Goal: Task Accomplishment & Management: Use online tool/utility

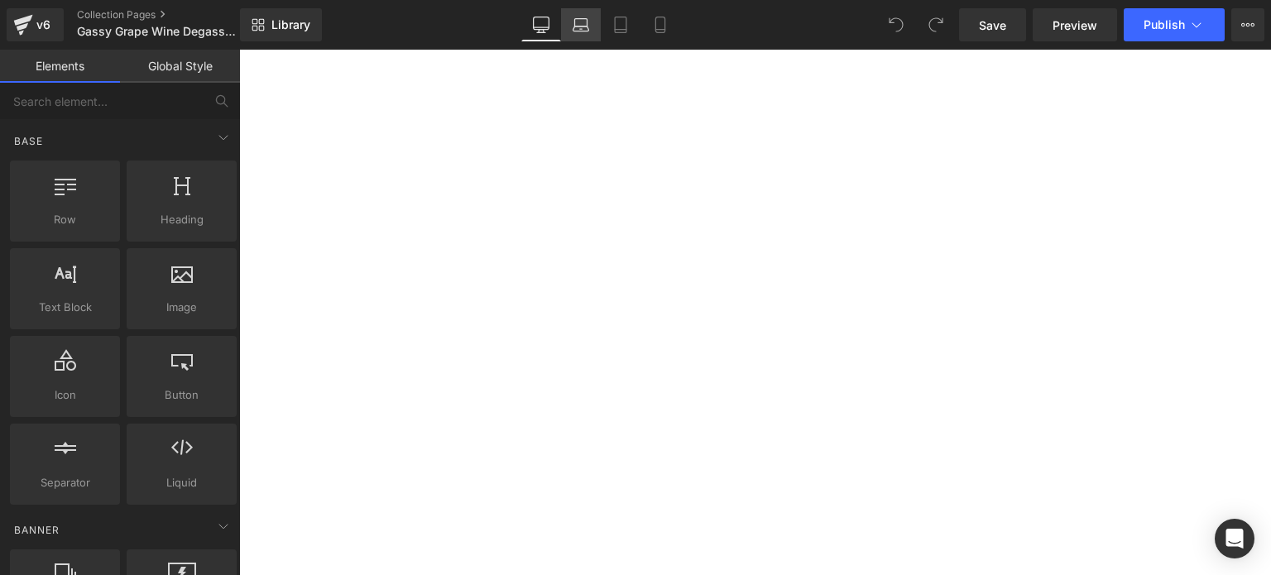
click at [579, 29] on icon at bounding box center [581, 25] width 17 height 17
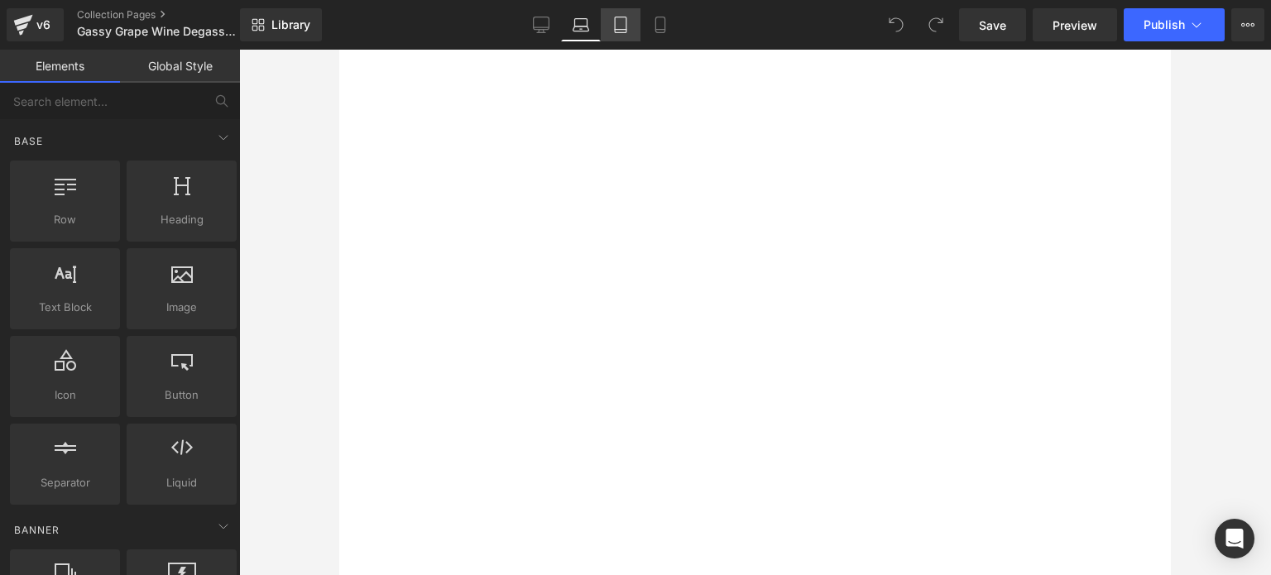
click at [625, 27] on icon at bounding box center [620, 25] width 17 height 17
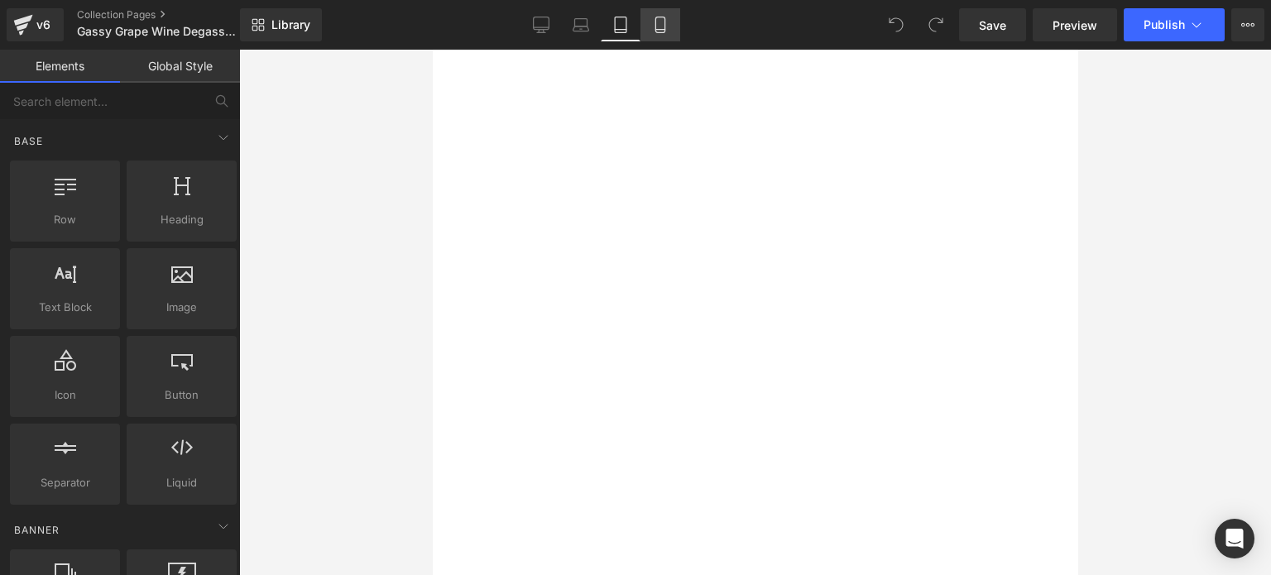
click at [665, 19] on icon at bounding box center [660, 25] width 17 height 17
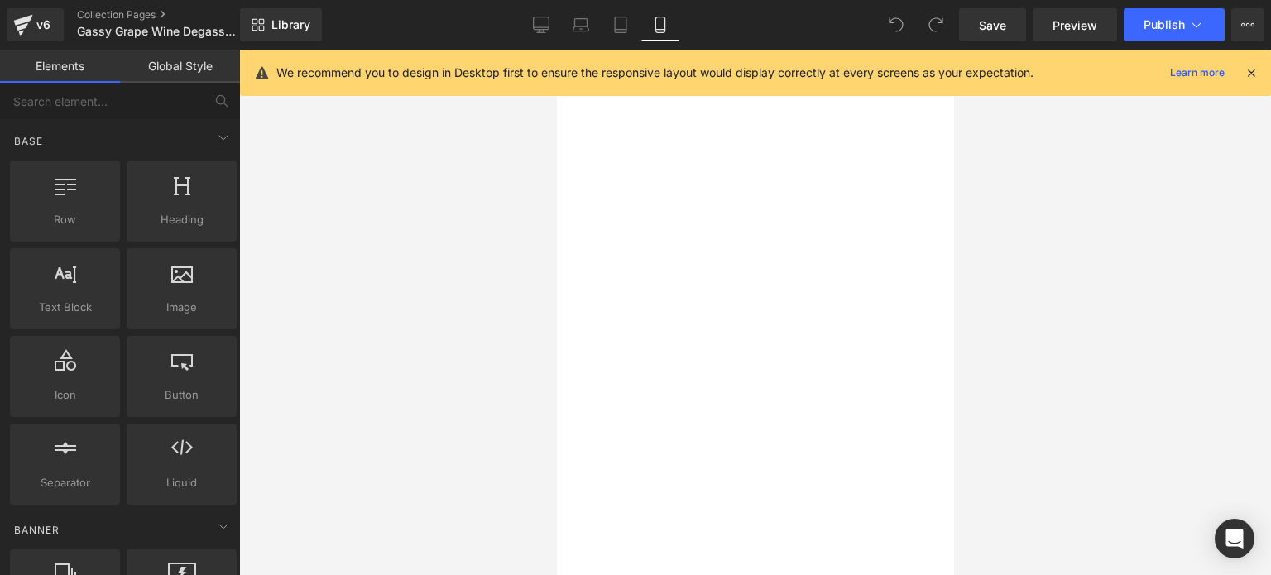
scroll to position [116, 0]
click at [547, 17] on icon at bounding box center [541, 25] width 17 height 17
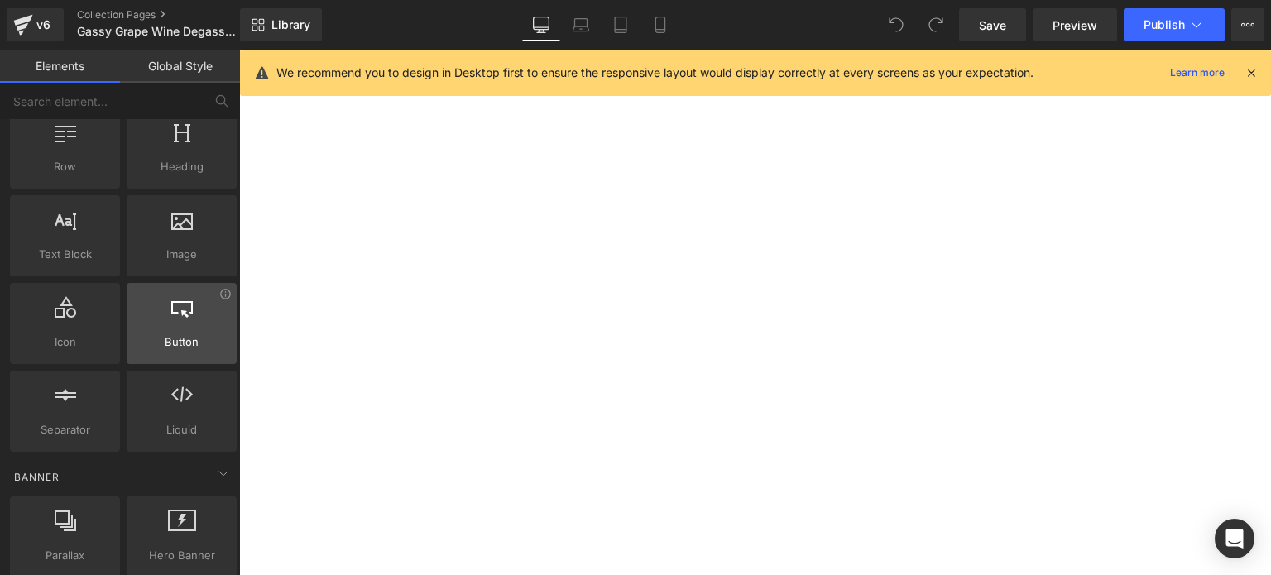
scroll to position [83, 0]
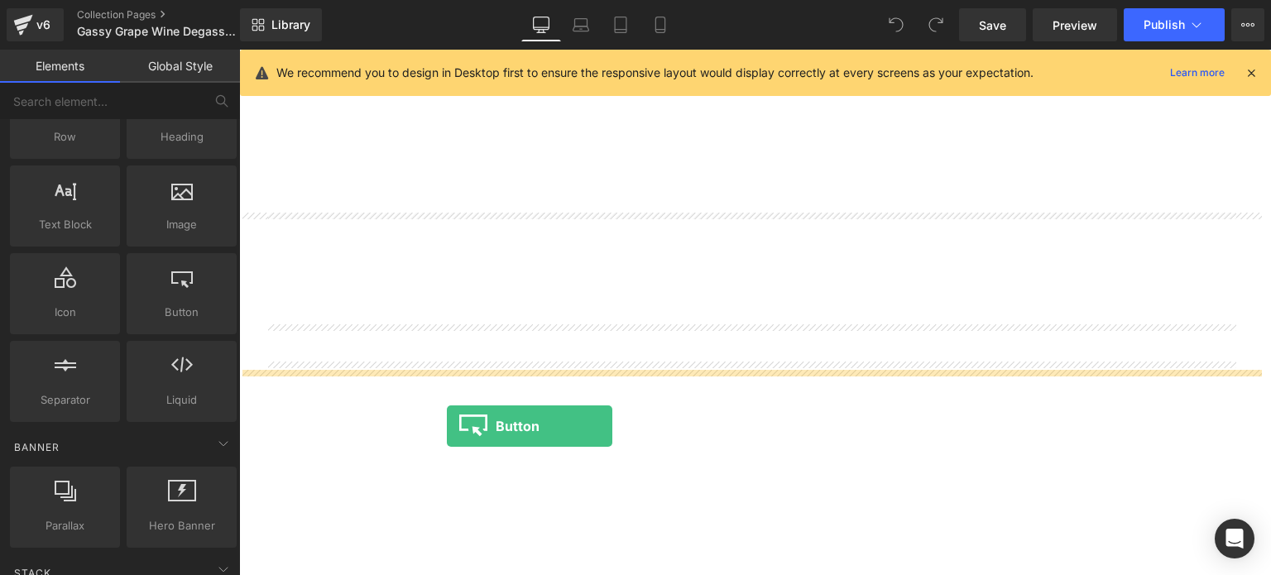
drag, startPoint x: 411, startPoint y: 349, endPoint x: 447, endPoint y: 426, distance: 84.8
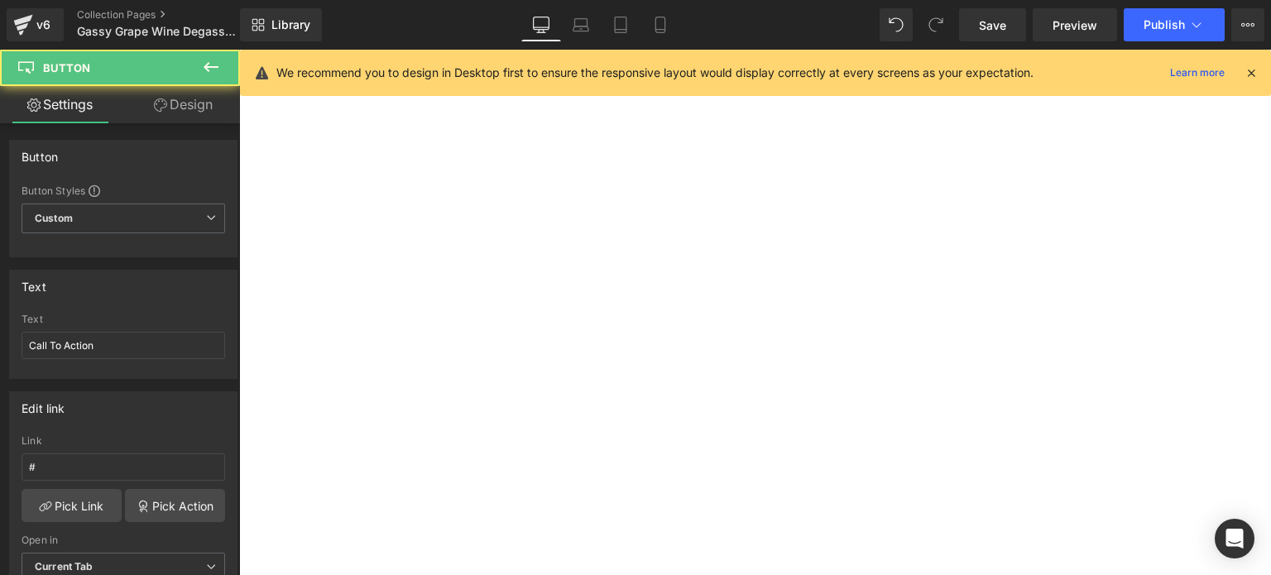
click at [239, 50] on link "Call To Action" at bounding box center [239, 50] width 0 height 0
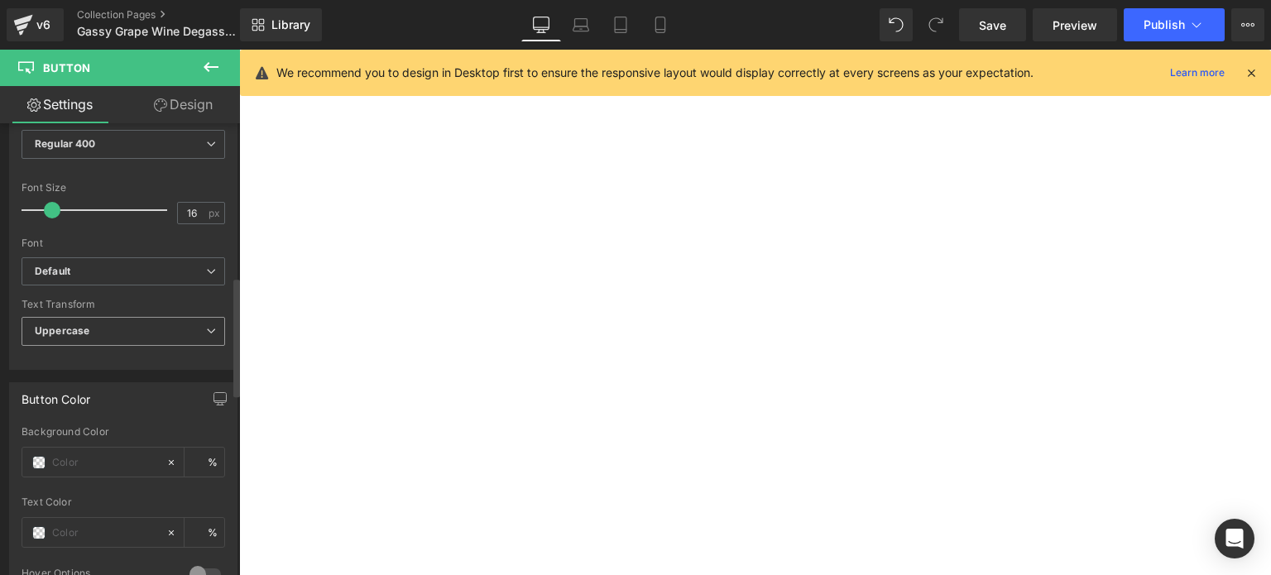
scroll to position [662, 0]
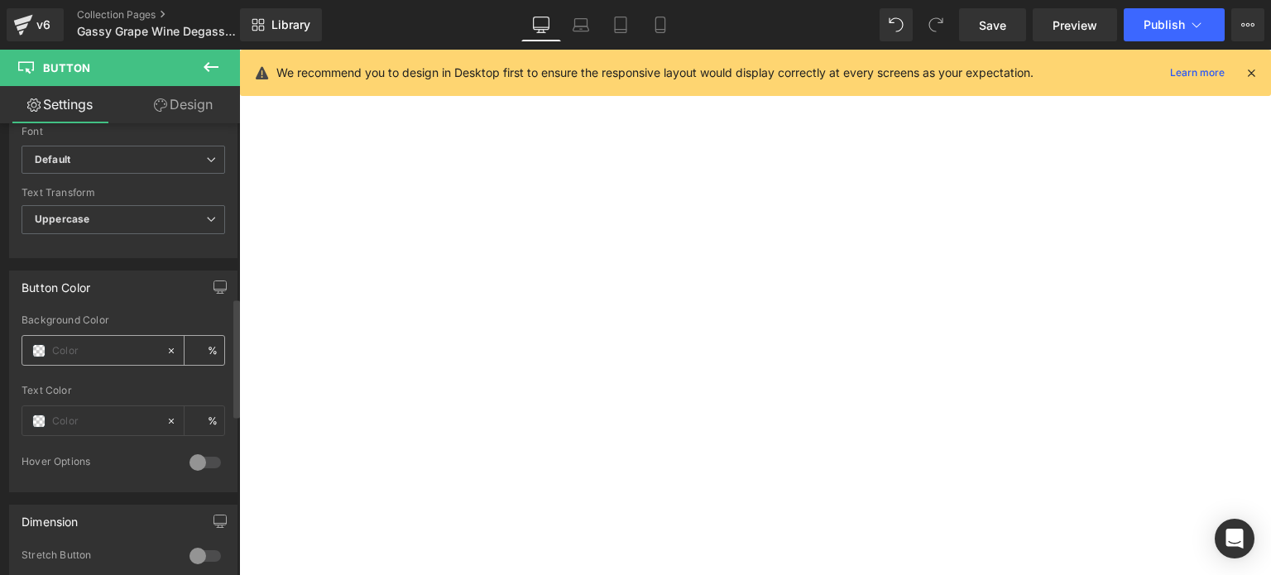
click at [39, 344] on span at bounding box center [38, 350] width 13 height 13
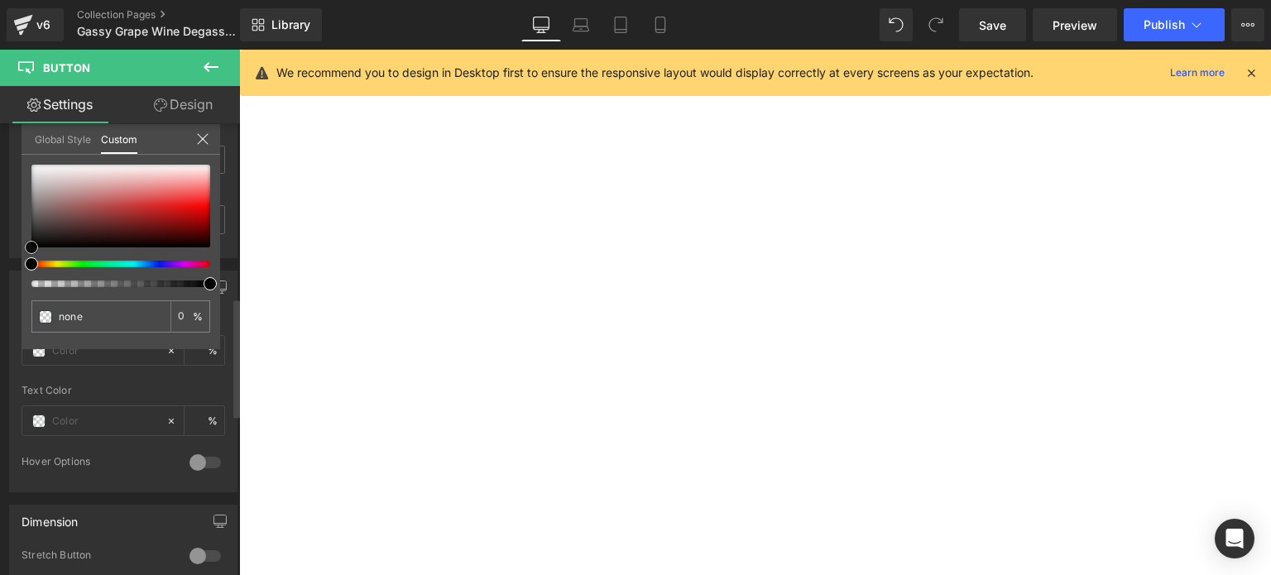
type input "#201d1d"
type input "100"
type input "#201d1d"
type input "100"
type input "#201c1c"
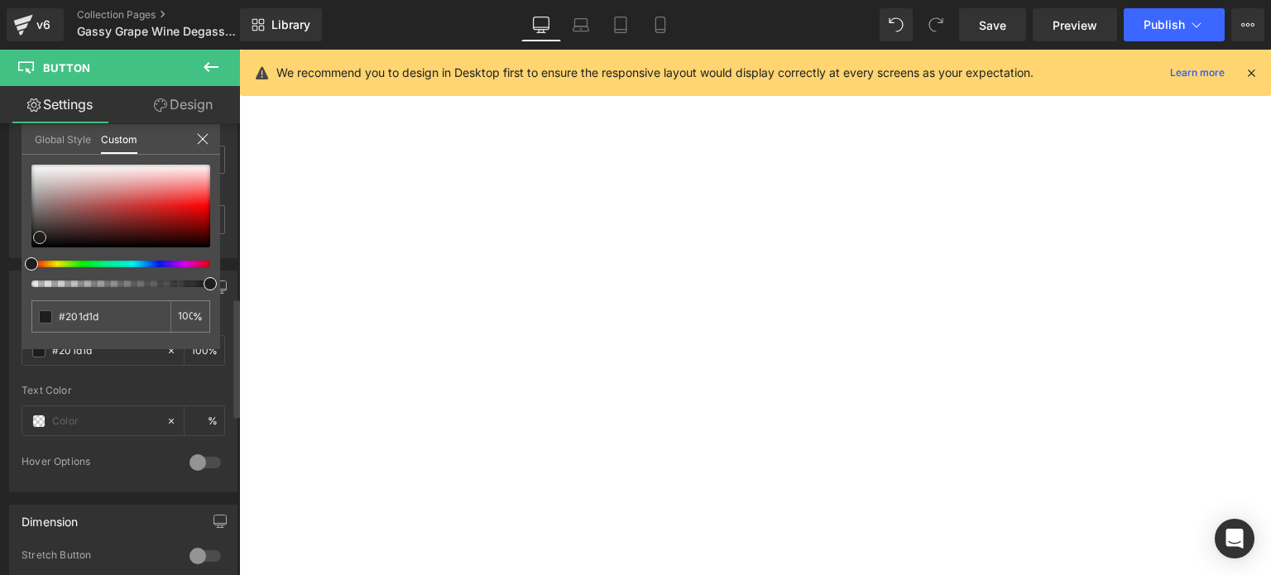
type input "#201c1c"
type input "#221a1a"
type input "#2d1f1f"
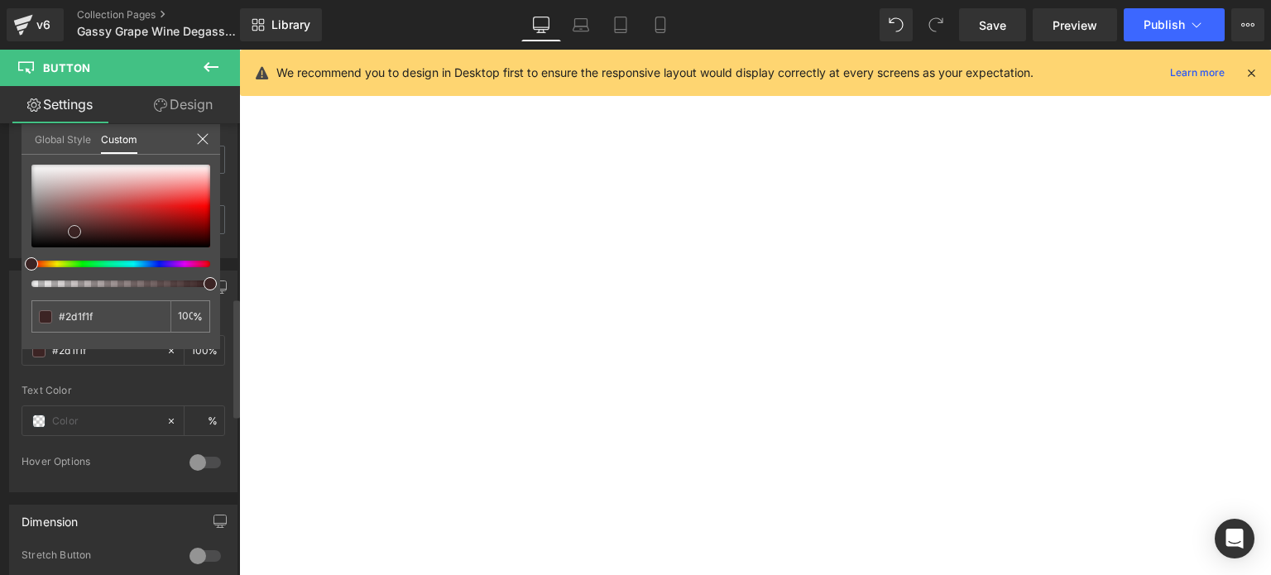
type input "#382222"
type input "#432222"
type input "#5c2323"
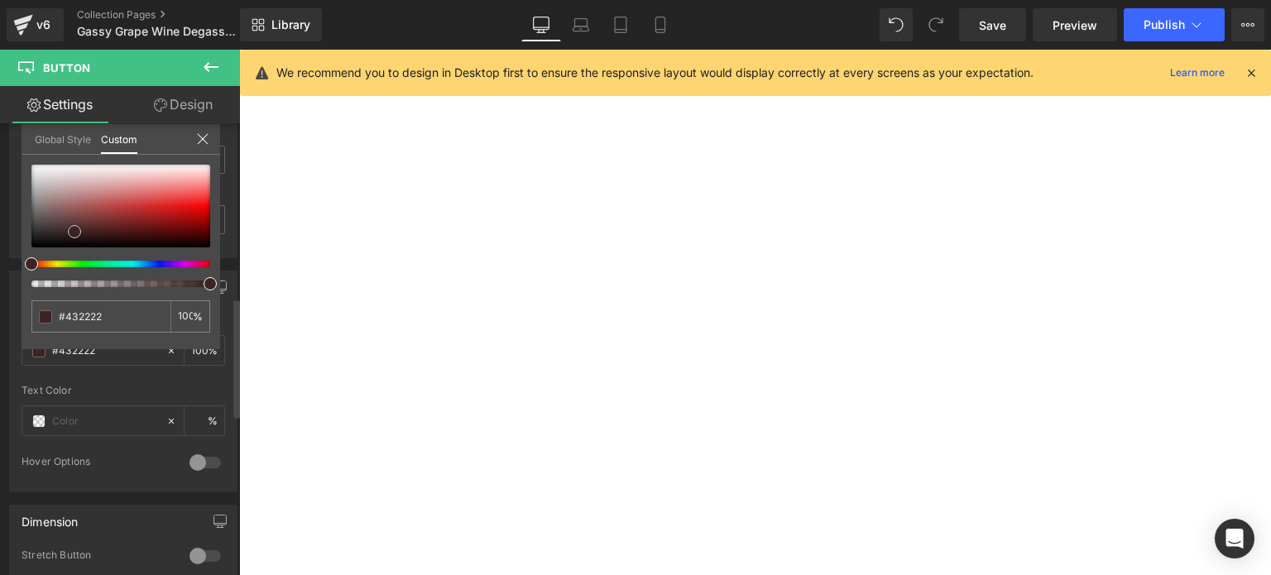
type input "#5c2323"
type input "#801818"
type input "#a30f0f"
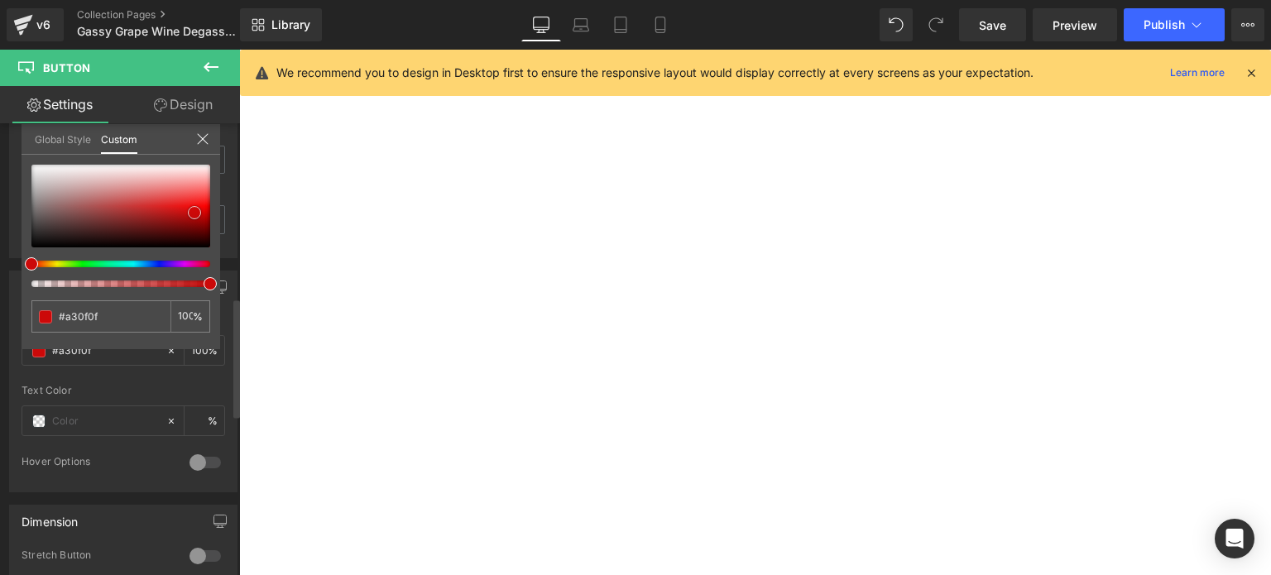
type input "#c70909"
type input "#f10808"
type input "#f70707"
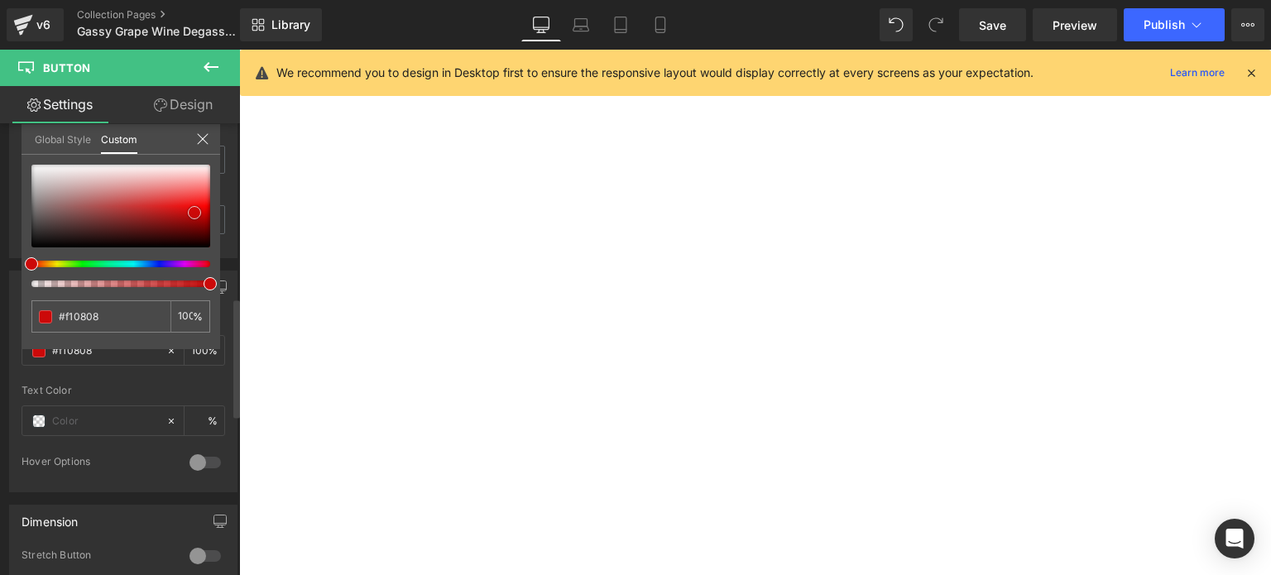
type input "#f70707"
type input "#f50f0f"
type input "#f21111"
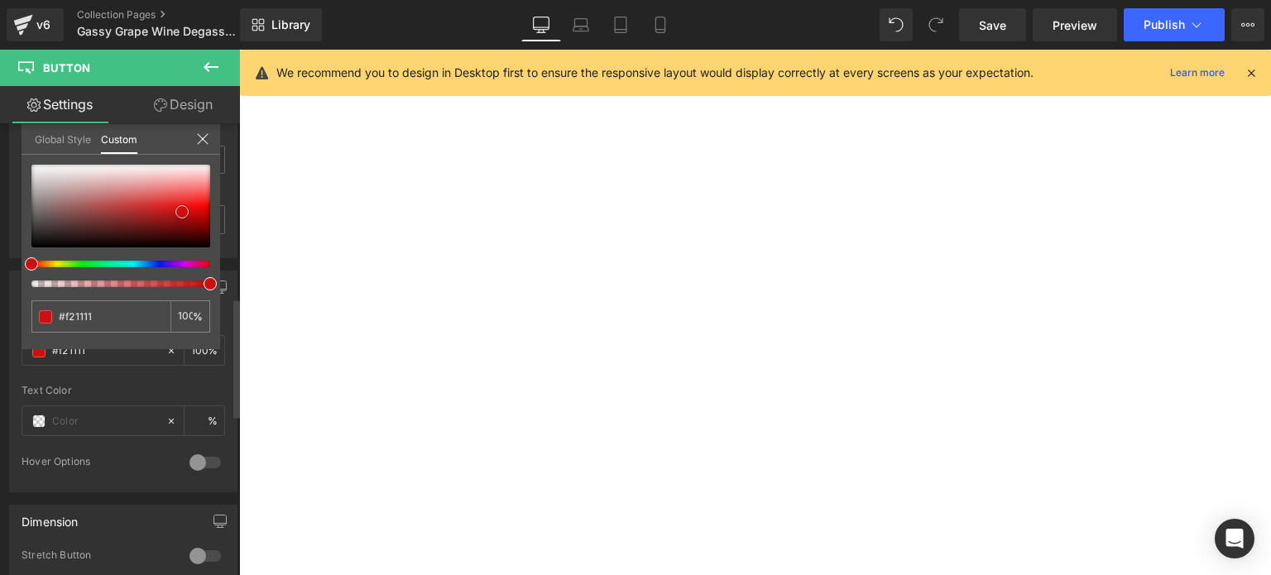
type input "#d60e0e"
type input "#ca1010"
type input "#c91111"
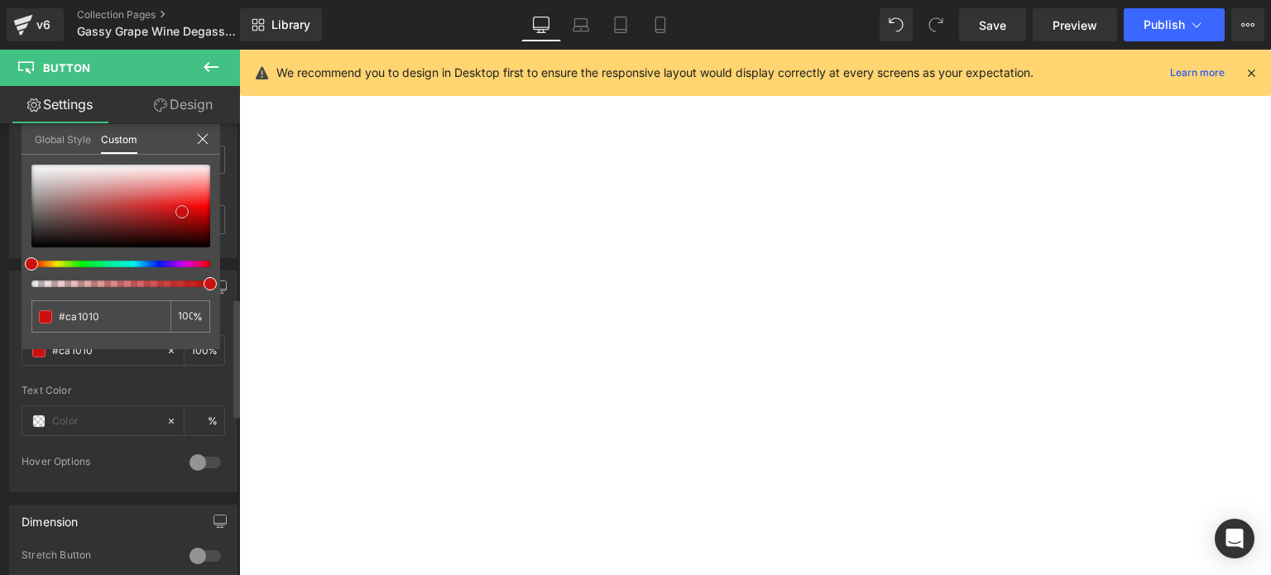
type input "#c91111"
type input "#[DATE]"
type input "#dd1111"
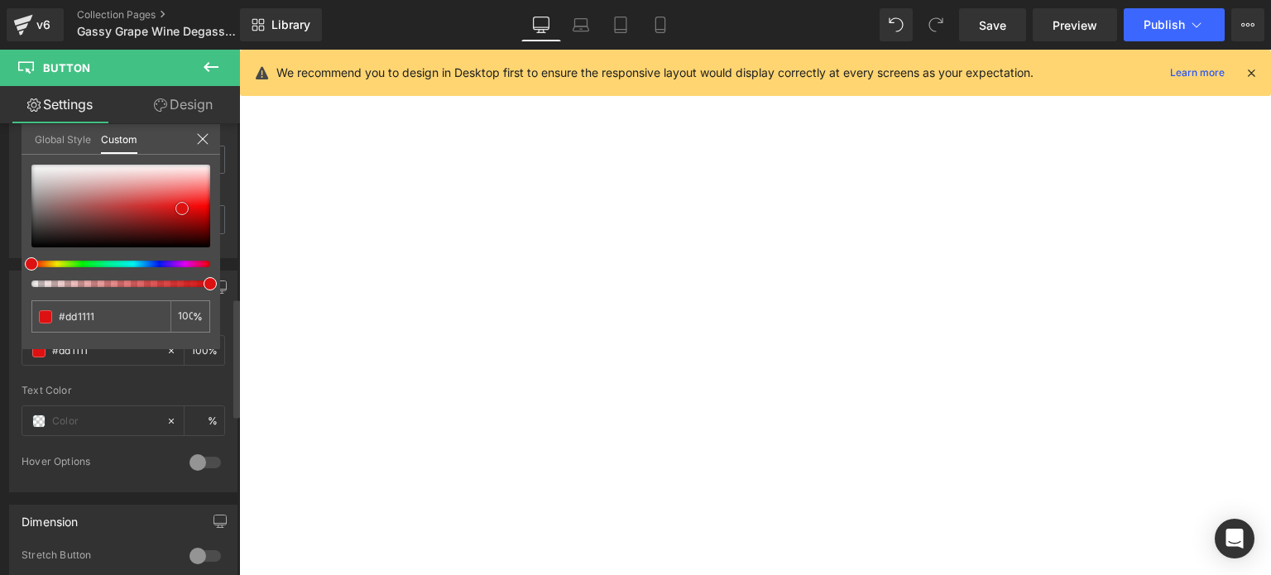
type input "#dc1313"
type input "#ed1111"
type input "#ef1a1a"
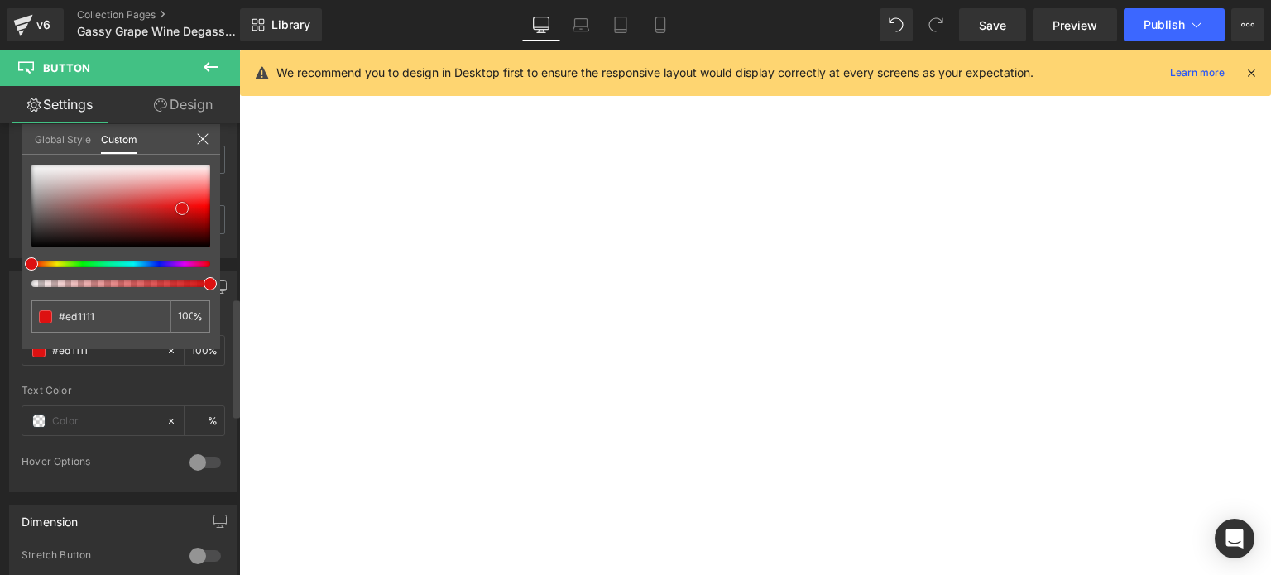
type input "#ef1a1a"
type input "#ee1515"
type input "#ed1111"
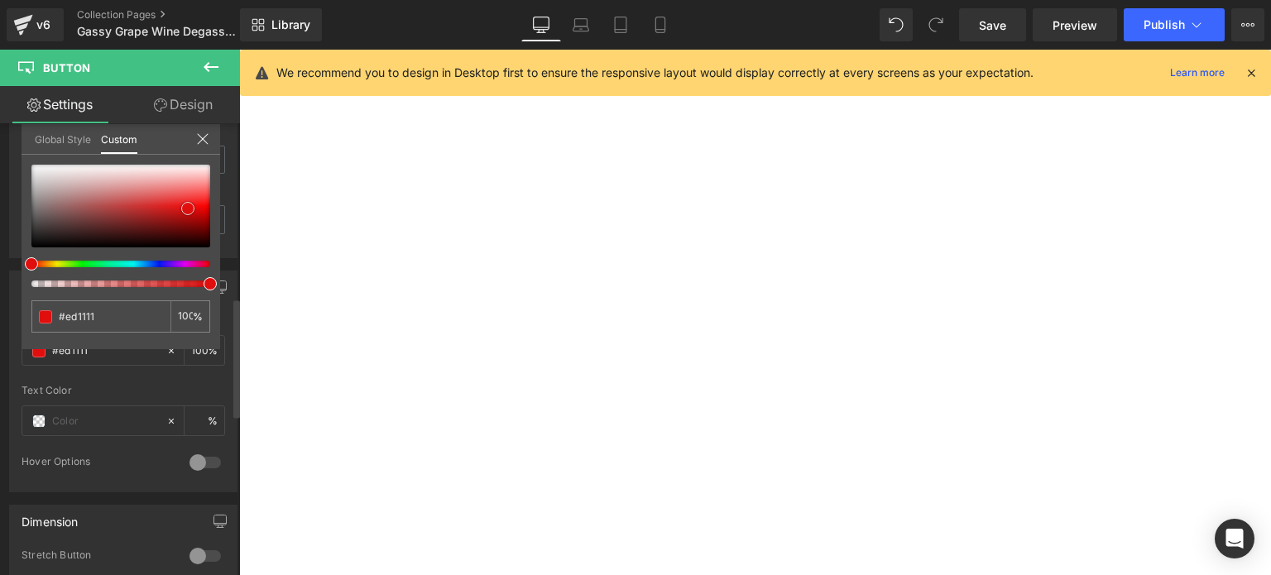
type input "#e40f0f"
type input "#db0f0f"
type input "#d80c0c"
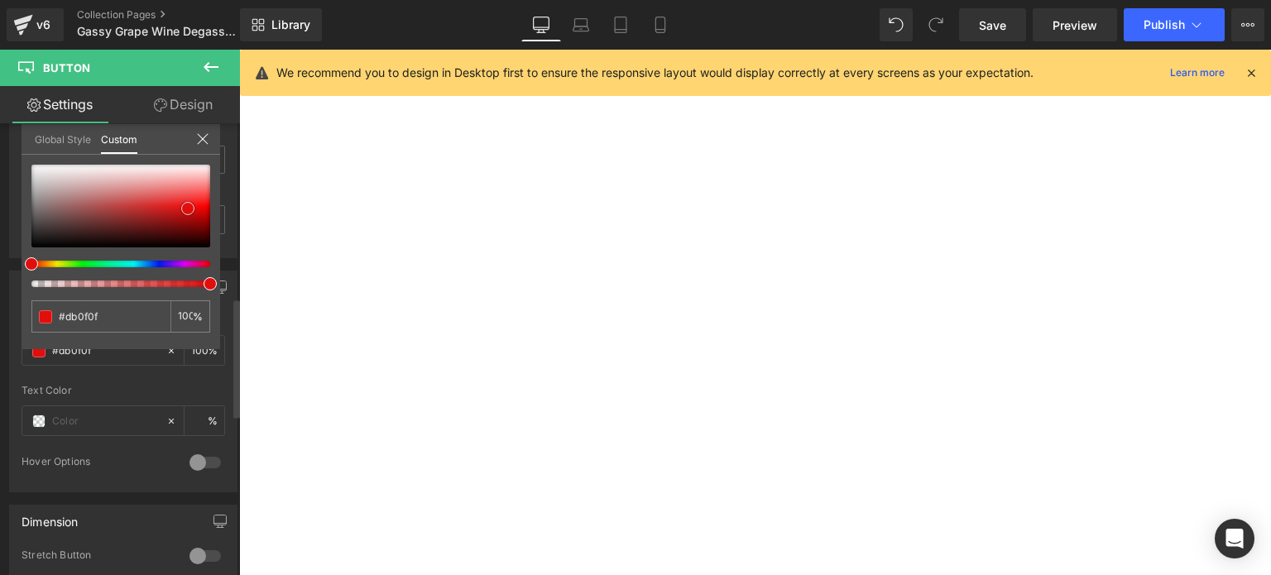
type input "#d80c0c"
type input "#d20d0d"
type input "#d40c0c"
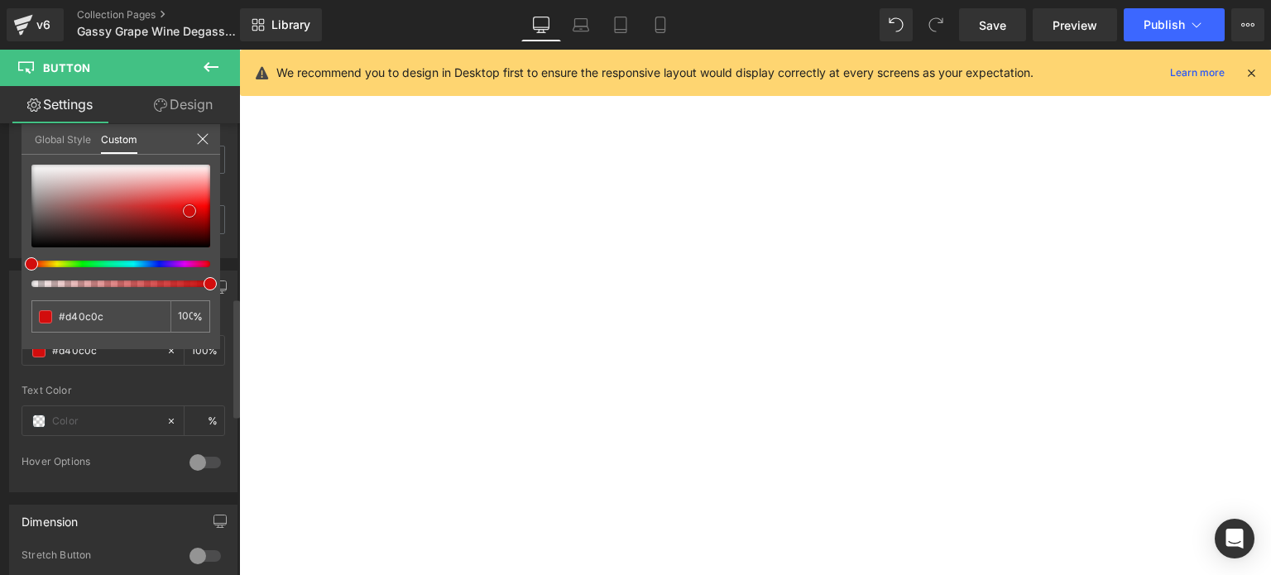
type input "#dd0808"
type input "#f20707"
type input "#f71111"
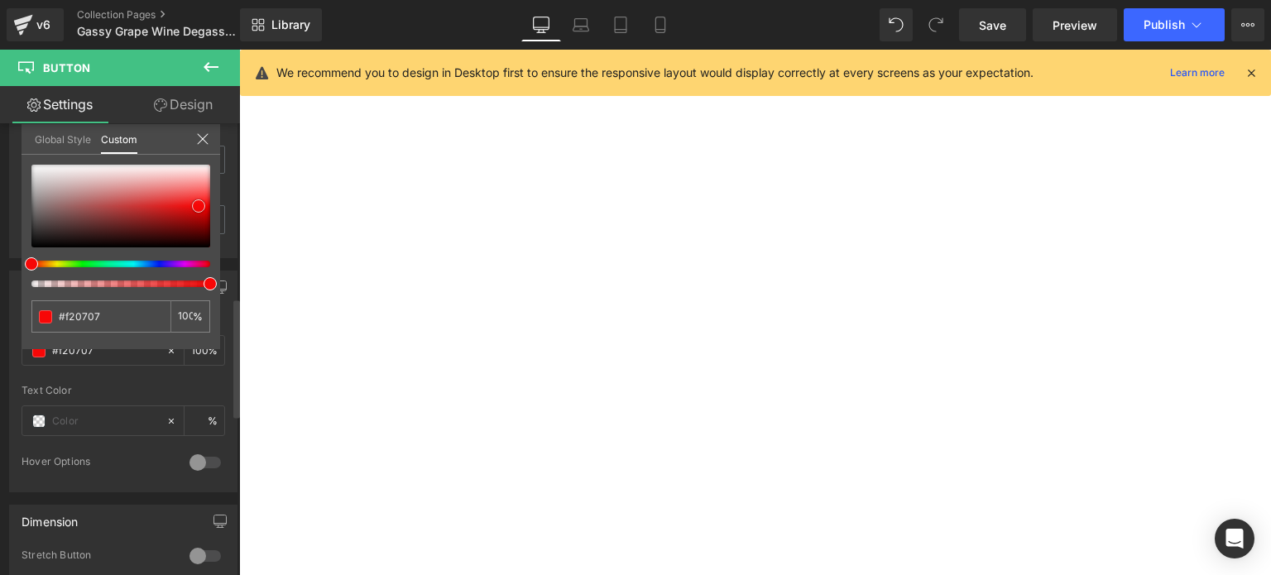
type input "#f71111"
type input "#f82020"
type input "#fa1e1e"
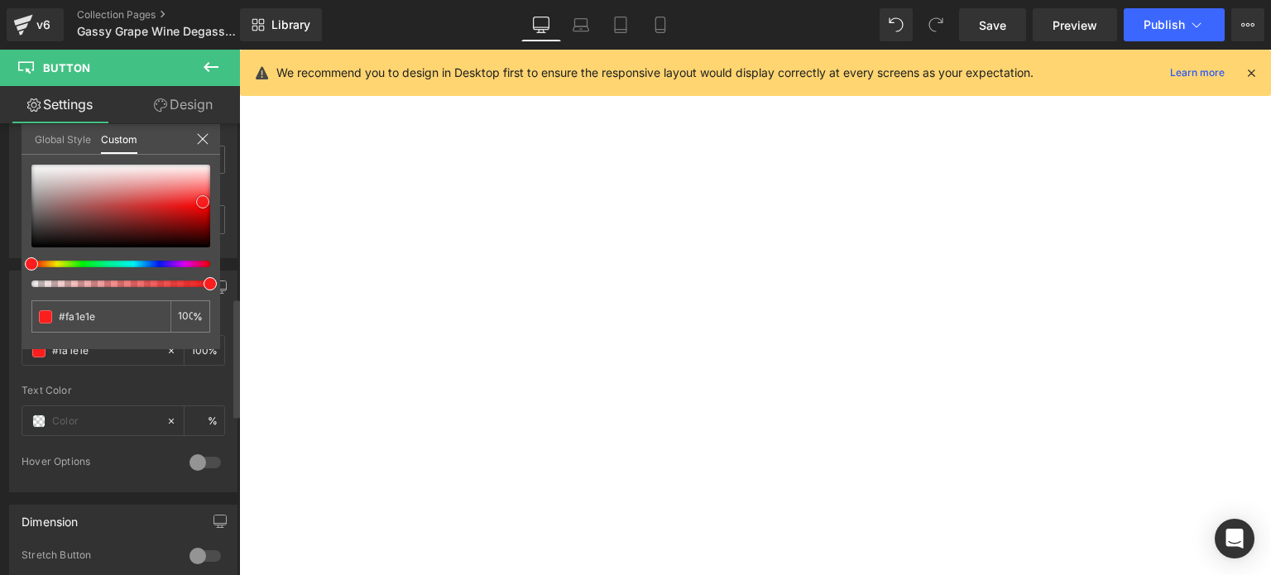
type input "#fe2d2d"
type input "#fd2e2e"
type input "#ff3233"
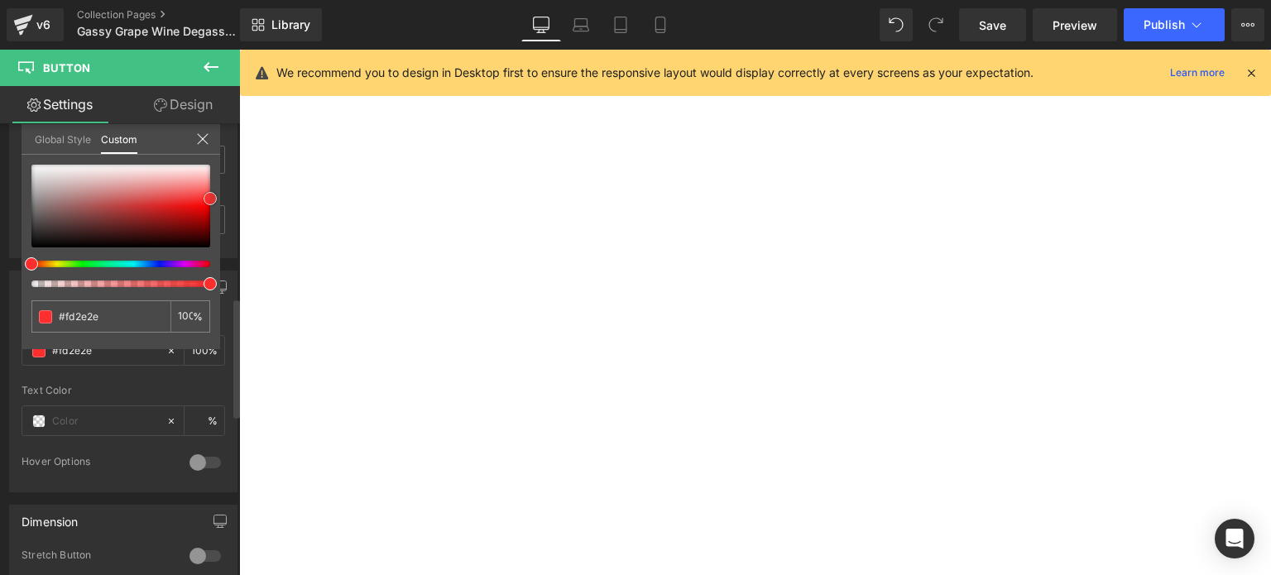
type input "#ff3233"
type input "#fe2d2d"
type input "#fd2e2e"
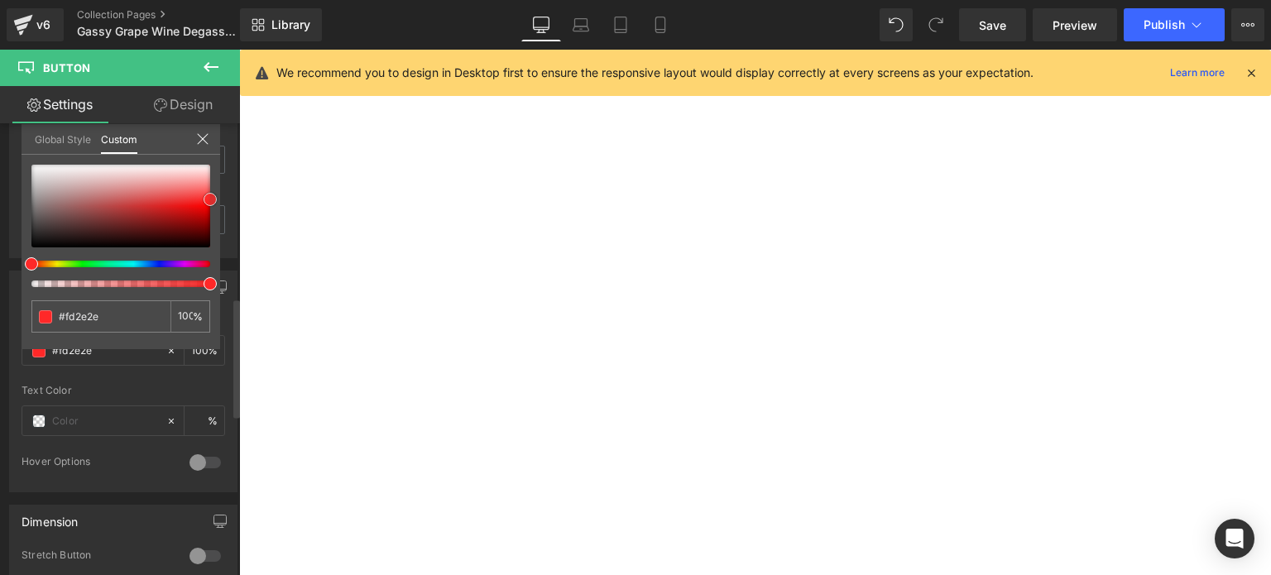
type input "#ff2828"
type input "#ff3233"
type input "#fe4242"
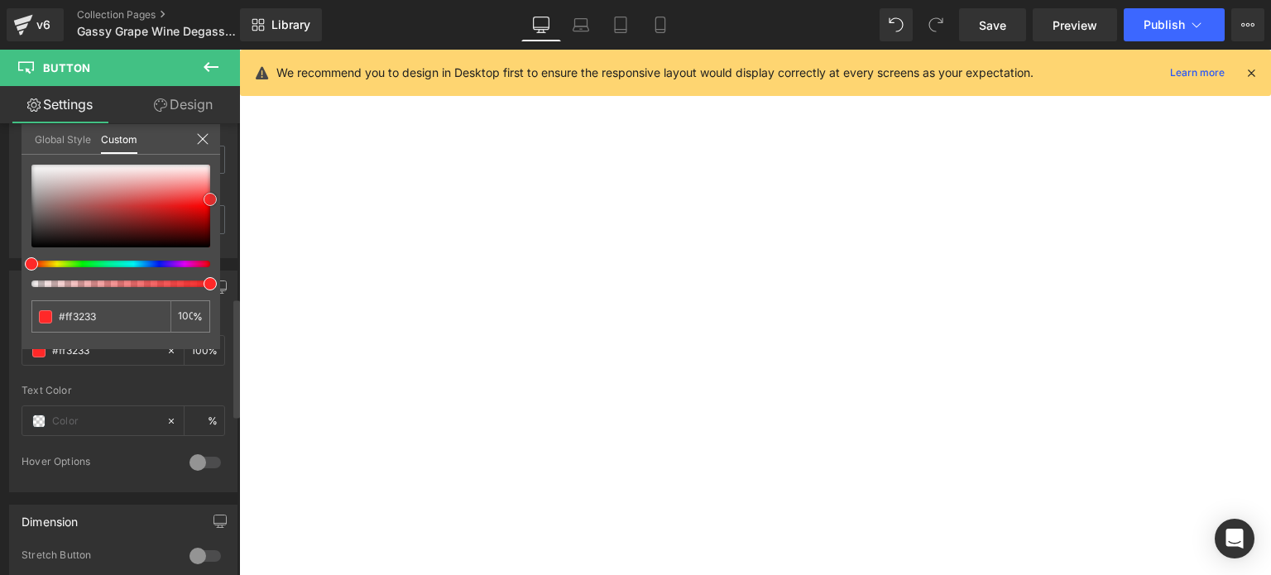
type input "#fe4242"
type input "#fe4343"
type input "#fe3e3e"
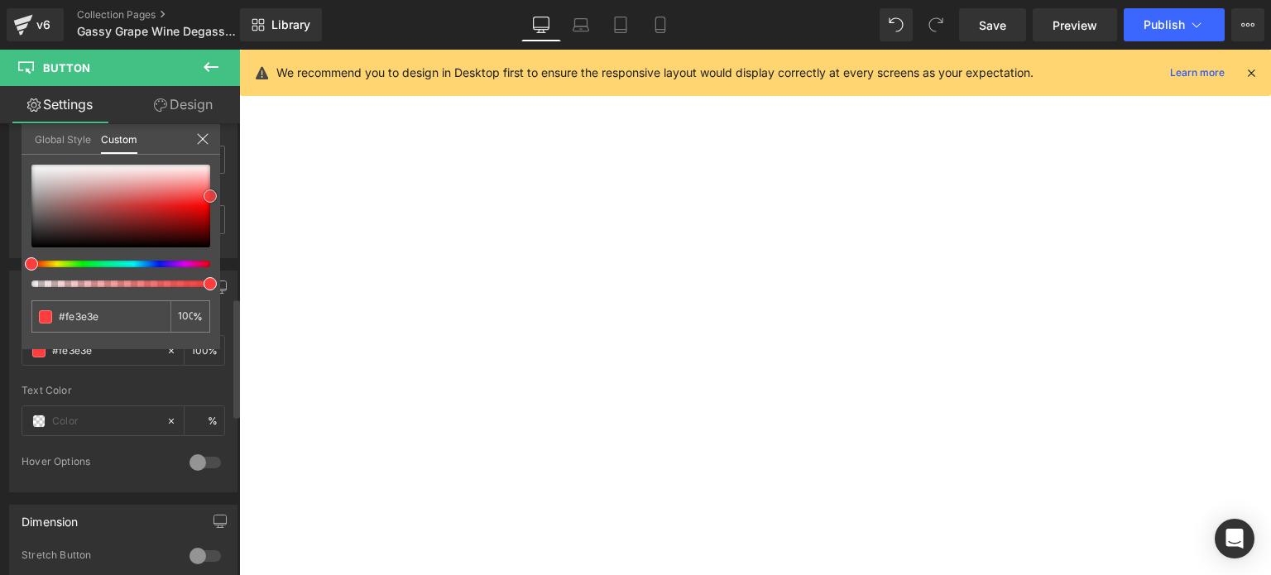
type input "#fe3838"
type input "#fd2e2e"
type input "#da0101"
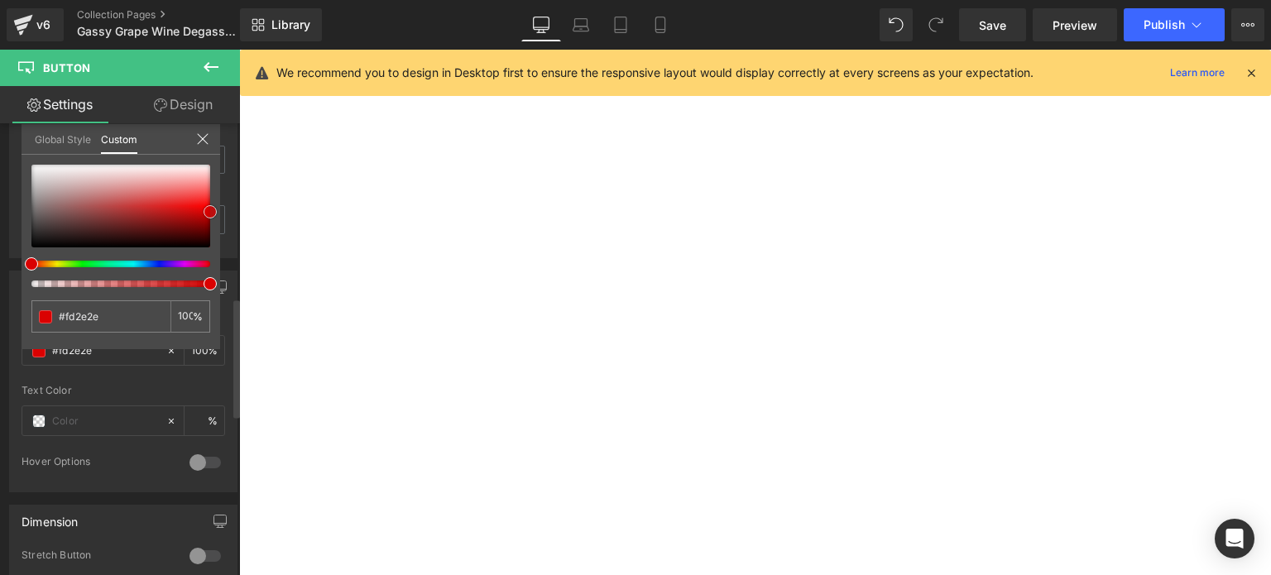
type input "#da0101"
type input "#a10101"
type input "#9f0303"
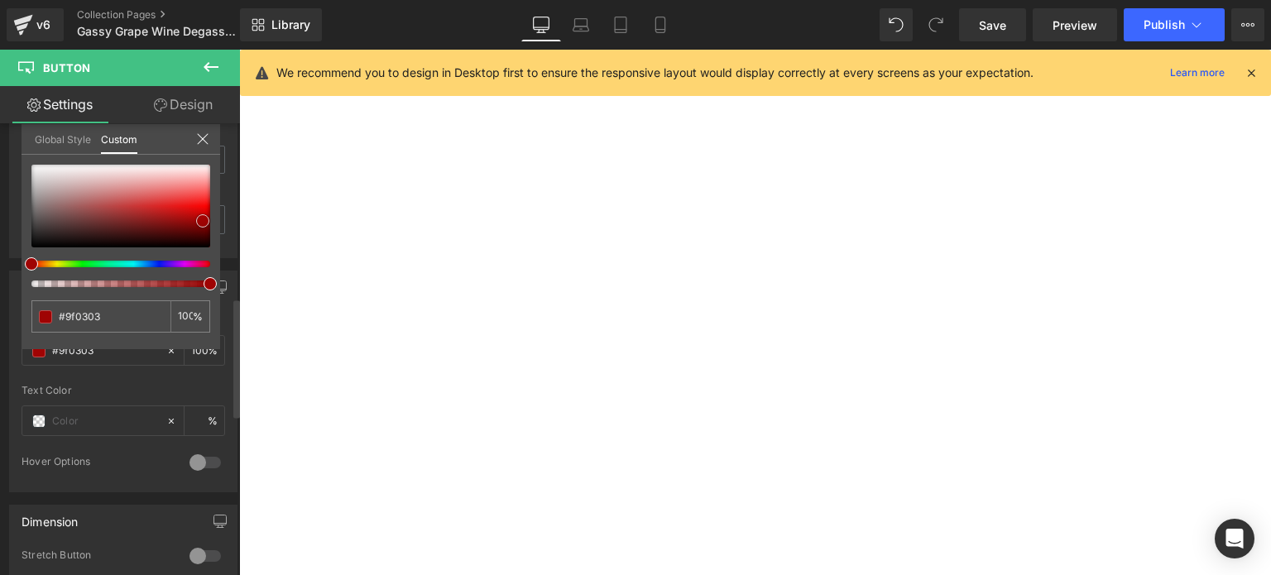
type input "#a90303"
type input "#e30202"
type input "#fc0707"
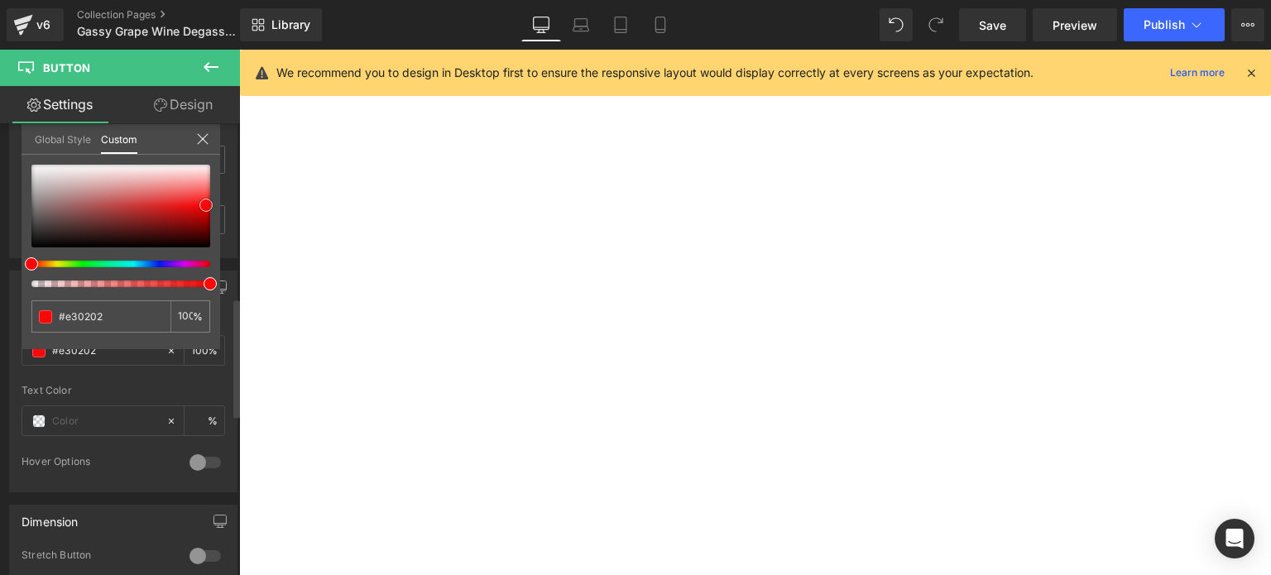
type input "#fc0707"
type input "#fb0808"
type input "#fa0a0a"
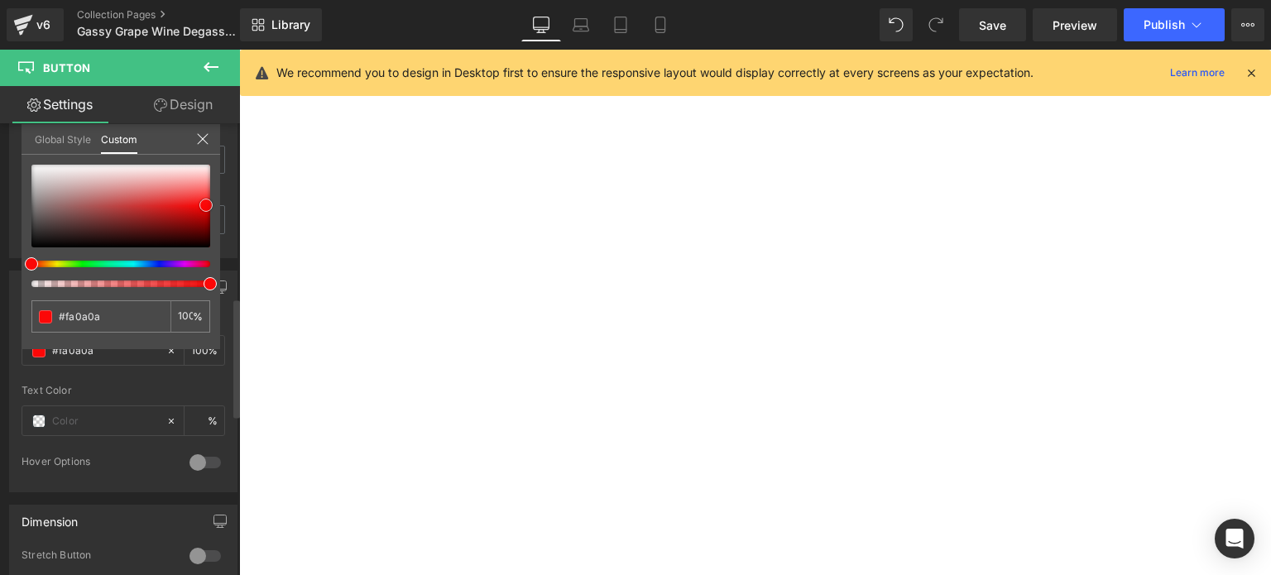
type input "#f20707"
type input "#ee0b0b"
type input "#e31111"
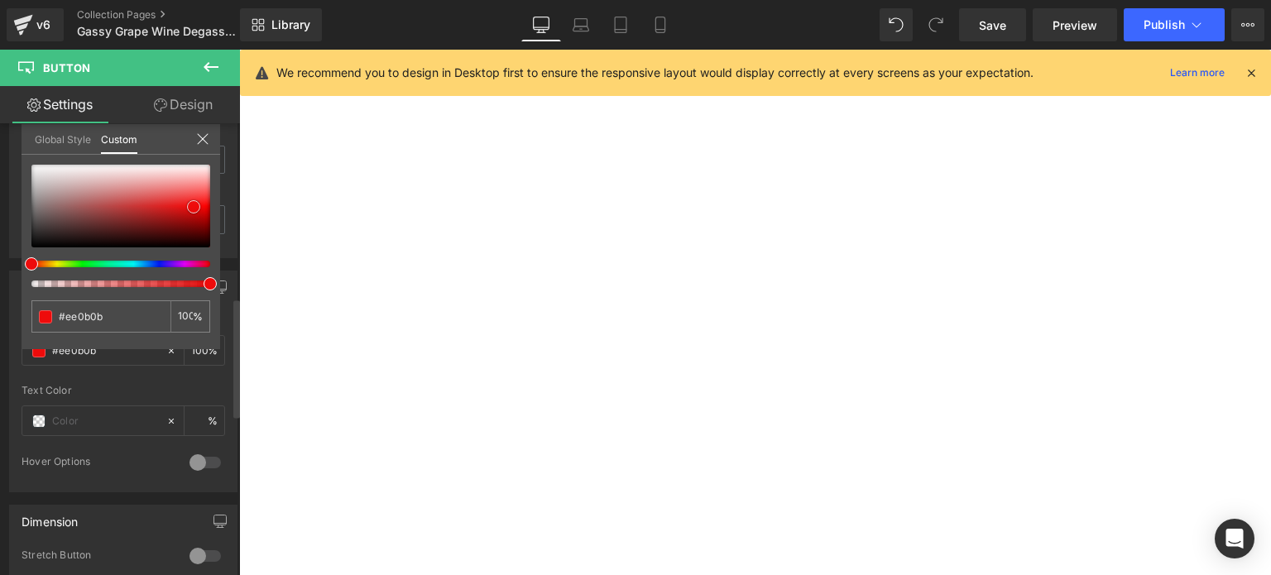
type input "#e31111"
type input "#d81616"
type input "#cf1a1a"
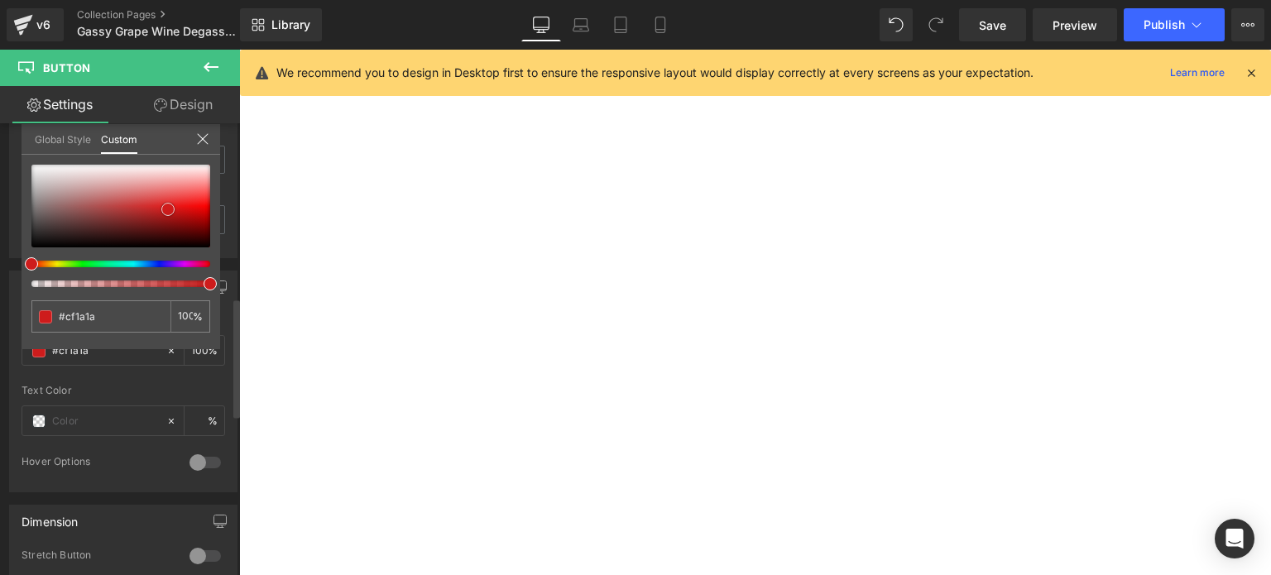
type input "#cd1d1d"
type input "#ca1f1f"
type input "#c21e1e"
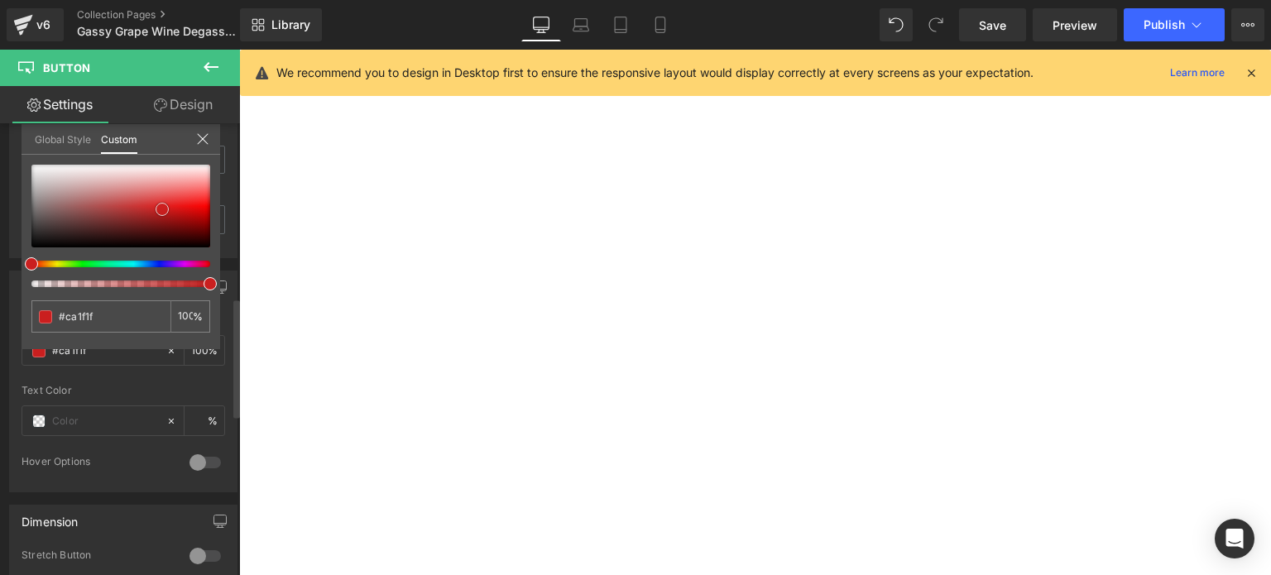
type input "#c21e1e"
type input "#d10e0e"
type input "#ef0000"
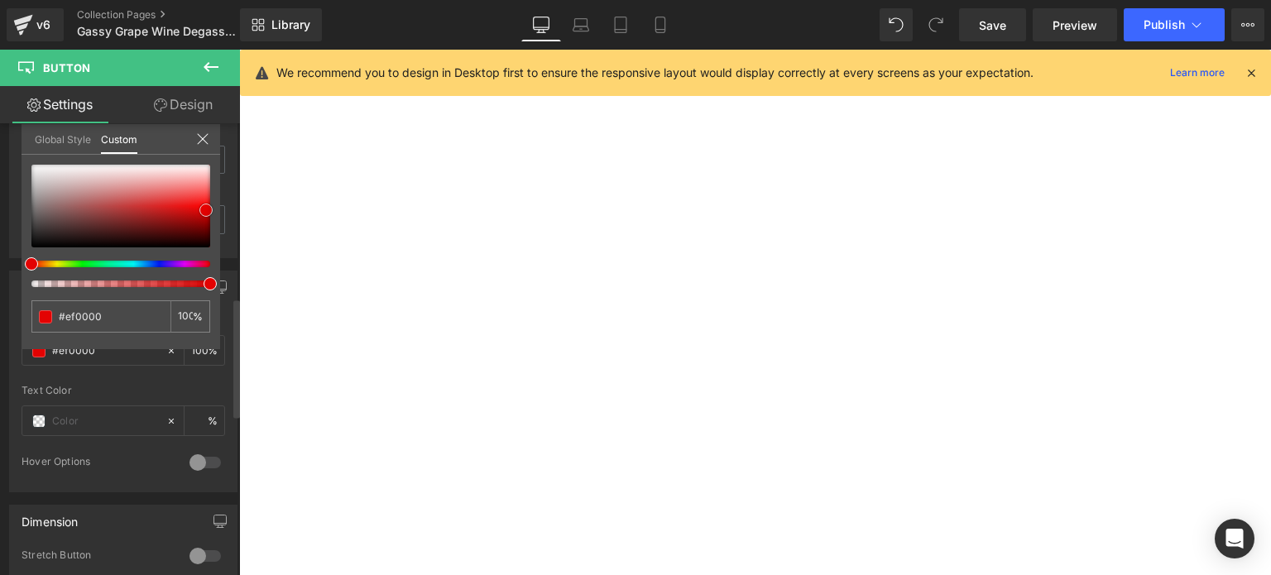
type input "#e80202"
type input "#ca0b0b"
drag, startPoint x: 40, startPoint y: 237, endPoint x: 191, endPoint y: 212, distance: 153.5
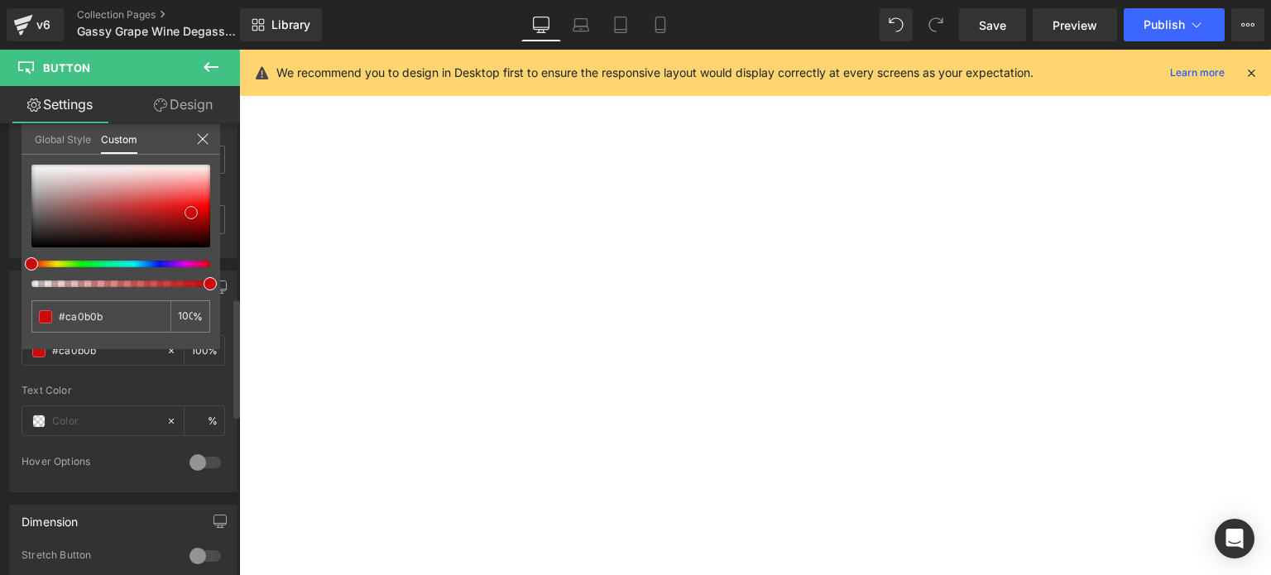
click at [191, 212] on div at bounding box center [120, 206] width 179 height 83
type input "#cb310a"
type input "#cd8b08"
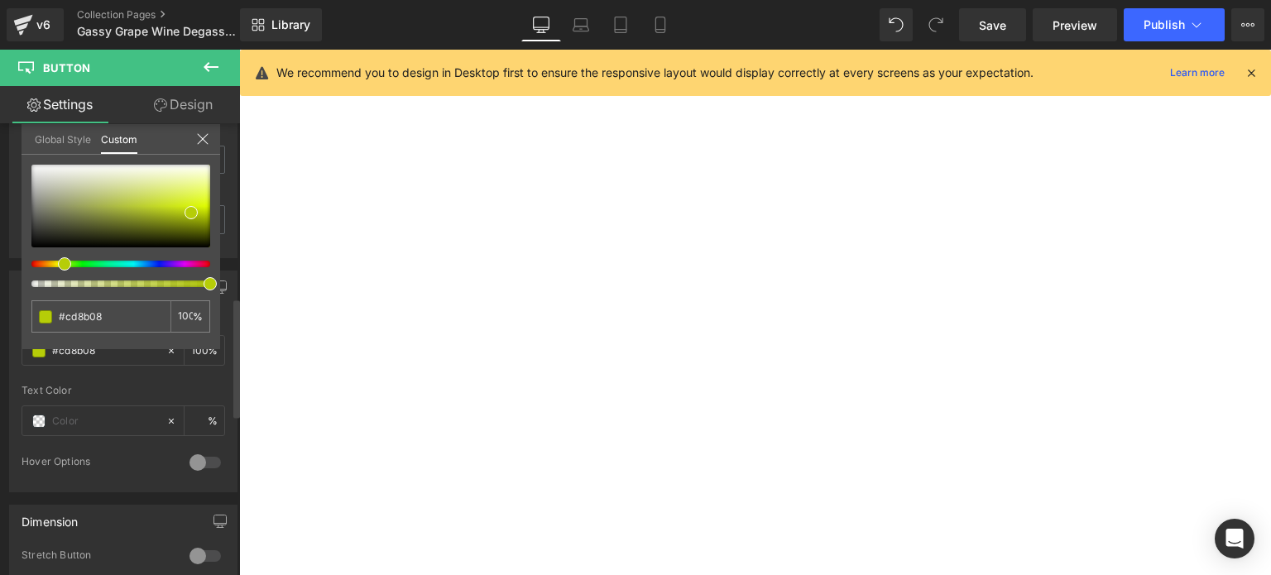
type input "#c7cd08"
type input "#92cd08"
type input "#50cd08"
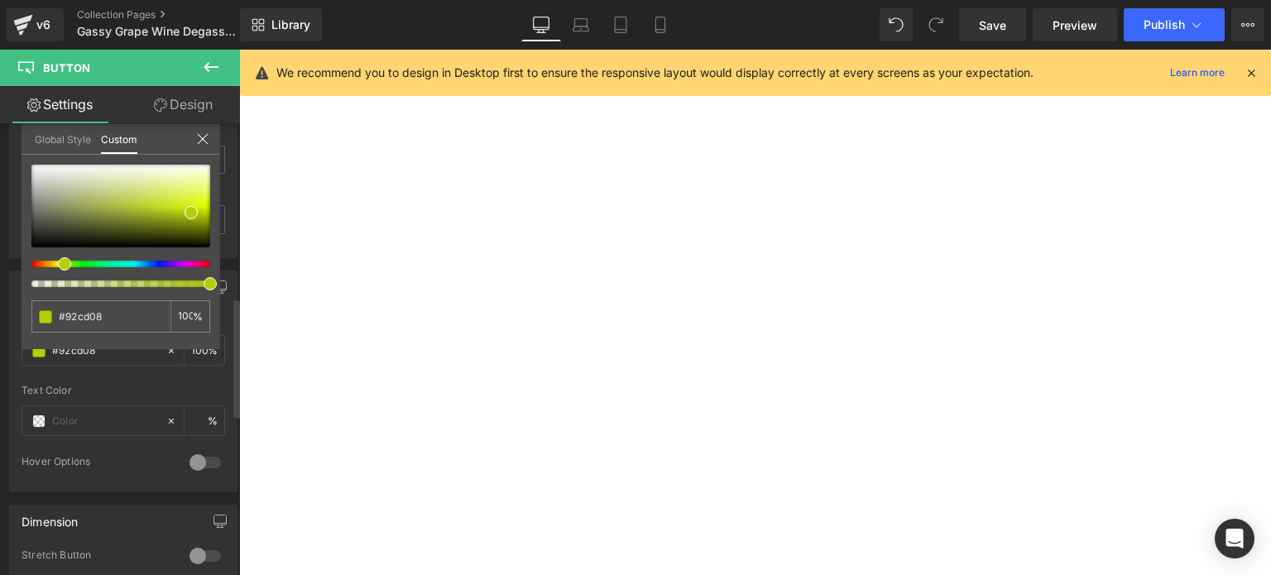
type input "#50cd08"
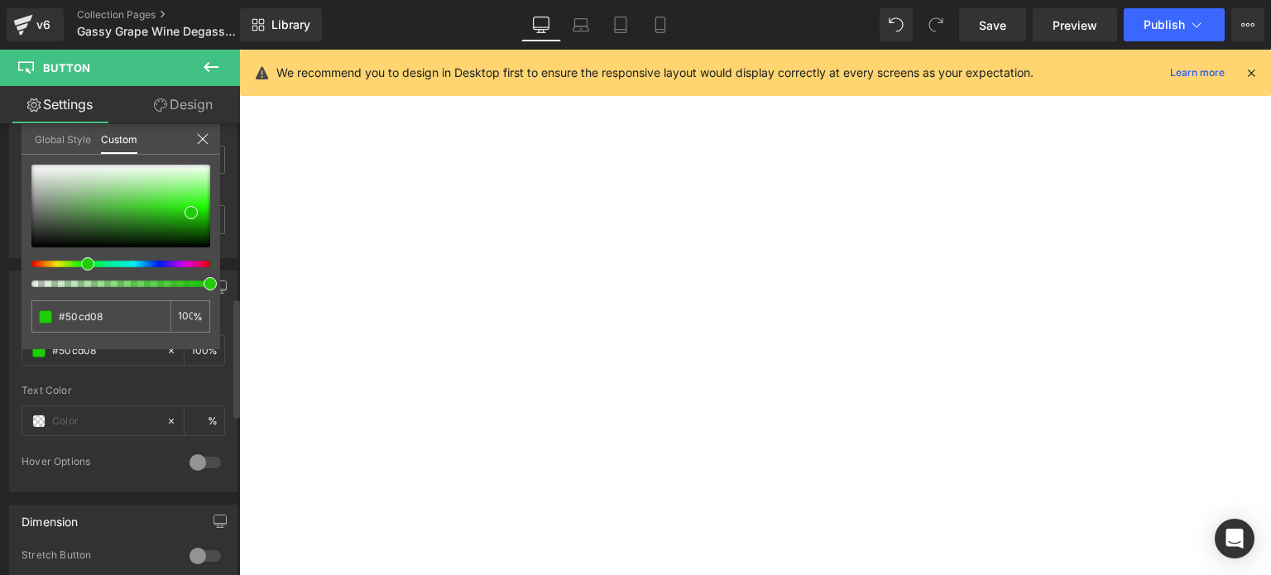
type input "#1fcd08"
type input "#08cd08"
type input "#08cd2f"
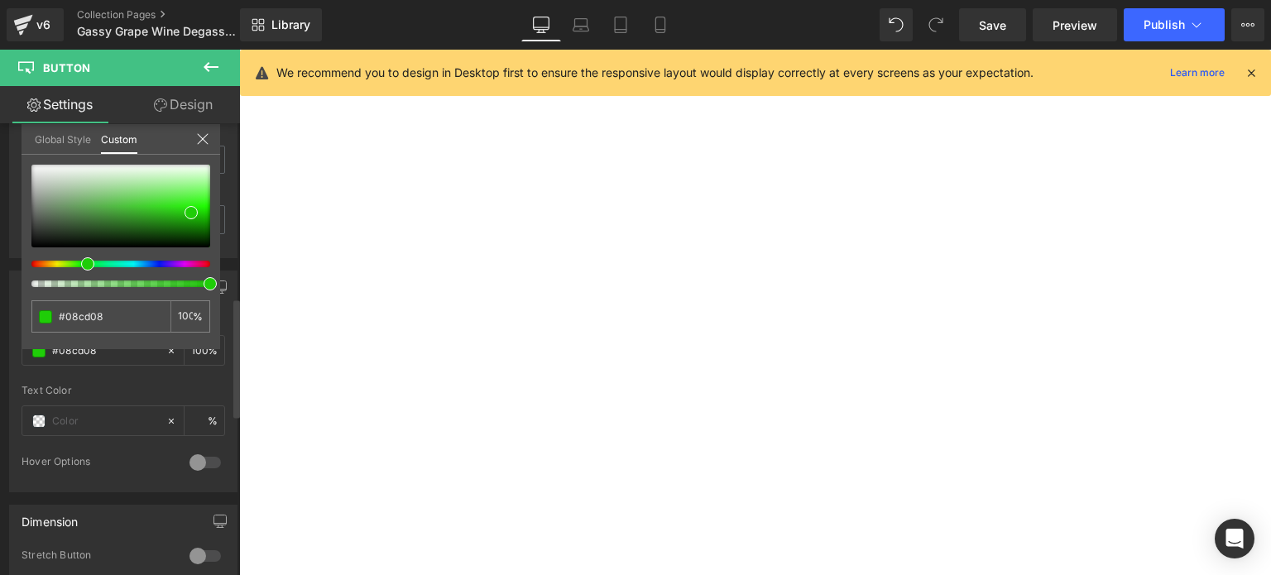
type input "#08cd2f"
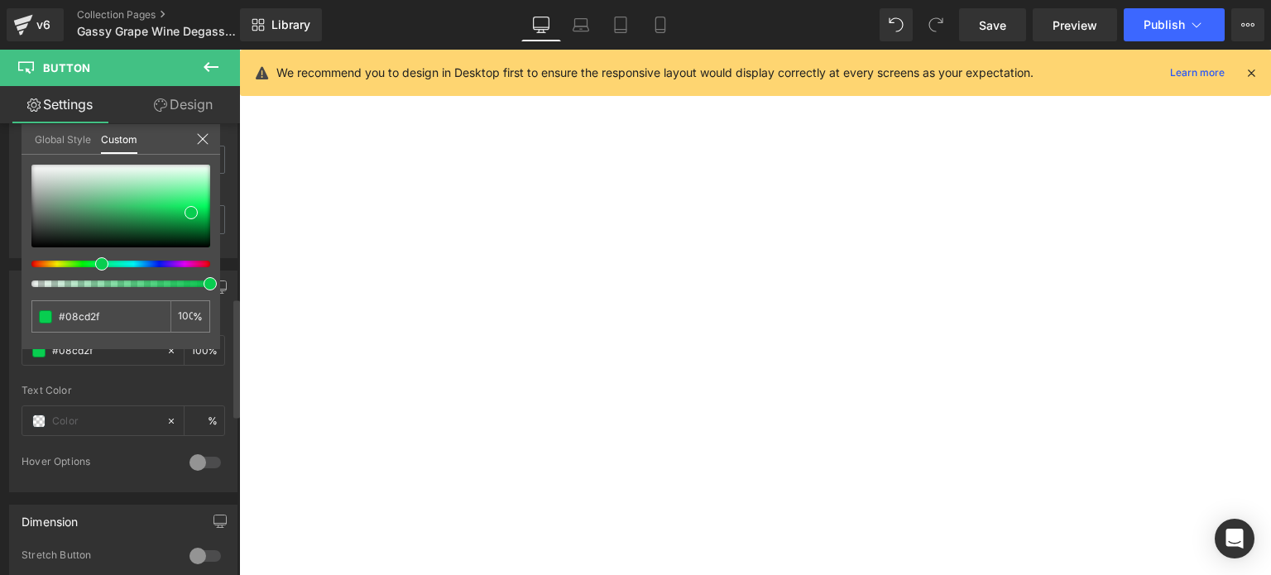
type input "#08cd43"
type input "#08cd6b"
type input "#08cd7b"
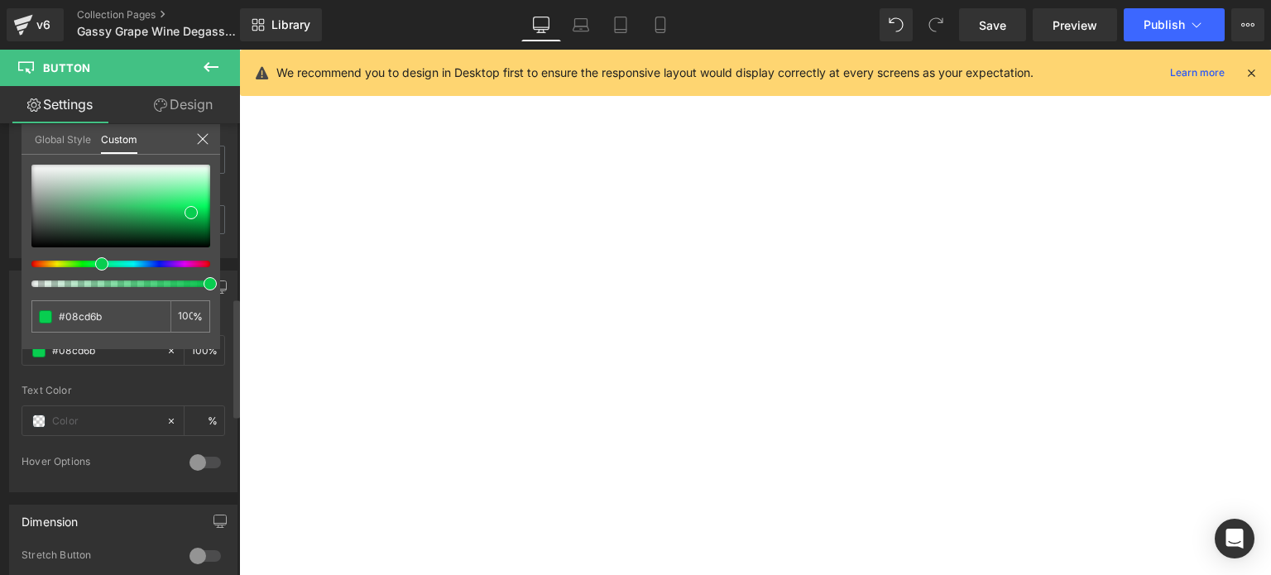
type input "#08cd7b"
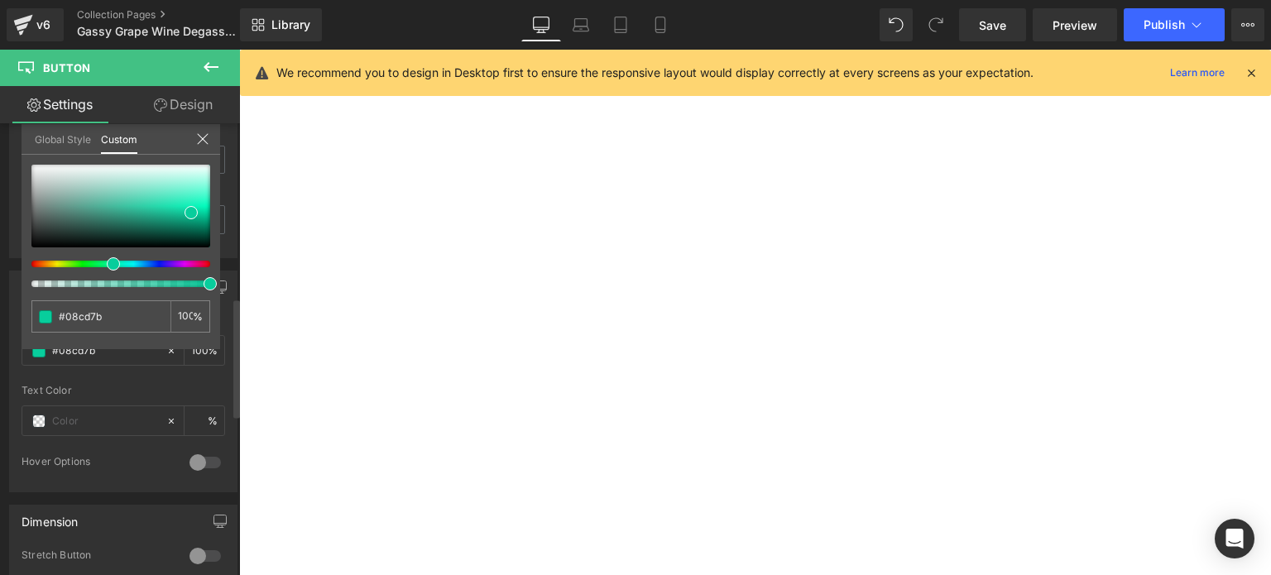
type input "#08cd9c"
type input "#08cdac"
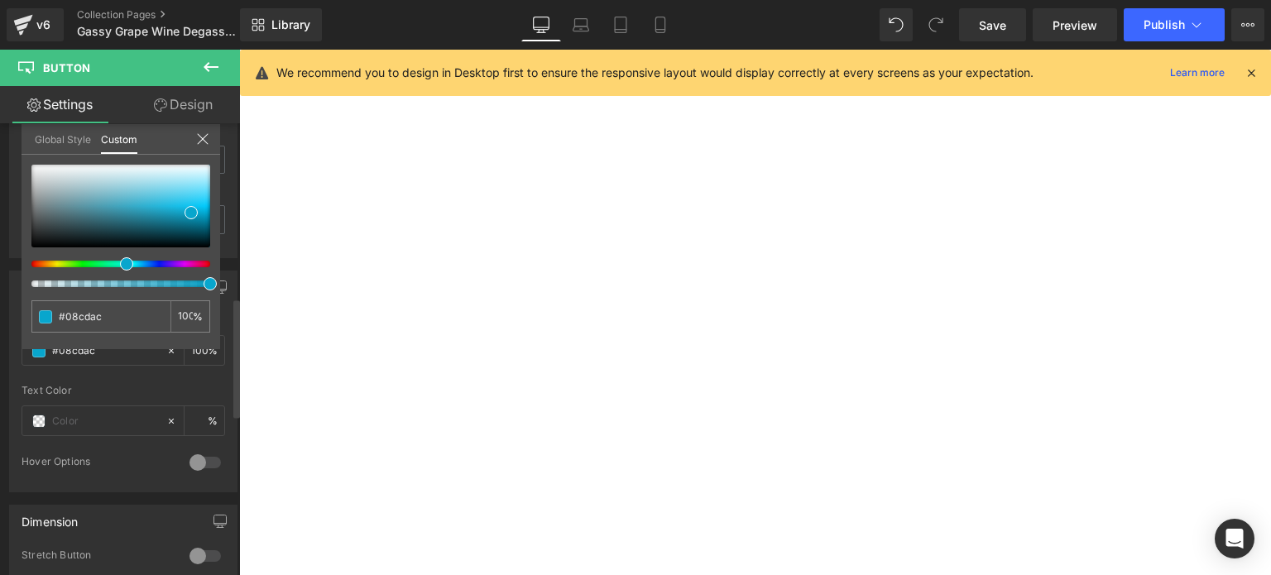
type input "#08c7cd"
type input "#08a6cd"
type input "#0895cd"
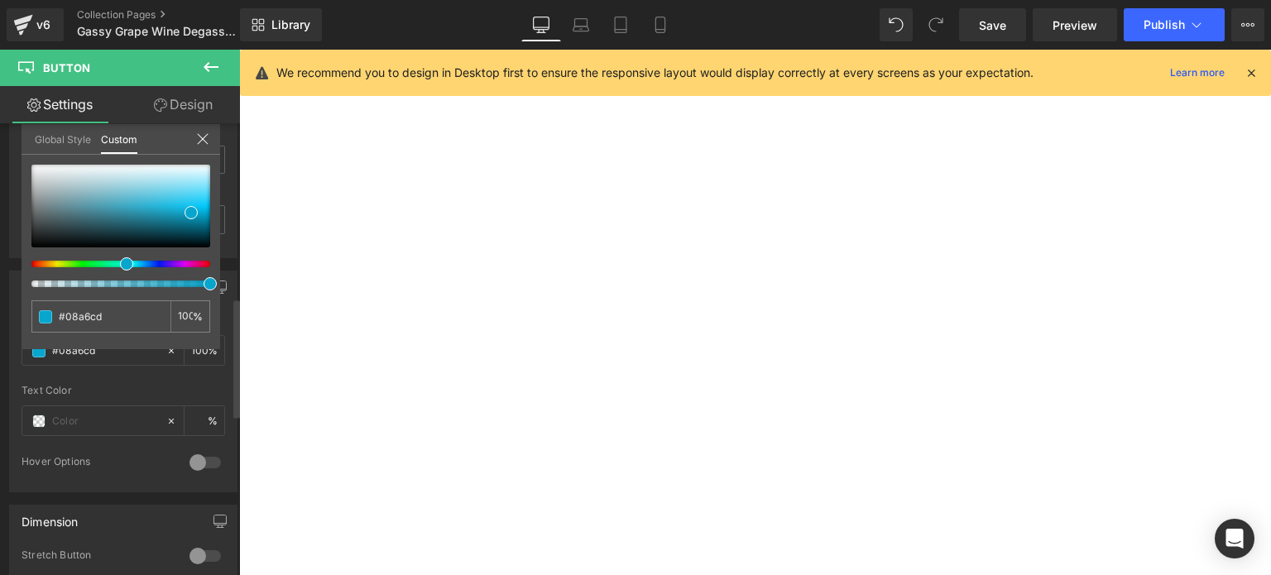
type input "#0895cd"
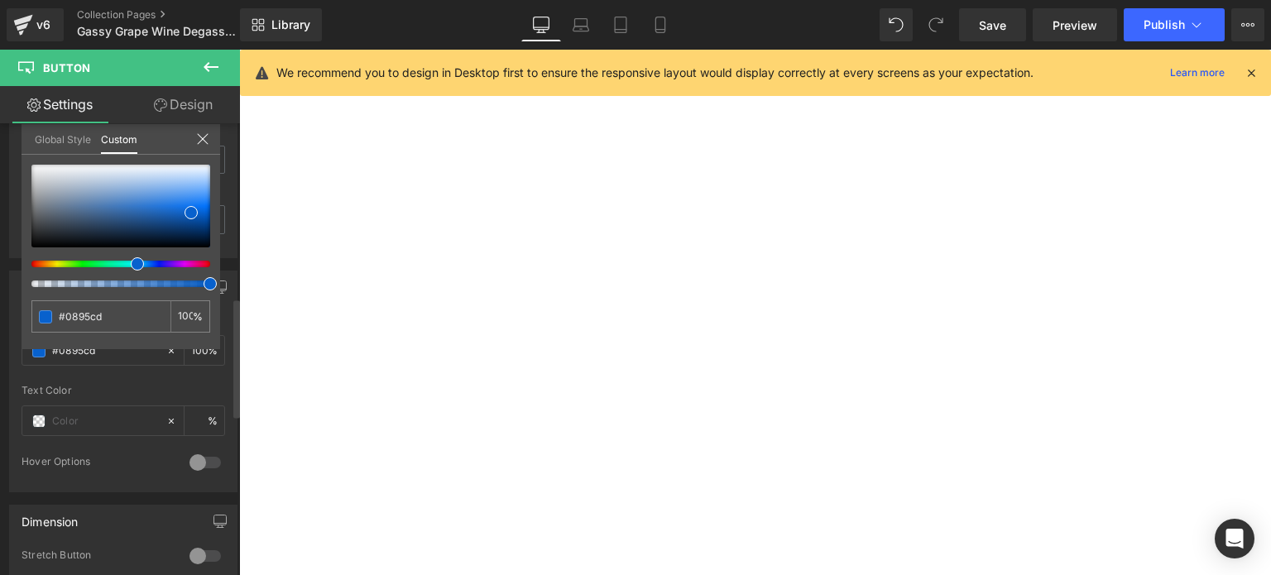
type input "#0871cd"
type input "#0861cd"
type input "#0864cd"
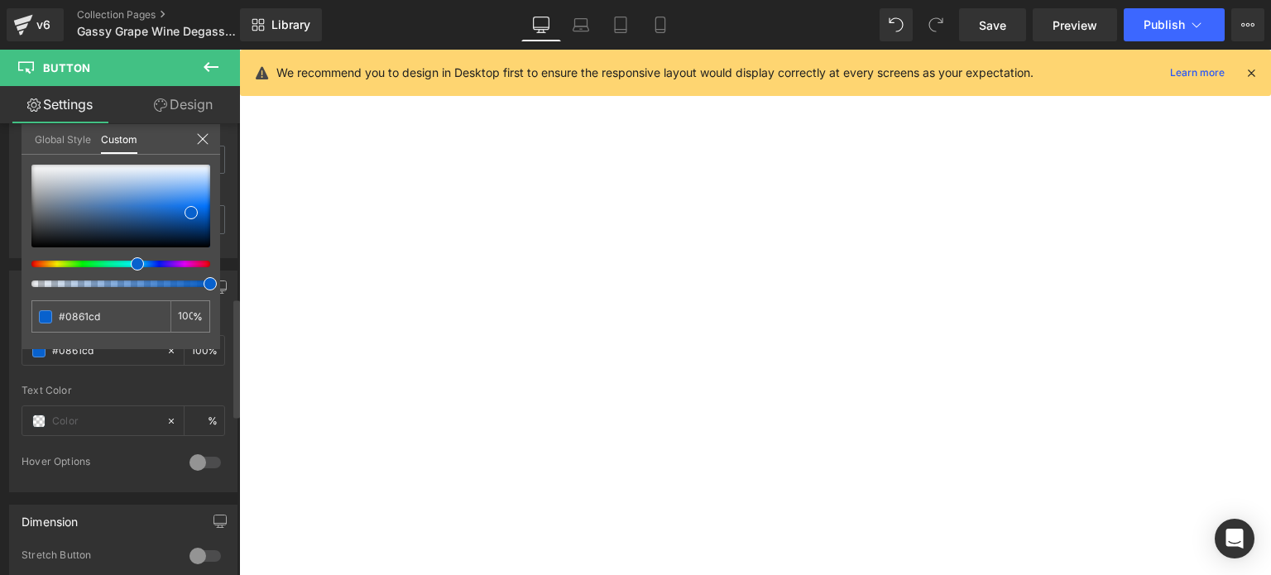
type input "#0864cd"
type input "#0892cd"
type input "#08cdc7"
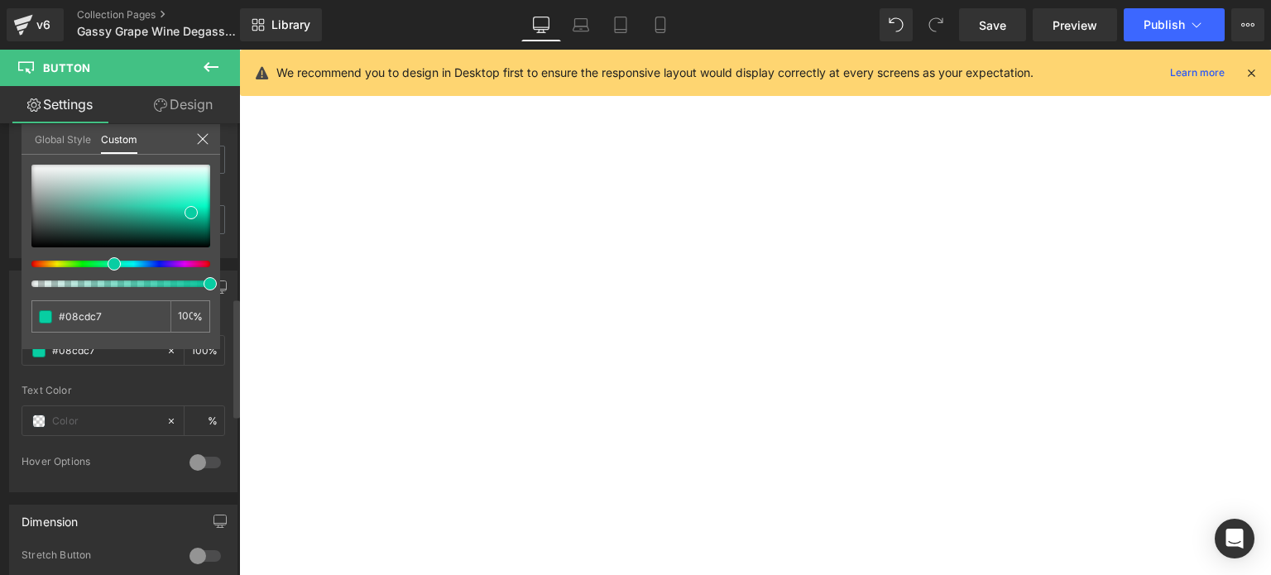
type input "#08cdac"
type input "#08cd82"
type input "#08cd64"
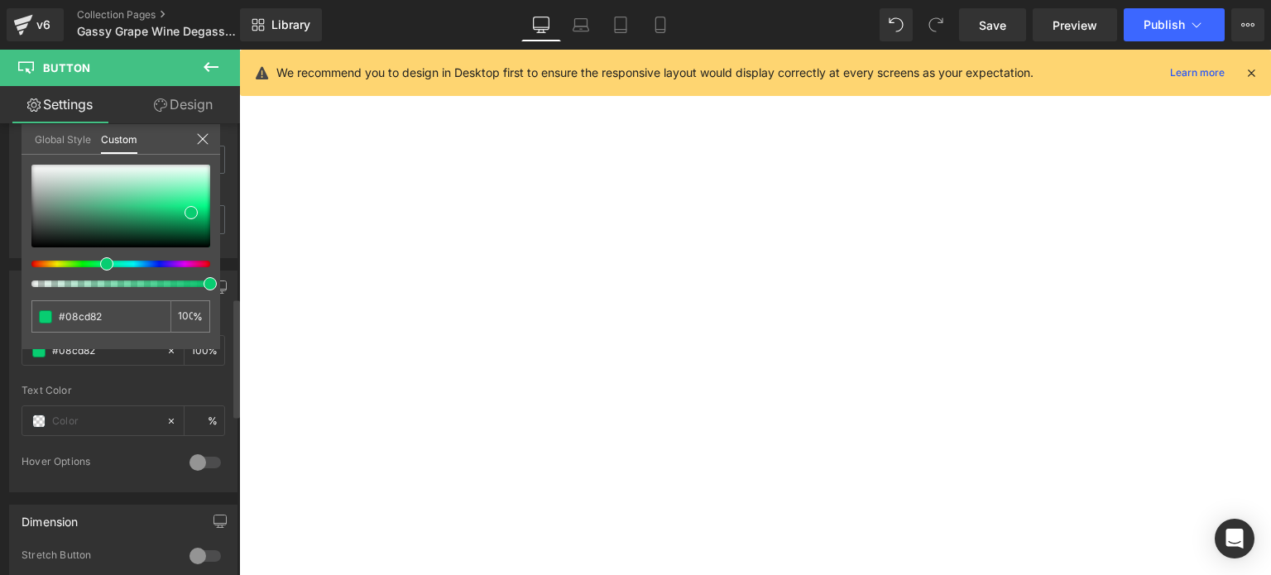
type input "#08cd64"
type input "#08cd43"
type input "#08cd39"
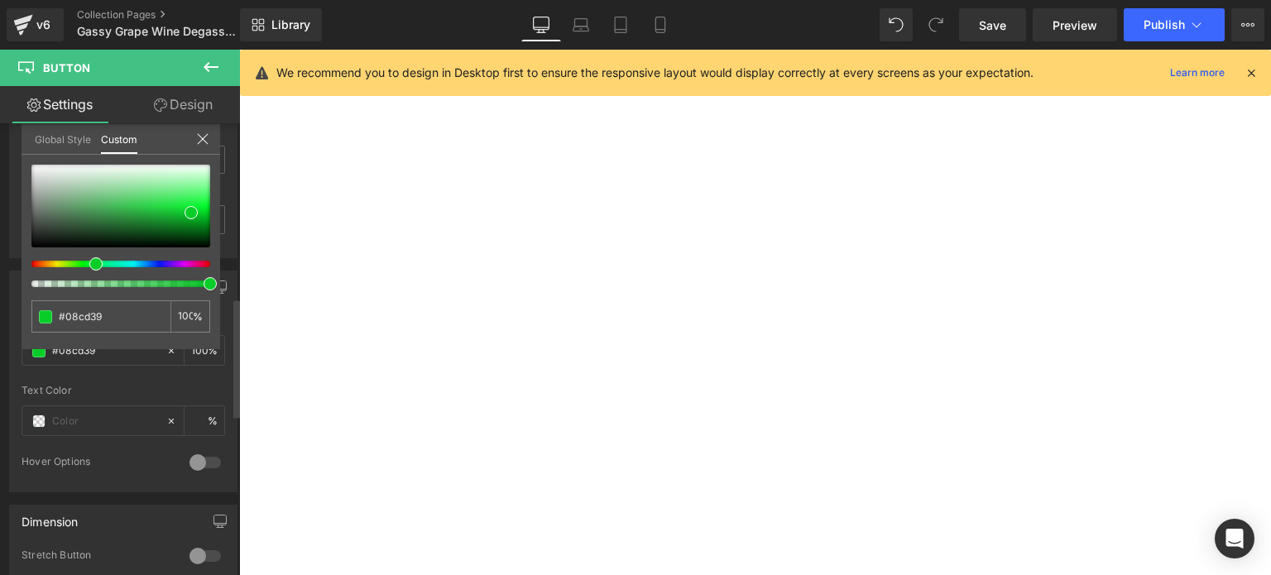
type input "#08cd29"
type input "#08cd22"
type input "#08cd08"
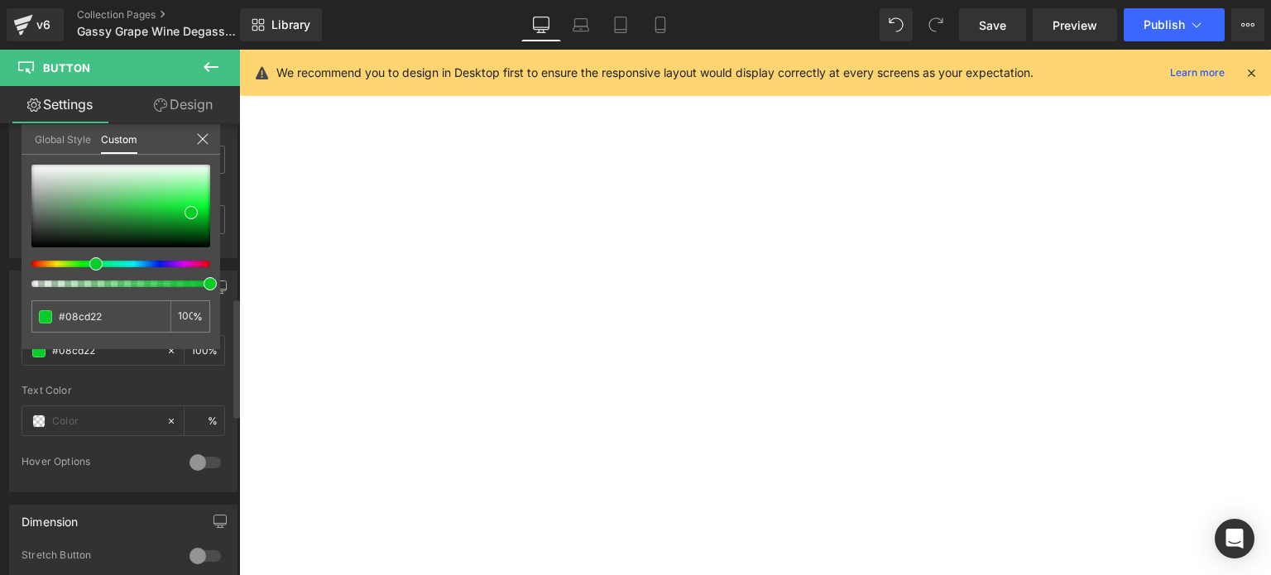
type input "#08cd08"
type input "#18cd08"
type input "#22cd08"
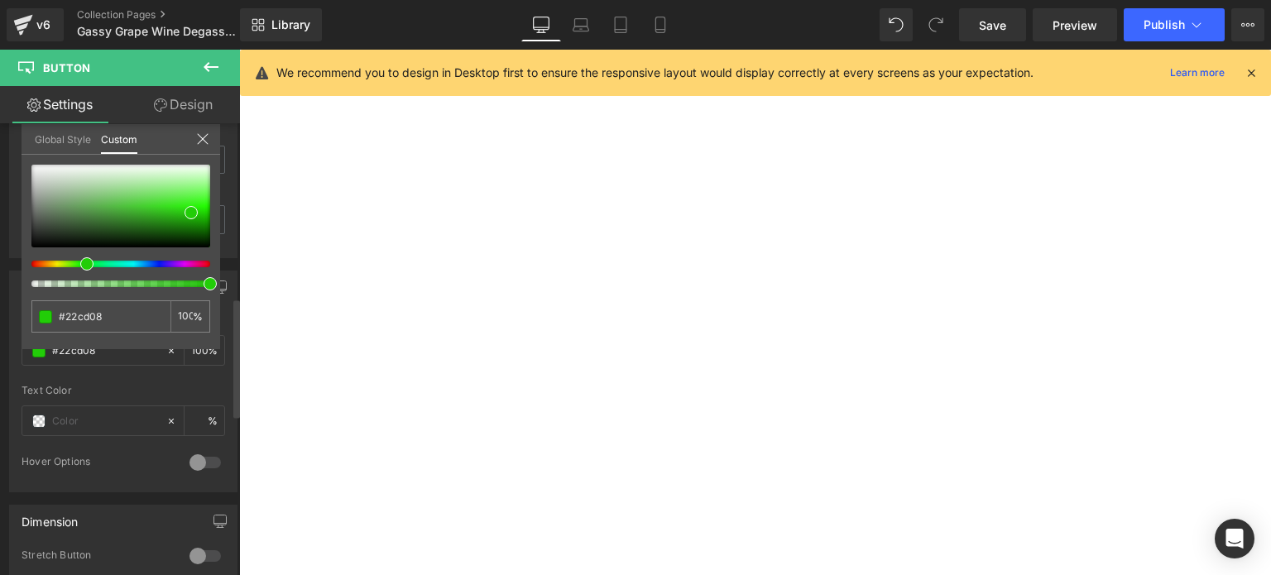
drag, startPoint x: 33, startPoint y: 265, endPoint x: 83, endPoint y: 263, distance: 49.7
click at [83, 263] on span at bounding box center [86, 263] width 13 height 13
type input "#24cb0a"
type input "#27bb10"
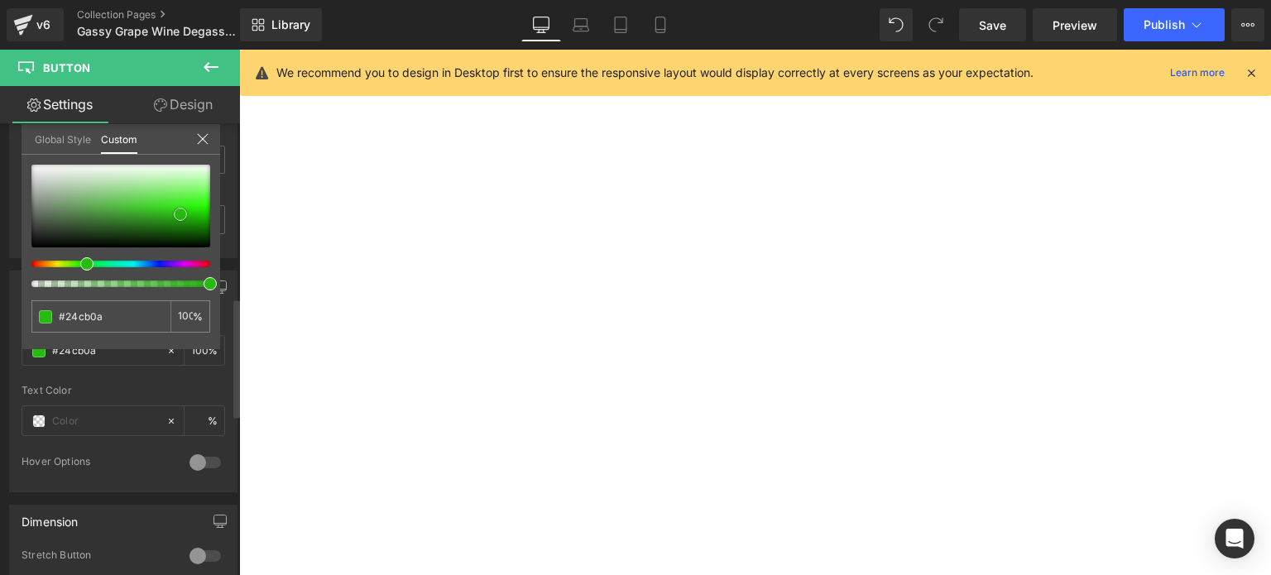
type input "#27bb10"
drag, startPoint x: 189, startPoint y: 214, endPoint x: 208, endPoint y: 224, distance: 21.9
click at [208, 224] on span at bounding box center [210, 223] width 13 height 13
click at [211, 218] on span at bounding box center [210, 220] width 13 height 13
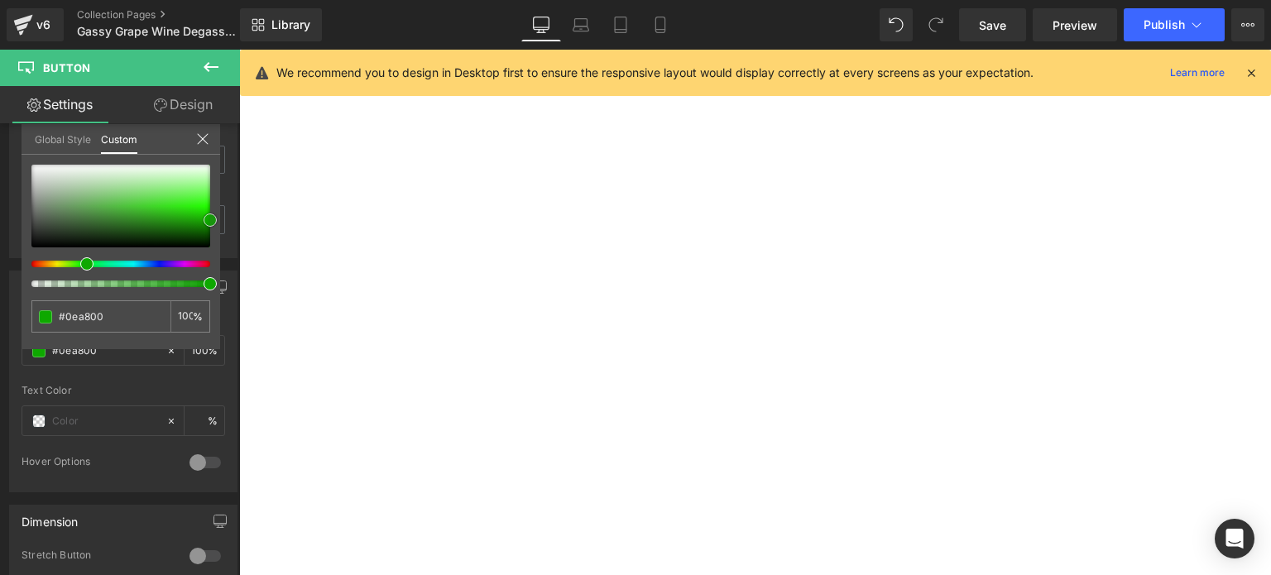
scroll to position [300, 0]
click at [239, 50] on body "Skip to content Just added to your cart Qty: View cart ( ) Continue shopping Su…" at bounding box center [239, 50] width 0 height 0
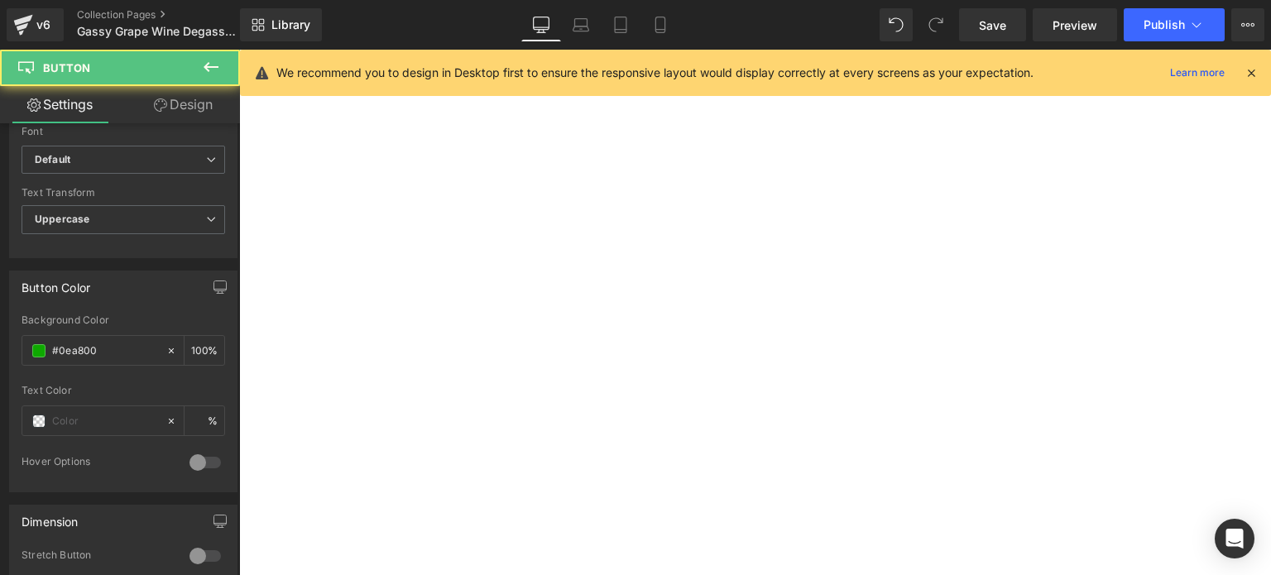
click at [239, 50] on link "Call To Action" at bounding box center [239, 50] width 0 height 0
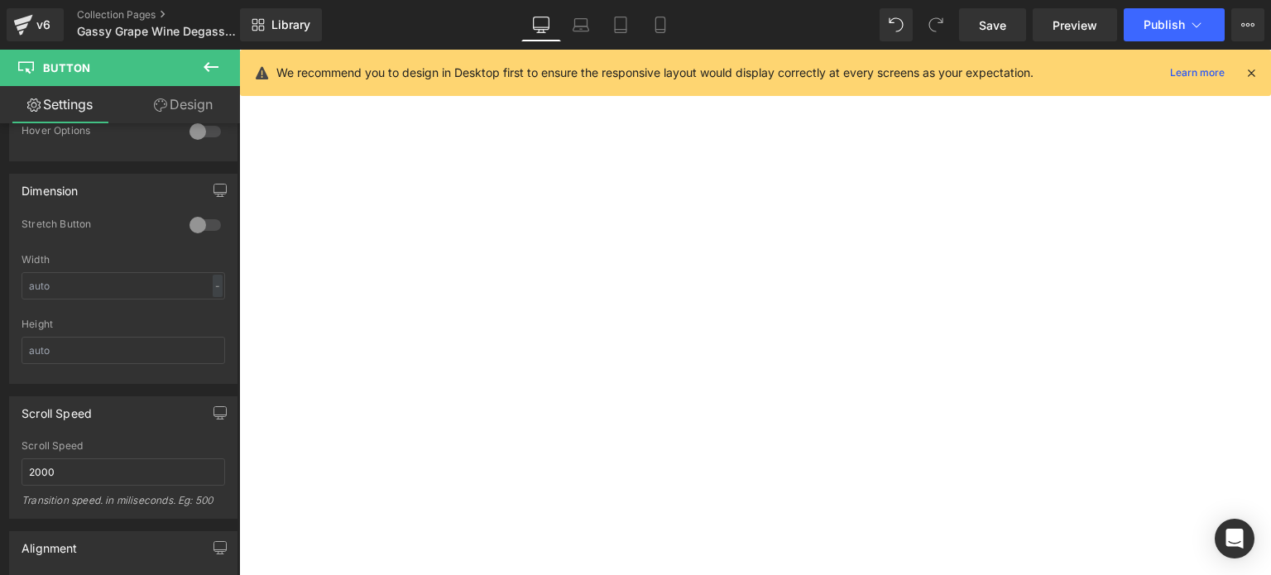
scroll to position [218, 0]
click at [239, 50] on span "Button" at bounding box center [239, 50] width 0 height 0
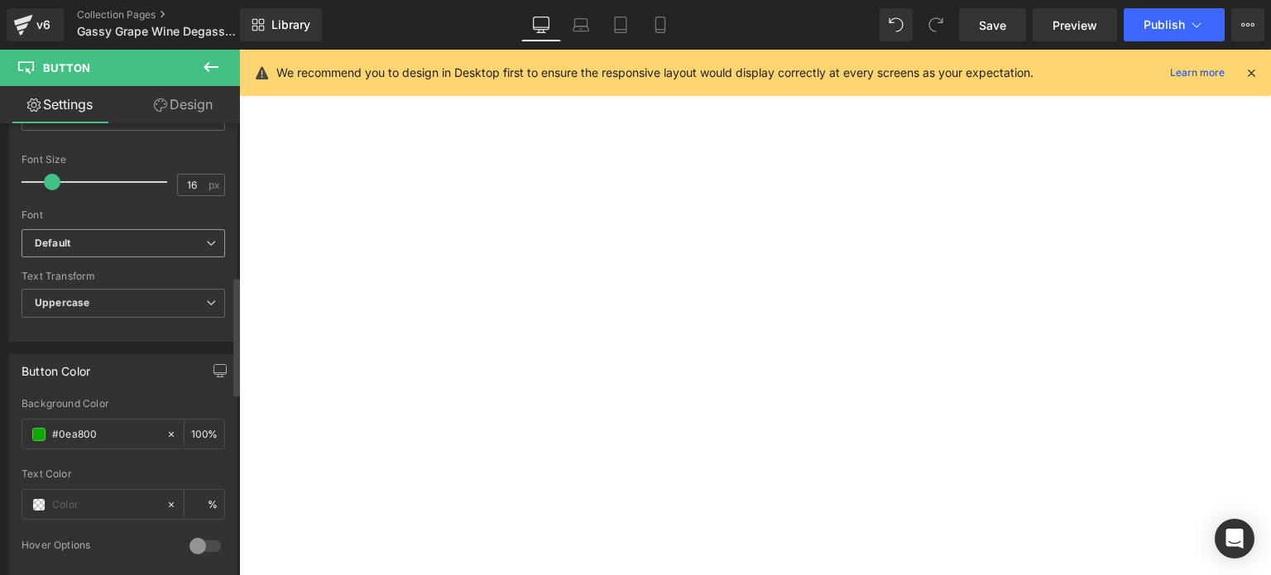
scroll to position [579, 0]
click at [208, 297] on icon at bounding box center [211, 302] width 10 height 10
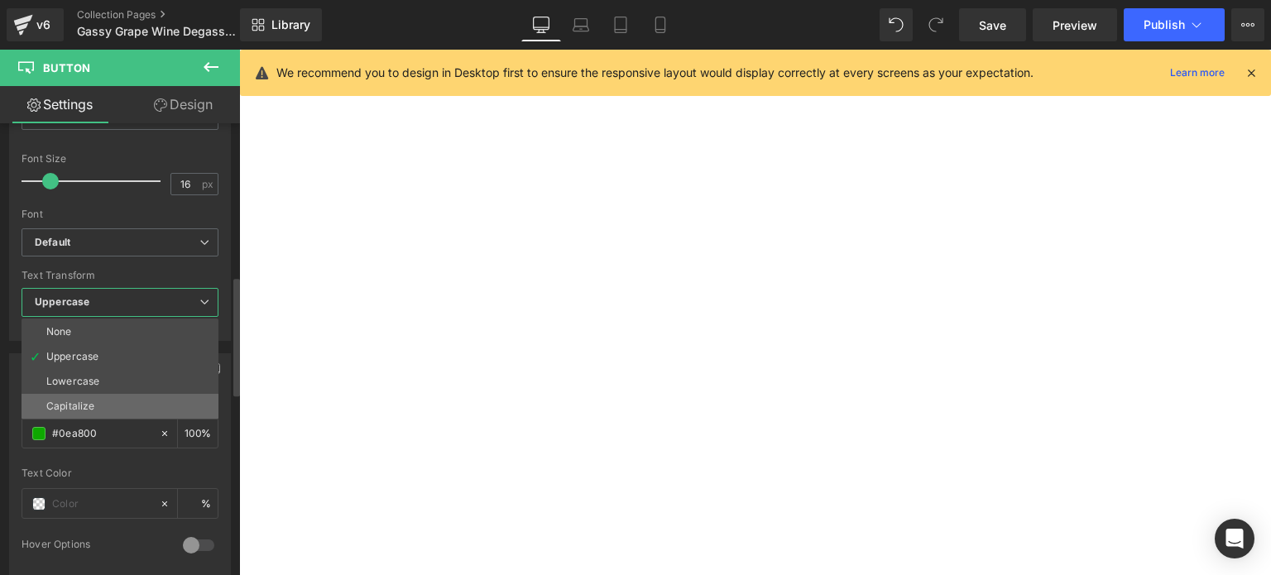
click at [83, 401] on div "Capitalize" at bounding box center [70, 407] width 48 height 12
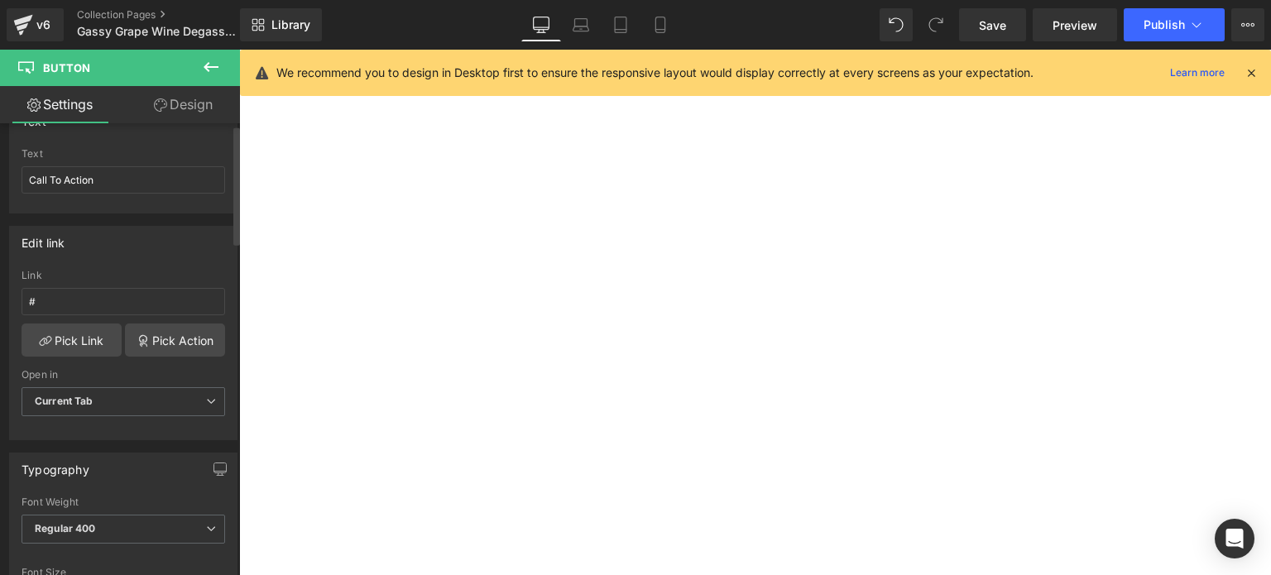
scroll to position [0, 0]
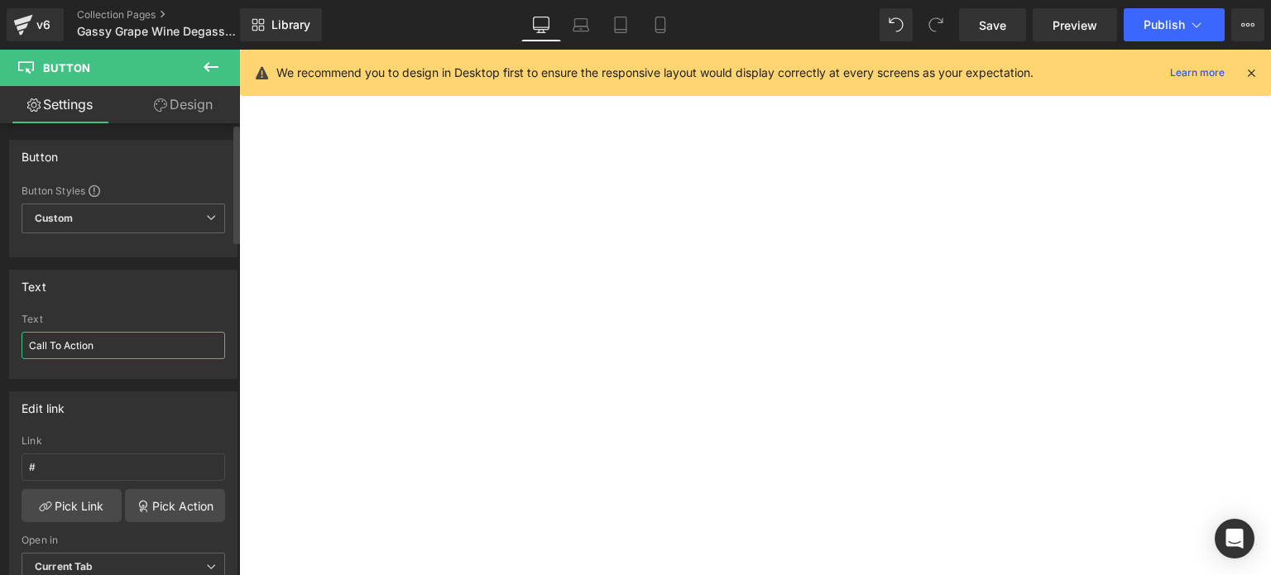
click at [104, 338] on input "Call To Action" at bounding box center [124, 345] width 204 height 27
drag, startPoint x: 115, startPoint y: 343, endPoint x: 0, endPoint y: 351, distance: 115.3
click at [0, 351] on div "Text Call To Action Text Call To Action" at bounding box center [123, 318] width 247 height 122
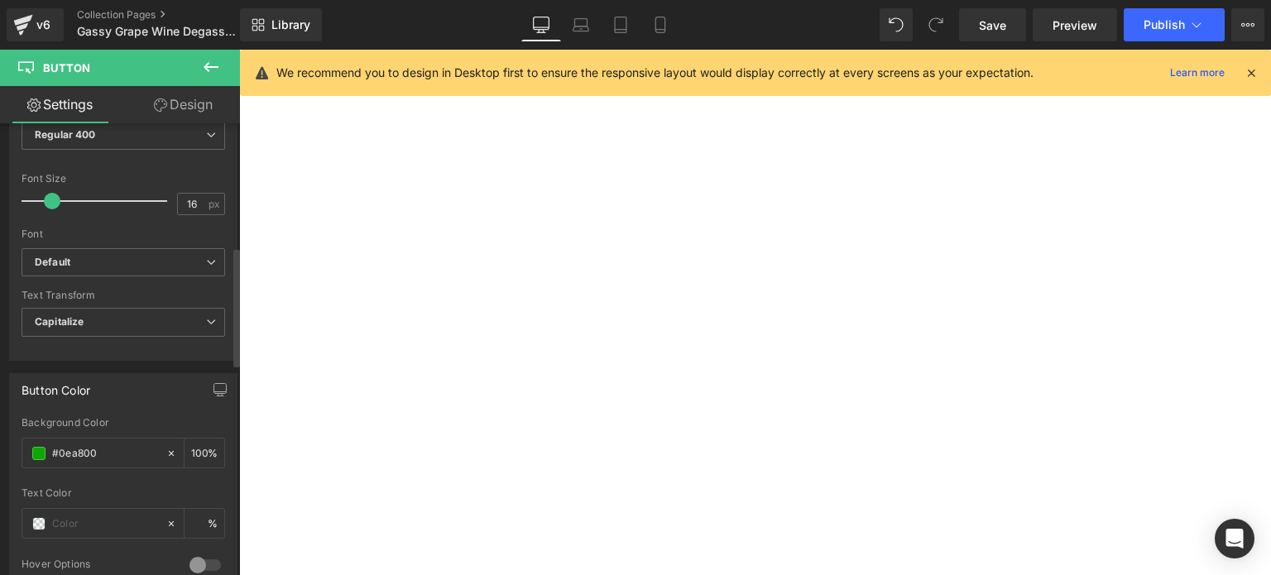
scroll to position [579, 0]
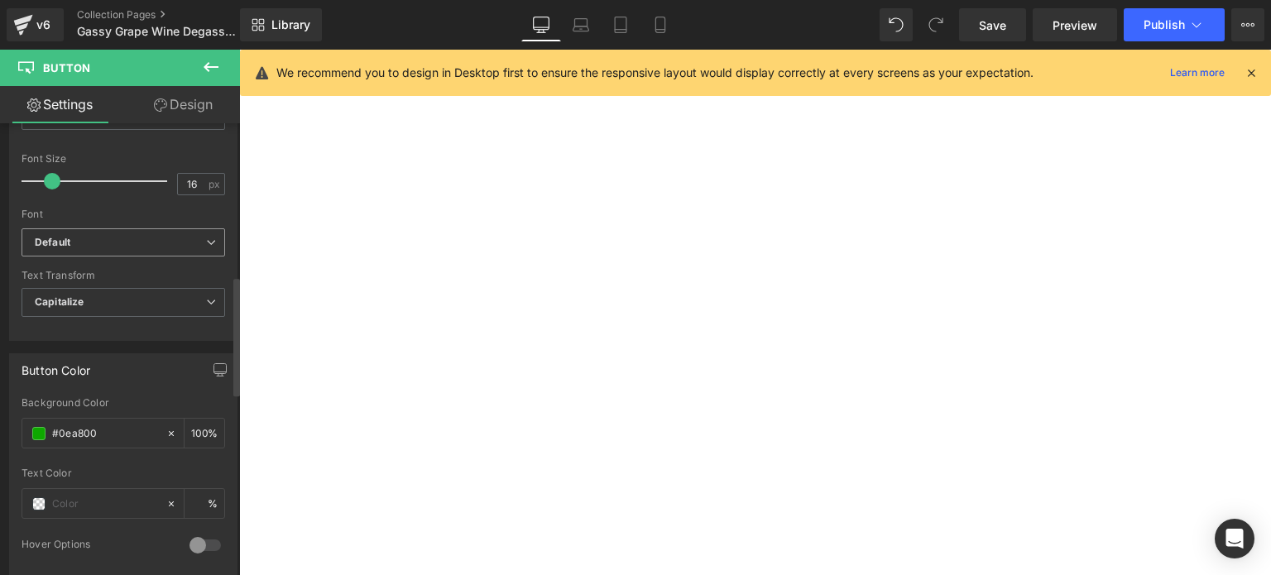
click at [209, 241] on icon at bounding box center [211, 243] width 10 height 10
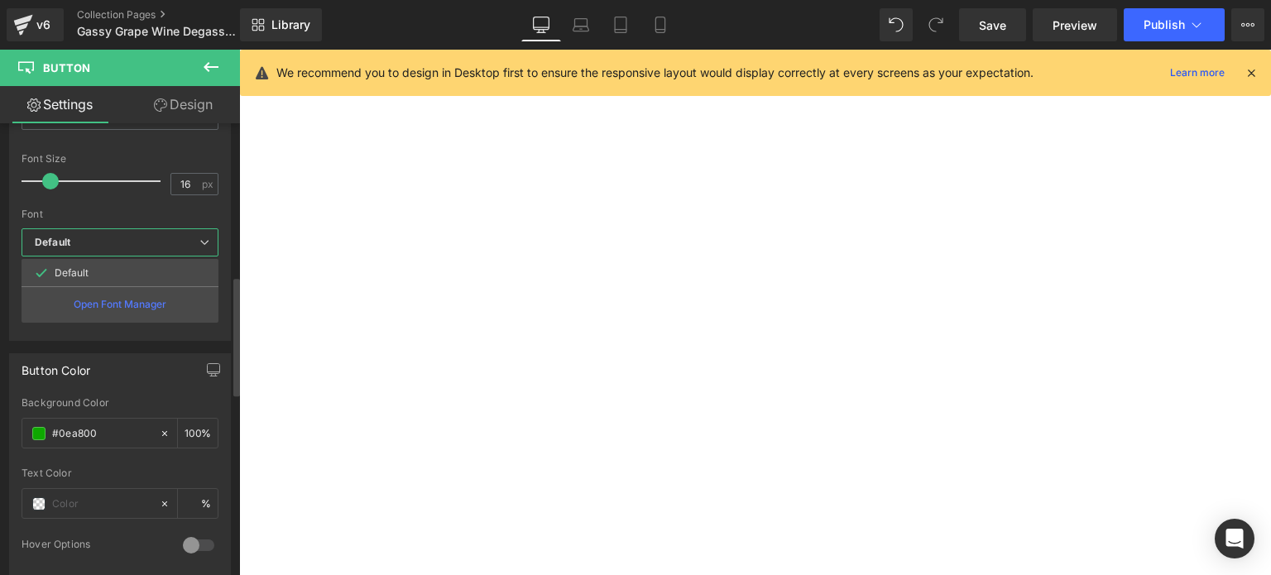
click at [117, 300] on p "Open Font Manager" at bounding box center [120, 304] width 93 height 15
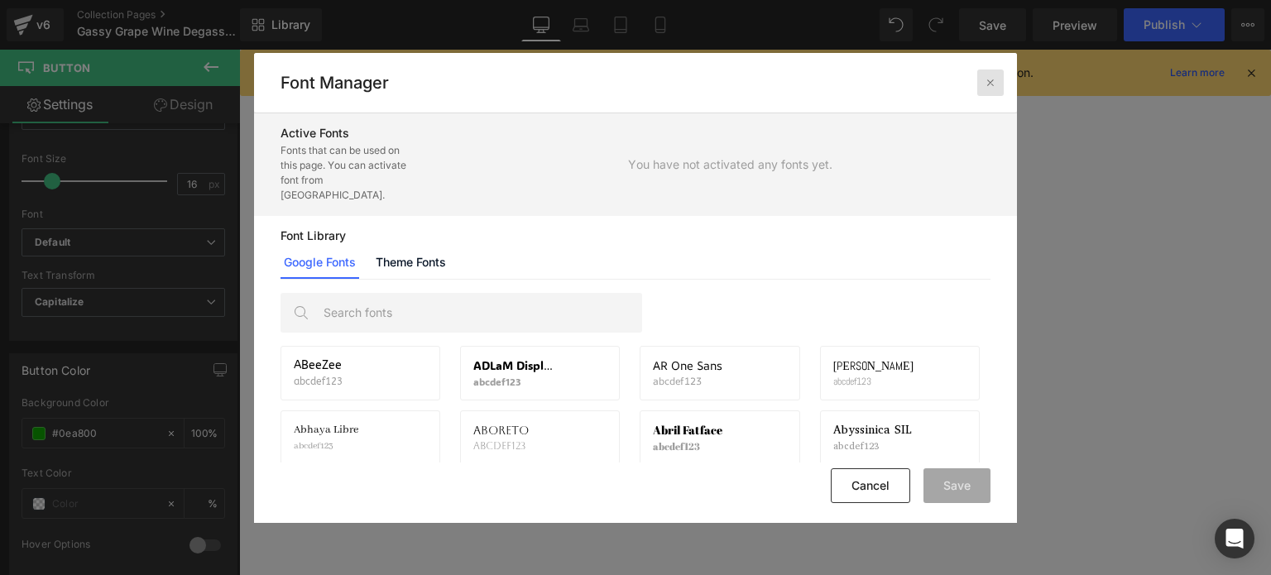
click at [1000, 75] on div at bounding box center [990, 83] width 26 height 26
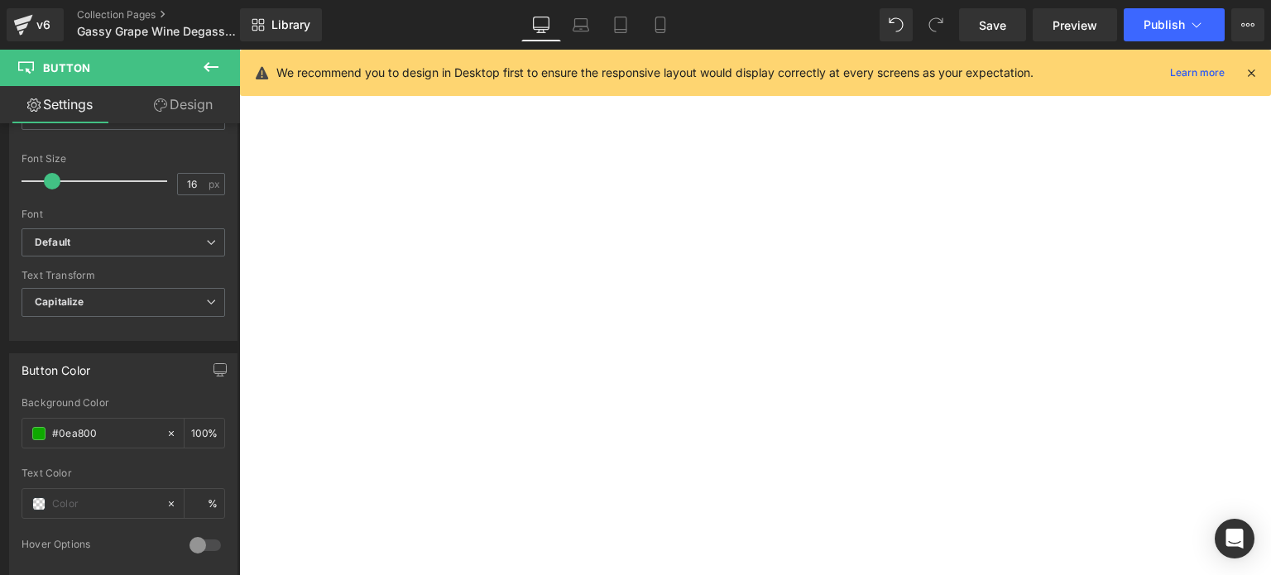
click at [239, 50] on strong "Refine Your Wine" at bounding box center [239, 50] width 0 height 0
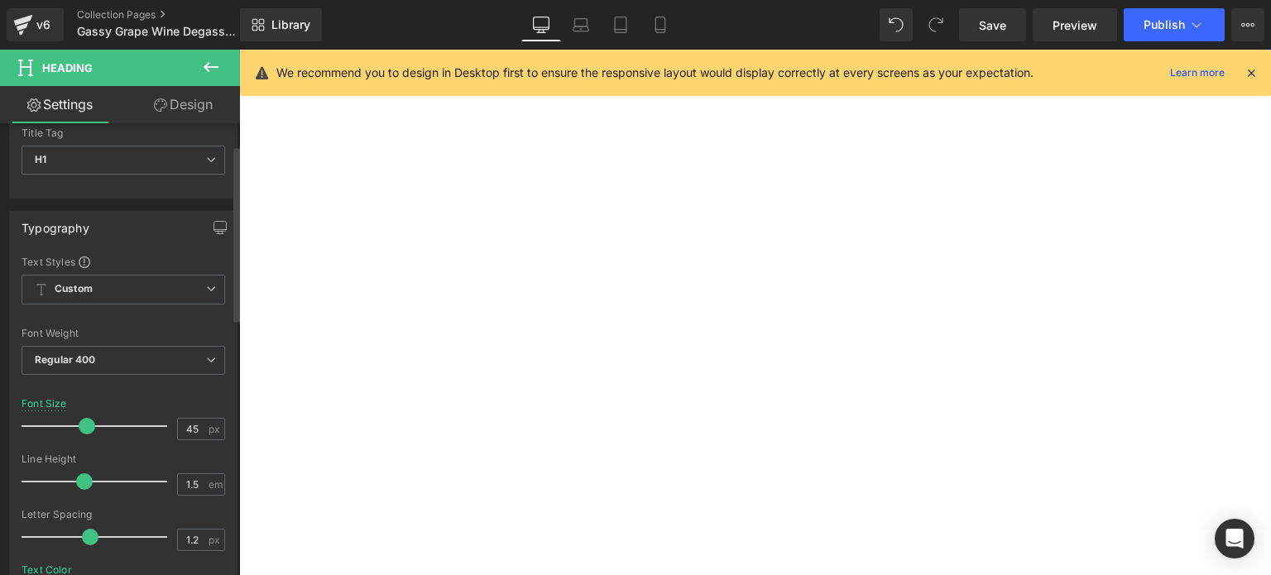
scroll to position [83, 0]
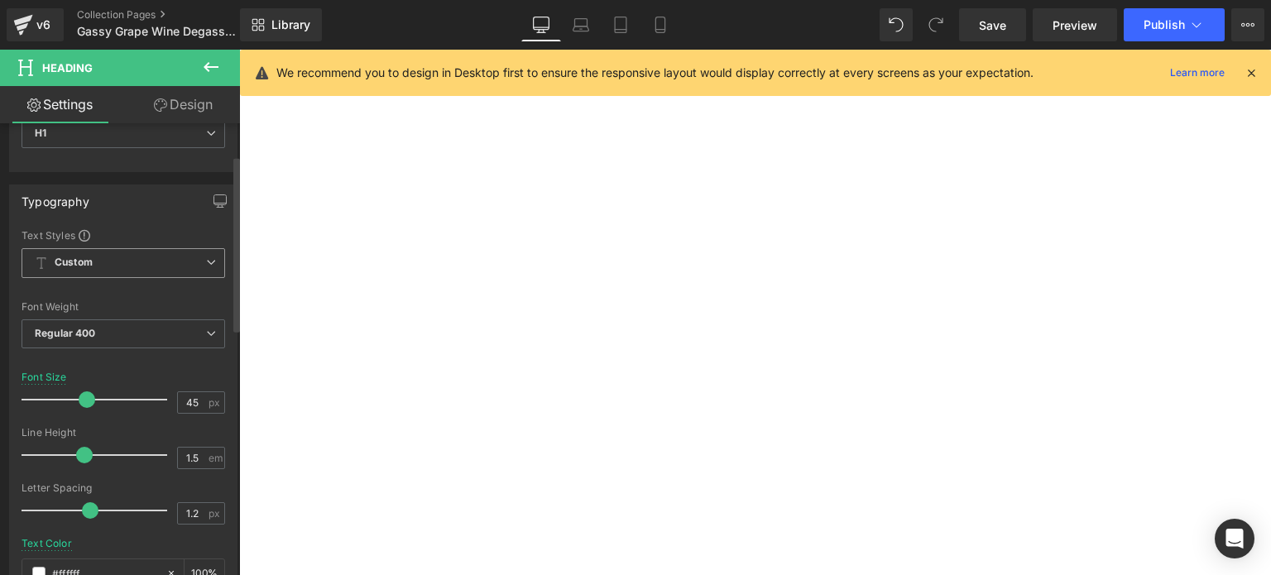
click at [198, 261] on span "Custom Setup Global Style" at bounding box center [124, 263] width 204 height 30
click at [112, 196] on div "Typography" at bounding box center [123, 200] width 227 height 31
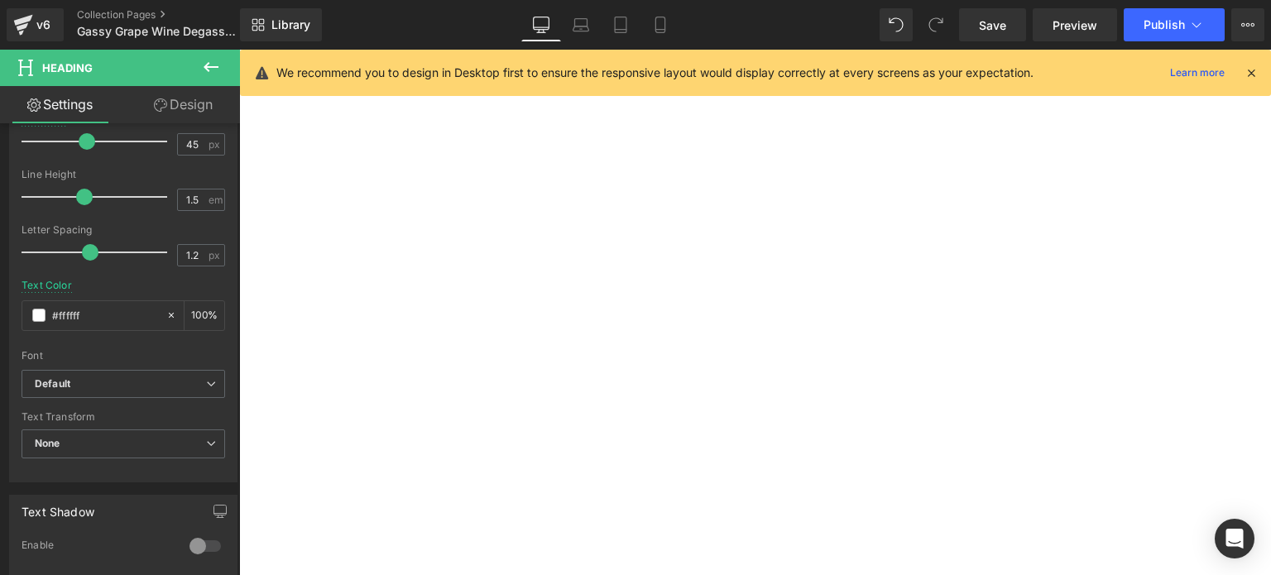
scroll to position [331, 0]
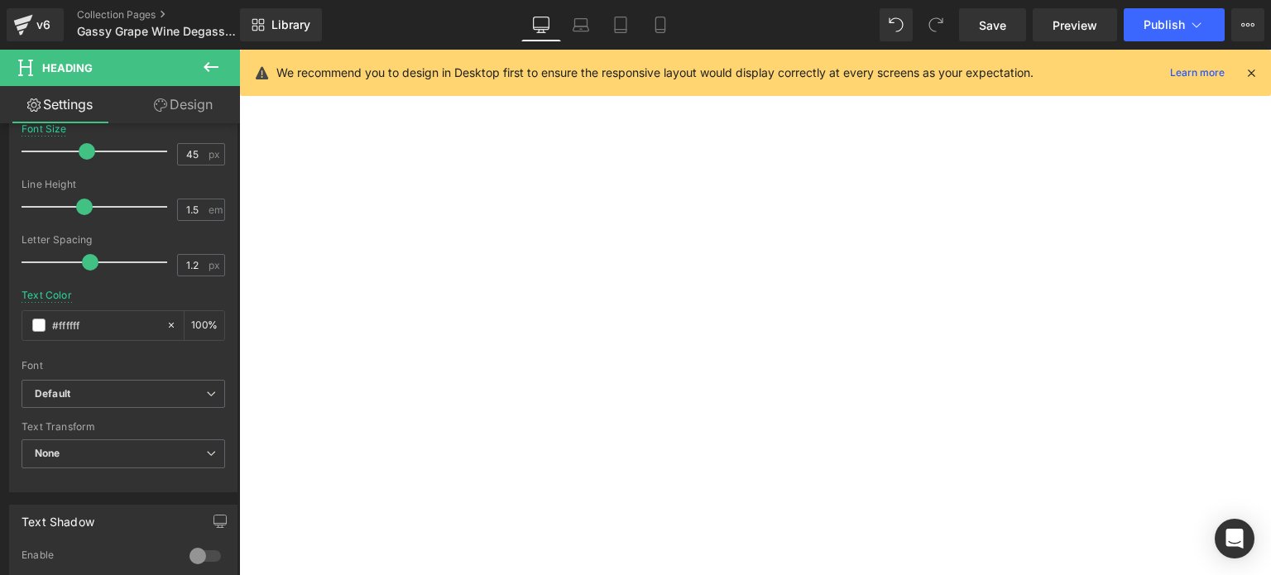
click at [239, 50] on link "Get Yours [DATE]" at bounding box center [239, 50] width 0 height 0
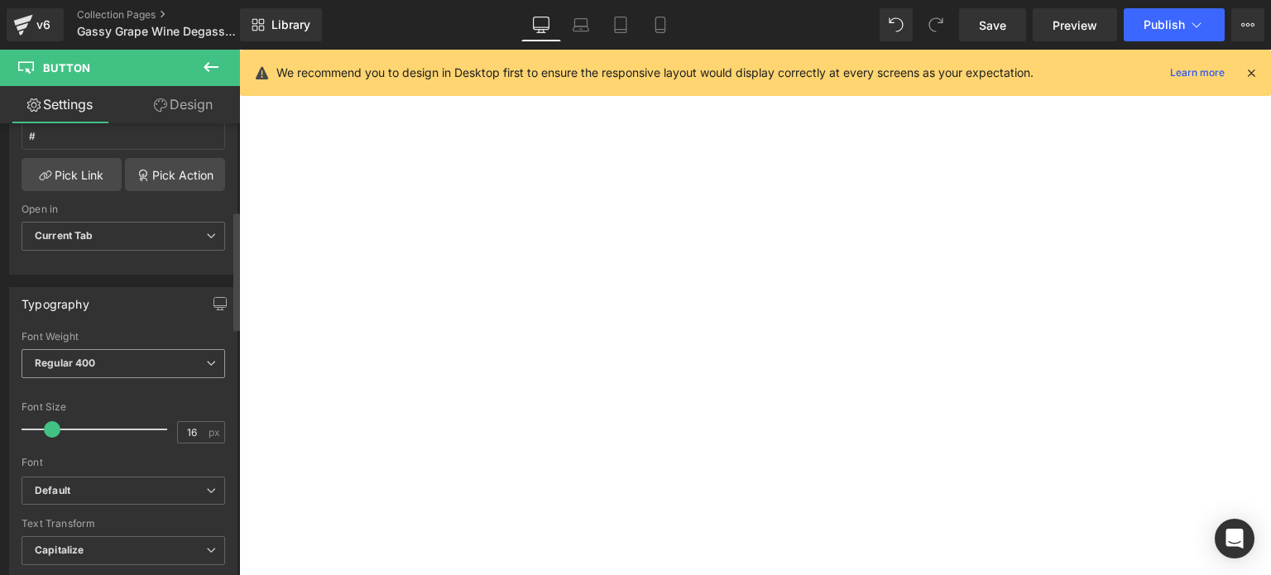
click at [198, 358] on span "Regular 400" at bounding box center [124, 363] width 204 height 29
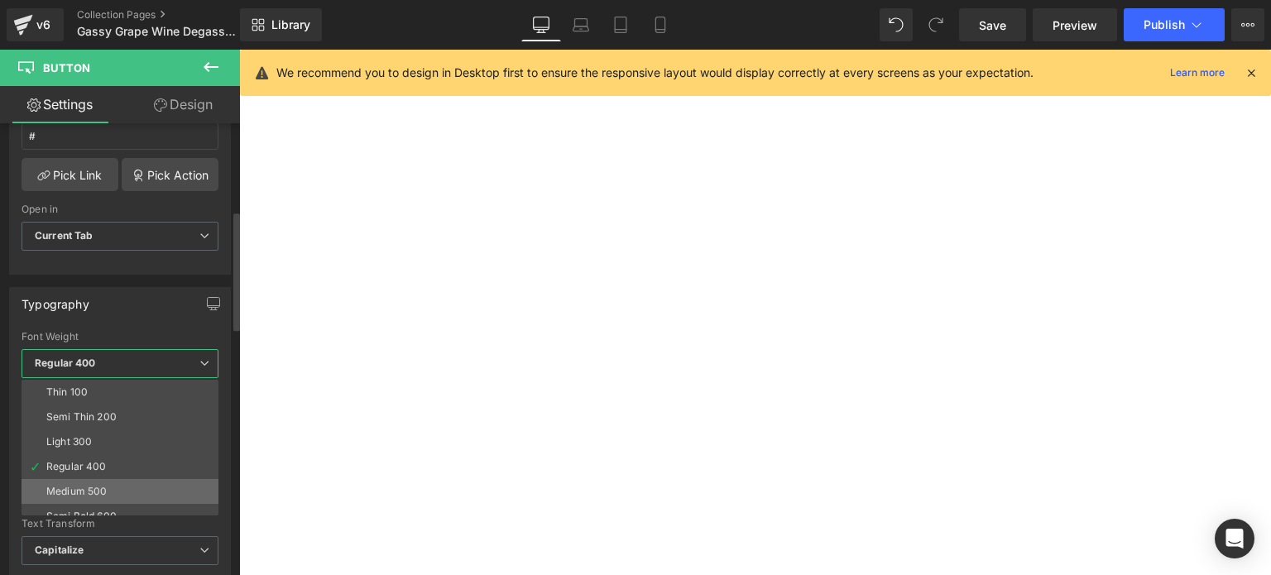
click at [71, 494] on div "Medium 500" at bounding box center [76, 492] width 60 height 12
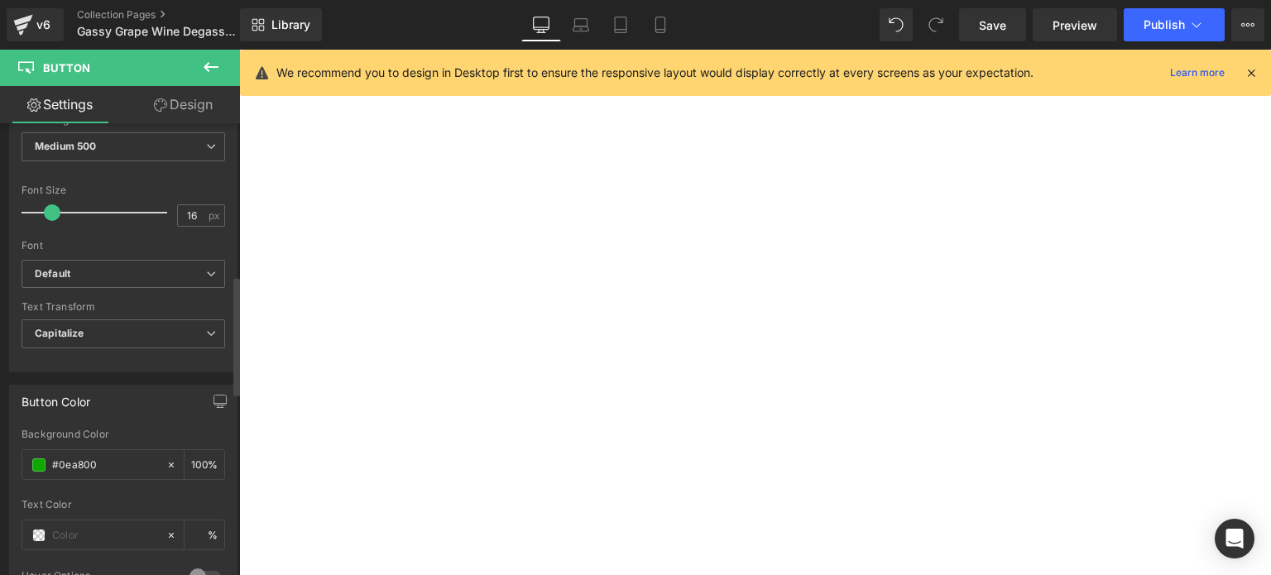
scroll to position [497, 0]
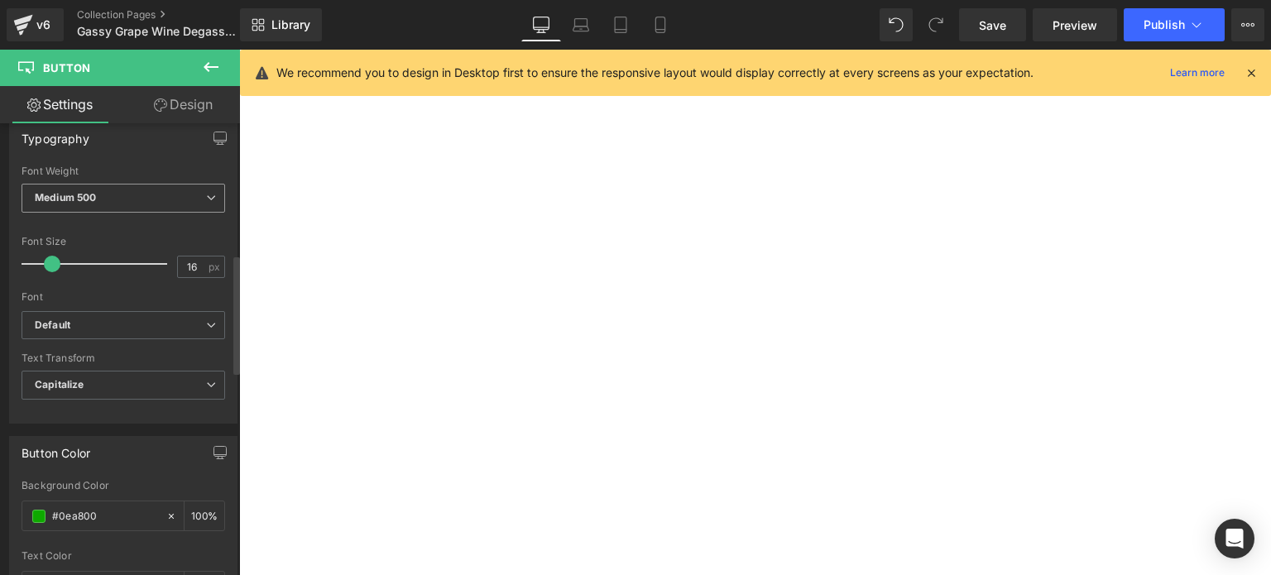
click at [204, 185] on span "Medium 500" at bounding box center [124, 198] width 204 height 29
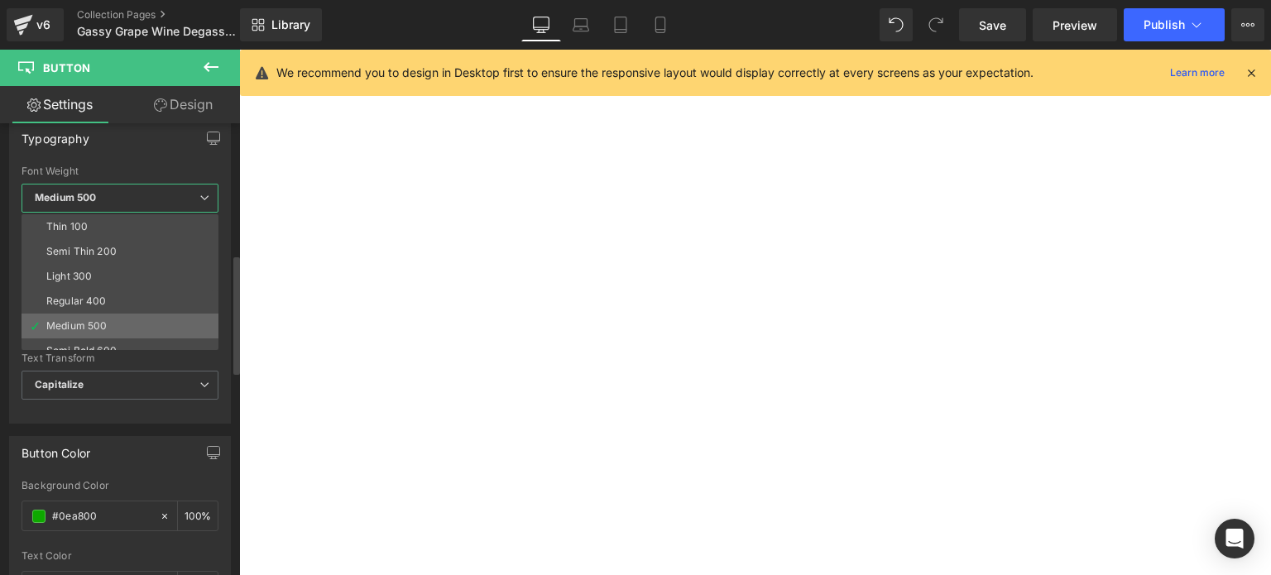
scroll to position [83, 0]
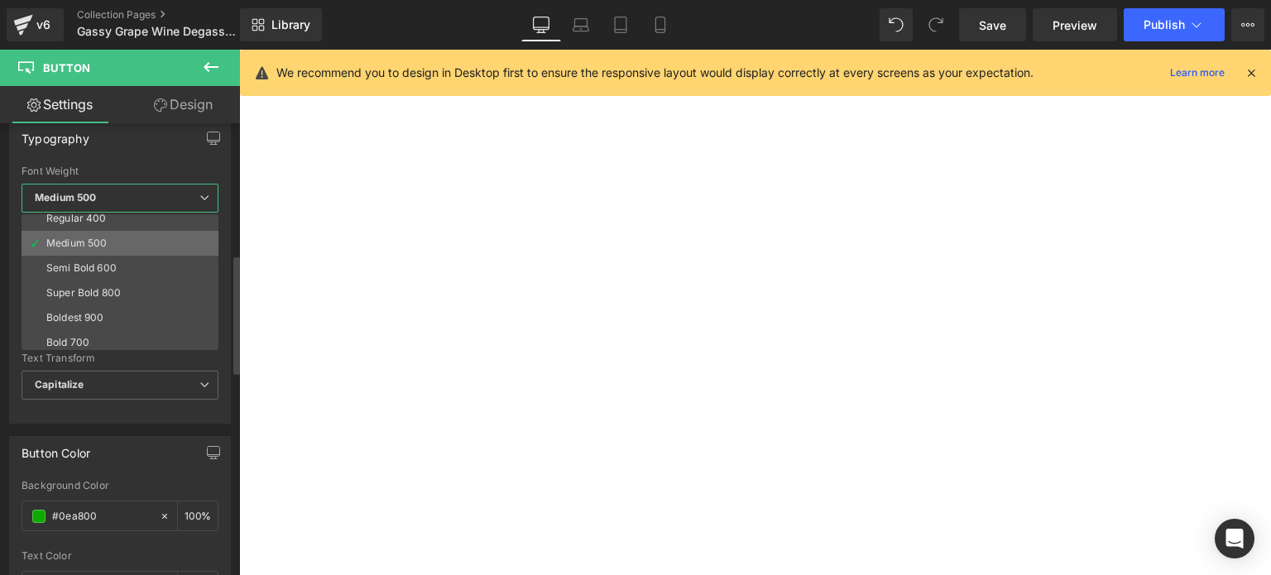
click at [67, 243] on div "Medium 500" at bounding box center [76, 244] width 60 height 12
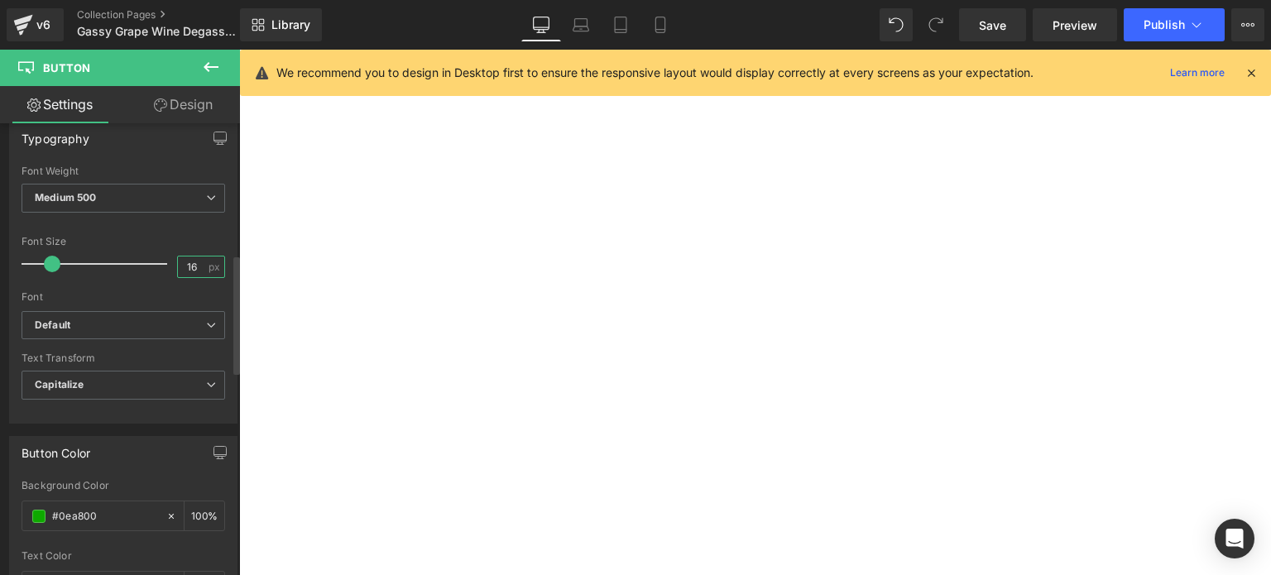
click at [179, 267] on input "16" at bounding box center [192, 267] width 29 height 21
click at [195, 264] on input "16" at bounding box center [192, 267] width 29 height 21
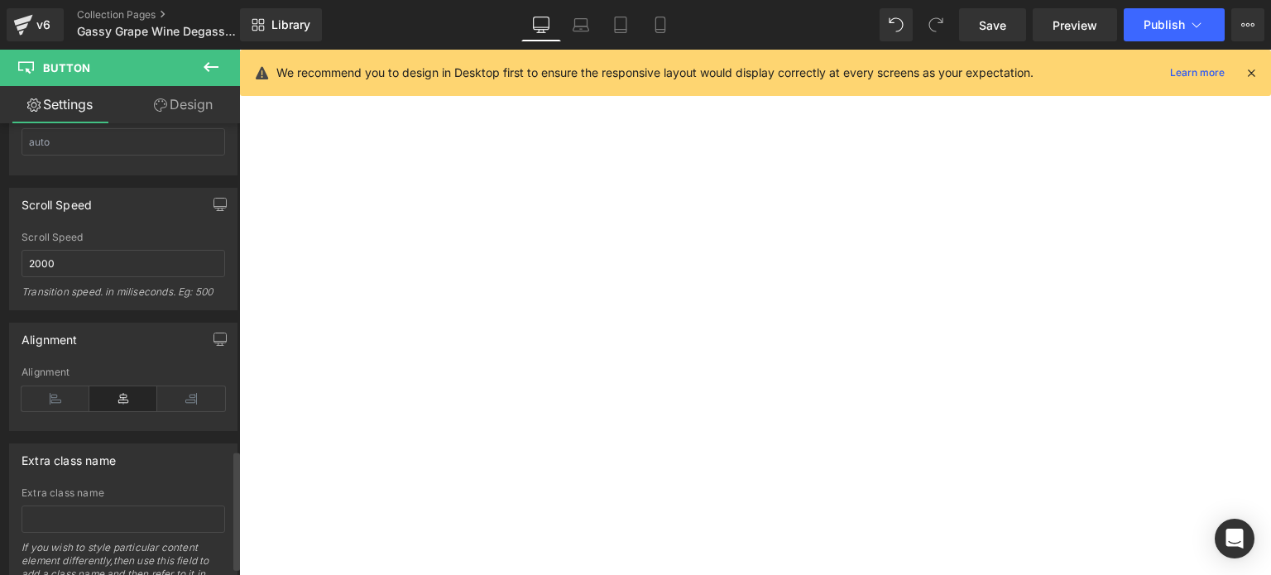
scroll to position [1241, 0]
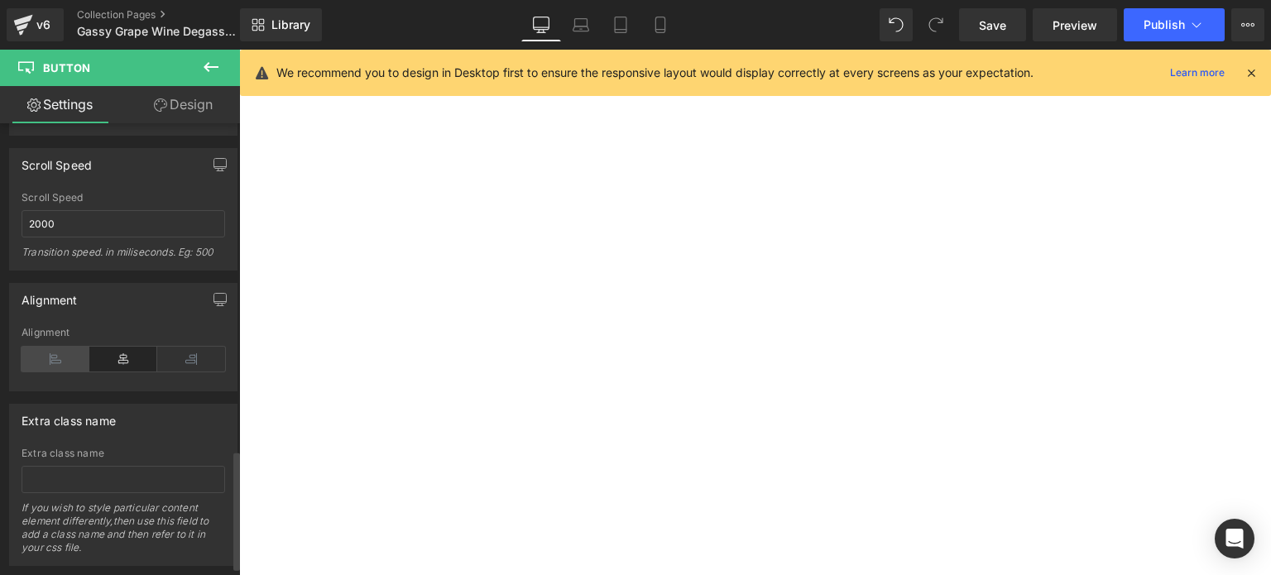
click at [50, 347] on icon at bounding box center [56, 359] width 68 height 25
click at [122, 350] on icon at bounding box center [123, 359] width 68 height 25
click at [65, 349] on icon at bounding box center [56, 359] width 68 height 25
drag, startPoint x: 241, startPoint y: 310, endPoint x: 253, endPoint y: 313, distance: 12.8
click at [239, 50] on div "37px" at bounding box center [239, 50] width 0 height 0
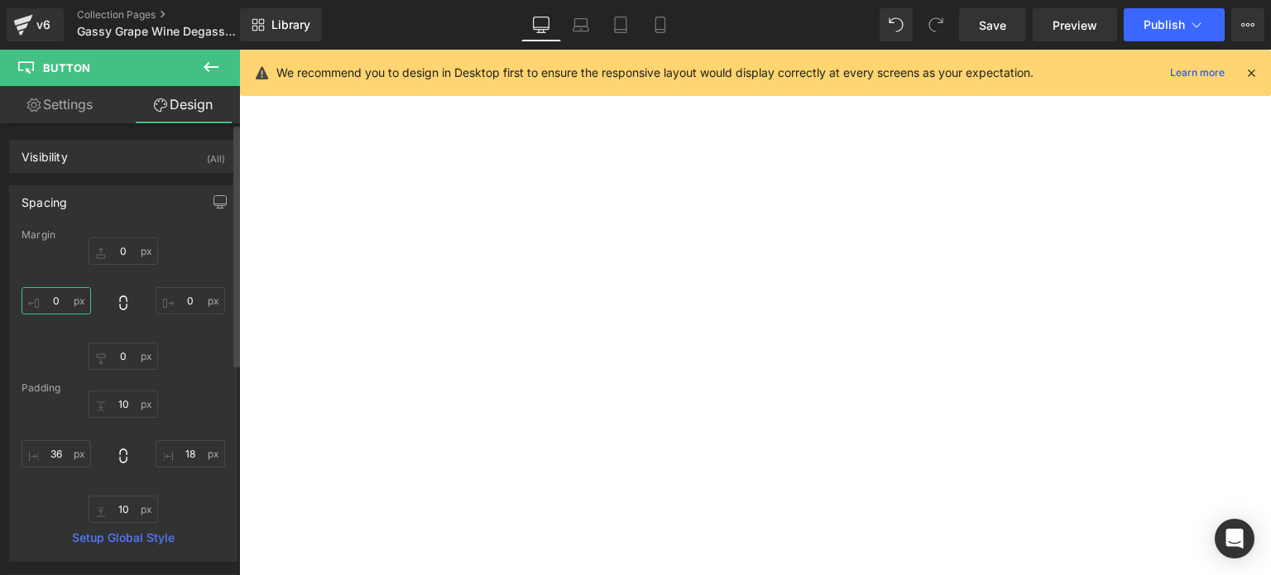
click at [55, 300] on input "0" at bounding box center [57, 300] width 70 height 27
click at [582, 25] on icon at bounding box center [581, 25] width 17 height 17
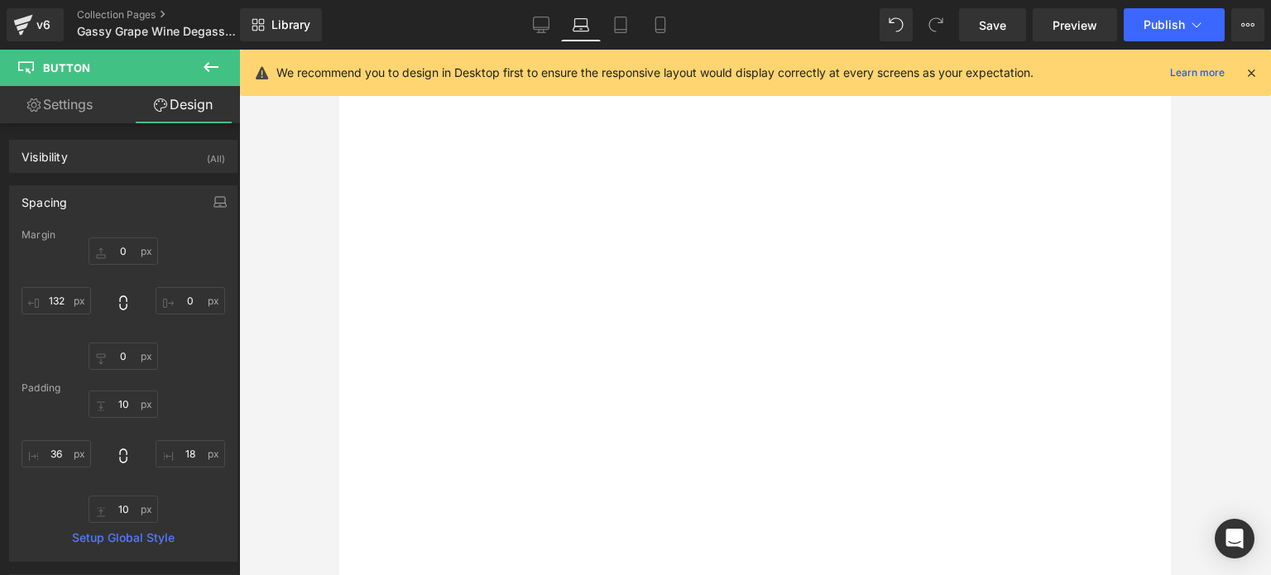
scroll to position [216, 0]
click at [630, 30] on link "Tablet" at bounding box center [621, 24] width 40 height 33
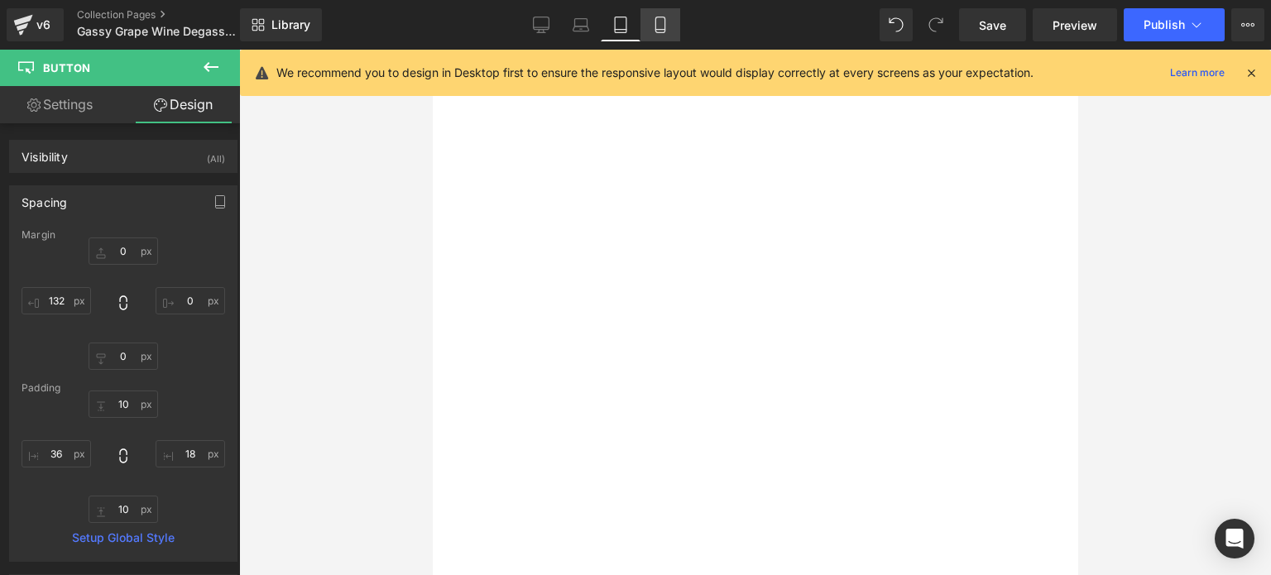
click at [662, 26] on icon at bounding box center [660, 25] width 17 height 17
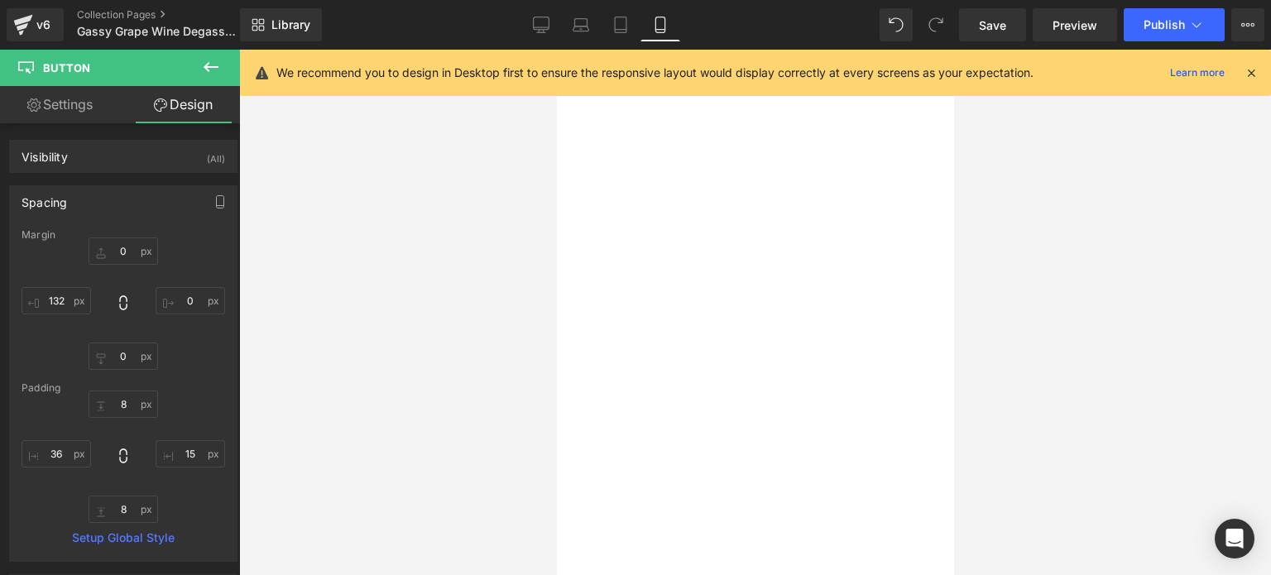
scroll to position [0, 0]
click at [622, 25] on icon at bounding box center [620, 25] width 17 height 17
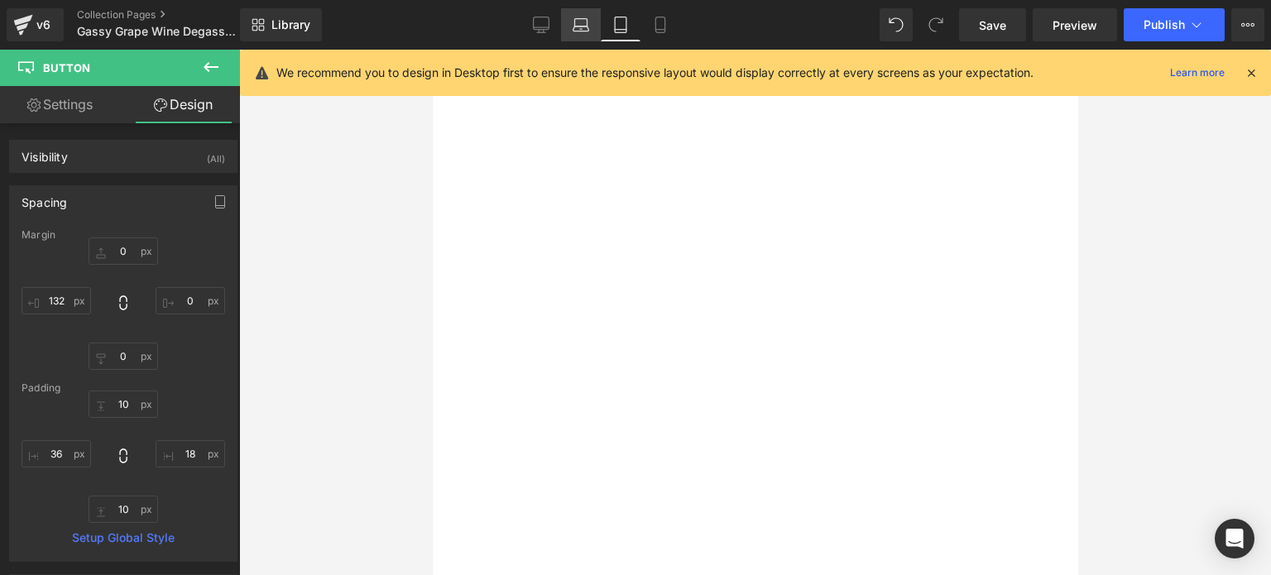
click at [583, 17] on icon at bounding box center [581, 25] width 17 height 17
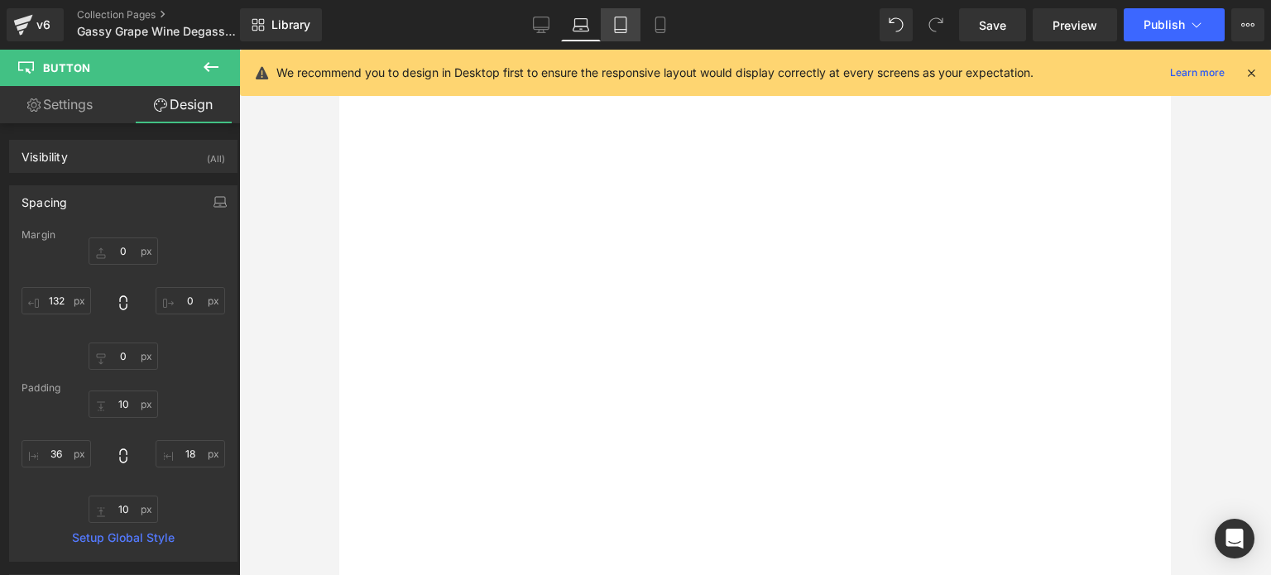
drag, startPoint x: 622, startPoint y: 22, endPoint x: 600, endPoint y: 65, distance: 48.1
click at [621, 22] on icon at bounding box center [620, 25] width 17 height 17
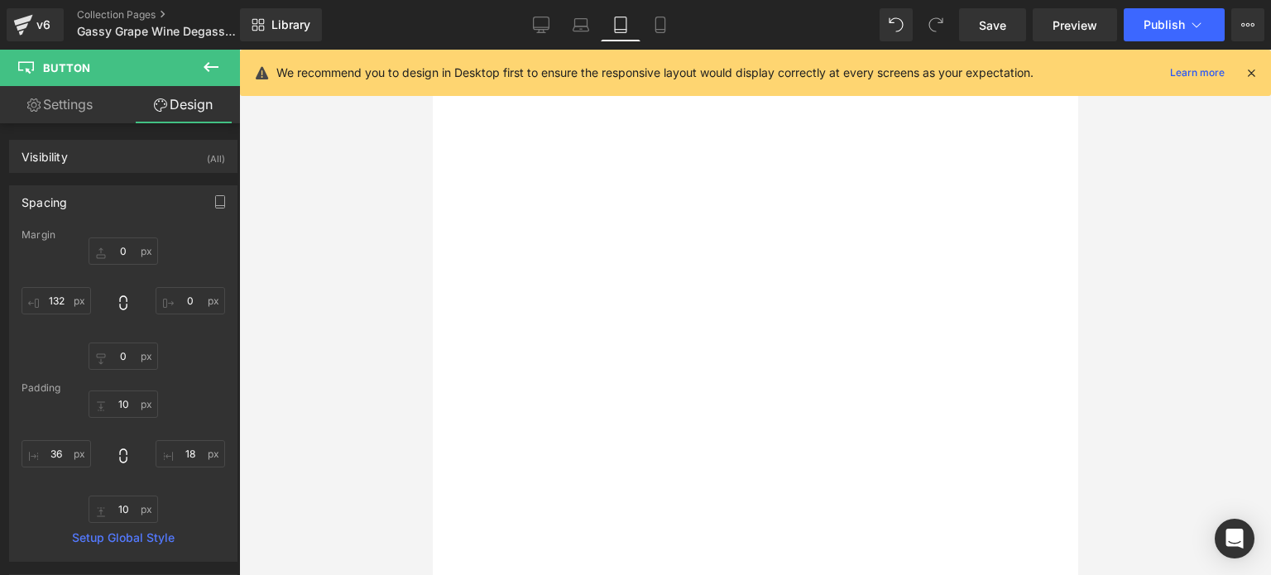
scroll to position [277, 0]
click at [432, 50] on span "Button" at bounding box center [432, 50] width 0 height 0
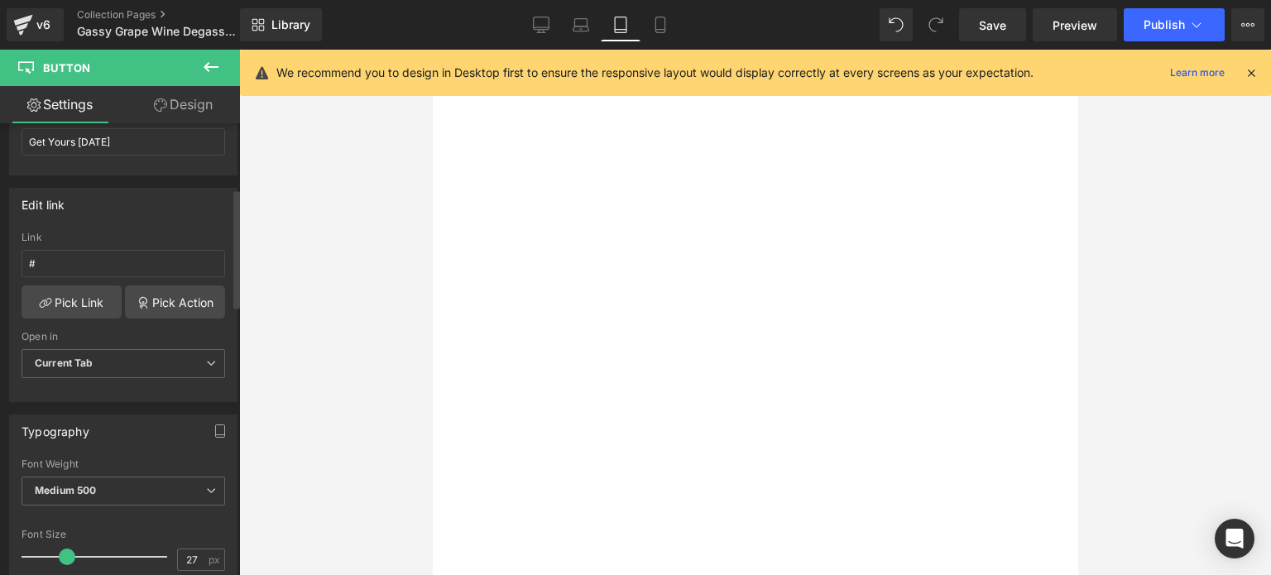
scroll to position [0, 0]
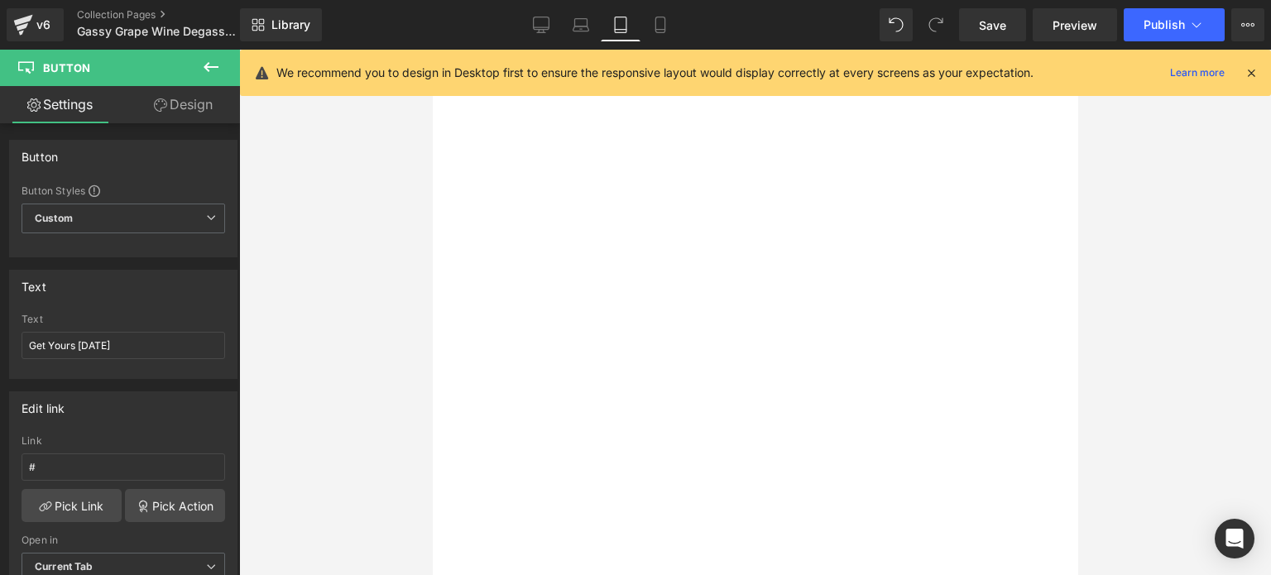
click at [175, 92] on link "Design" at bounding box center [183, 104] width 120 height 37
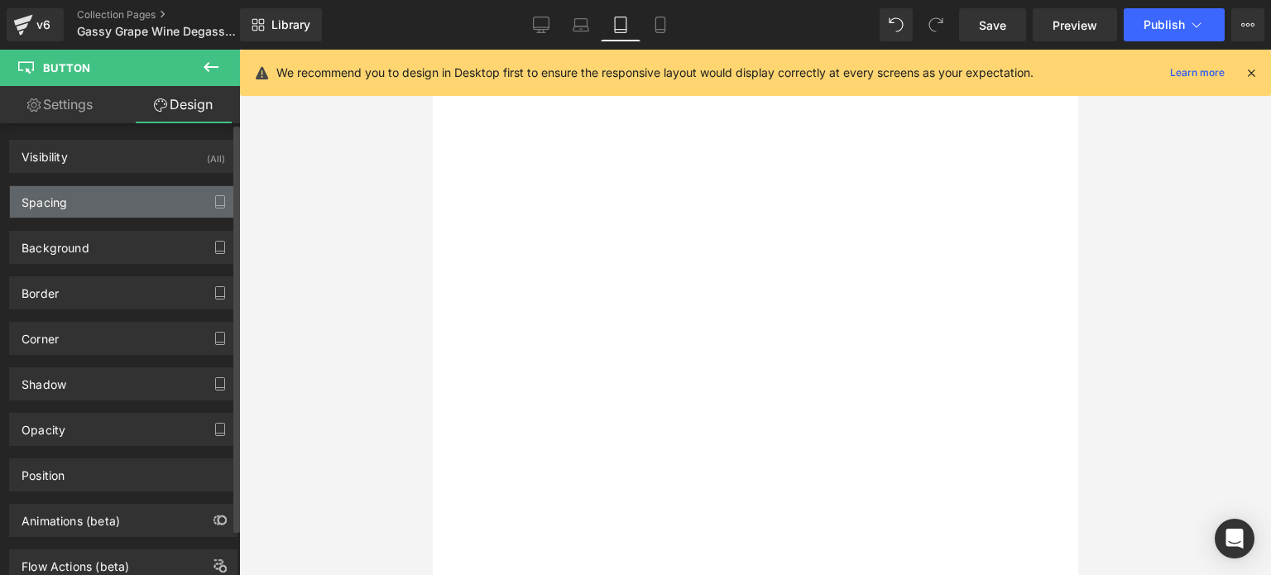
click at [40, 191] on div "Spacing" at bounding box center [45, 197] width 46 height 23
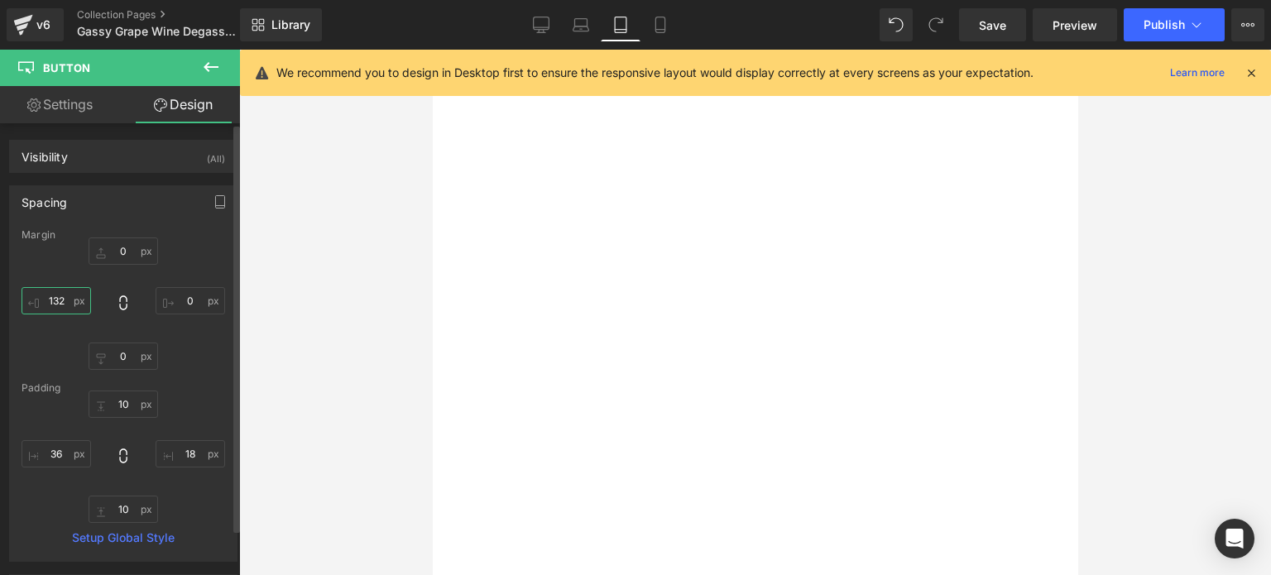
click at [51, 305] on input "132" at bounding box center [57, 300] width 70 height 27
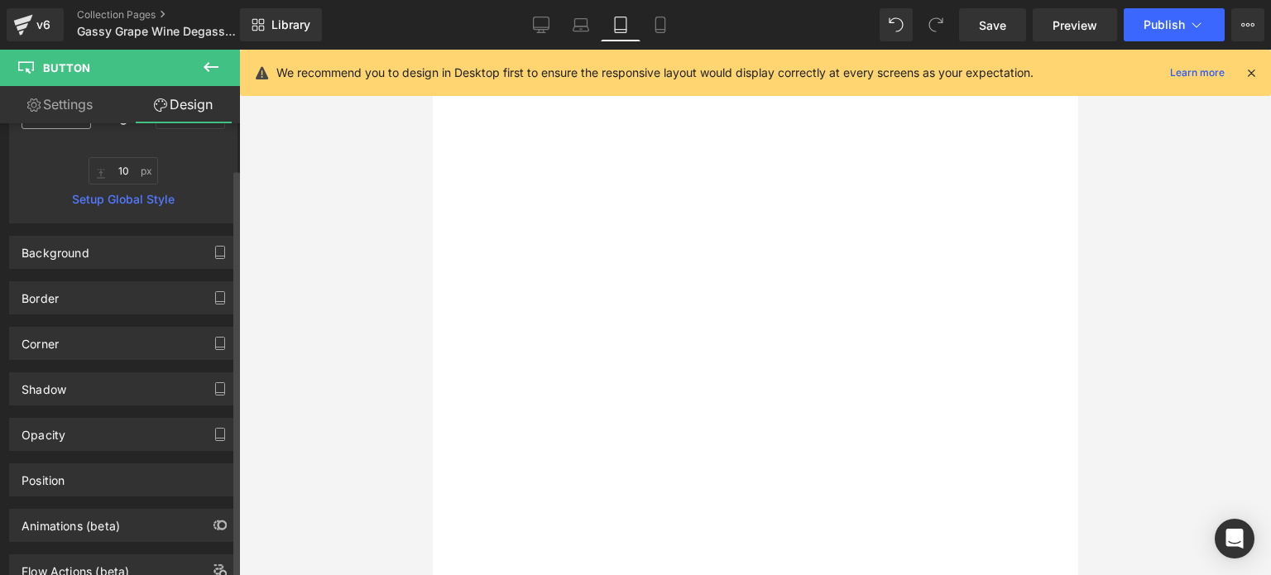
scroll to position [394, 0]
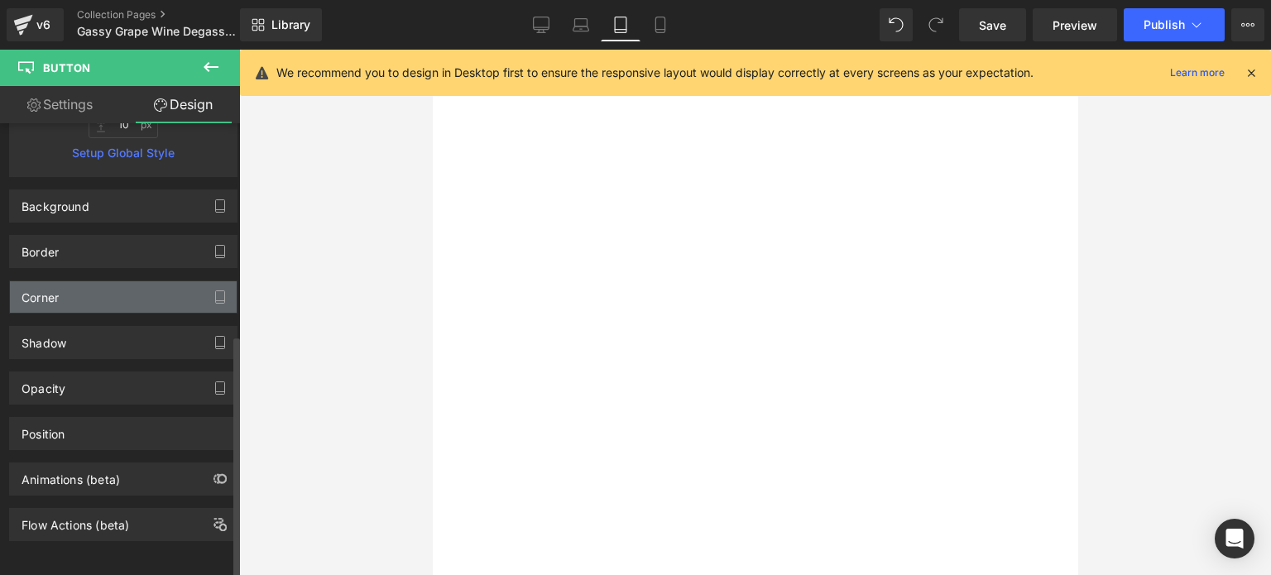
click at [103, 286] on div "Corner" at bounding box center [123, 296] width 227 height 31
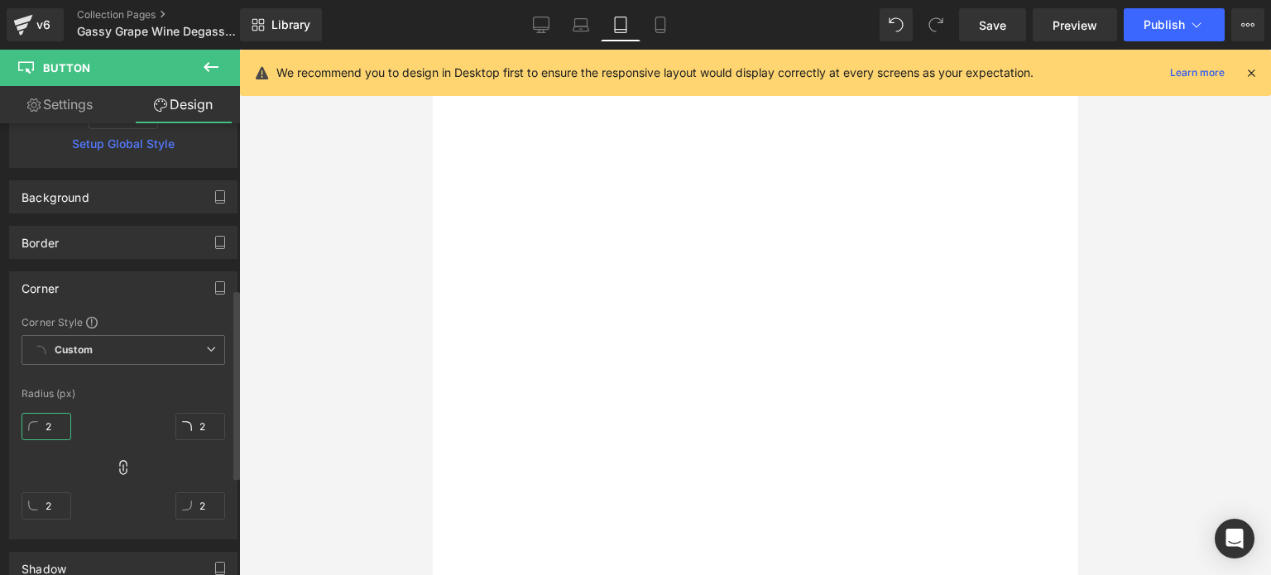
click at [55, 430] on input "2" at bounding box center [47, 426] width 50 height 27
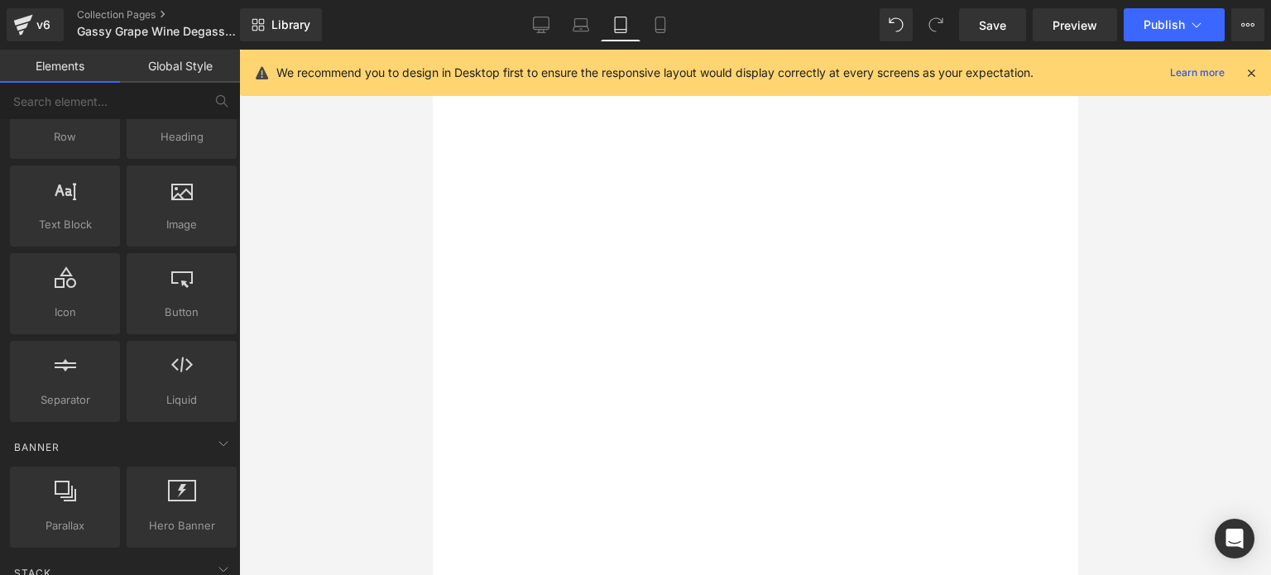
click at [1165, 264] on div at bounding box center [755, 313] width 1032 height 526
click at [580, 26] on icon at bounding box center [582, 28] width 16 height 5
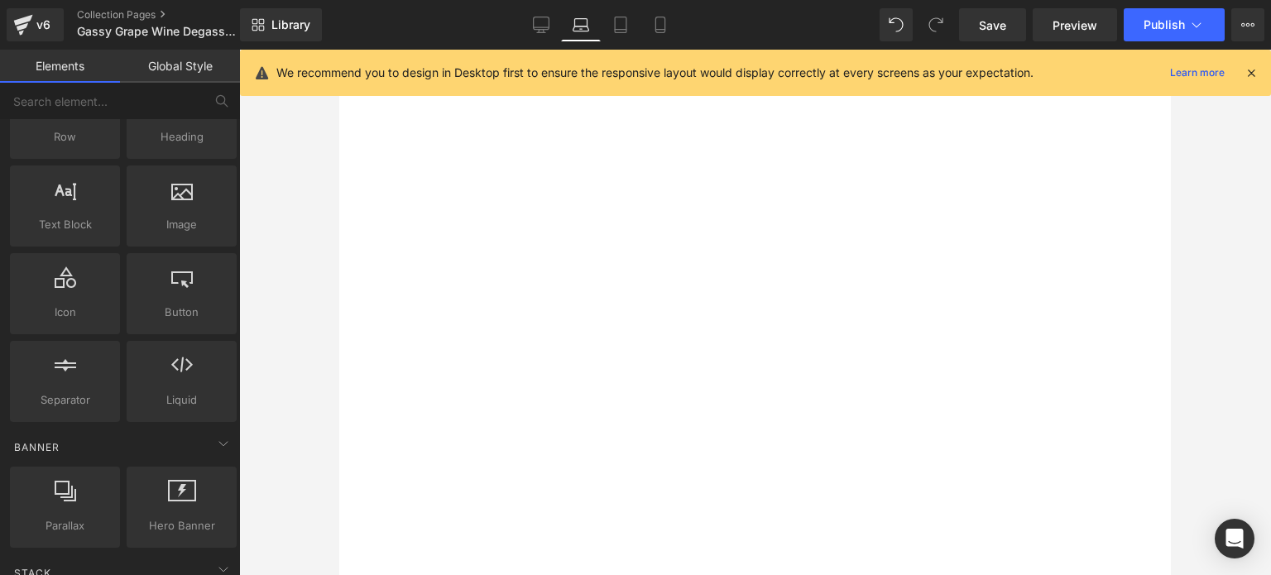
scroll to position [166, 0]
click at [339, 50] on span "Button" at bounding box center [339, 50] width 0 height 0
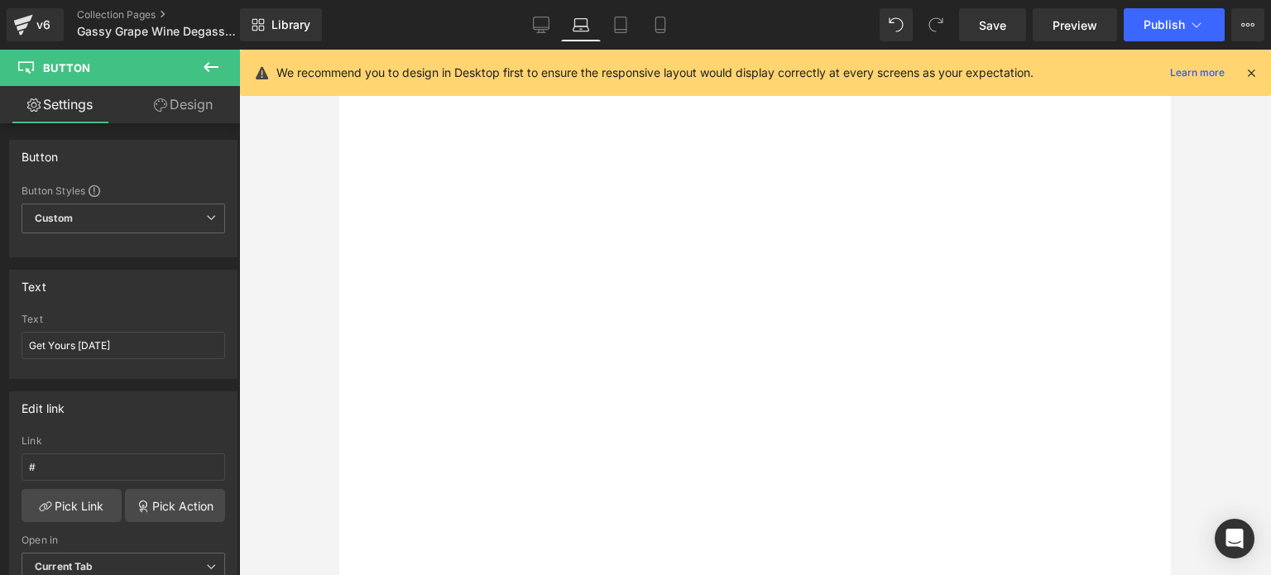
drag, startPoint x: 198, startPoint y: 106, endPoint x: 130, endPoint y: 194, distance: 111.6
click at [198, 105] on link "Design" at bounding box center [183, 104] width 120 height 37
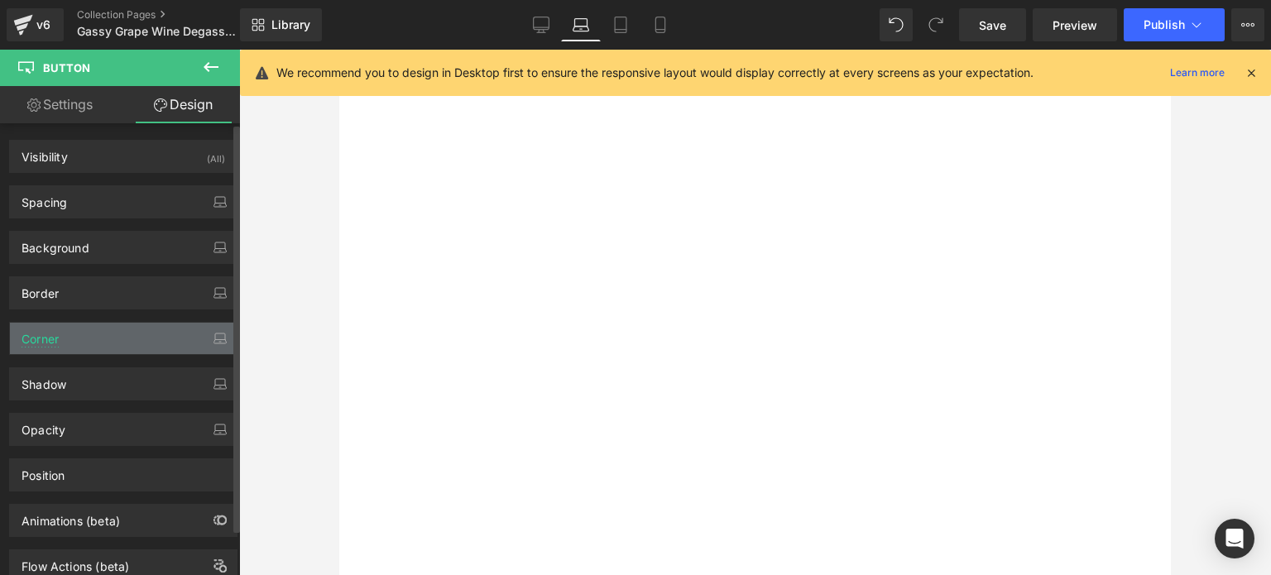
click at [89, 334] on div "Corner" at bounding box center [123, 338] width 227 height 31
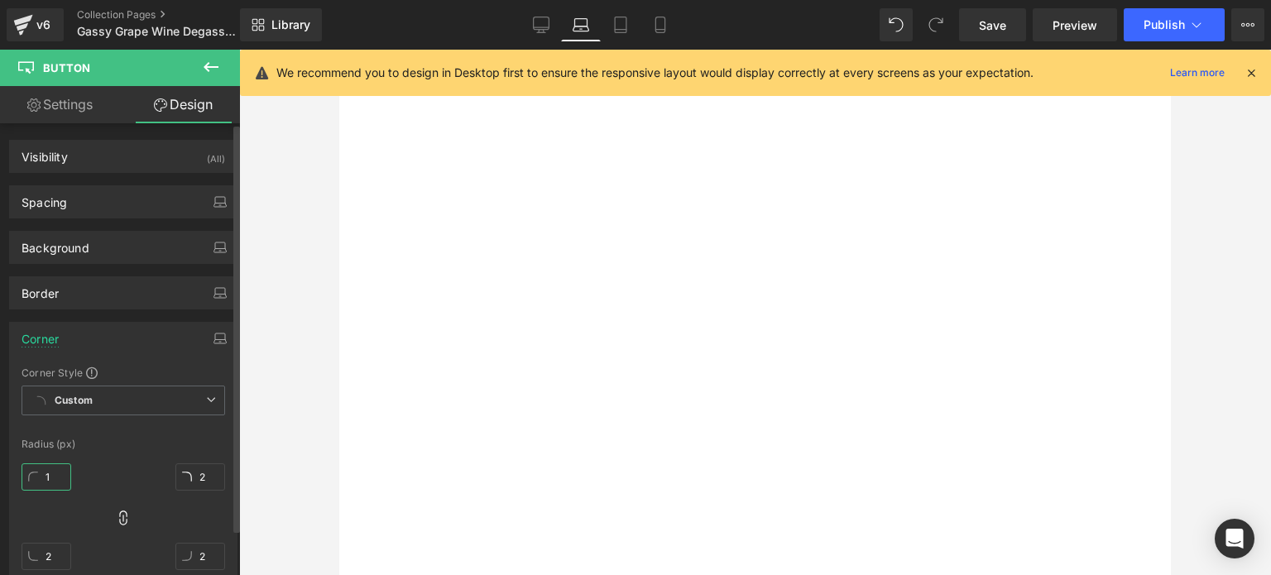
click at [50, 474] on input "1" at bounding box center [47, 476] width 50 height 27
click at [48, 478] on input "0" at bounding box center [47, 476] width 50 height 27
click at [545, 26] on icon at bounding box center [541, 25] width 17 height 17
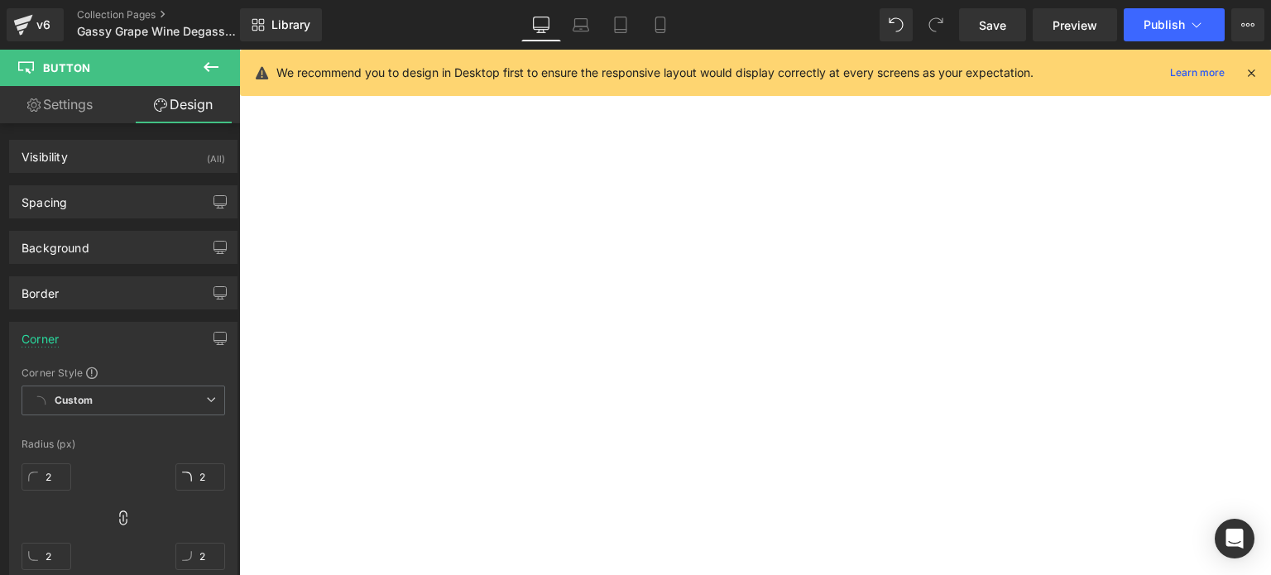
click at [239, 50] on span "Button" at bounding box center [239, 50] width 0 height 0
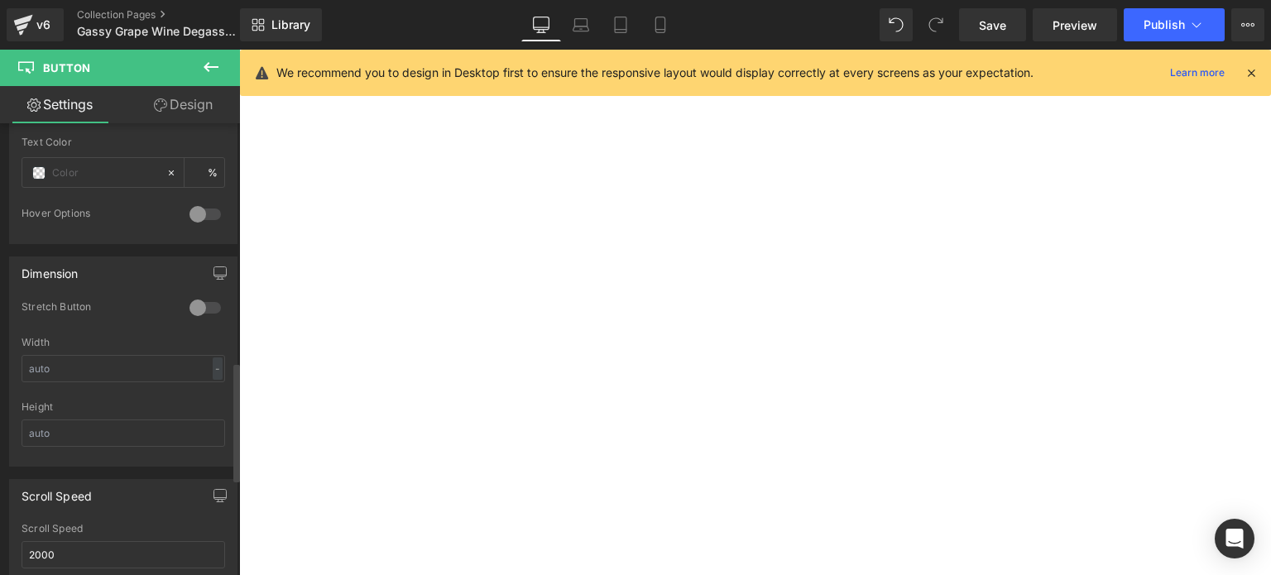
scroll to position [414, 0]
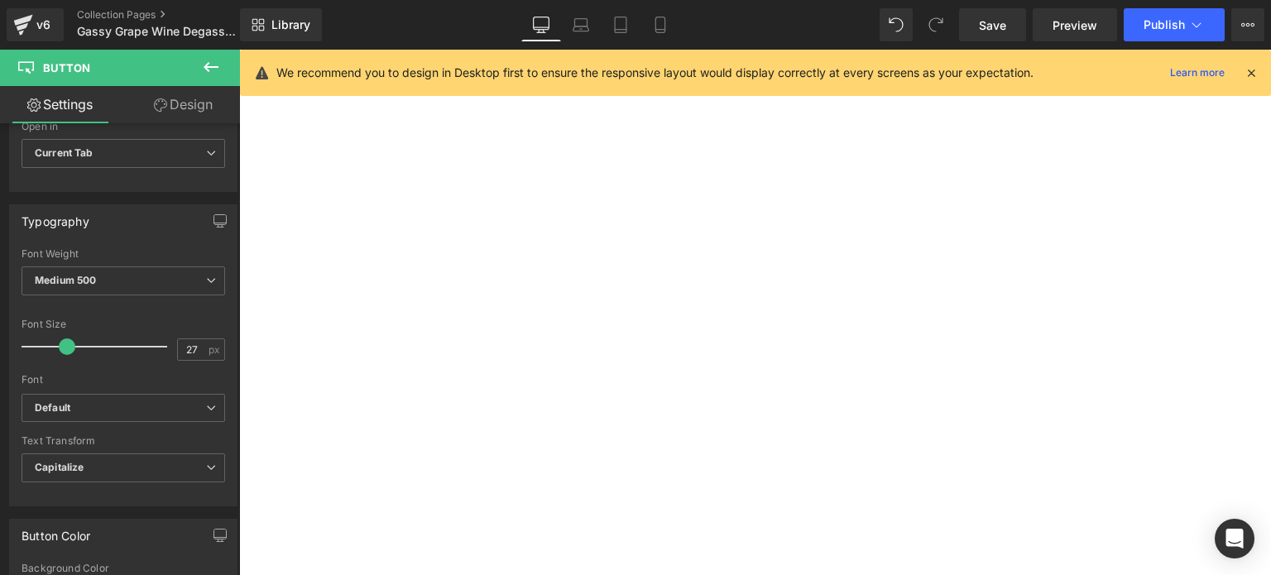
click at [194, 85] on button at bounding box center [211, 68] width 58 height 36
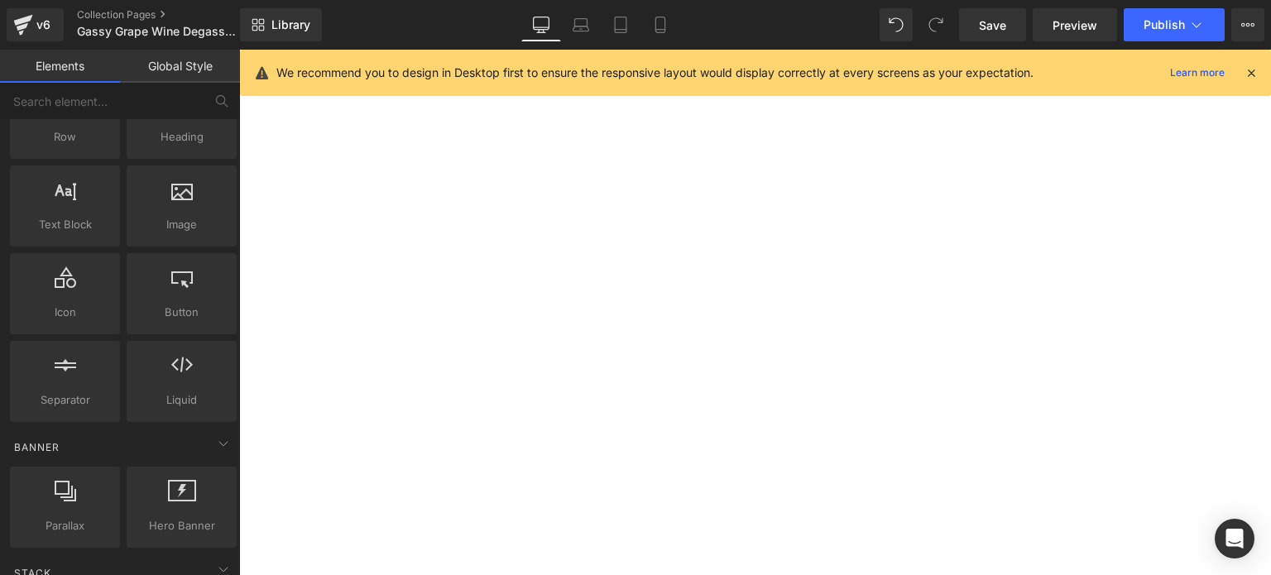
click at [239, 50] on span "Button" at bounding box center [239, 50] width 0 height 0
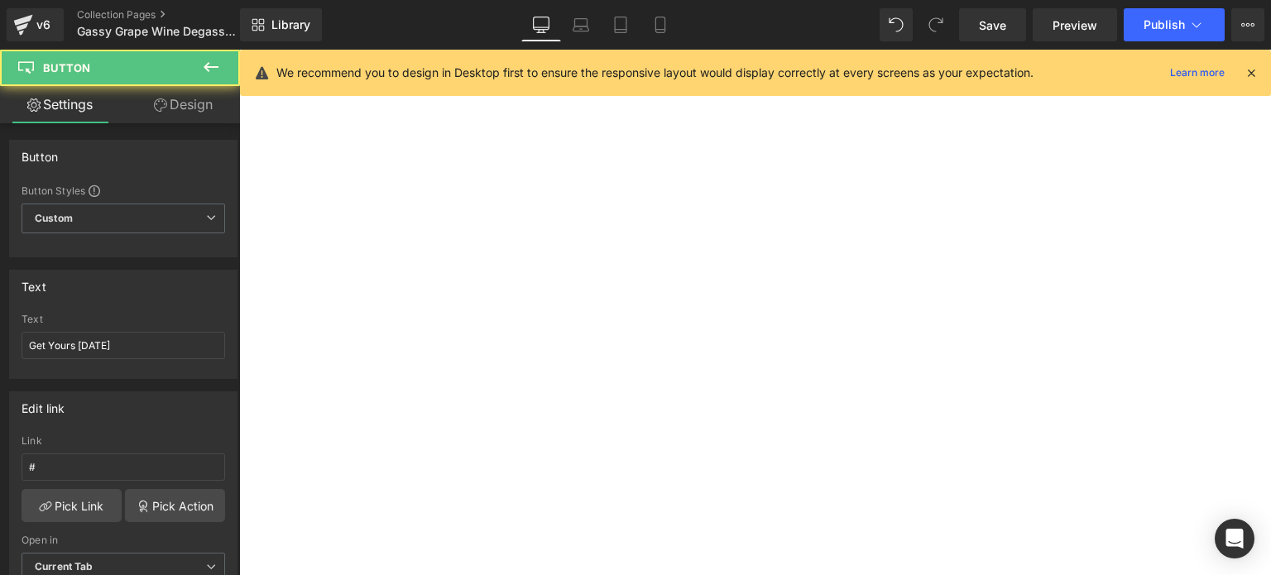
click at [184, 104] on link "Design" at bounding box center [183, 104] width 120 height 37
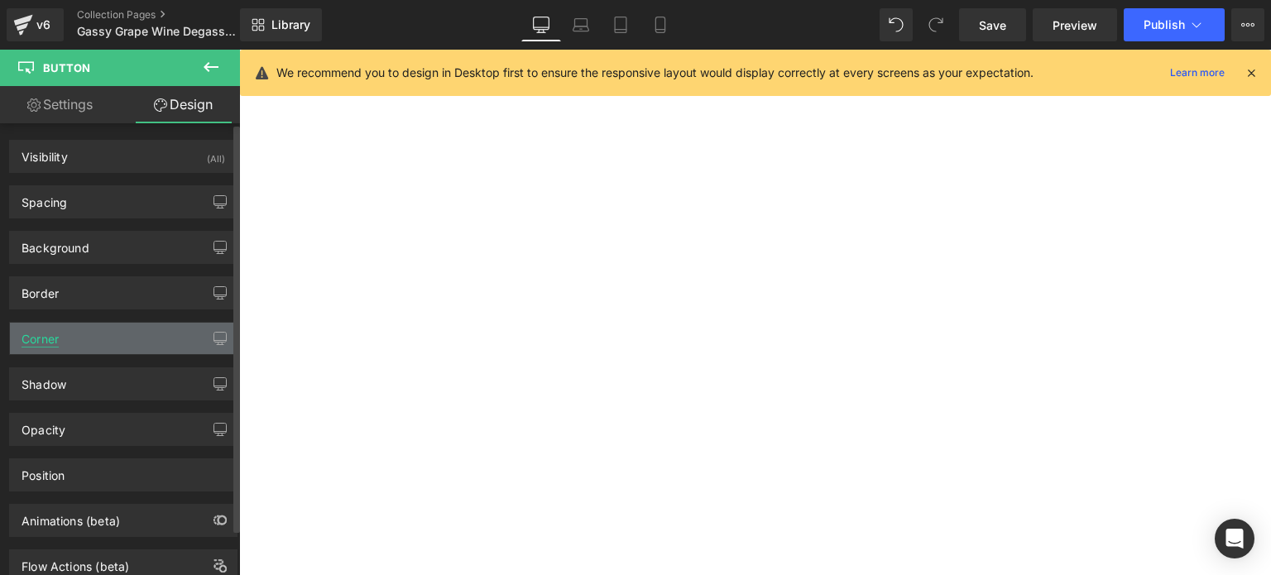
click at [57, 329] on div "Corner" at bounding box center [40, 334] width 37 height 23
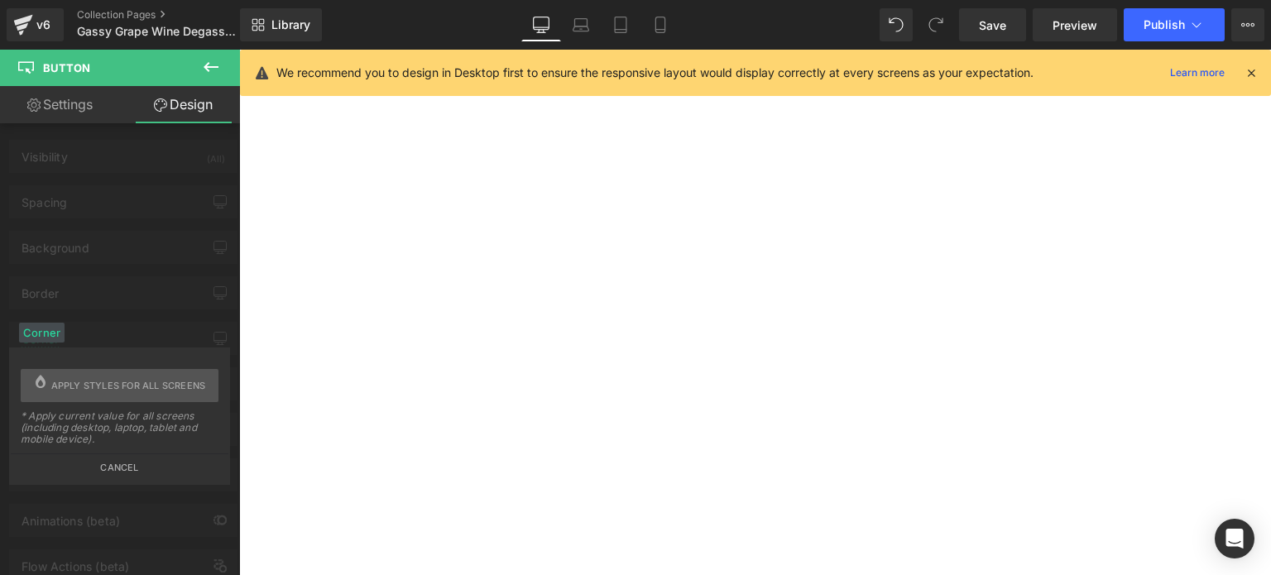
click at [119, 466] on button "Cancel" at bounding box center [120, 463] width 218 height 19
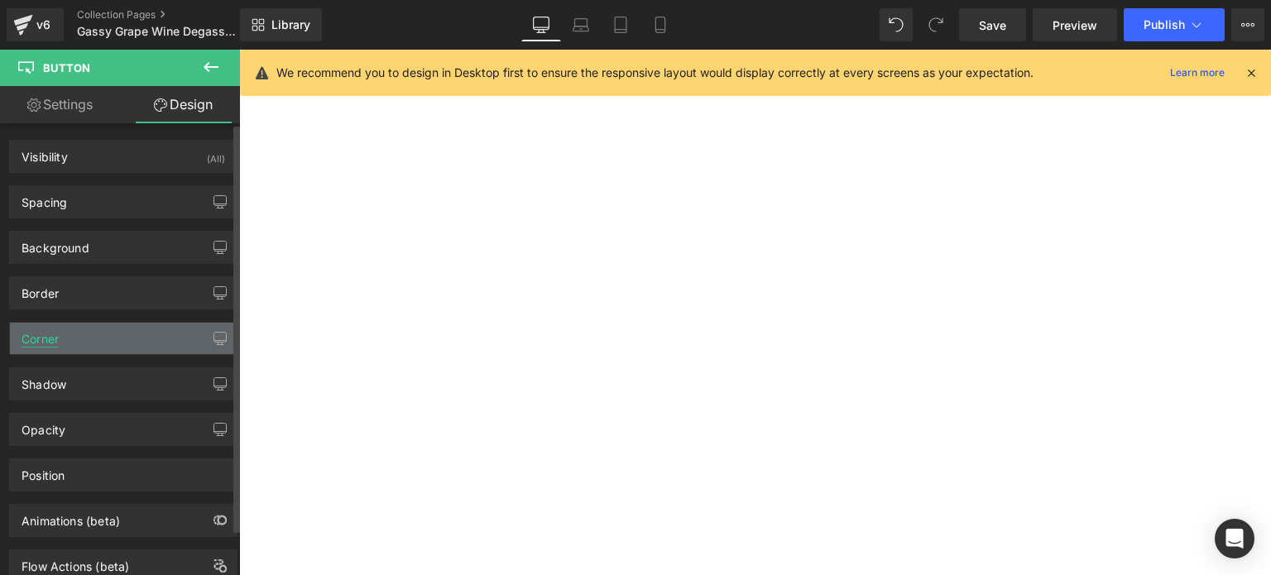
click at [58, 333] on div "Corner" at bounding box center [40, 334] width 37 height 23
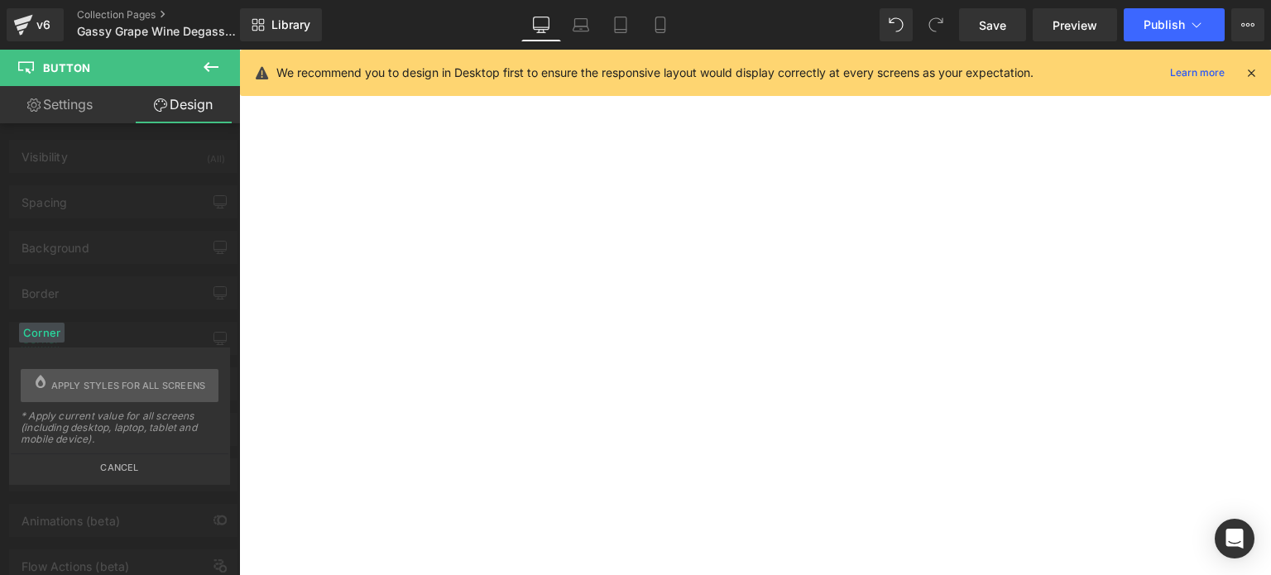
click at [110, 468] on button "Cancel" at bounding box center [120, 463] width 218 height 19
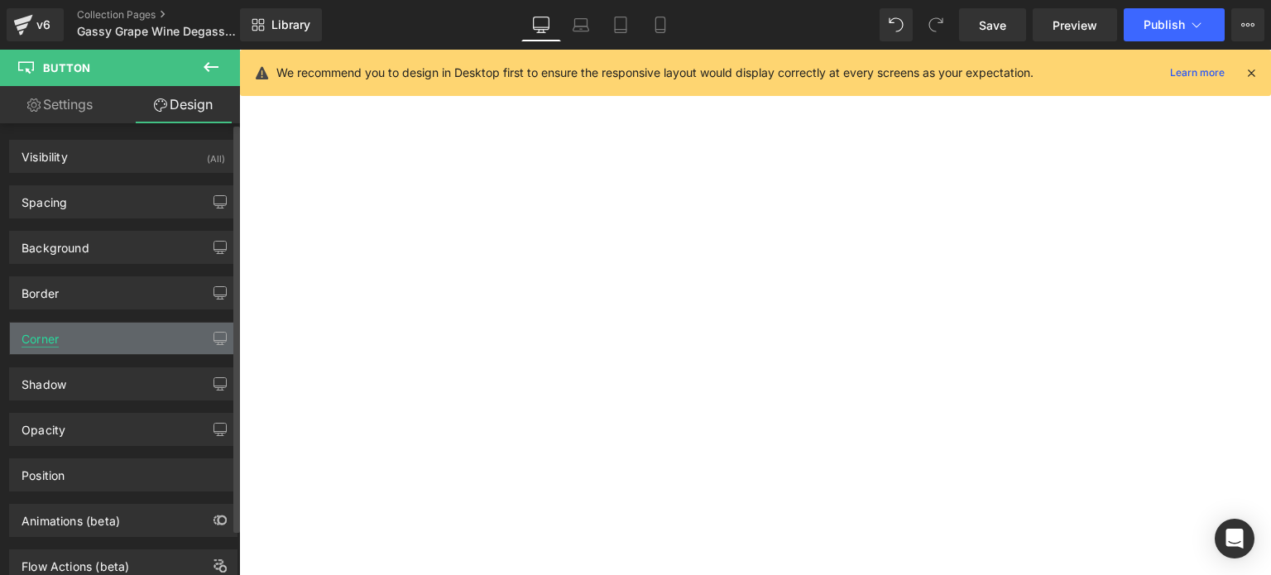
click at [41, 340] on div "Corner" at bounding box center [40, 334] width 37 height 23
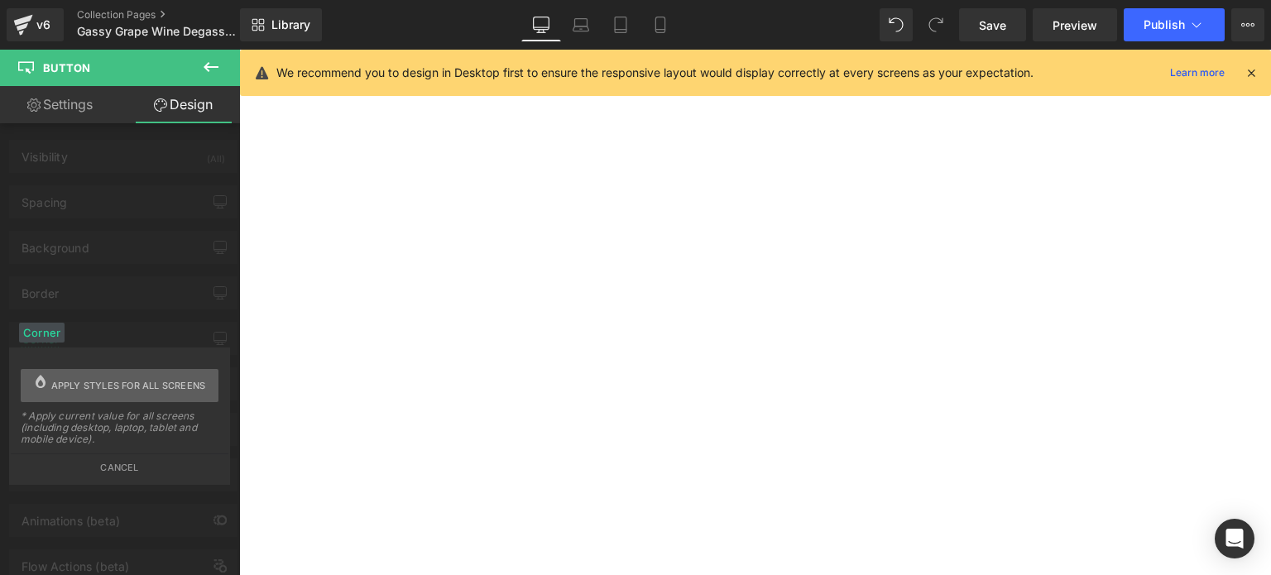
click at [65, 386] on span "Apply styles for all screens" at bounding box center [128, 385] width 155 height 33
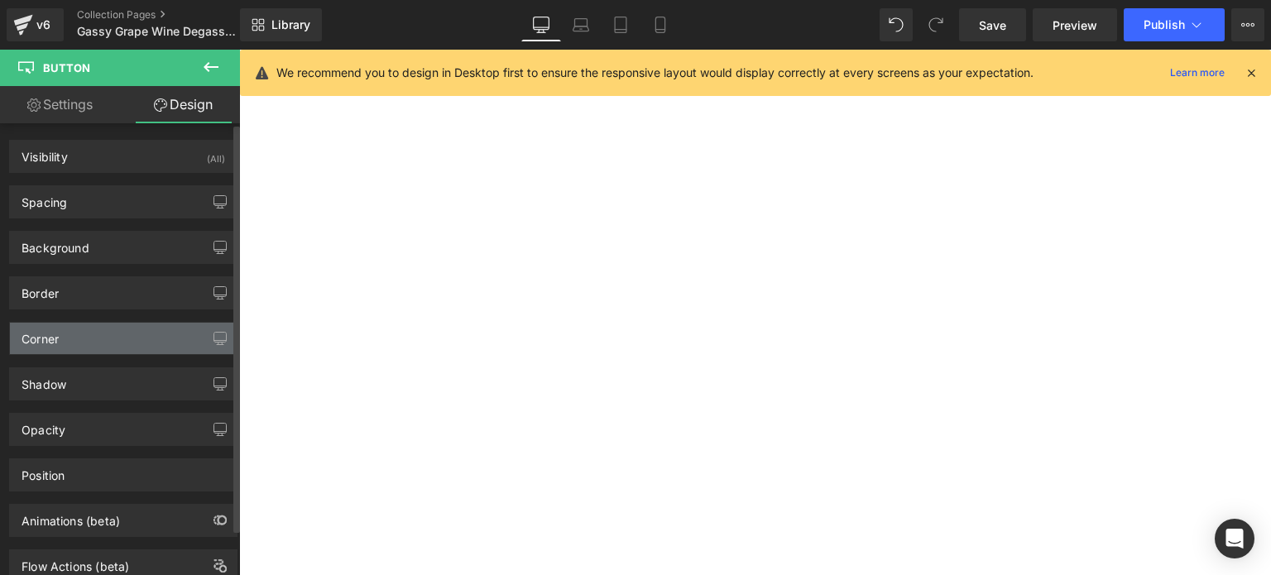
click at [69, 338] on div "Corner" at bounding box center [123, 338] width 227 height 31
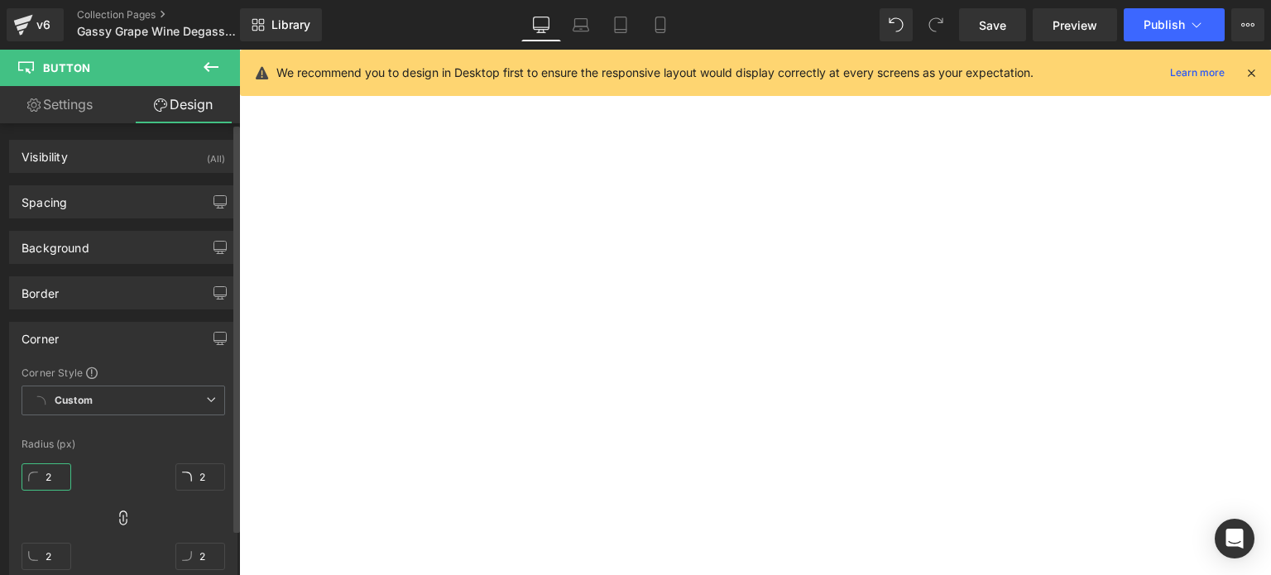
click at [55, 473] on input "2" at bounding box center [47, 476] width 50 height 27
click at [239, 50] on div at bounding box center [239, 50] width 0 height 0
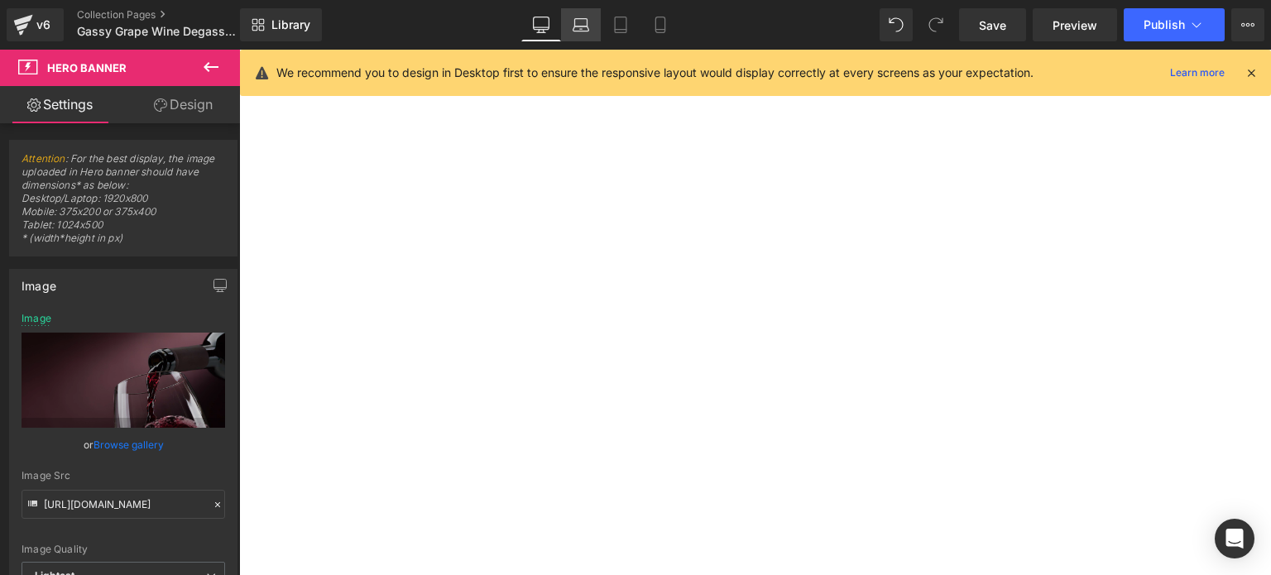
click at [579, 22] on icon at bounding box center [581, 25] width 17 height 17
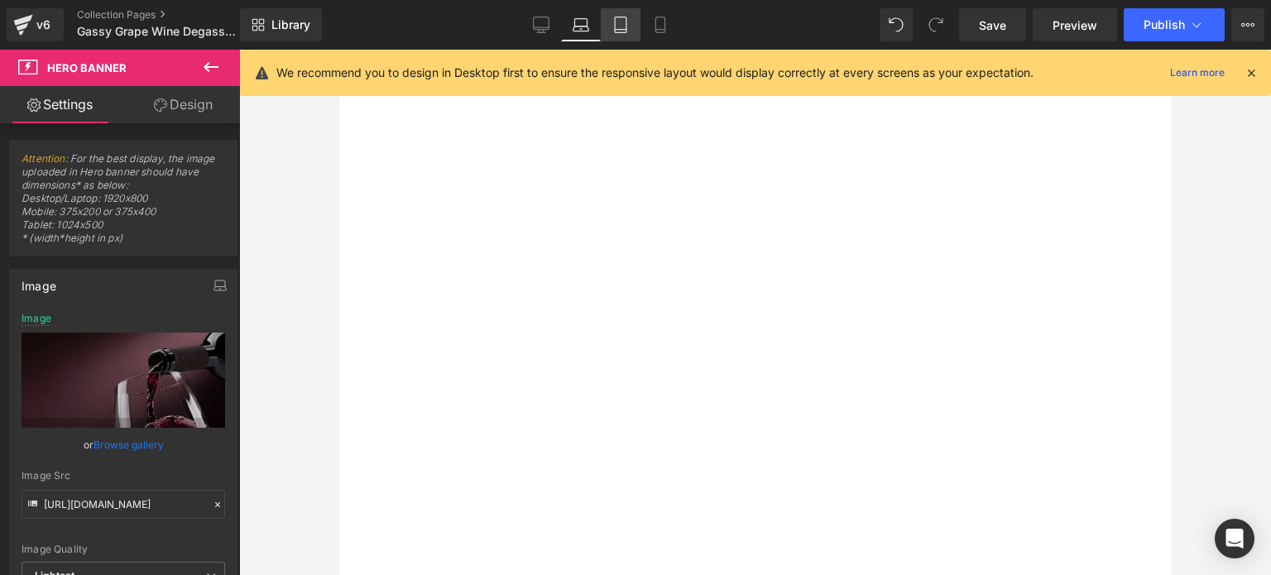
click at [631, 32] on link "Tablet" at bounding box center [621, 24] width 40 height 33
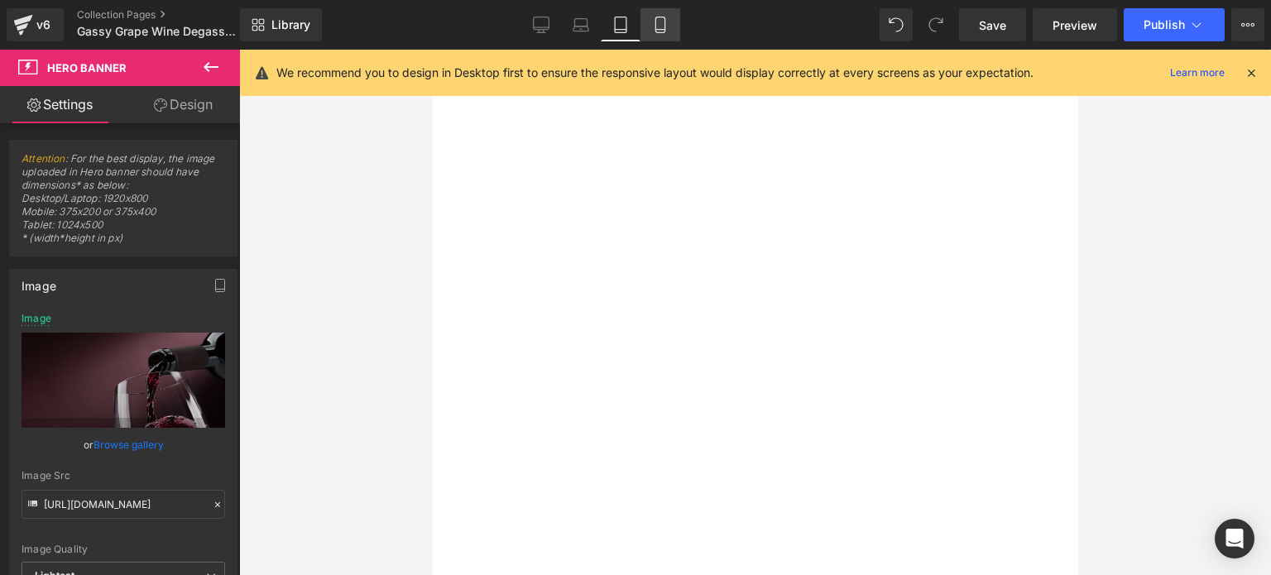
click at [667, 26] on icon at bounding box center [660, 25] width 17 height 17
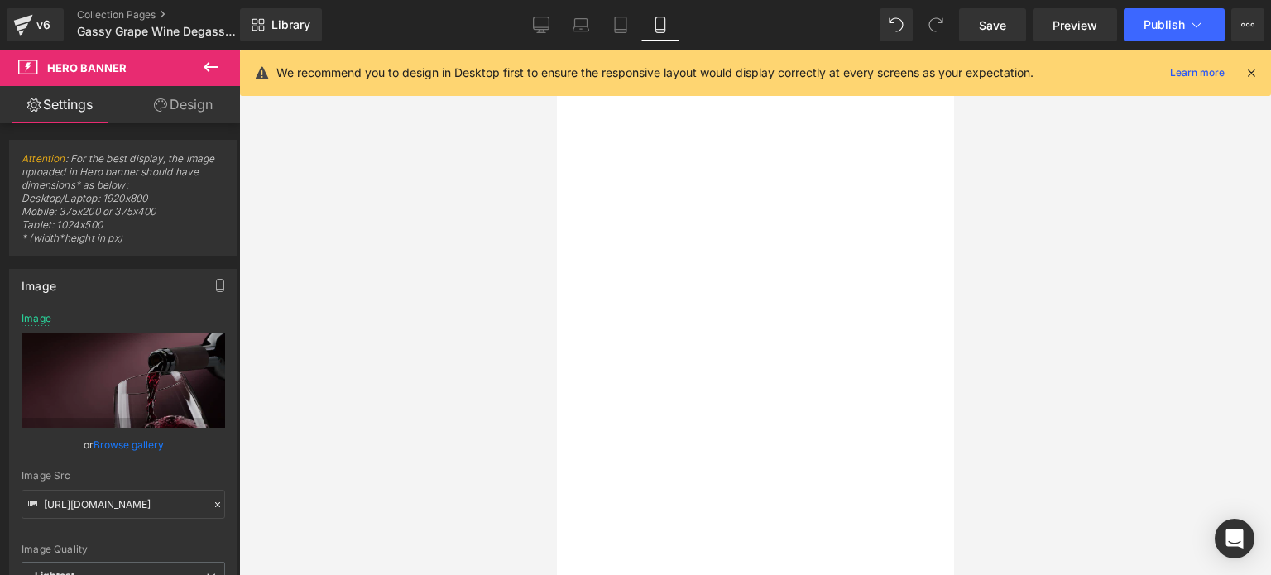
scroll to position [0, 0]
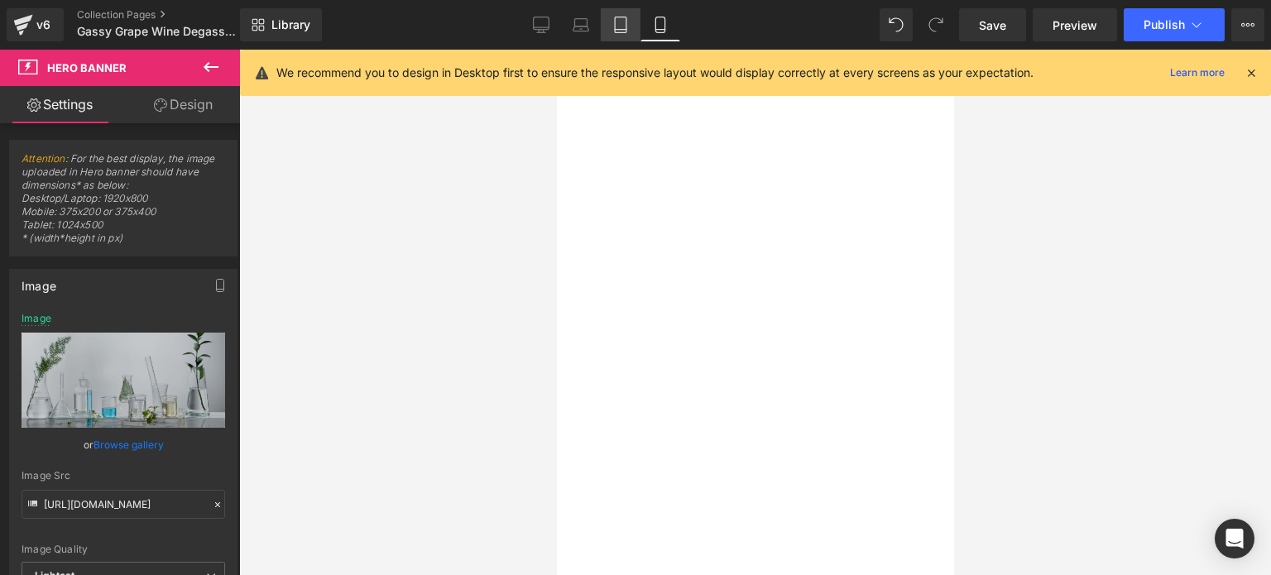
click at [629, 28] on link "Tablet" at bounding box center [621, 24] width 40 height 33
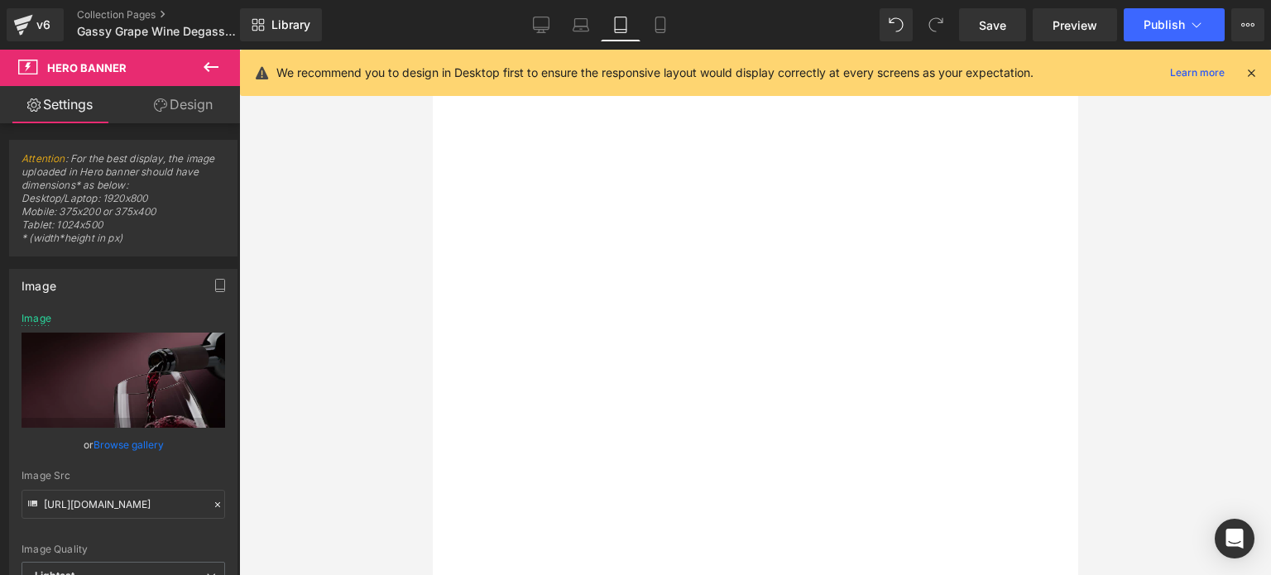
scroll to position [40, 0]
drag, startPoint x: 650, startPoint y: 488, endPoint x: 637, endPoint y: 492, distance: 12.8
click at [432, 50] on span "Get Yours [DATE]" at bounding box center [432, 50] width 0 height 0
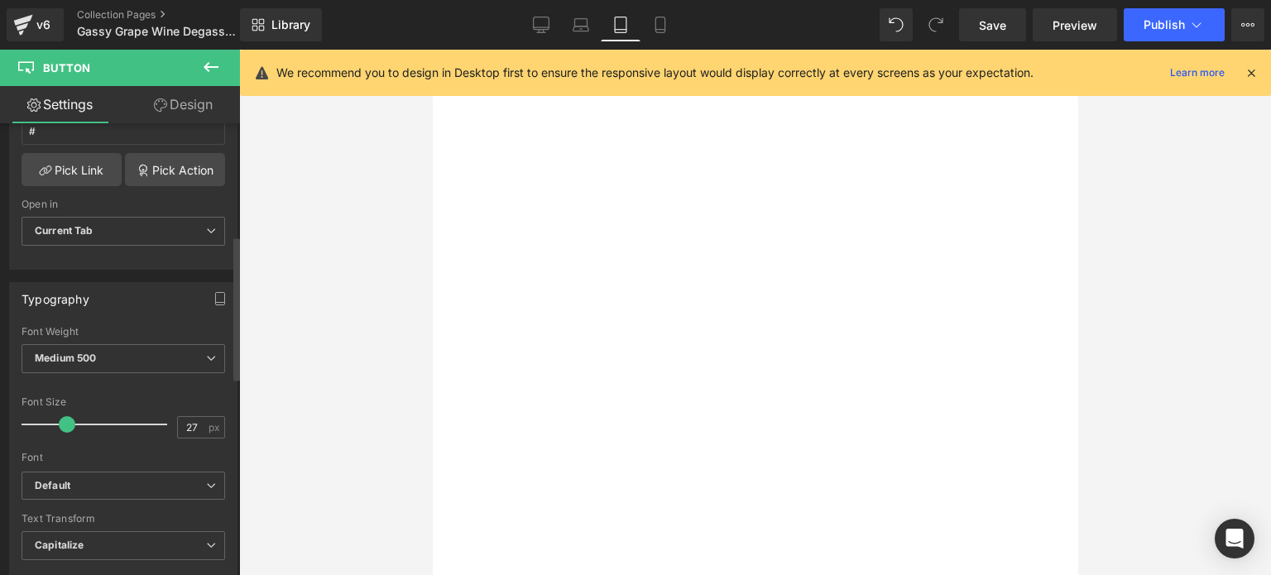
scroll to position [414, 0]
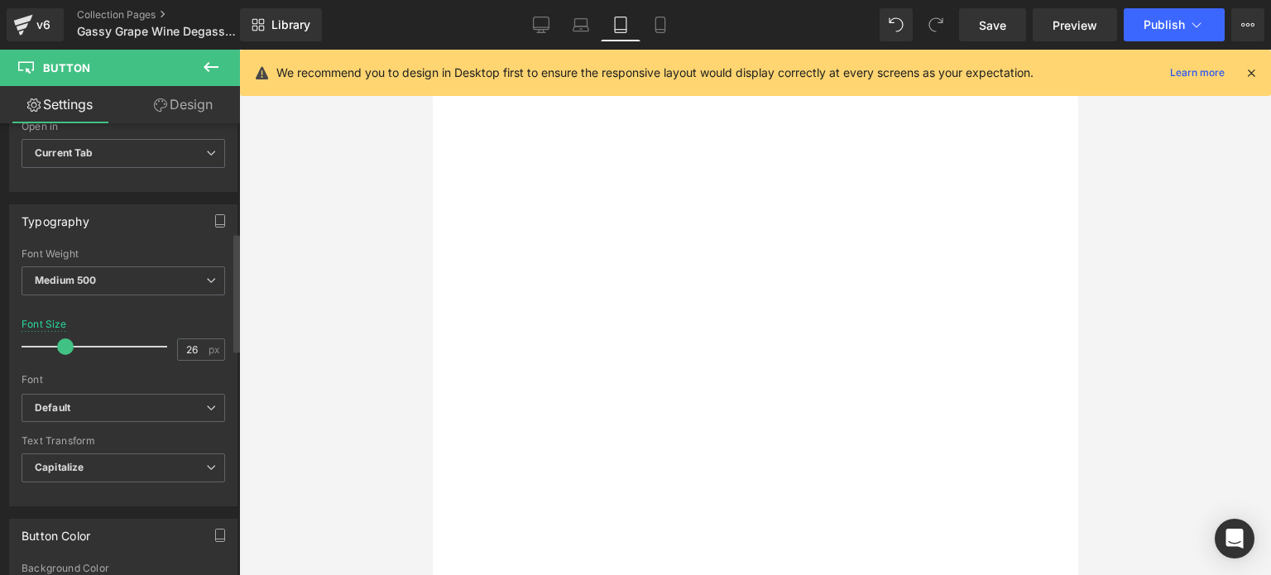
click at [69, 347] on span at bounding box center [65, 346] width 17 height 17
click at [579, 21] on icon at bounding box center [581, 25] width 17 height 17
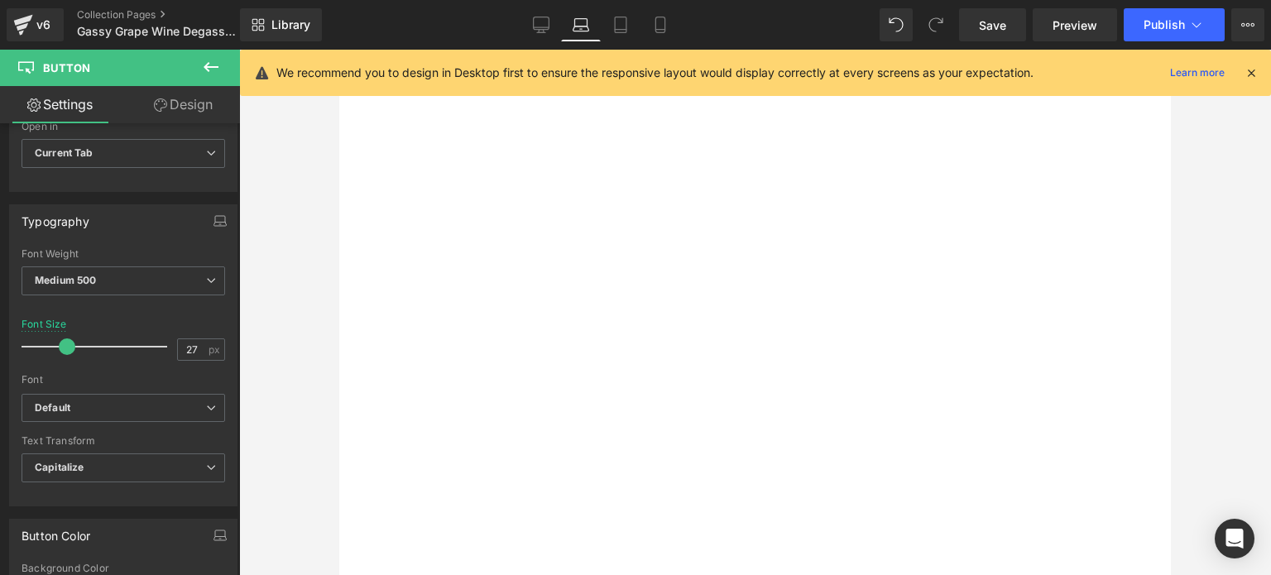
scroll to position [39, 0]
click at [541, 22] on icon at bounding box center [541, 25] width 17 height 17
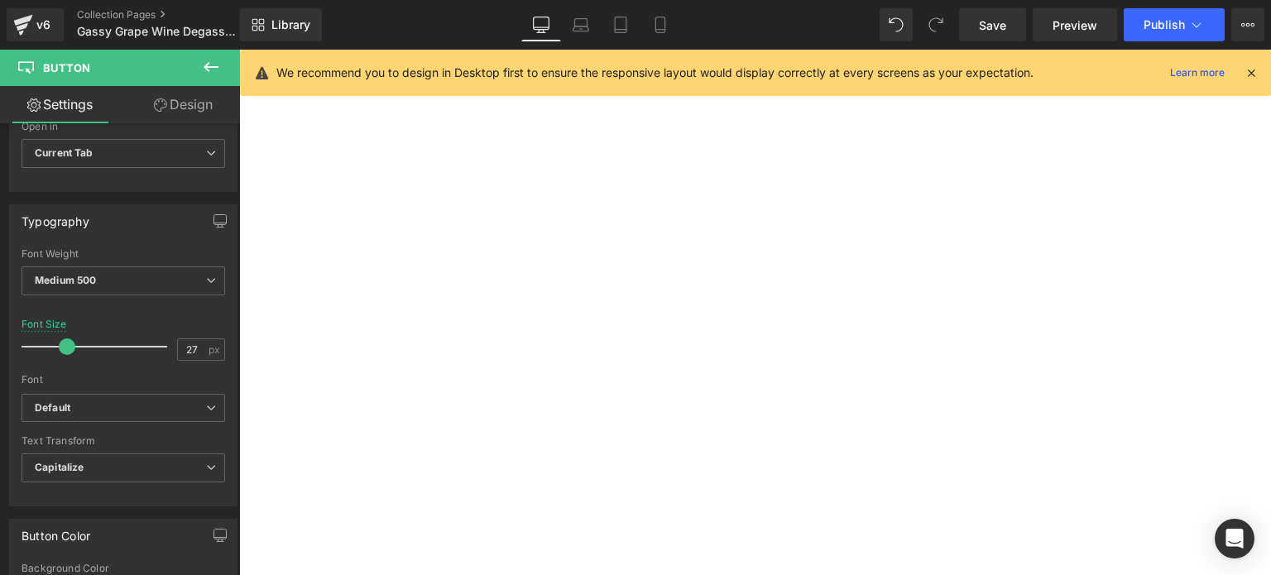
scroll to position [41, 0]
click at [655, 19] on icon at bounding box center [660, 25] width 17 height 17
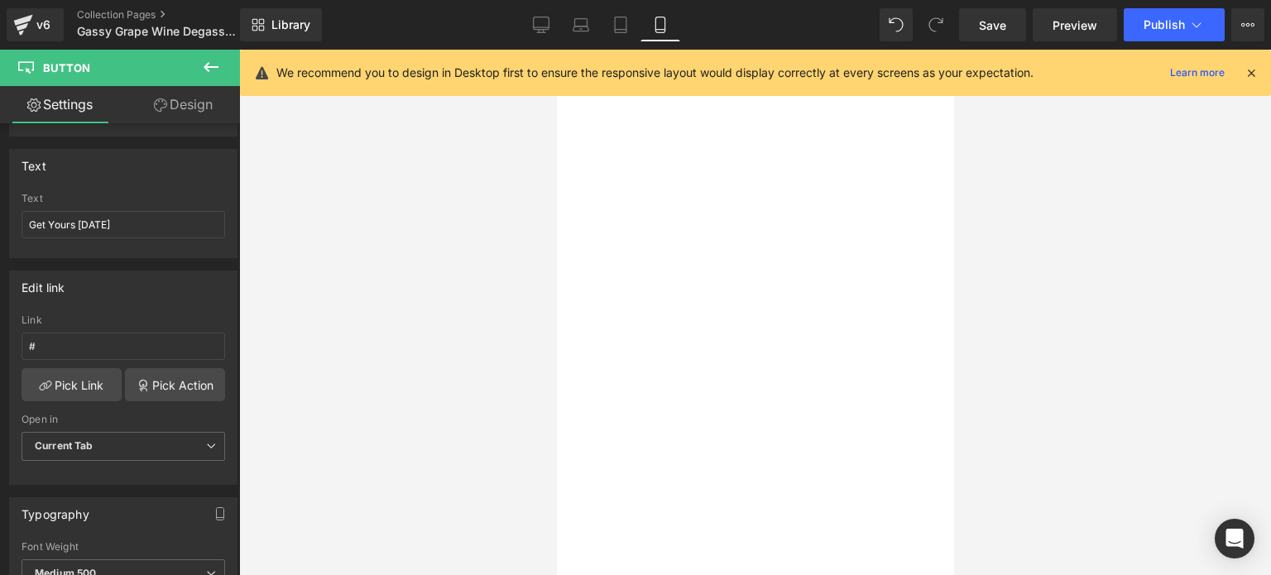
scroll to position [83, 0]
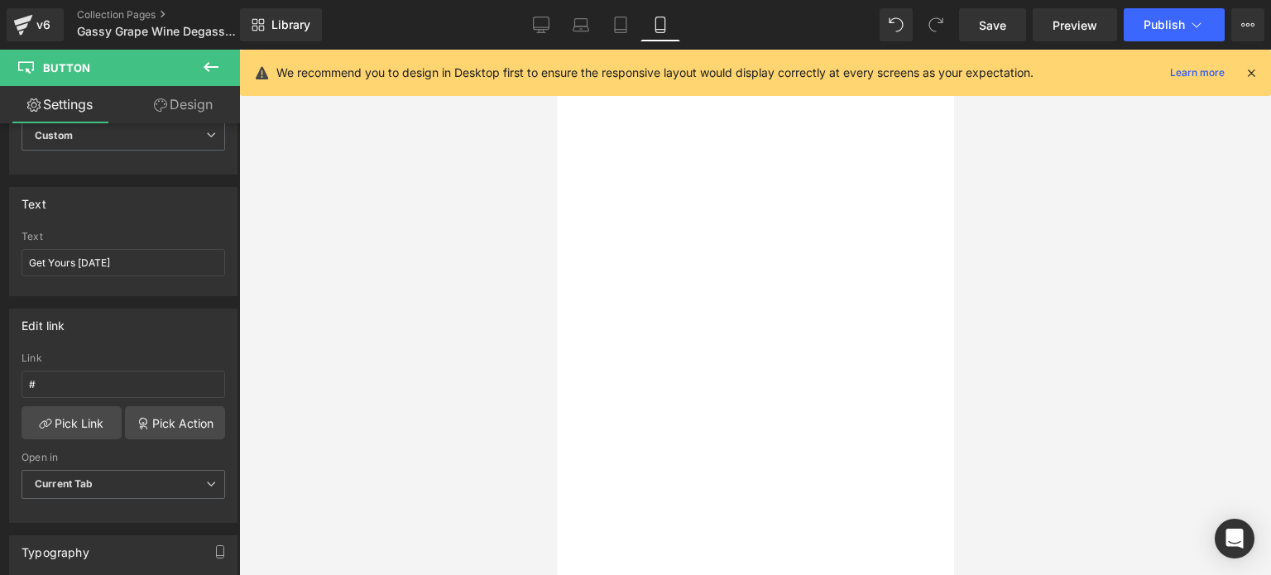
click at [209, 55] on button at bounding box center [211, 68] width 58 height 36
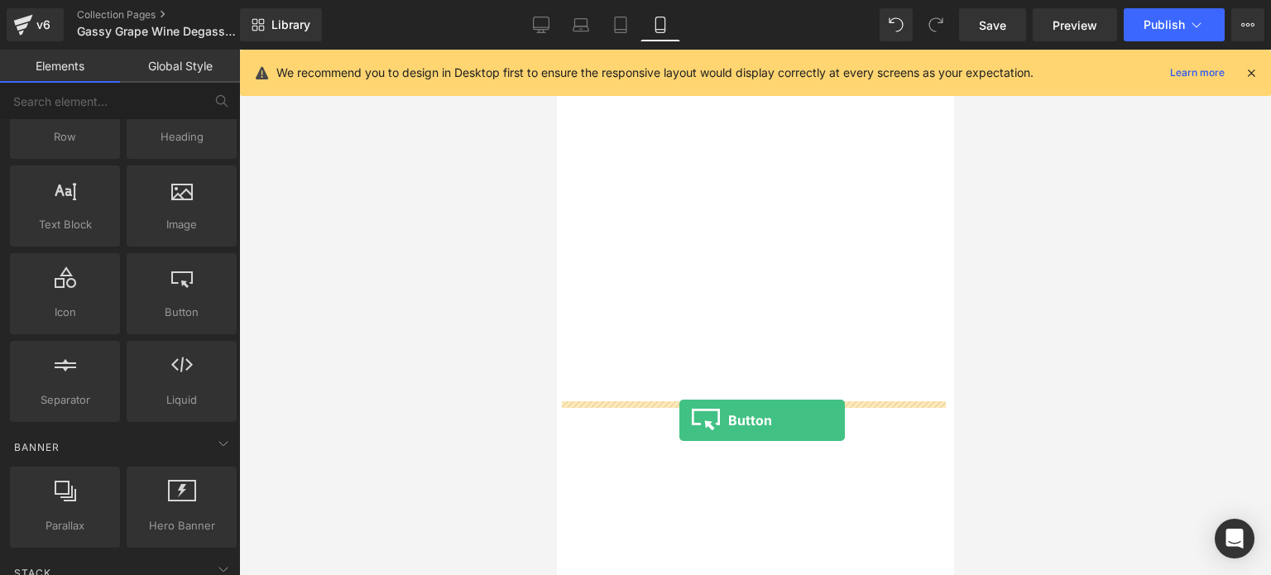
drag, startPoint x: 705, startPoint y: 337, endPoint x: 679, endPoint y: 420, distance: 86.9
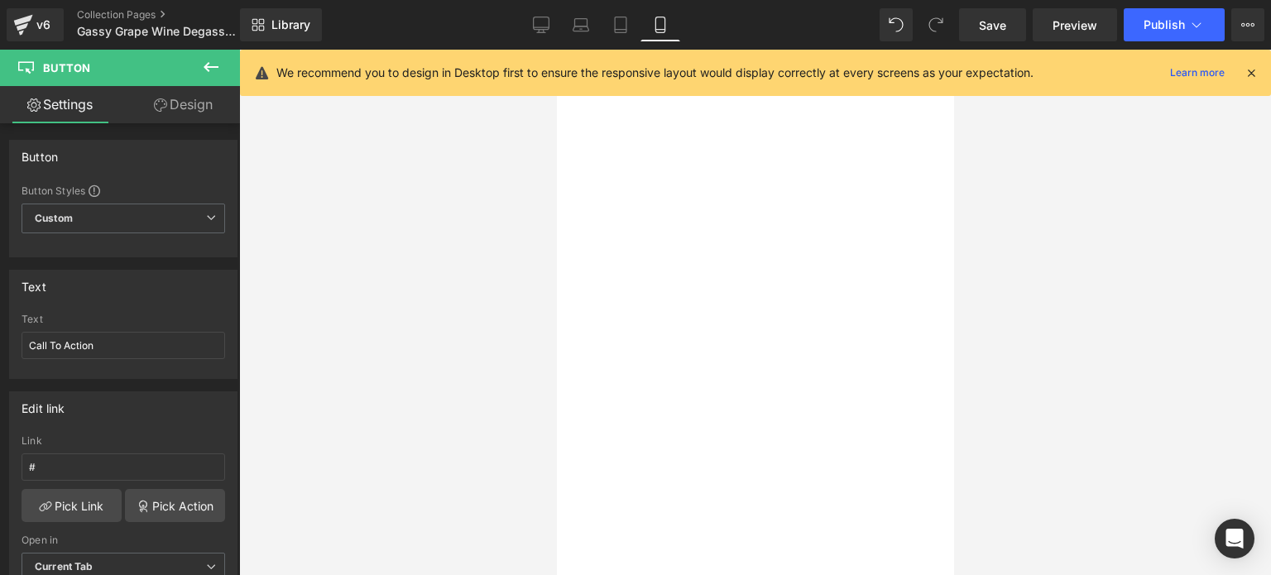
drag, startPoint x: 582, startPoint y: 16, endPoint x: 580, endPoint y: 91, distance: 75.3
click at [582, 17] on icon at bounding box center [581, 25] width 17 height 17
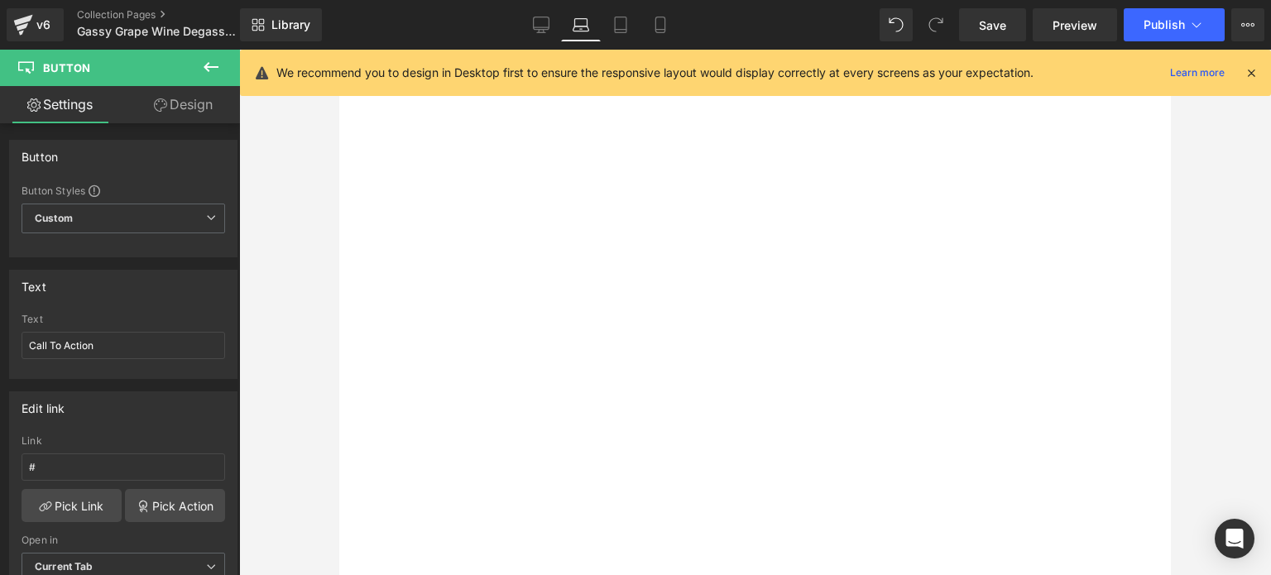
drag, startPoint x: 546, startPoint y: 531, endPoint x: 585, endPoint y: 512, distance: 42.9
click at [339, 50] on span "Button" at bounding box center [339, 50] width 0 height 0
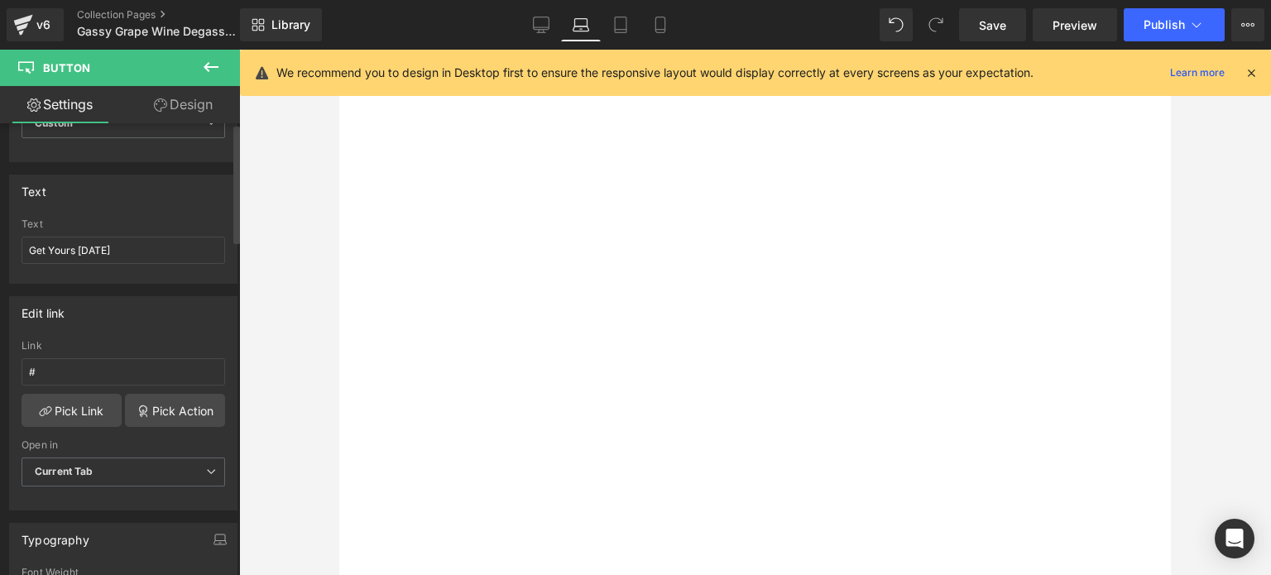
scroll to position [0, 0]
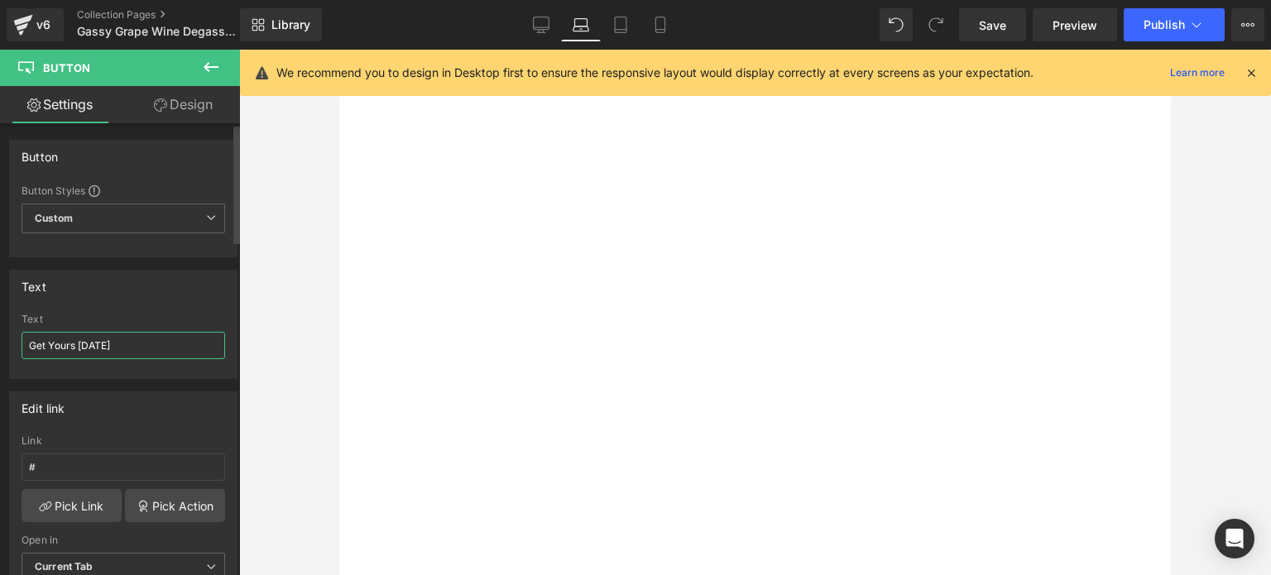
drag, startPoint x: 130, startPoint y: 347, endPoint x: 7, endPoint y: 343, distance: 123.4
click at [2, 343] on div "Text Get Yours [DATE] Text Get Yours [DATE]" at bounding box center [123, 318] width 247 height 122
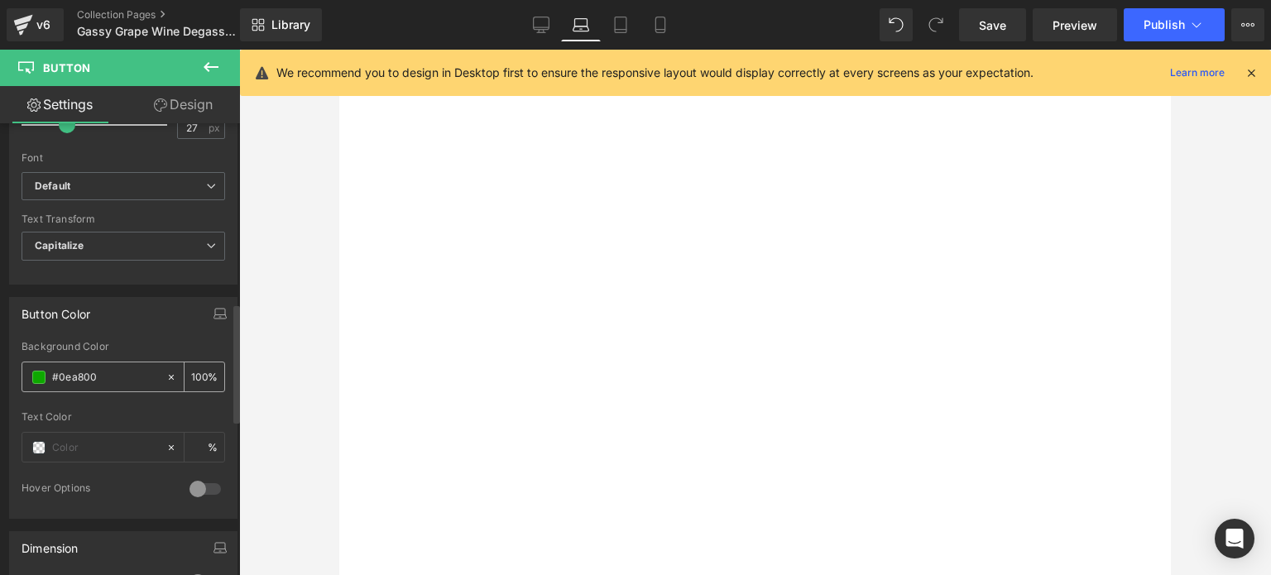
scroll to position [745, 0]
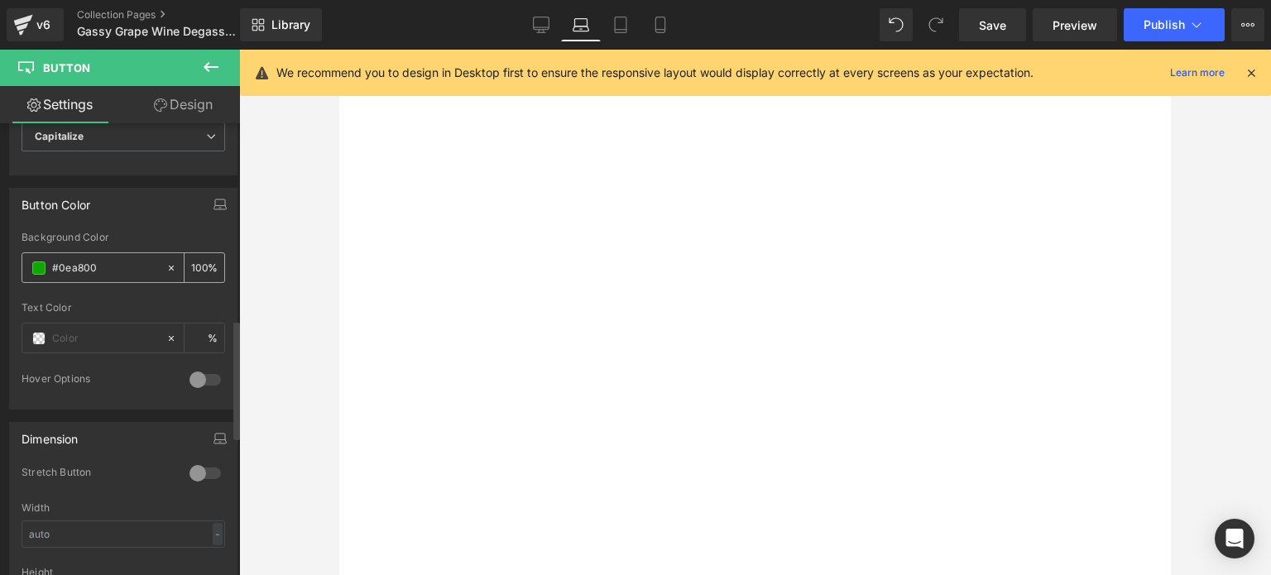
click at [106, 253] on div "#0ea800" at bounding box center [93, 267] width 143 height 29
click at [105, 271] on input "#0ea800" at bounding box center [105, 268] width 106 height 18
drag, startPoint x: 117, startPoint y: 264, endPoint x: 55, endPoint y: 263, distance: 62.1
click at [53, 263] on input "#0ea800" at bounding box center [105, 268] width 106 height 18
click at [662, 26] on icon at bounding box center [660, 25] width 17 height 17
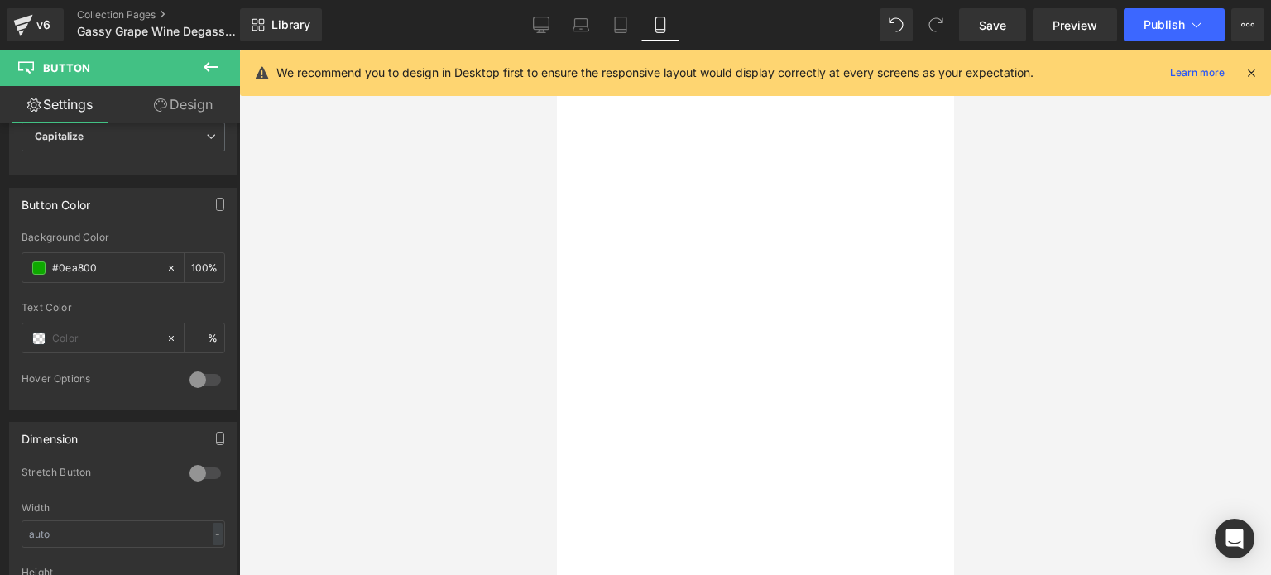
click at [556, 50] on span "Button" at bounding box center [556, 50] width 0 height 0
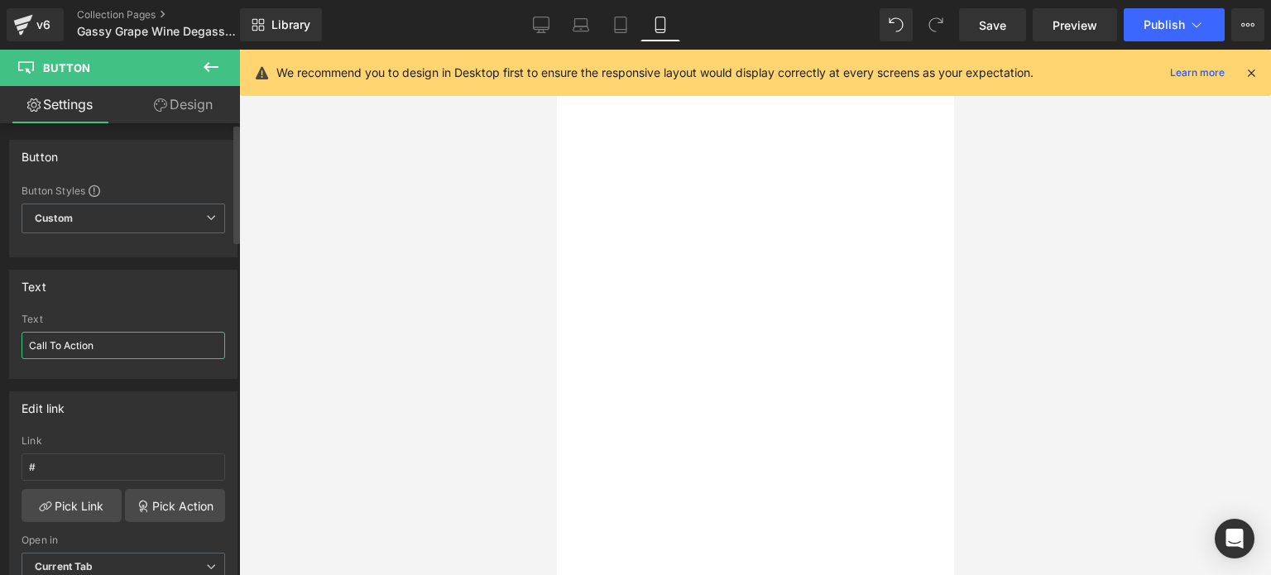
drag, startPoint x: 145, startPoint y: 347, endPoint x: 29, endPoint y: 348, distance: 115.9
click at [29, 348] on input "Call To Action" at bounding box center [124, 345] width 204 height 27
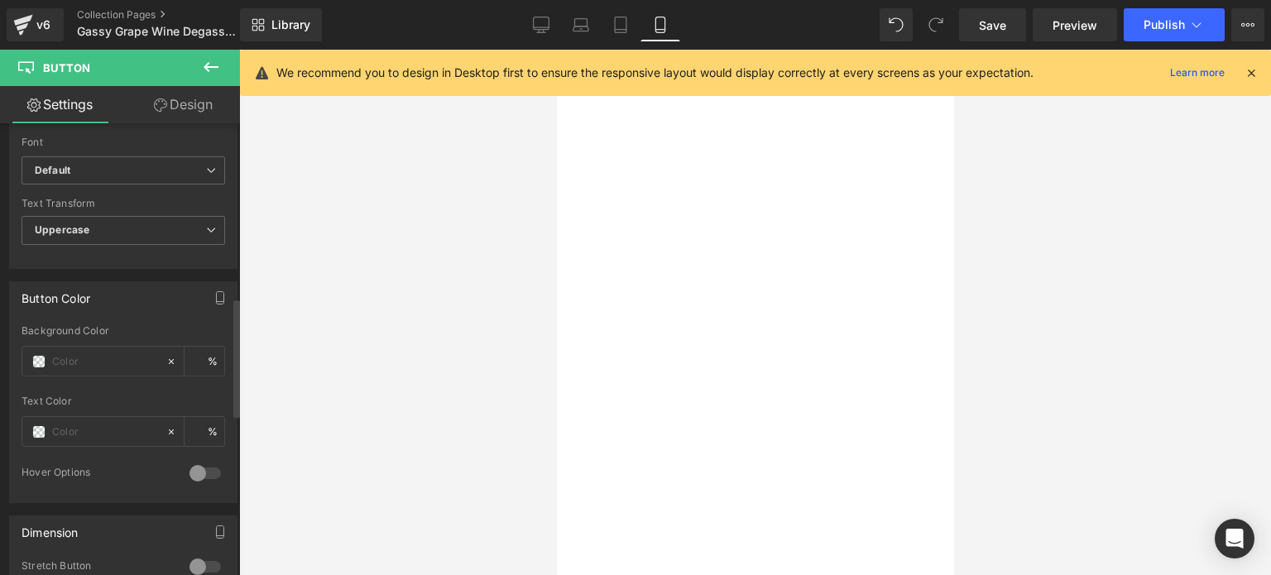
scroll to position [662, 0]
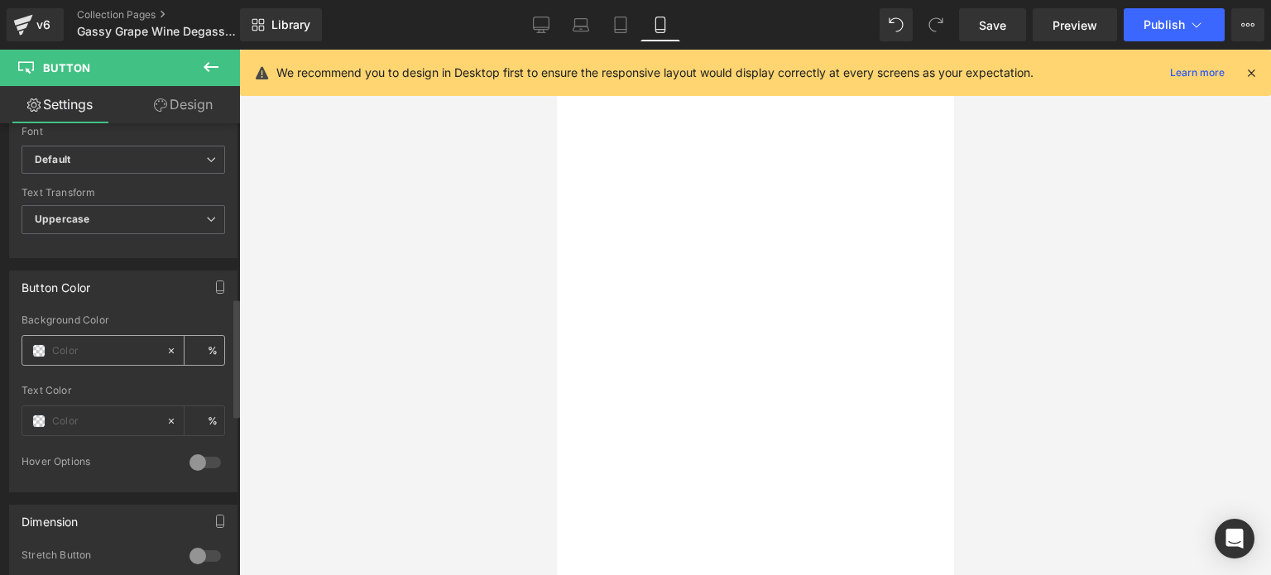
click at [102, 347] on input "text" at bounding box center [105, 351] width 106 height 18
paste input "#0ea800"
click at [174, 101] on link "Design" at bounding box center [183, 104] width 120 height 37
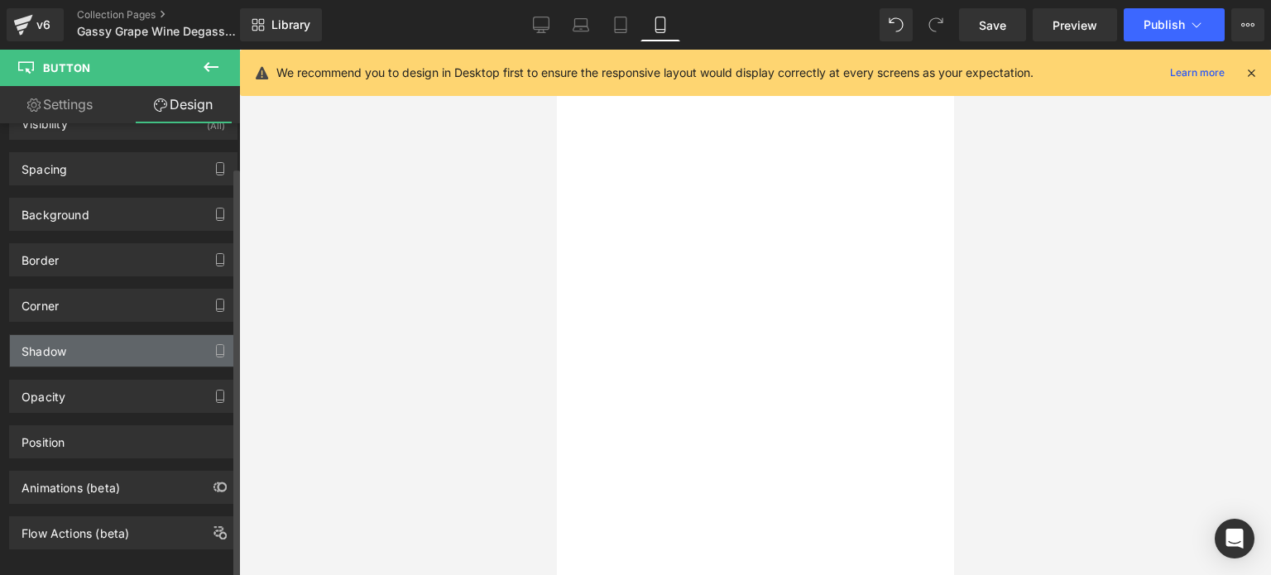
scroll to position [50, 0]
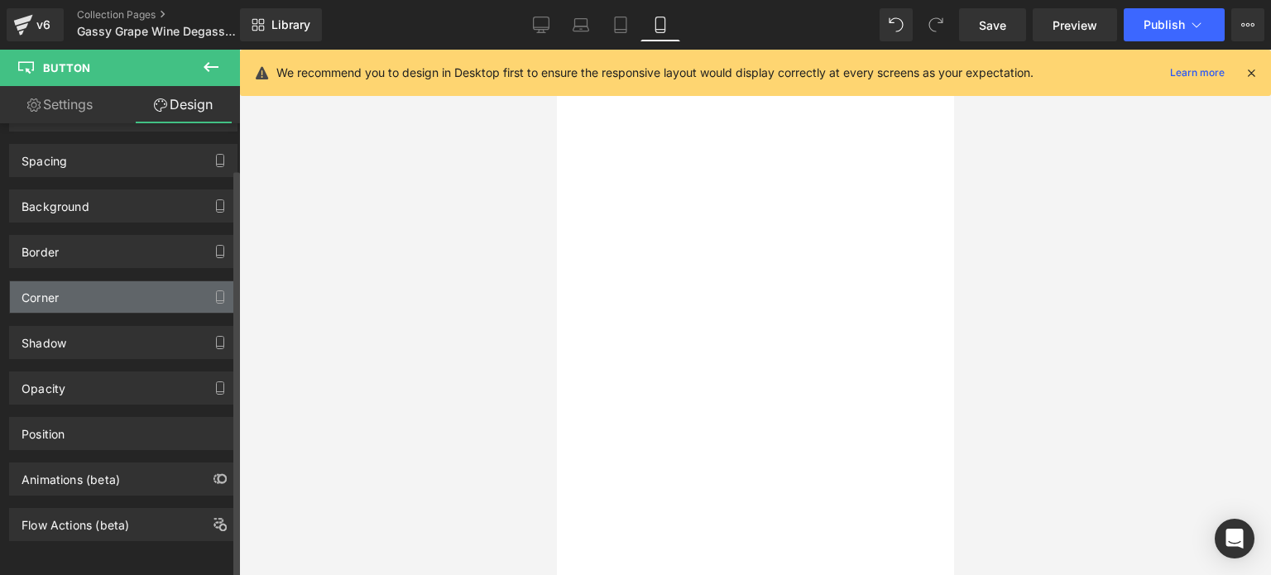
click at [121, 288] on div "Corner" at bounding box center [123, 296] width 227 height 31
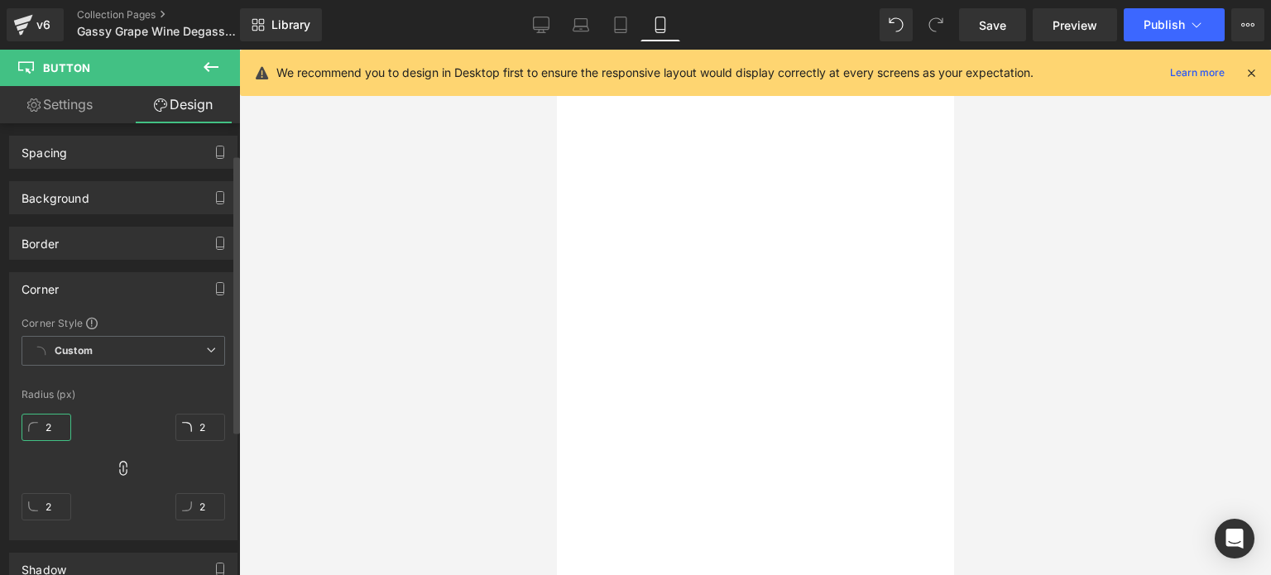
click at [60, 435] on input "2" at bounding box center [47, 427] width 50 height 27
click at [60, 431] on input "2" at bounding box center [47, 427] width 50 height 27
click at [1145, 297] on div at bounding box center [755, 313] width 1032 height 526
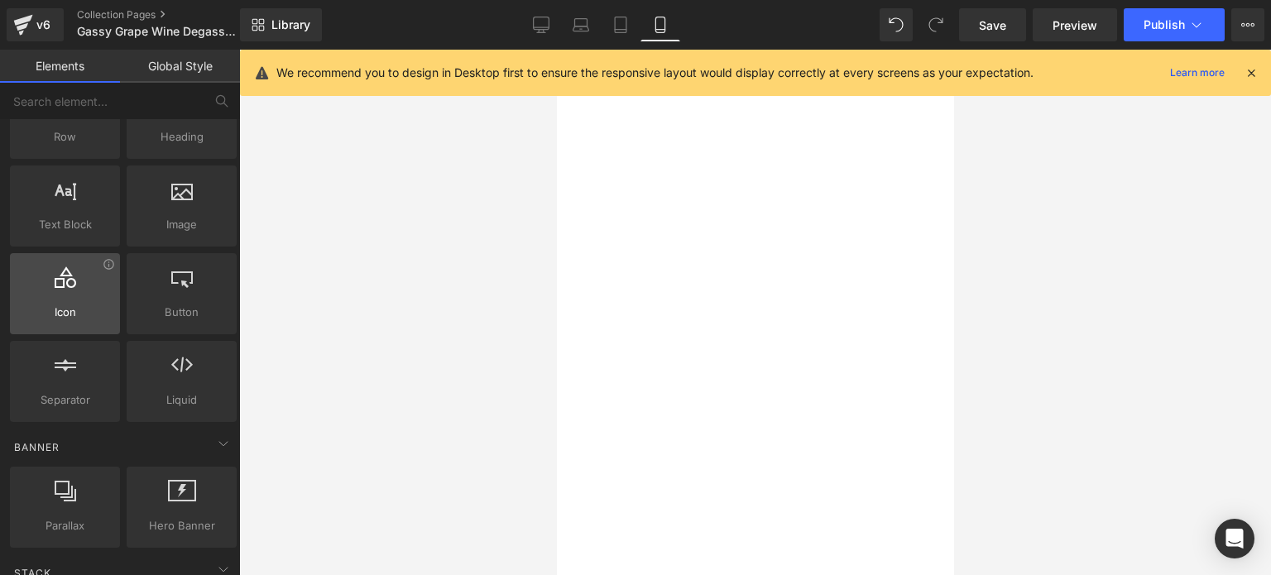
scroll to position [0, 0]
click at [556, 50] on span "Button" at bounding box center [556, 50] width 0 height 0
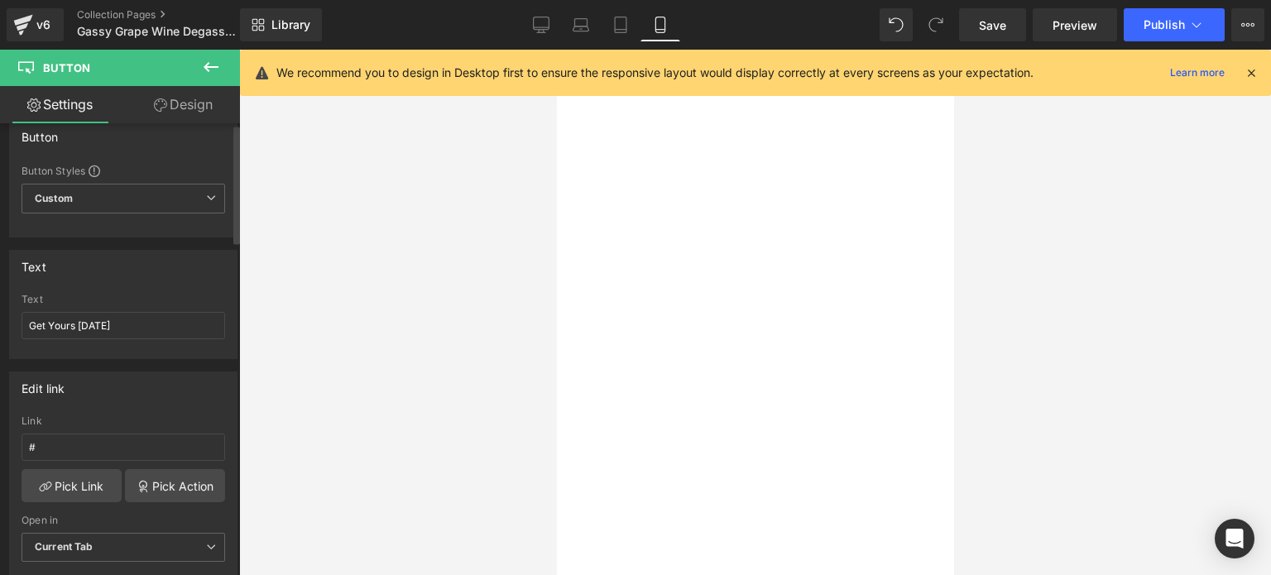
scroll to position [83, 0]
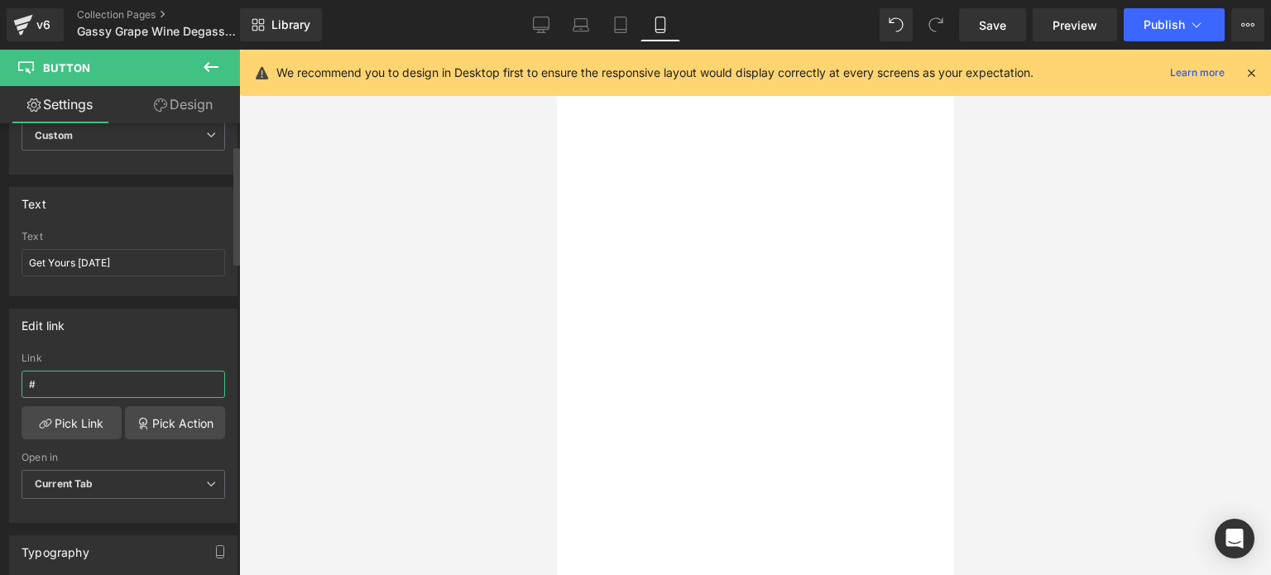
click at [86, 387] on input "#" at bounding box center [124, 384] width 204 height 27
click at [68, 426] on link "Pick Link" at bounding box center [72, 422] width 100 height 33
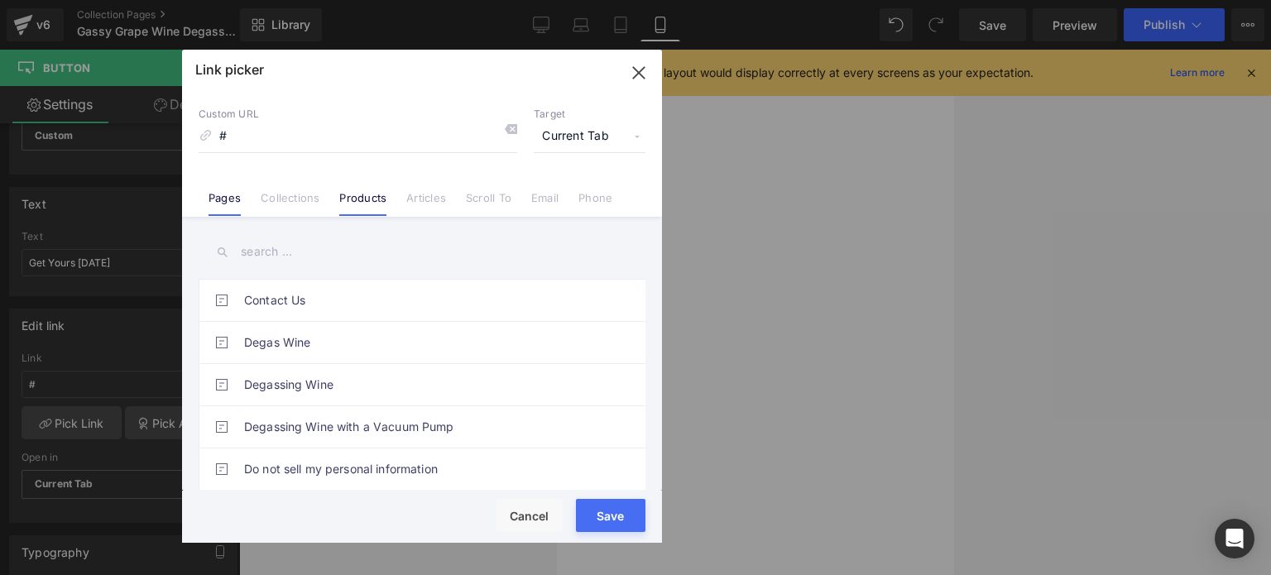
click at [364, 192] on link "Products" at bounding box center [362, 203] width 47 height 25
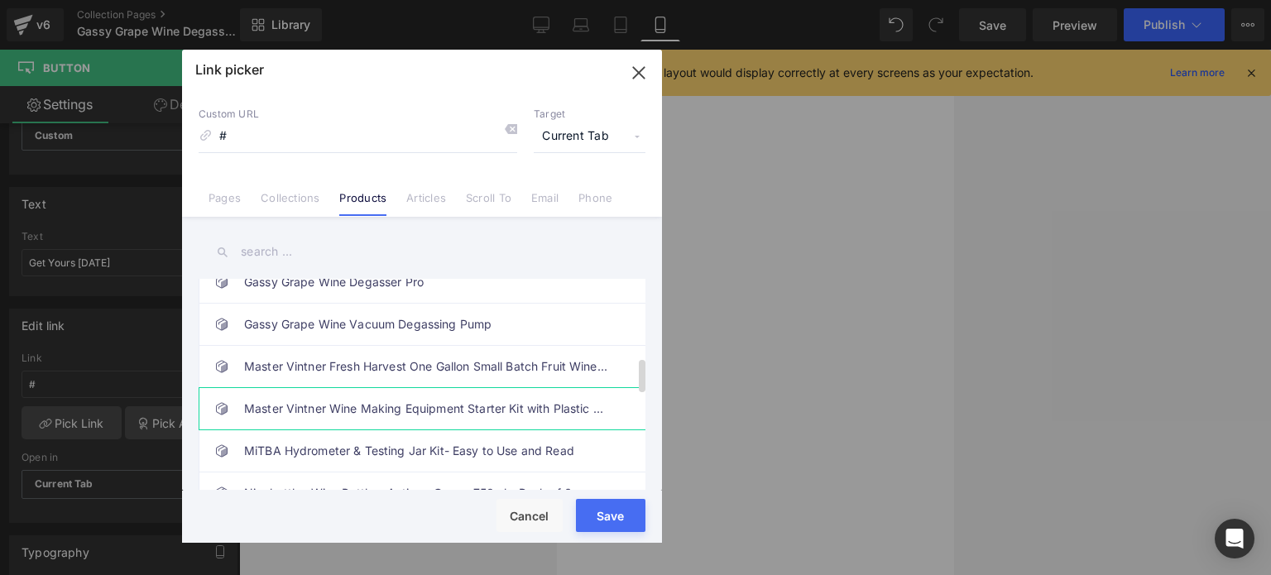
scroll to position [497, 0]
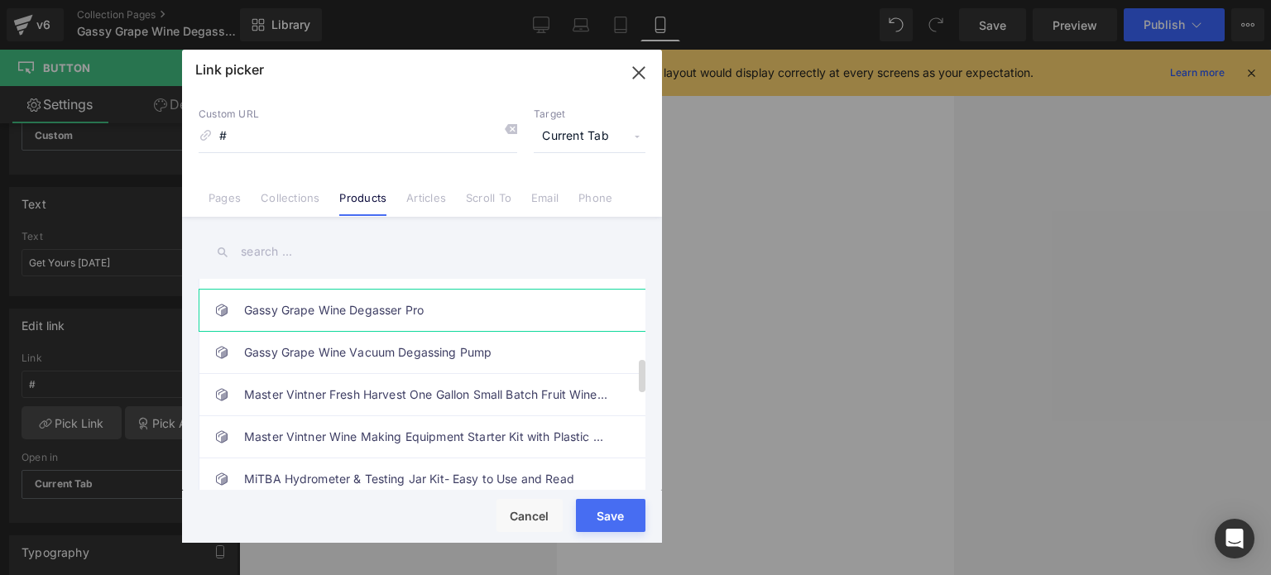
click at [263, 305] on link "Gassy Grape Wine Degasser Pro" at bounding box center [426, 310] width 364 height 41
click at [592, 511] on div "Loading Product Data" at bounding box center [635, 510] width 119 height 18
click at [622, 516] on div "Loading Product Data" at bounding box center [635, 510] width 119 height 18
click at [607, 516] on div "Loading Product Data" at bounding box center [635, 510] width 119 height 18
click at [606, 516] on div "Loading Product Data" at bounding box center [635, 510] width 119 height 18
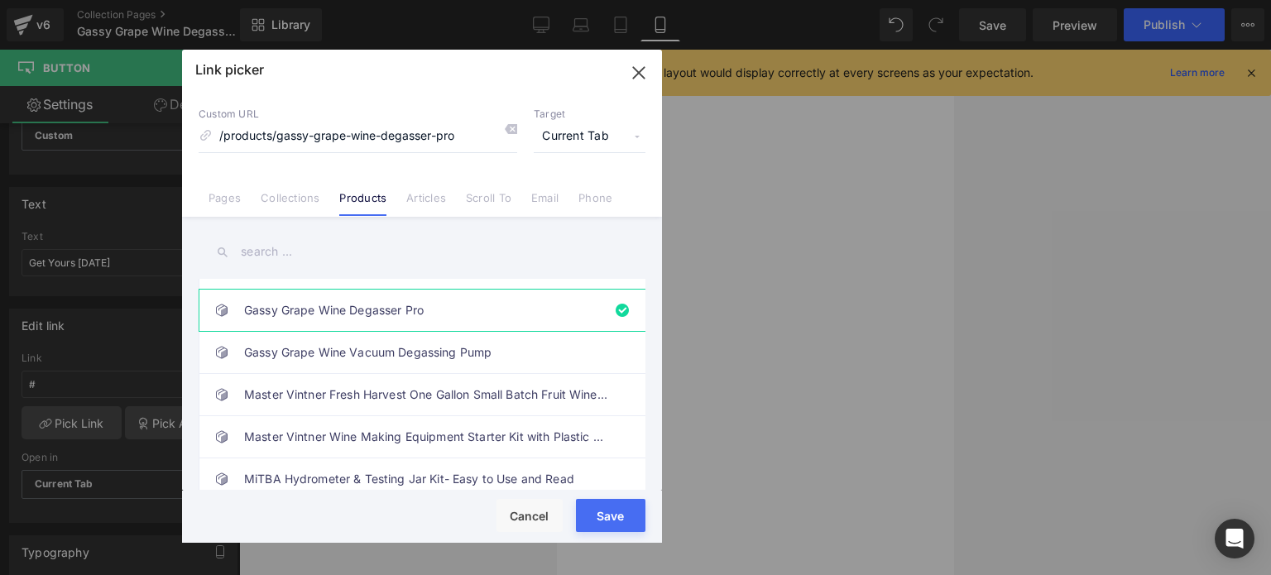
click at [643, 67] on icon "button" at bounding box center [638, 72] width 11 height 11
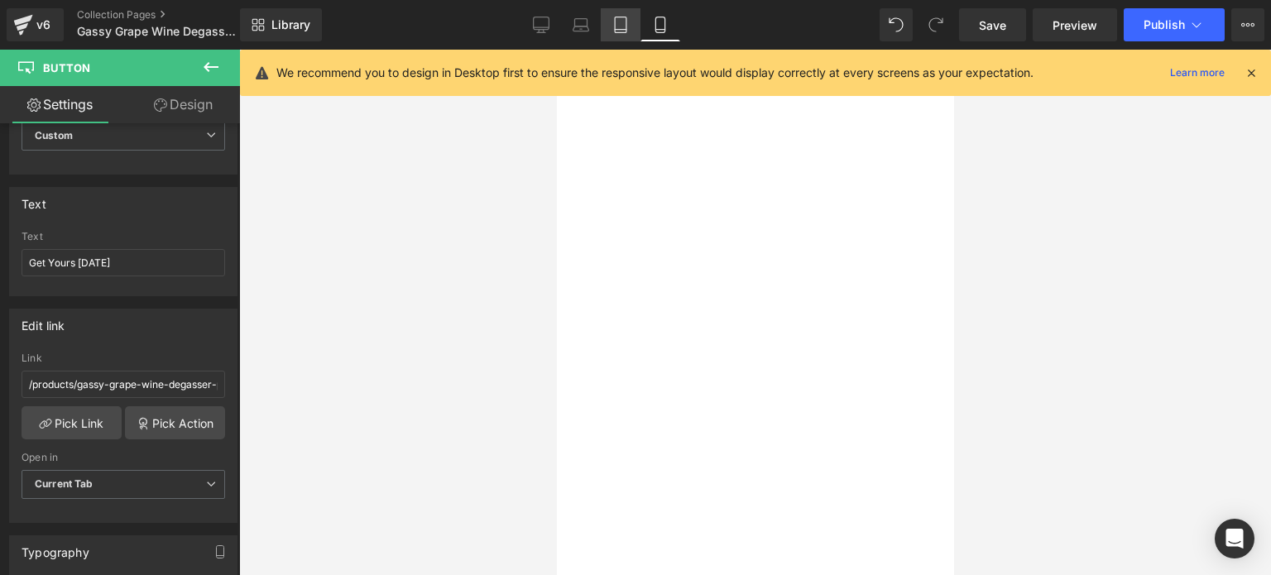
click at [618, 17] on link "Tablet" at bounding box center [621, 24] width 40 height 33
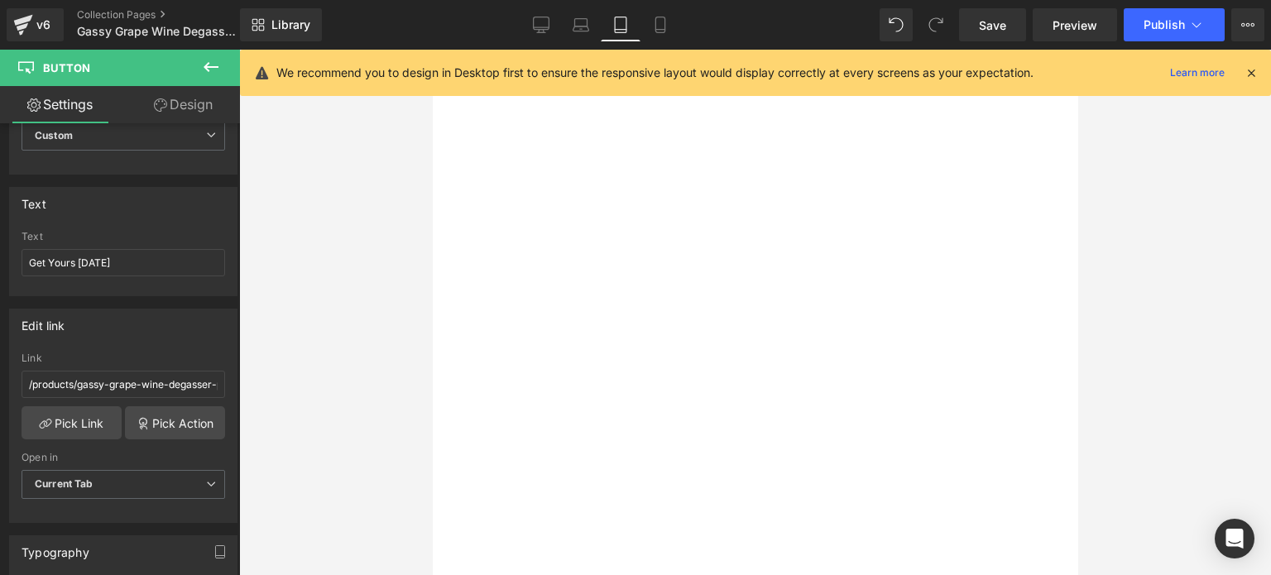
drag, startPoint x: 588, startPoint y: 529, endPoint x: 545, endPoint y: 526, distance: 42.3
click at [432, 50] on span "Button" at bounding box center [432, 50] width 0 height 0
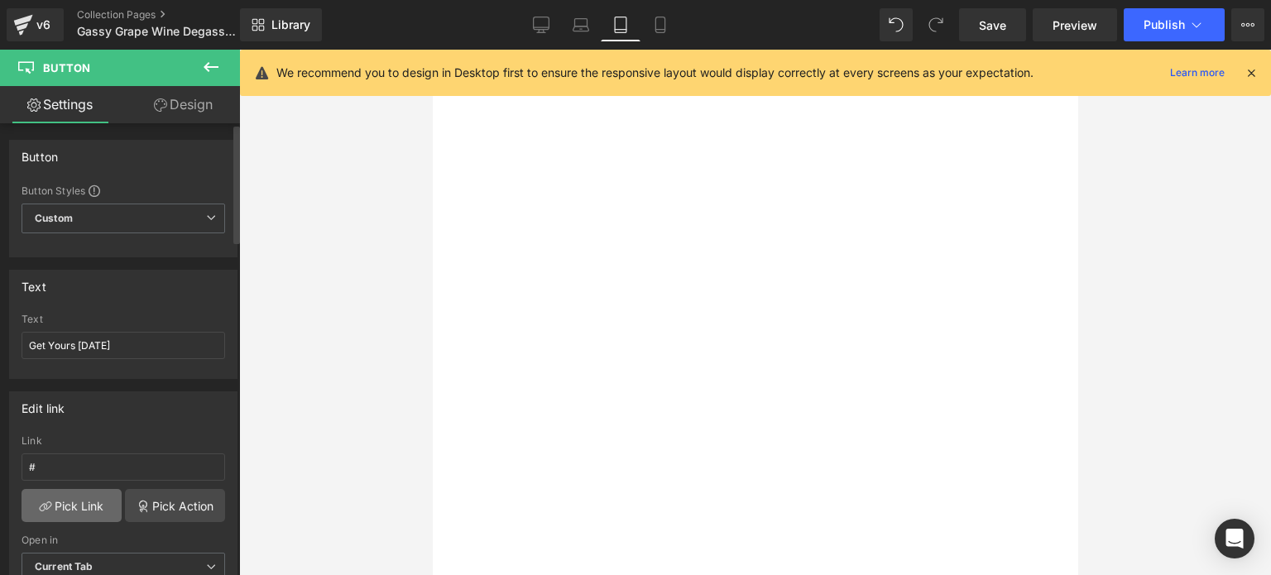
click at [49, 506] on link "Pick Link" at bounding box center [72, 505] width 100 height 33
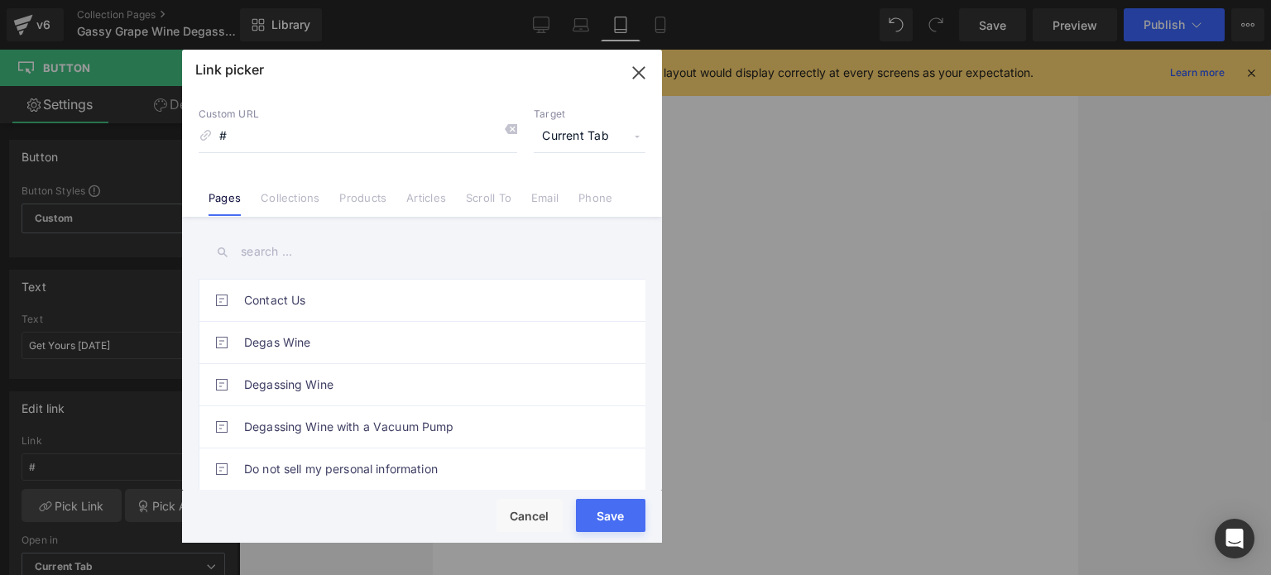
click at [371, 204] on link "Products" at bounding box center [362, 203] width 47 height 25
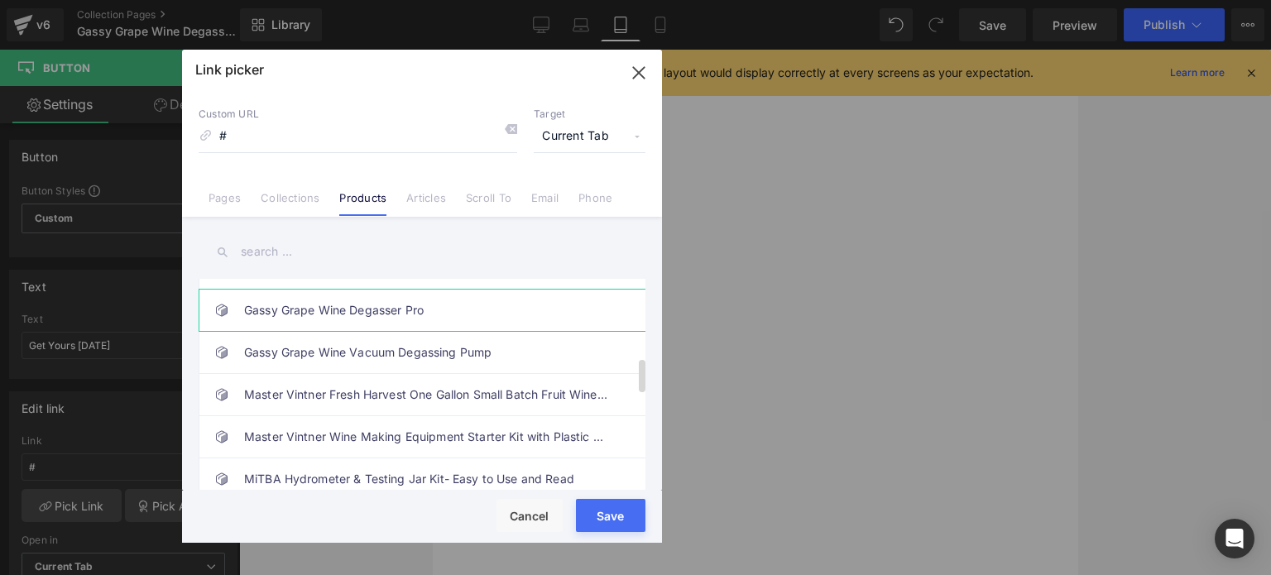
click at [291, 303] on link "Gassy Grape Wine Degasser Pro" at bounding box center [426, 310] width 364 height 41
click at [603, 508] on div "Loading Product Data" at bounding box center [635, 510] width 119 height 18
click at [603, 517] on div "Loading Product Data" at bounding box center [635, 510] width 119 height 18
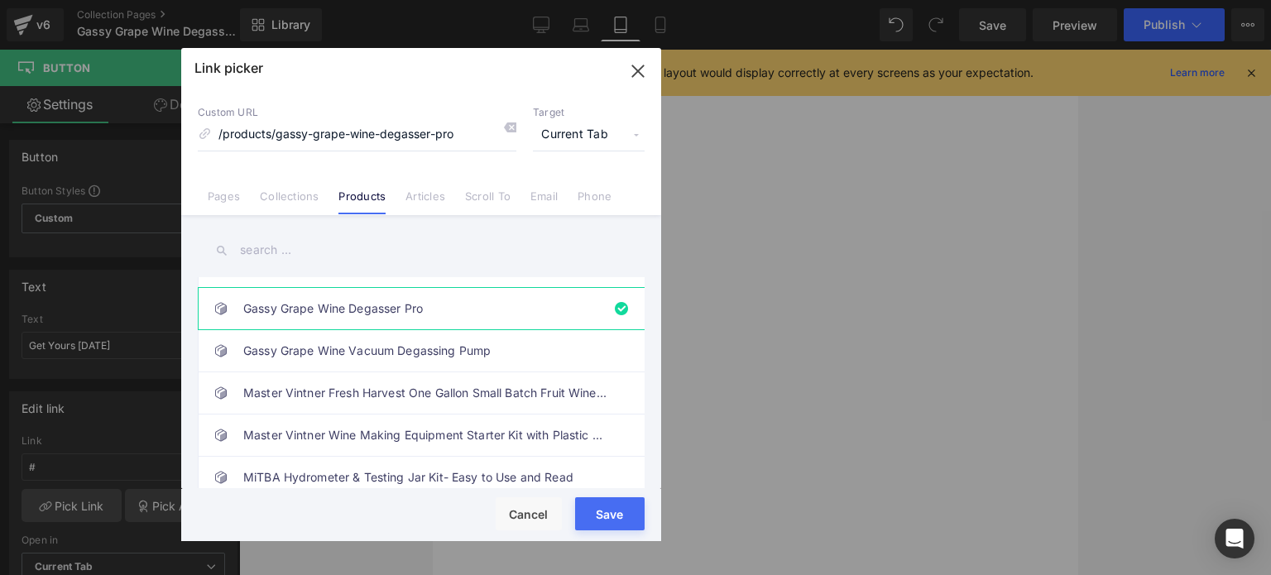
click at [641, 70] on icon "button" at bounding box center [638, 71] width 26 height 26
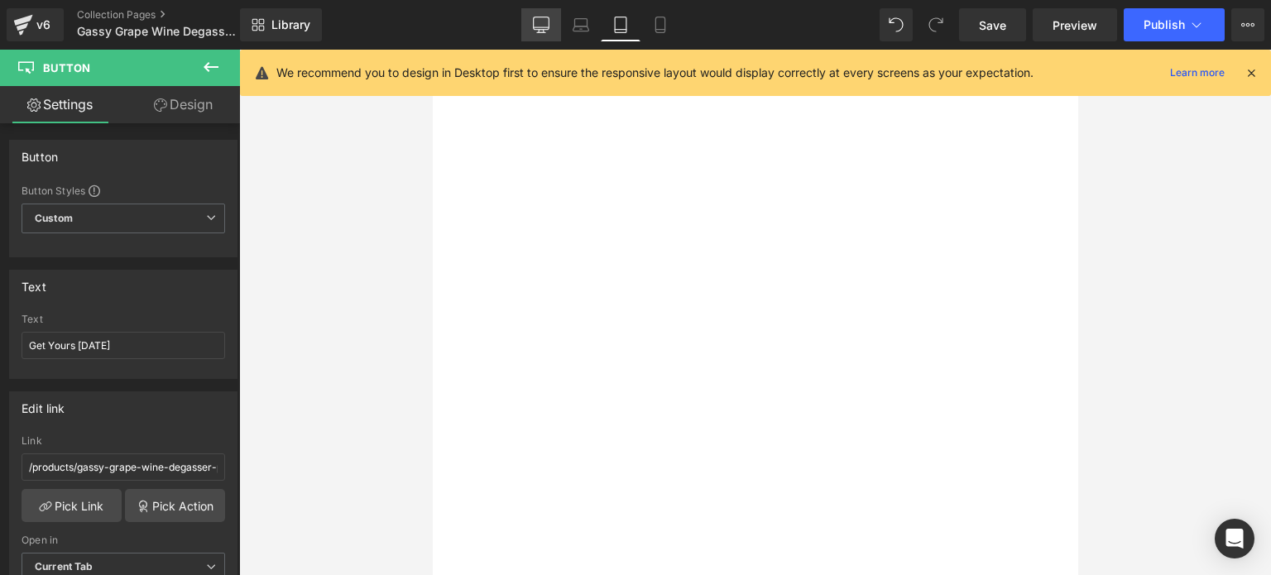
click at [540, 23] on icon at bounding box center [541, 25] width 17 height 17
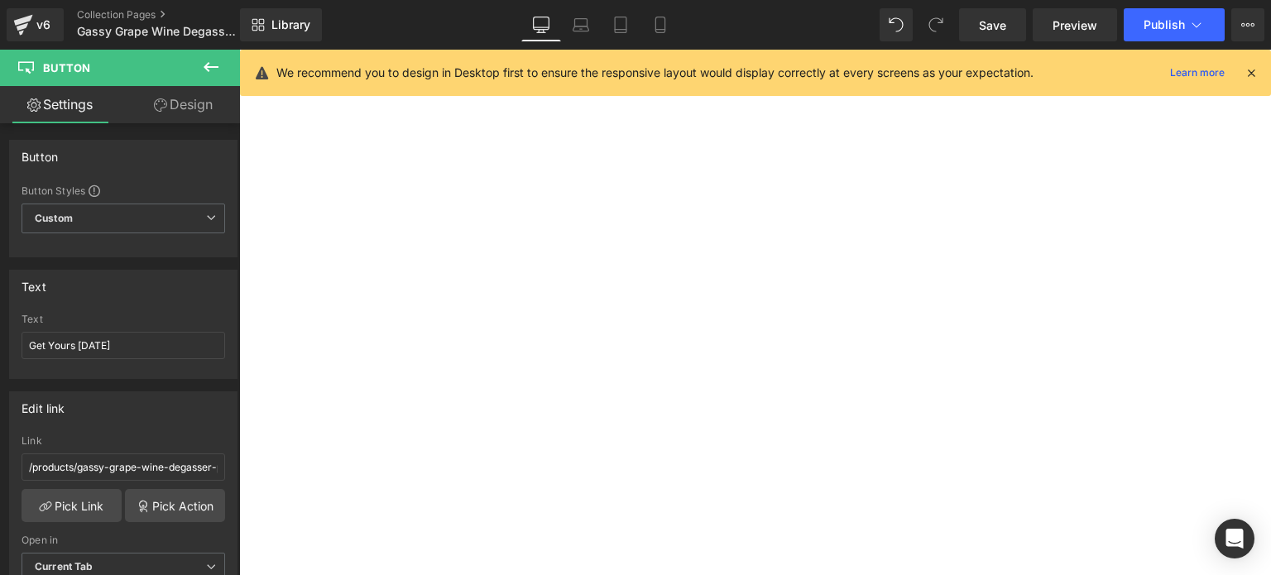
scroll to position [0, 0]
click at [239, 50] on span "Button" at bounding box center [239, 50] width 0 height 0
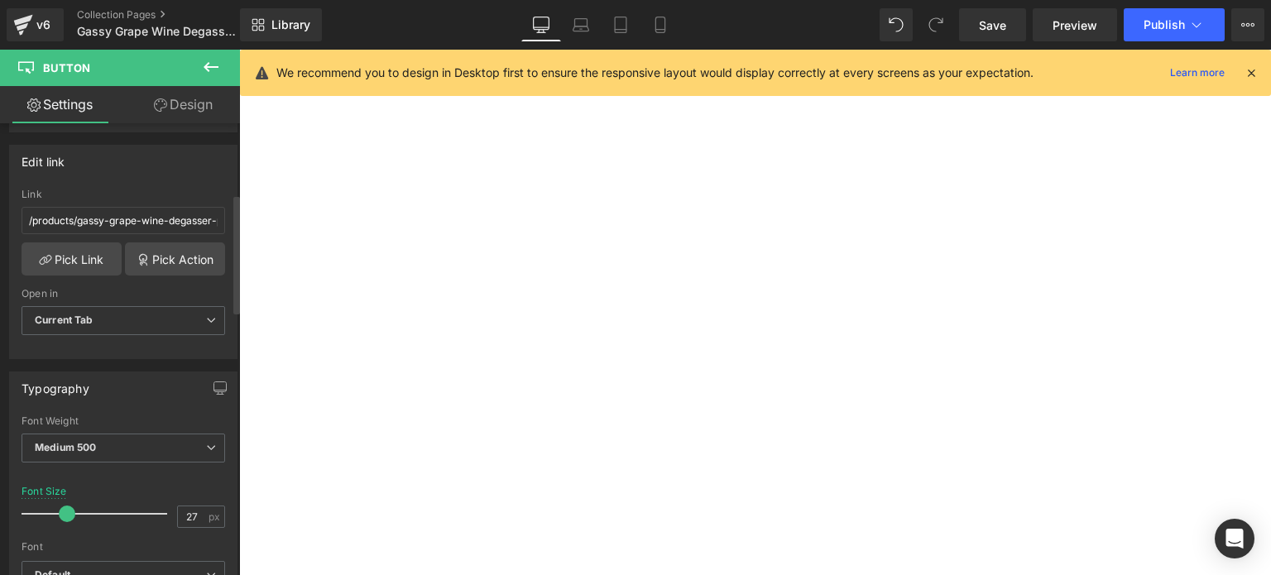
scroll to position [331, 0]
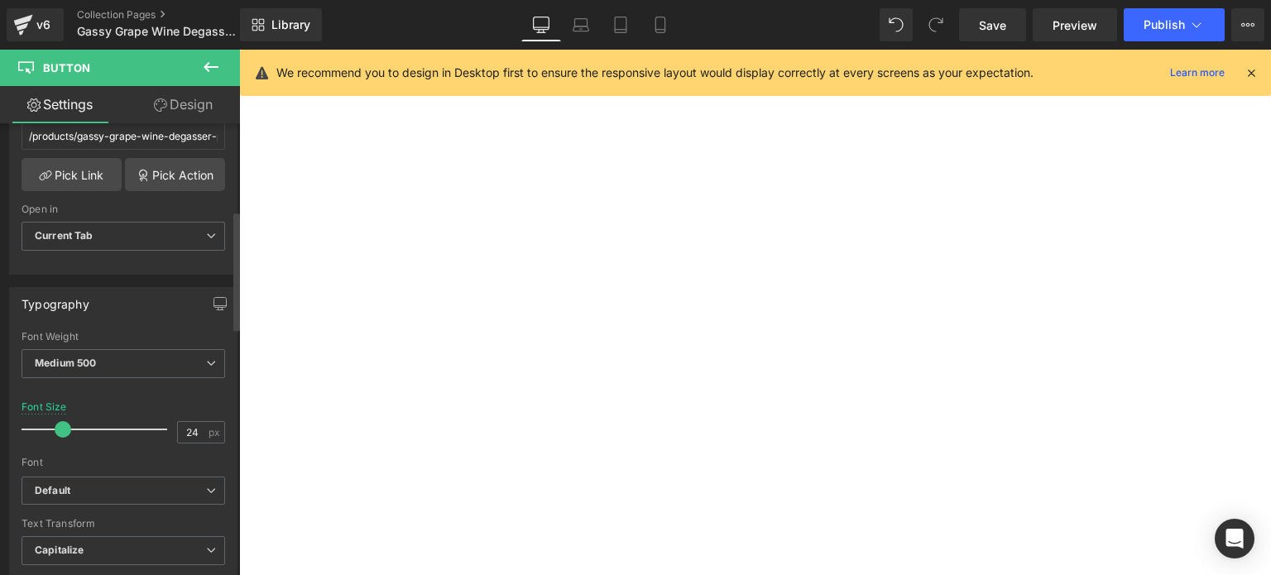
click at [56, 426] on span at bounding box center [63, 429] width 17 height 17
click at [587, 25] on icon at bounding box center [581, 25] width 17 height 17
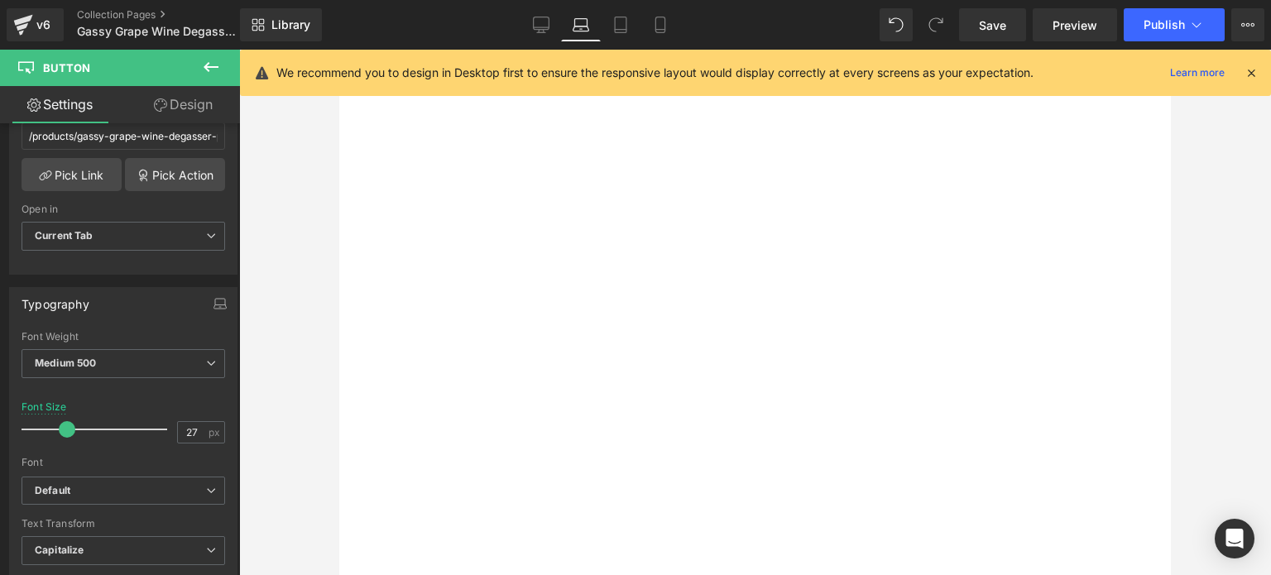
scroll to position [165, 0]
click at [339, 50] on span "Button" at bounding box center [339, 50] width 0 height 0
drag, startPoint x: 68, startPoint y: 425, endPoint x: 60, endPoint y: 426, distance: 8.3
click at [60, 426] on span at bounding box center [60, 429] width 17 height 17
click at [618, 15] on link "Tablet" at bounding box center [621, 24] width 40 height 33
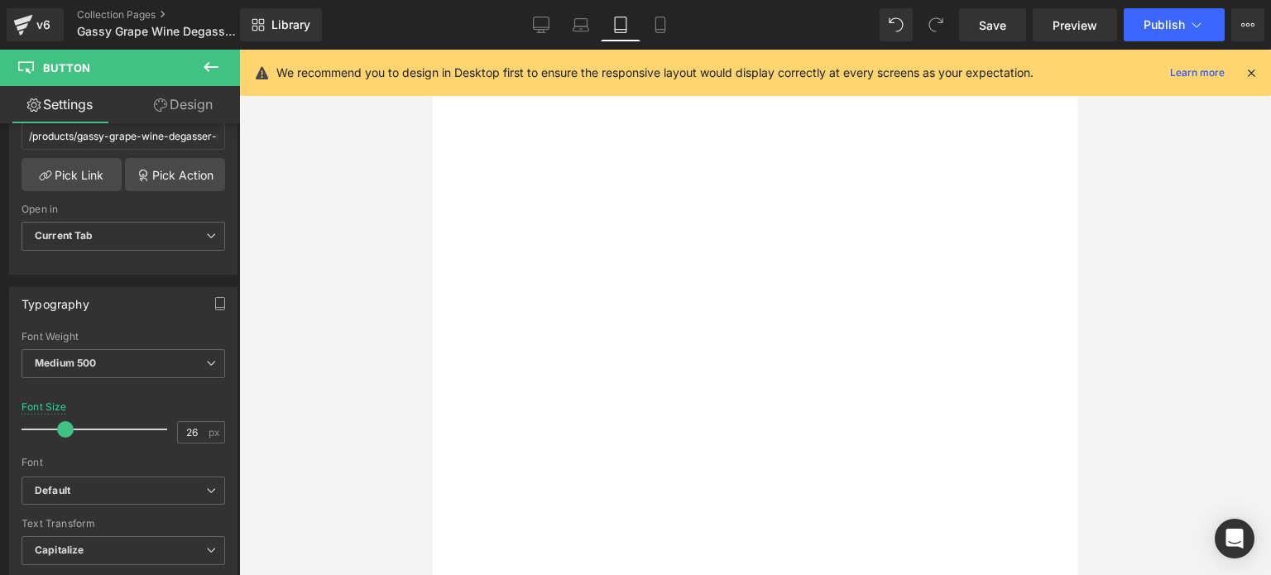
scroll to position [166, 0]
click at [432, 50] on icon at bounding box center [432, 50] width 0 height 0
click at [432, 50] on link "Button" at bounding box center [432, 50] width 0 height 0
drag, startPoint x: 59, startPoint y: 430, endPoint x: 47, endPoint y: 430, distance: 11.6
click at [47, 430] on span at bounding box center [53, 429] width 17 height 17
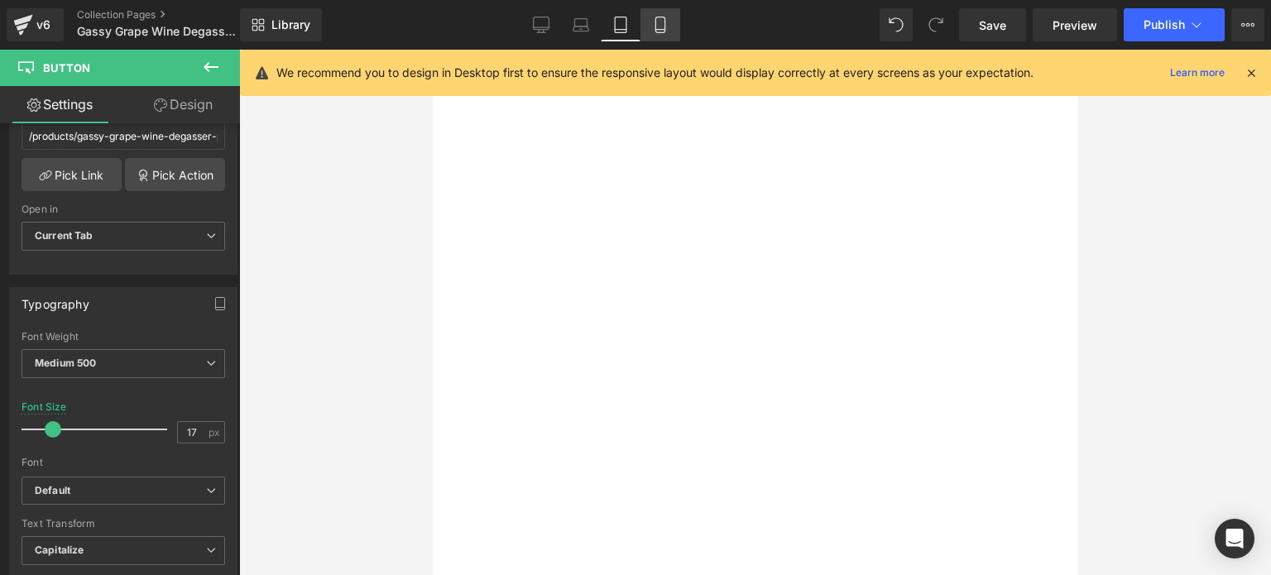
click at [661, 23] on icon at bounding box center [660, 25] width 17 height 17
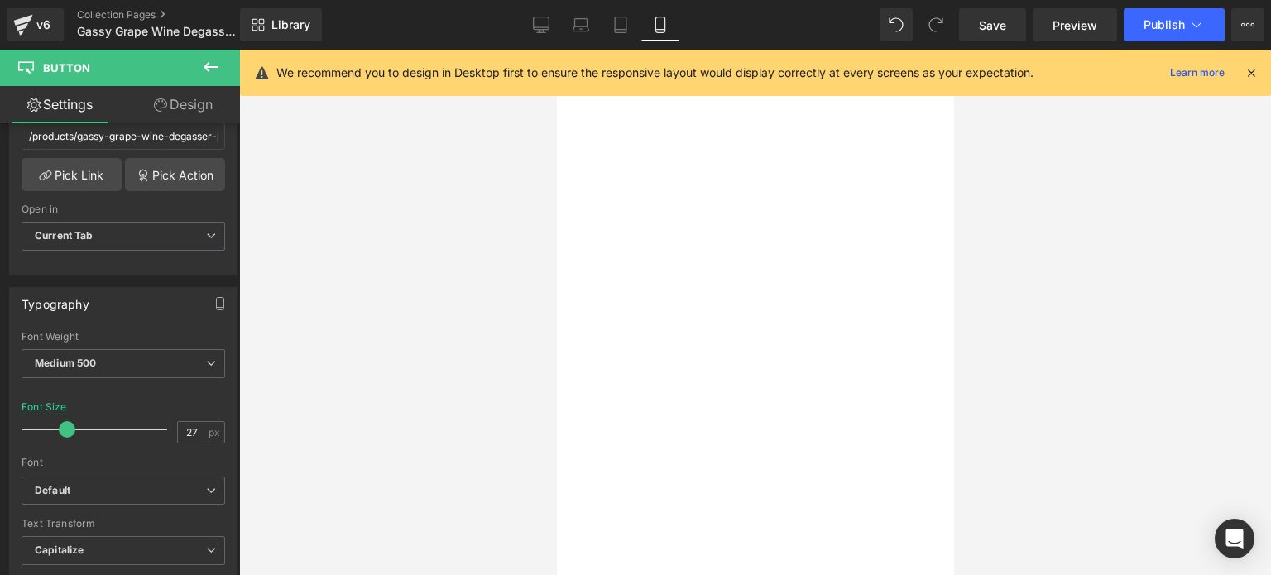
scroll to position [0, 0]
click at [999, 21] on span "Save" at bounding box center [992, 25] width 27 height 17
click at [981, 25] on span "Save" at bounding box center [992, 25] width 27 height 17
click at [208, 65] on icon at bounding box center [211, 67] width 20 height 20
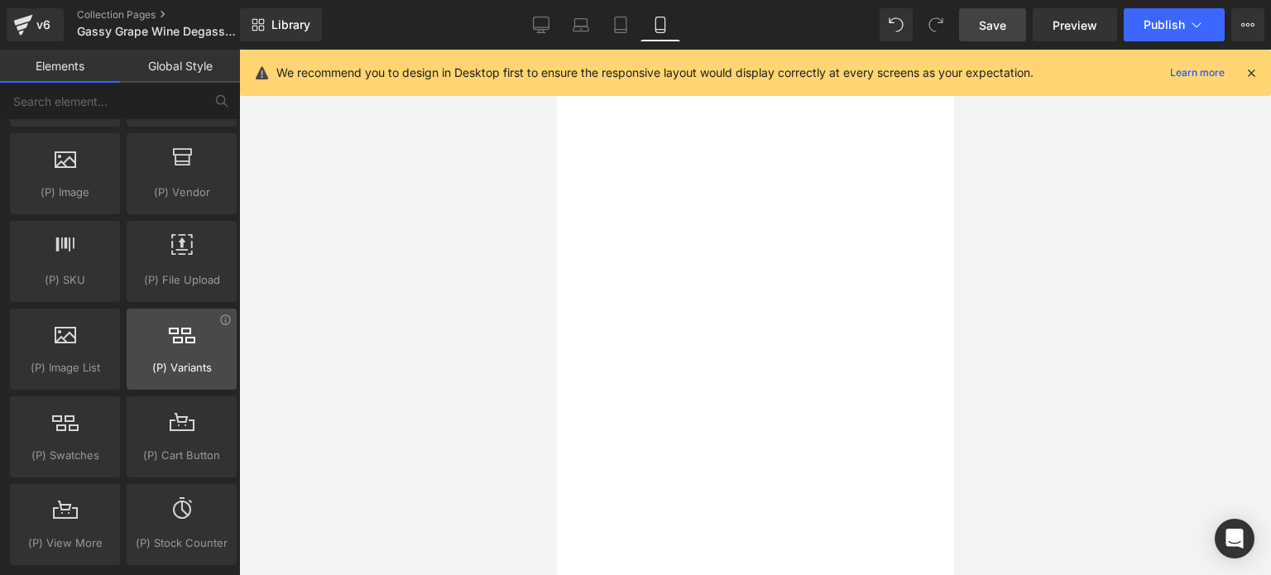
scroll to position [1738, 0]
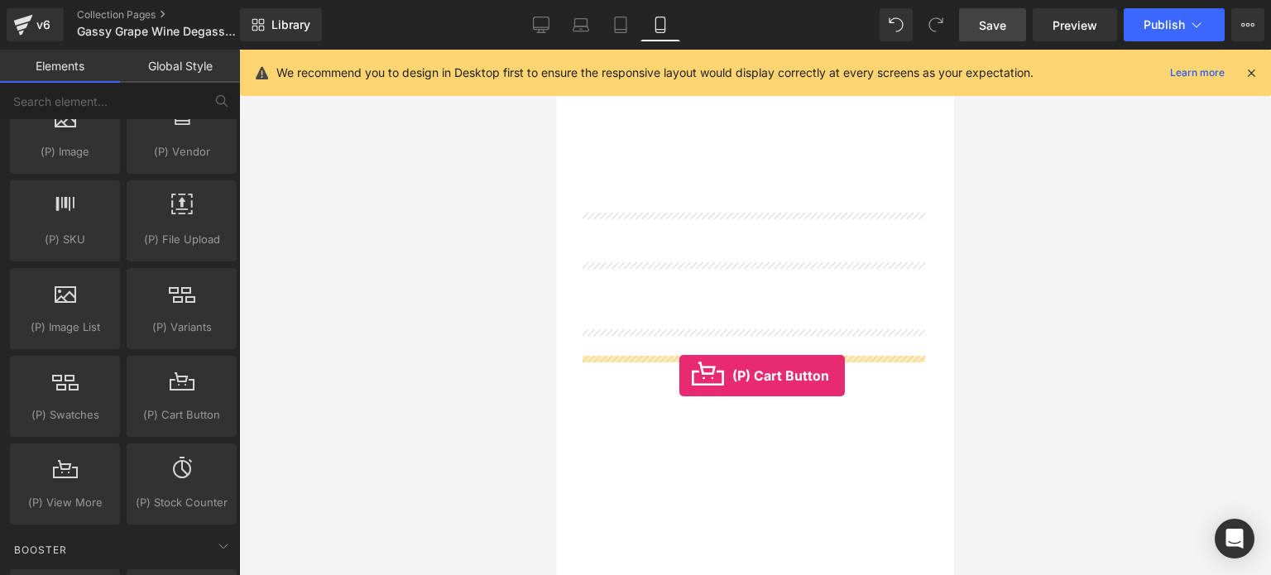
drag, startPoint x: 723, startPoint y: 433, endPoint x: 679, endPoint y: 375, distance: 73.2
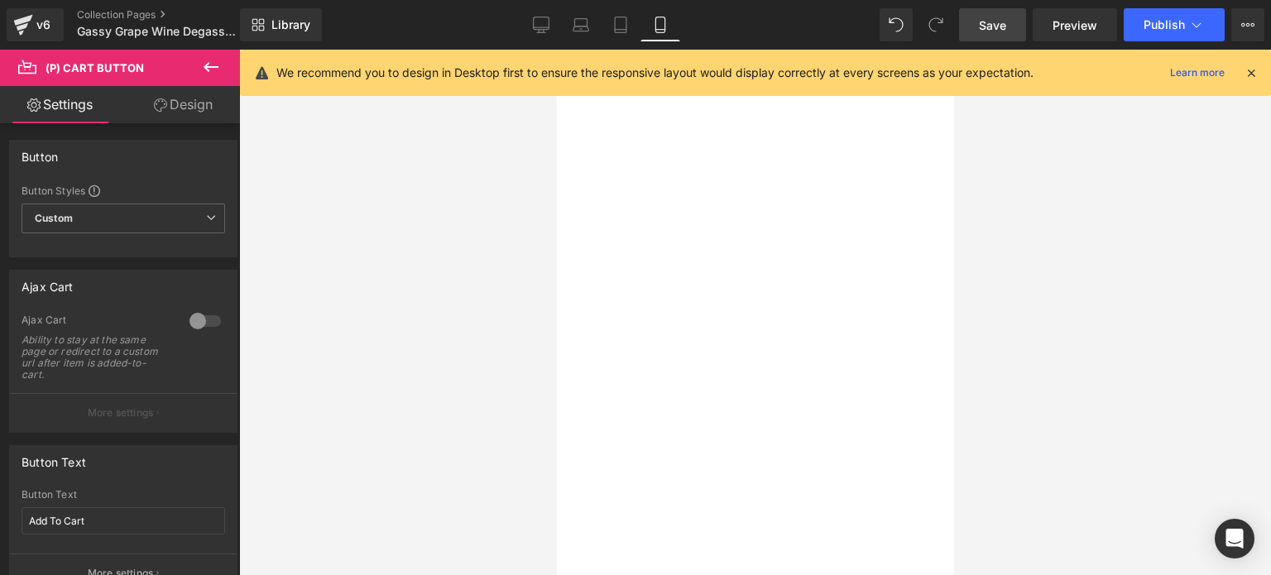
click at [556, 50] on span "(P) Cart Button" at bounding box center [556, 50] width 0 height 0
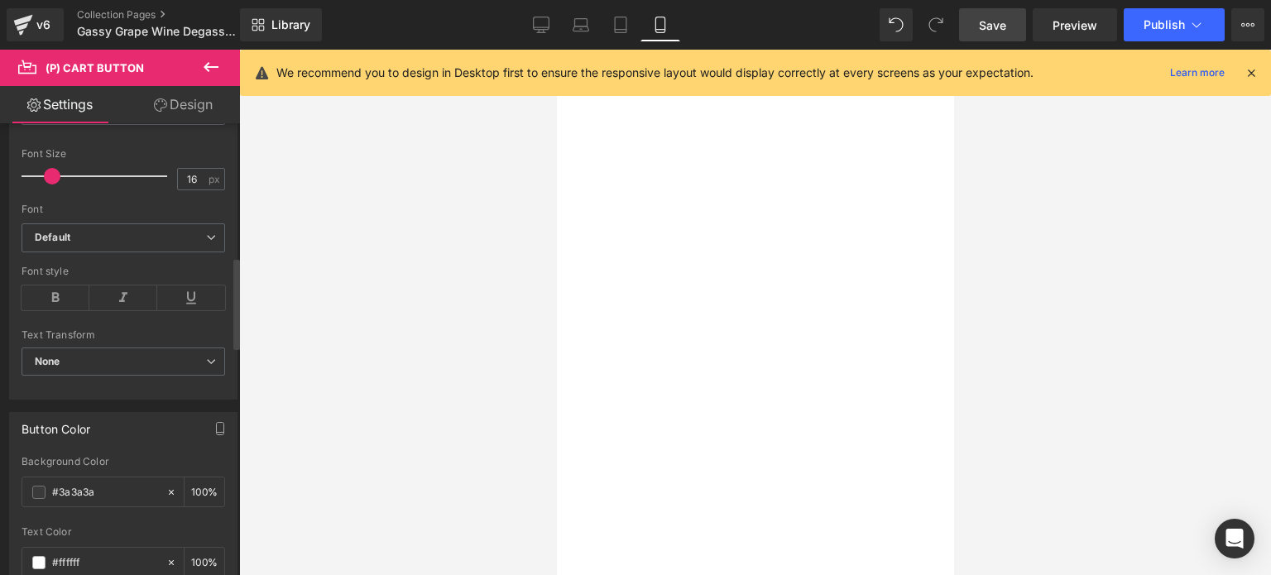
scroll to position [662, 0]
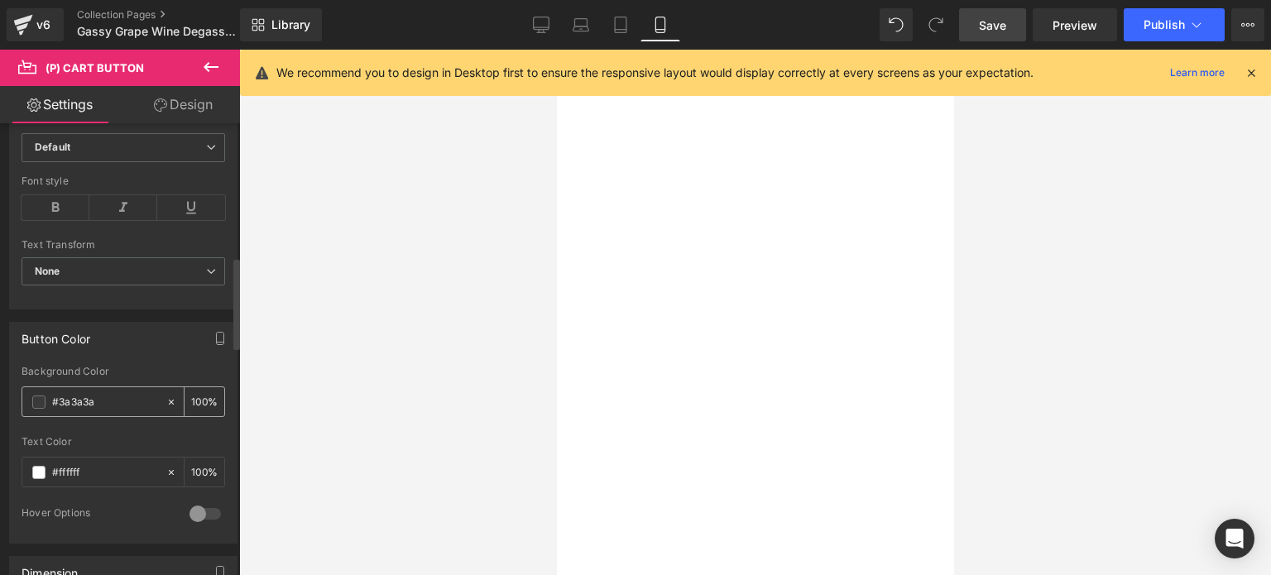
drag, startPoint x: 98, startPoint y: 393, endPoint x: 53, endPoint y: 393, distance: 45.5
click at [53, 393] on input "#3a3a3a" at bounding box center [105, 402] width 106 height 18
paste input "0ea800"
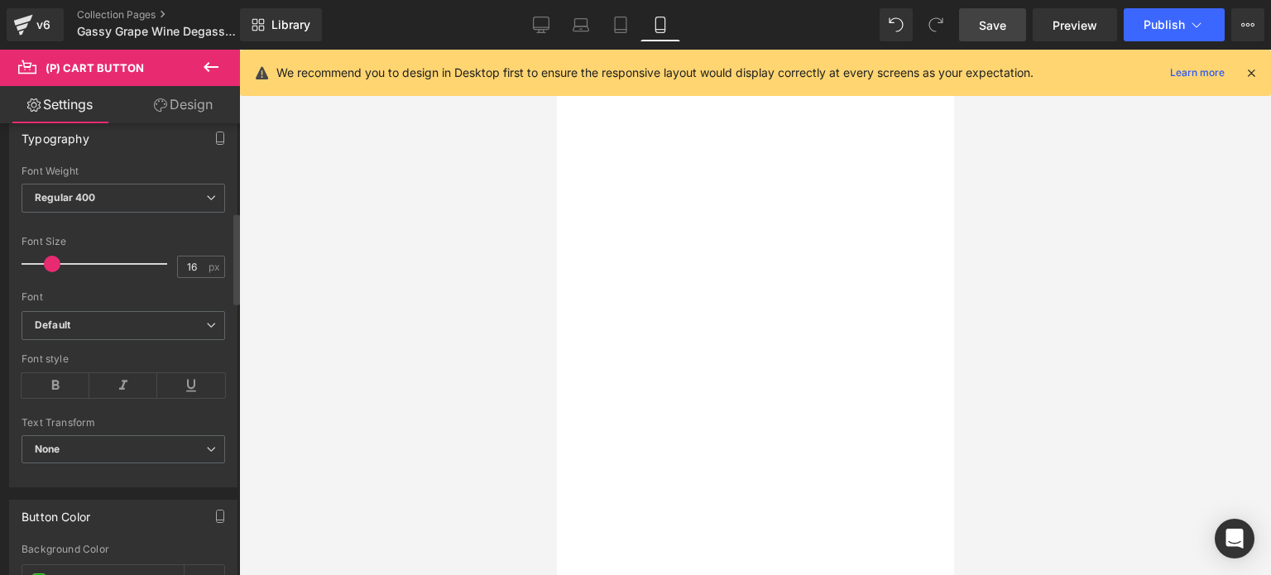
scroll to position [414, 0]
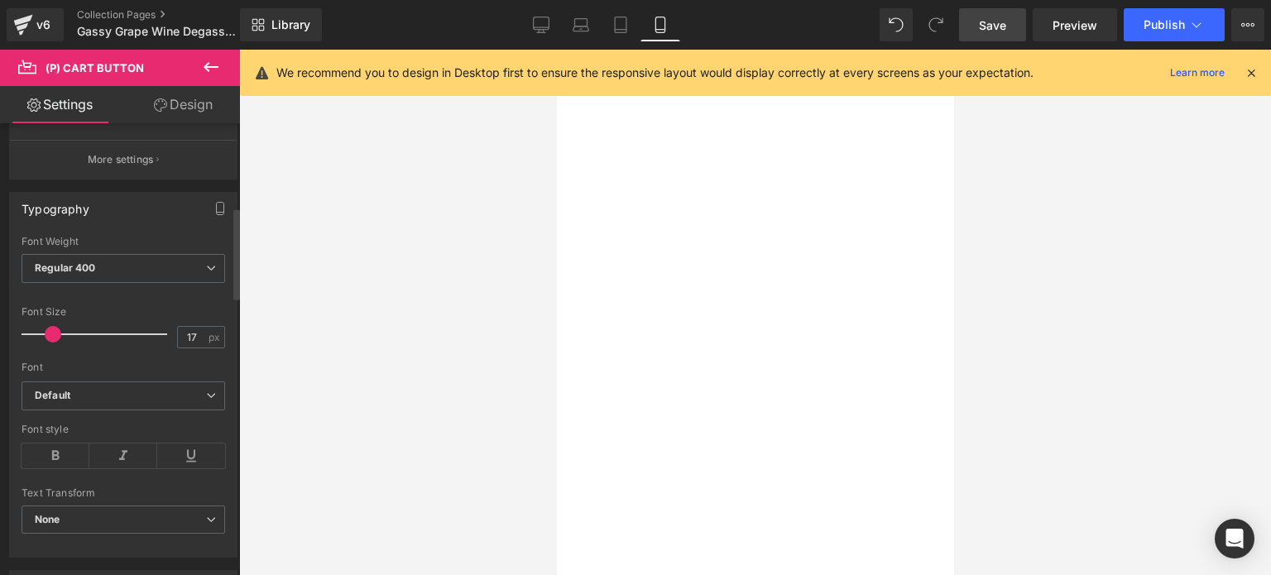
click at [50, 336] on span at bounding box center [53, 334] width 17 height 17
click at [185, 98] on link "Design" at bounding box center [183, 104] width 120 height 37
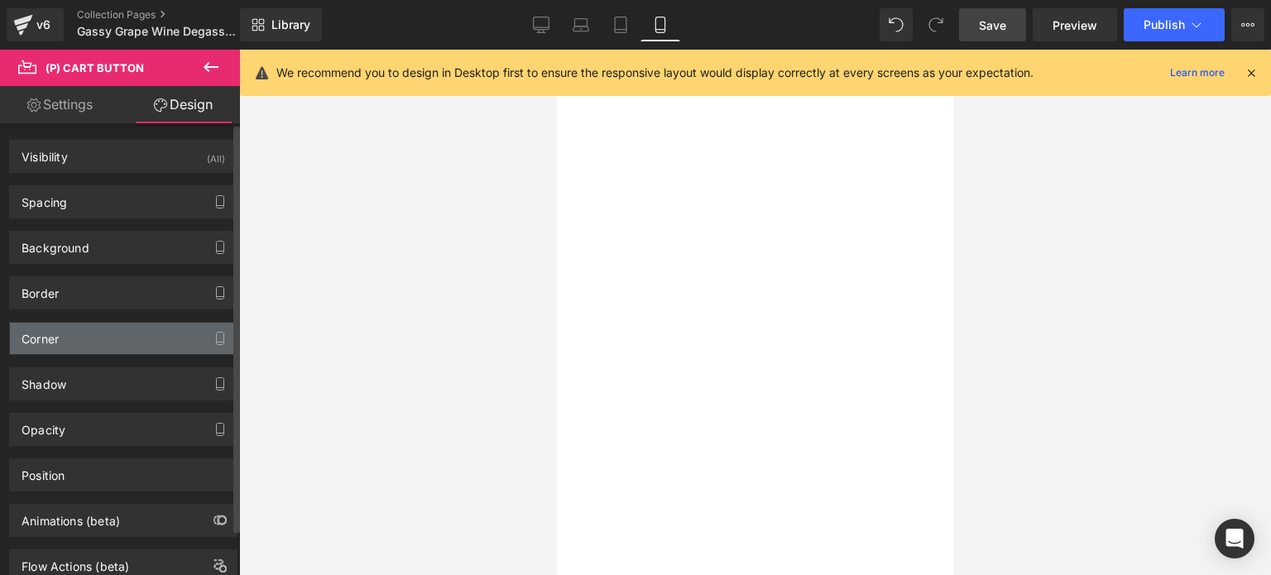
click at [79, 333] on div "Corner" at bounding box center [123, 338] width 227 height 31
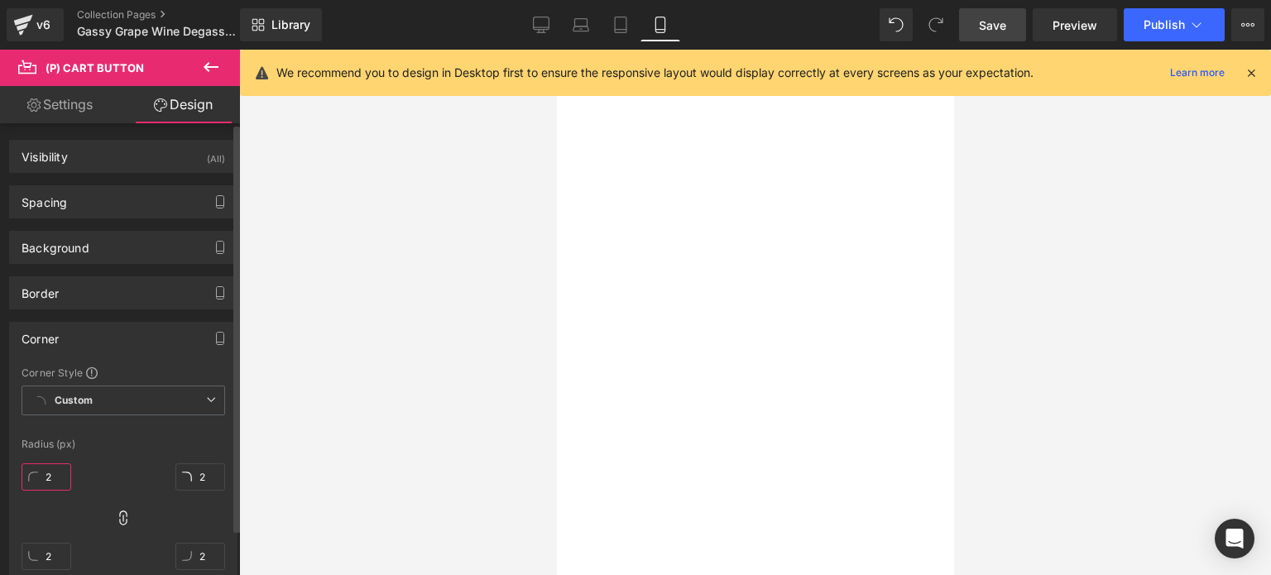
click at [60, 474] on input "2" at bounding box center [47, 476] width 50 height 27
click at [556, 50] on span "(P) Price" at bounding box center [556, 50] width 0 height 0
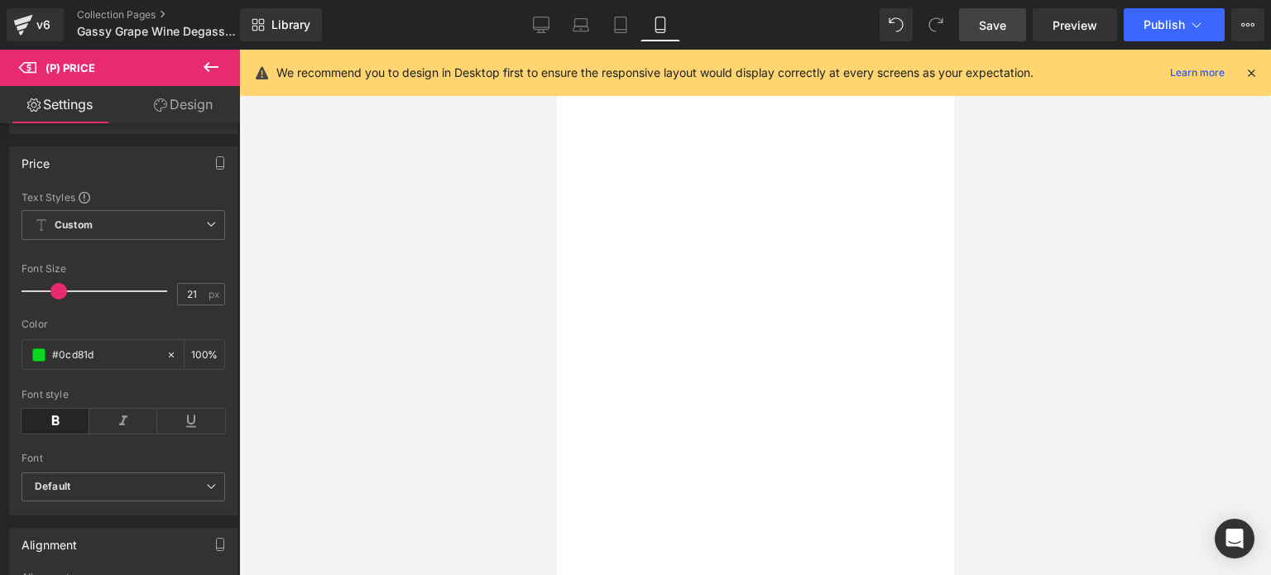
scroll to position [166, 0]
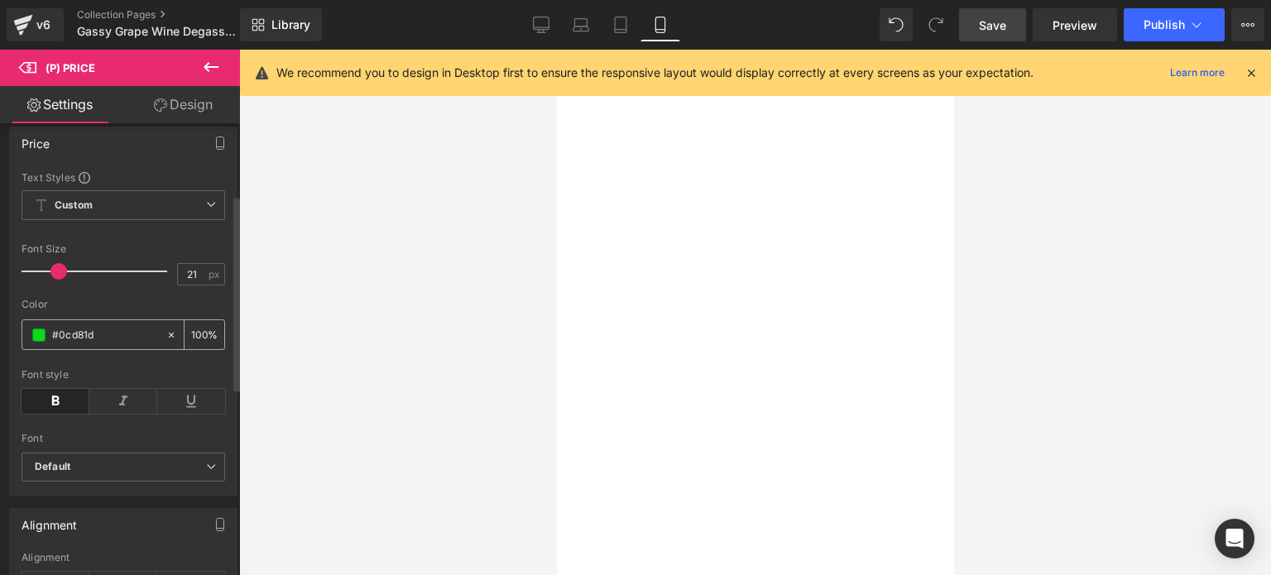
click at [36, 342] on span at bounding box center [38, 335] width 13 height 13
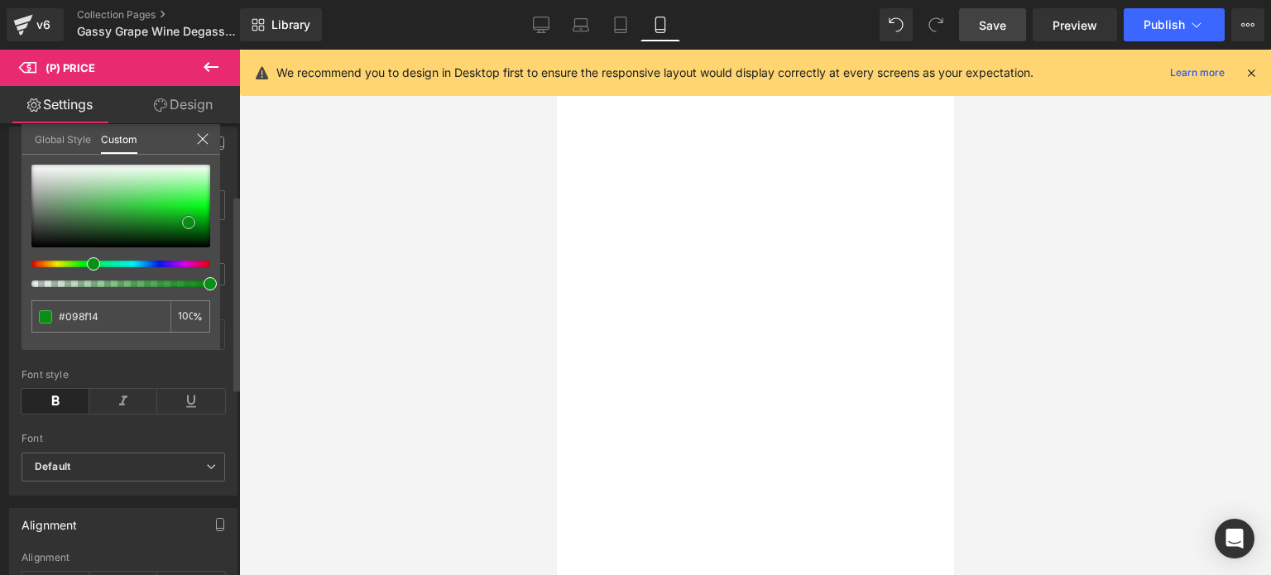
drag, startPoint x: 187, startPoint y: 208, endPoint x: 185, endPoint y: 220, distance: 12.5
click at [185, 220] on span at bounding box center [188, 222] width 13 height 13
click at [556, 50] on body "Skip to content Just added to your cart Qty: View cart ( ) Continue shopping Su…" at bounding box center [556, 50] width 0 height 0
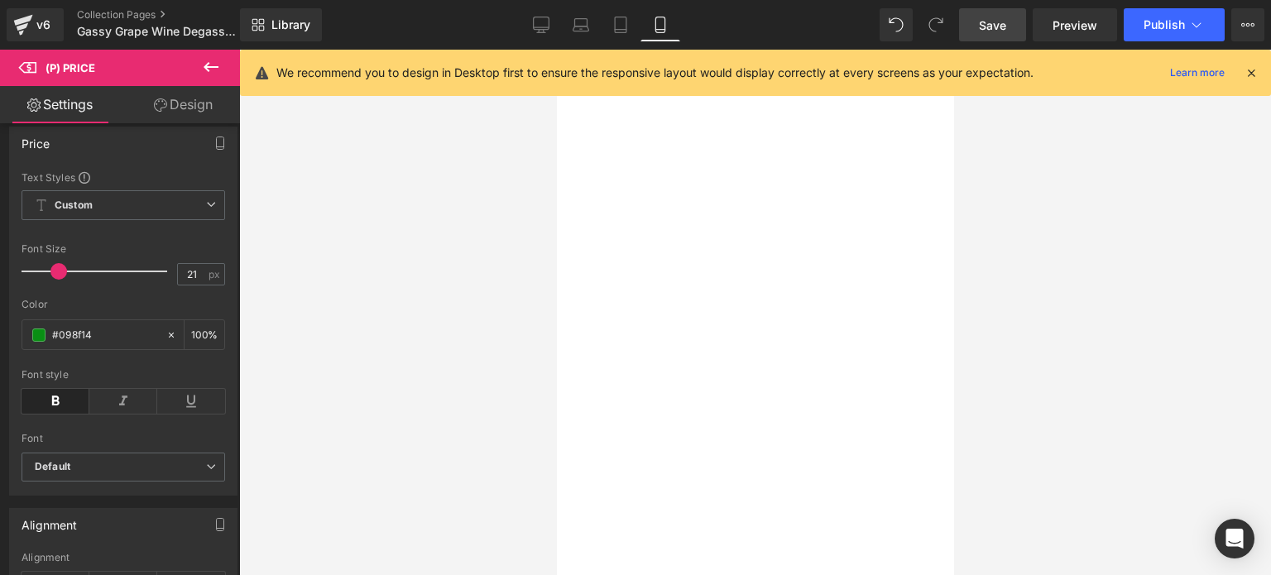
click at [556, 50] on span "(P) Cart Button" at bounding box center [556, 50] width 0 height 0
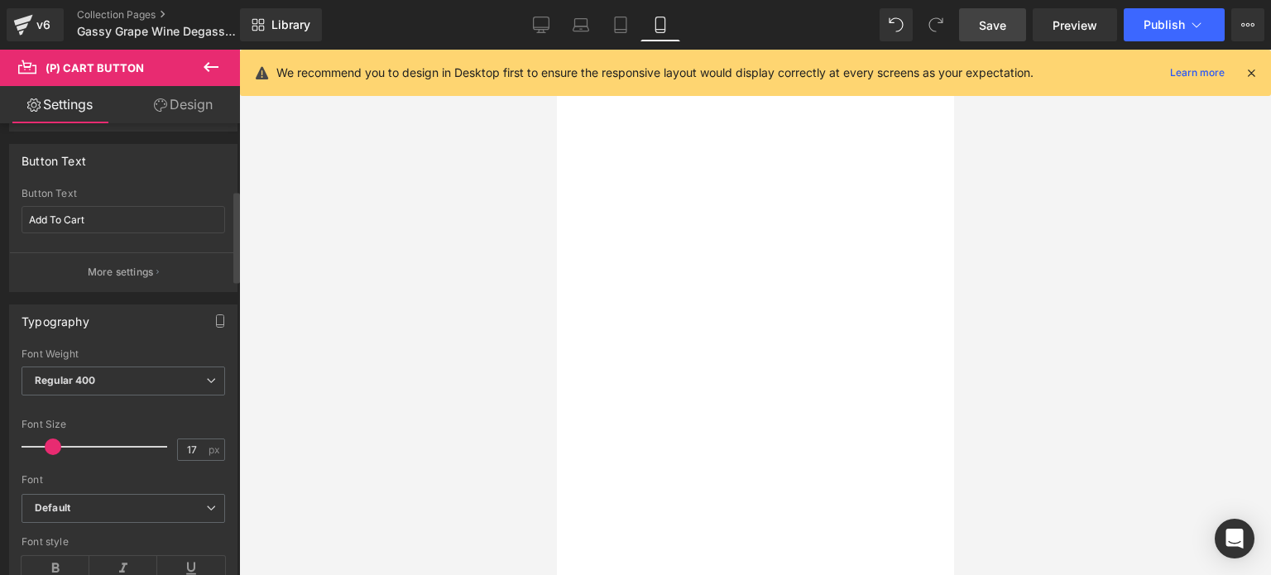
scroll to position [331, 0]
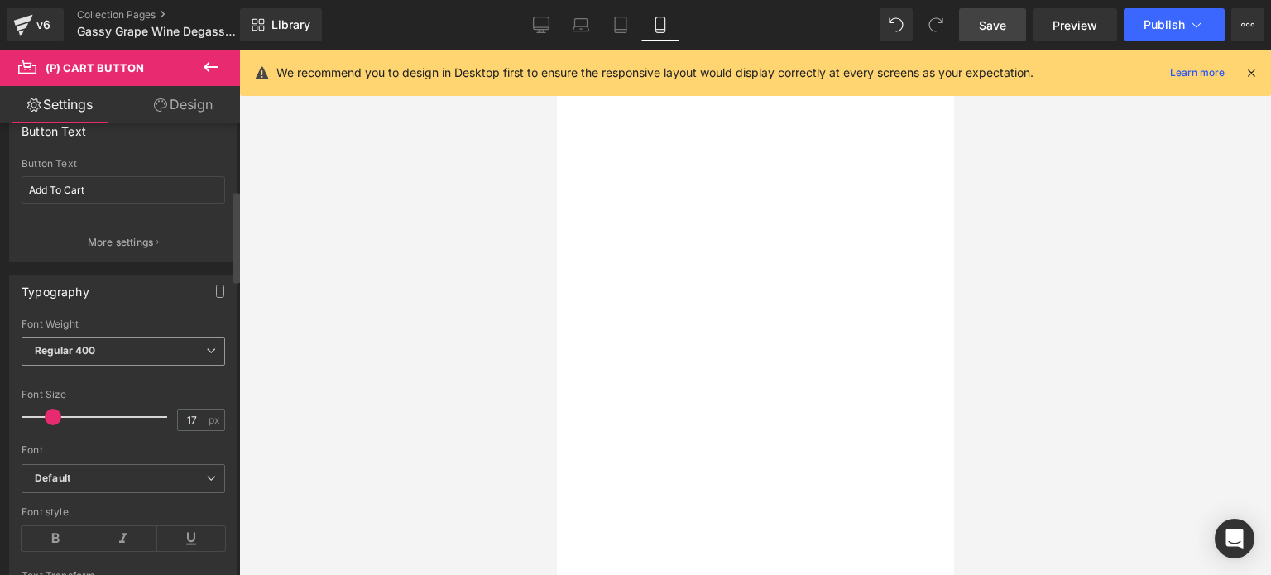
click at [207, 350] on icon at bounding box center [211, 351] width 10 height 10
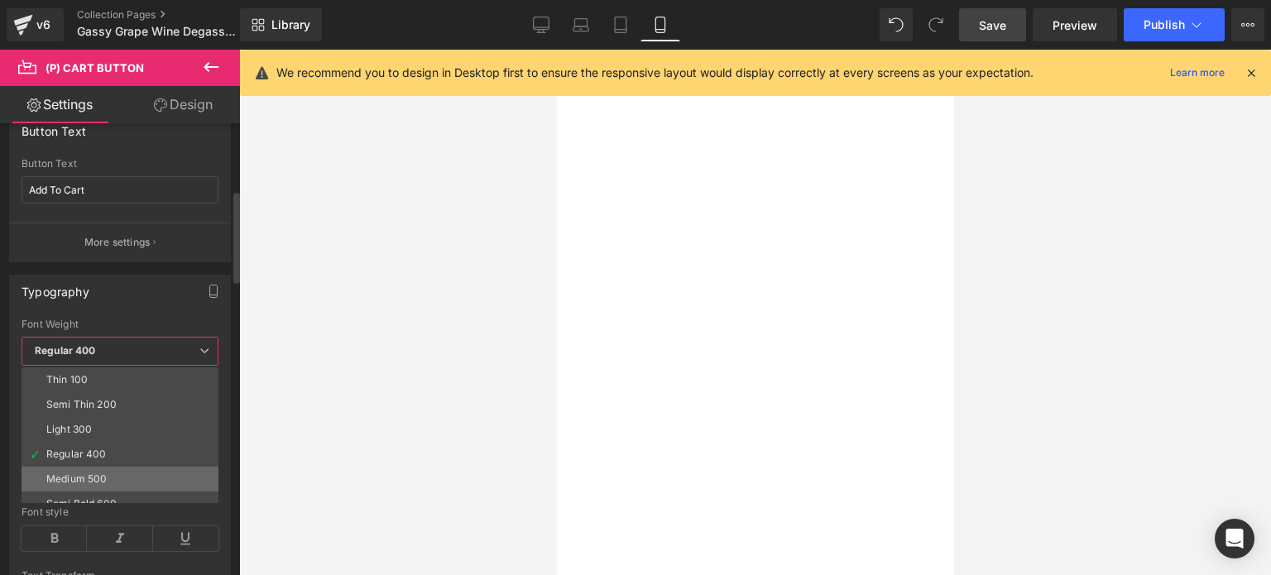
click at [90, 473] on div "Medium 500" at bounding box center [76, 479] width 60 height 12
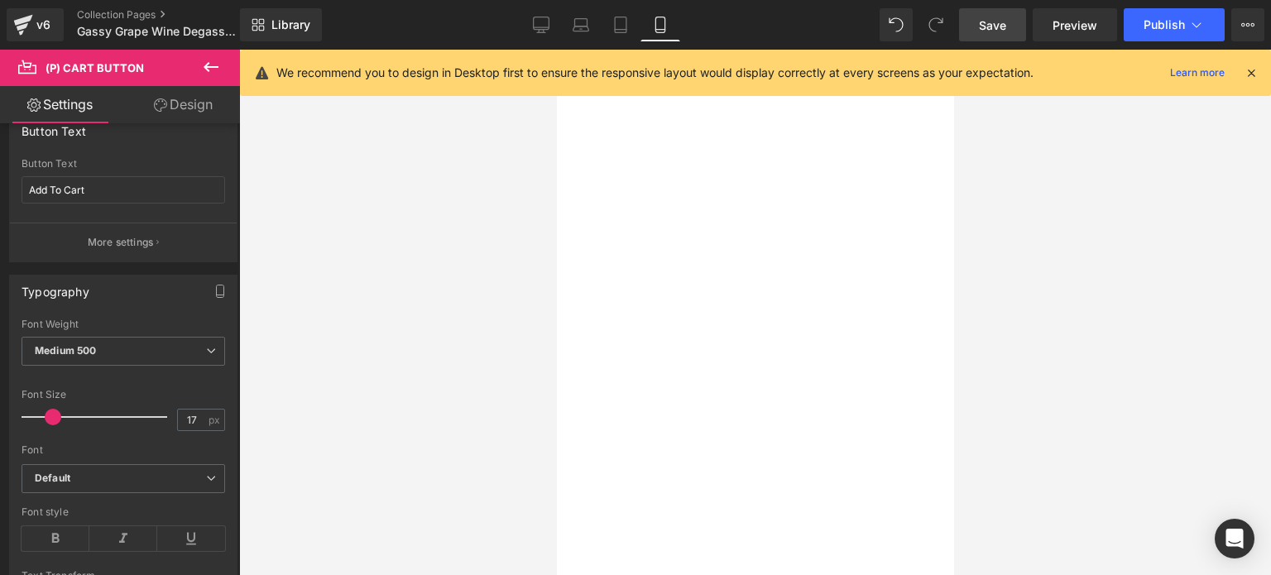
click at [987, 20] on span "Save" at bounding box center [992, 25] width 27 height 17
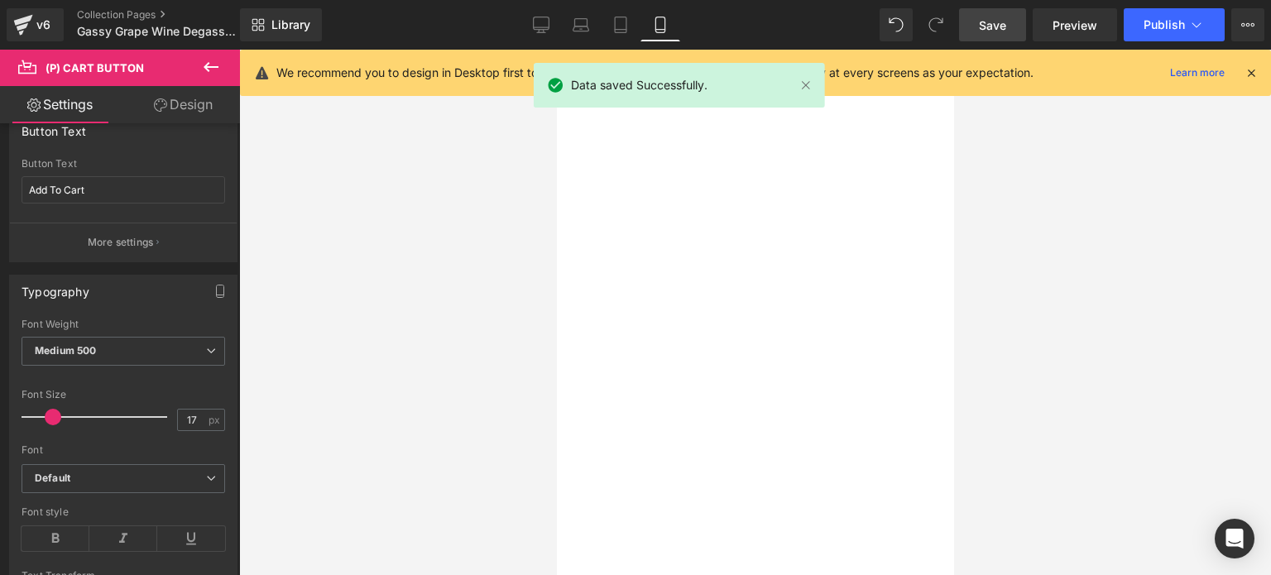
scroll to position [2235, 0]
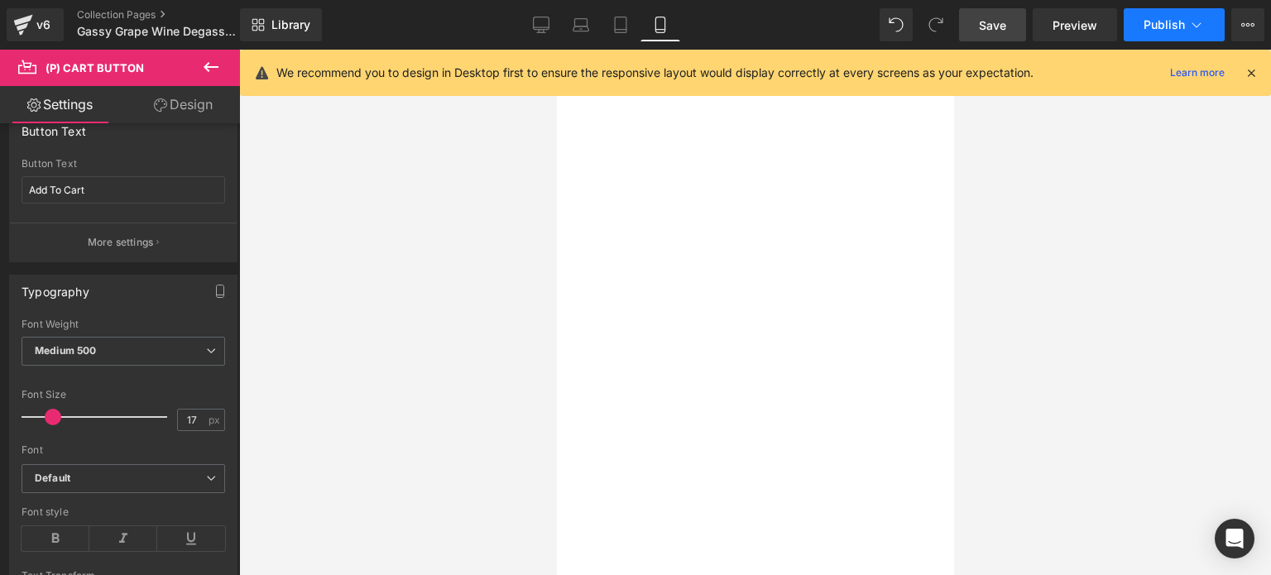
click at [1164, 26] on span "Publish" at bounding box center [1164, 24] width 41 height 13
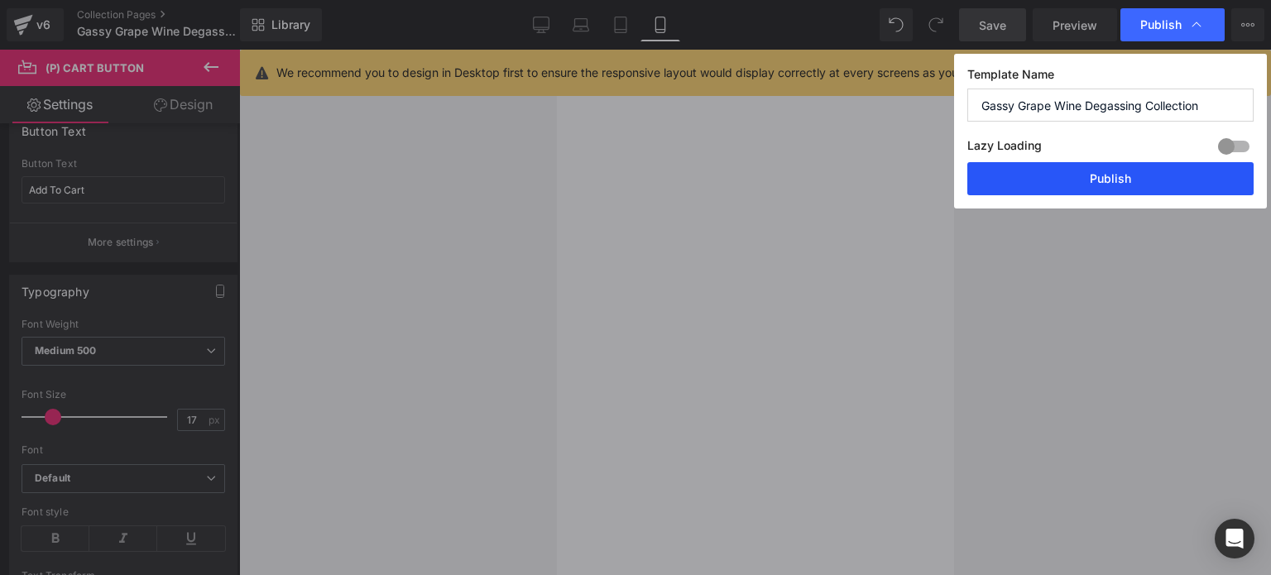
click at [1094, 175] on button "Publish" at bounding box center [1110, 178] width 286 height 33
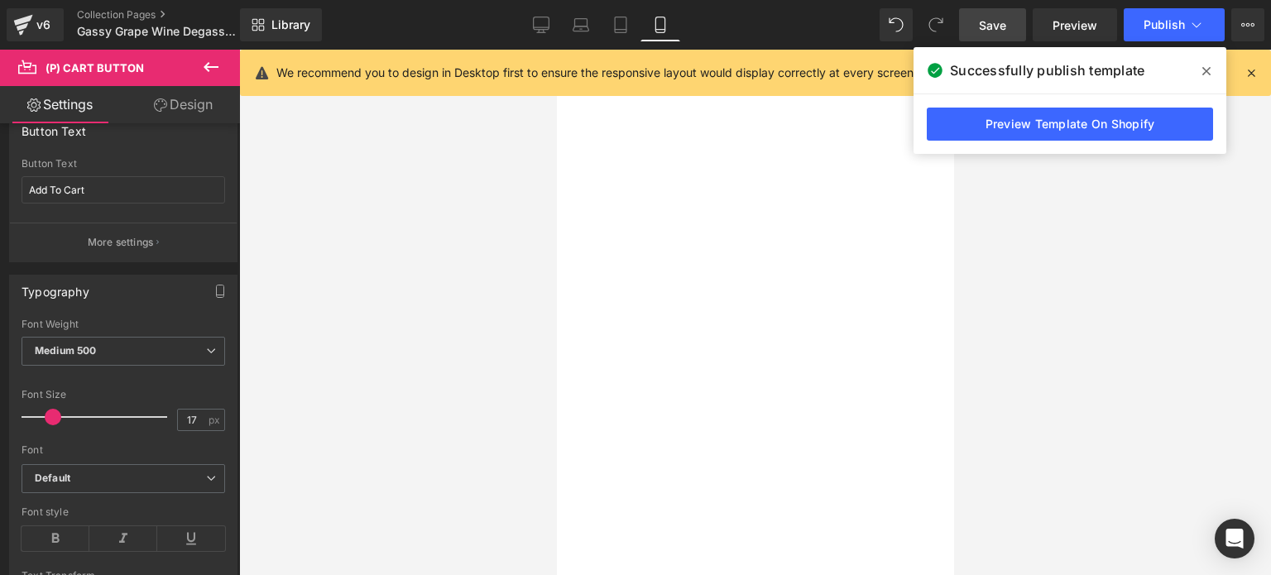
scroll to position [0, 0]
click at [622, 20] on icon at bounding box center [620, 25] width 17 height 17
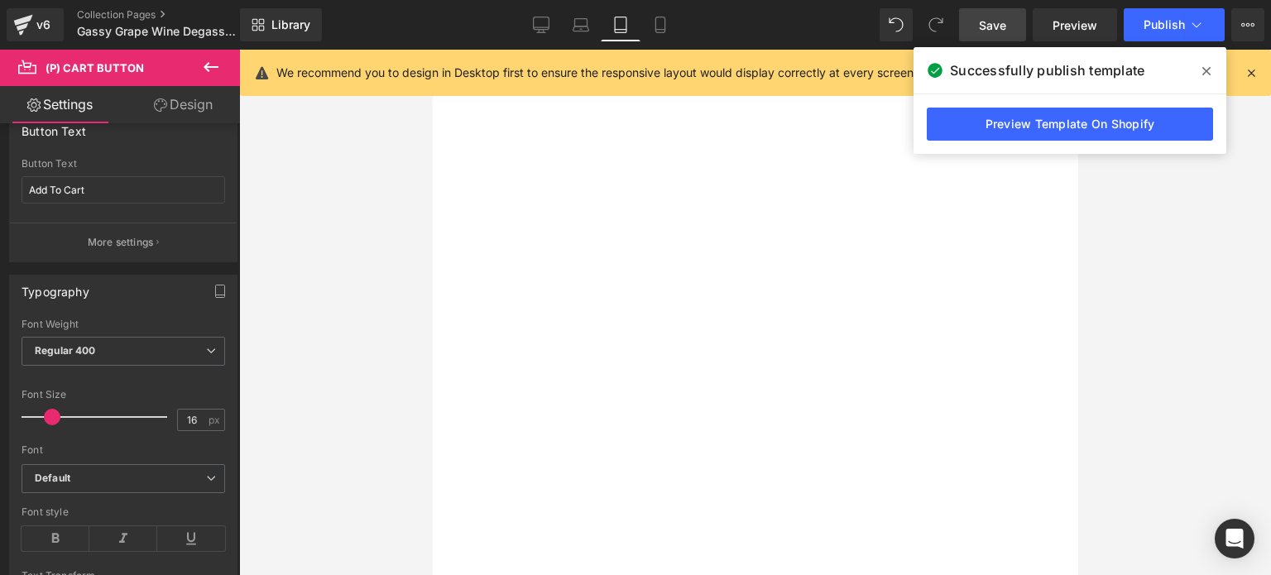
scroll to position [2022, 0]
click at [432, 50] on span "(P) Cart Button" at bounding box center [432, 50] width 0 height 0
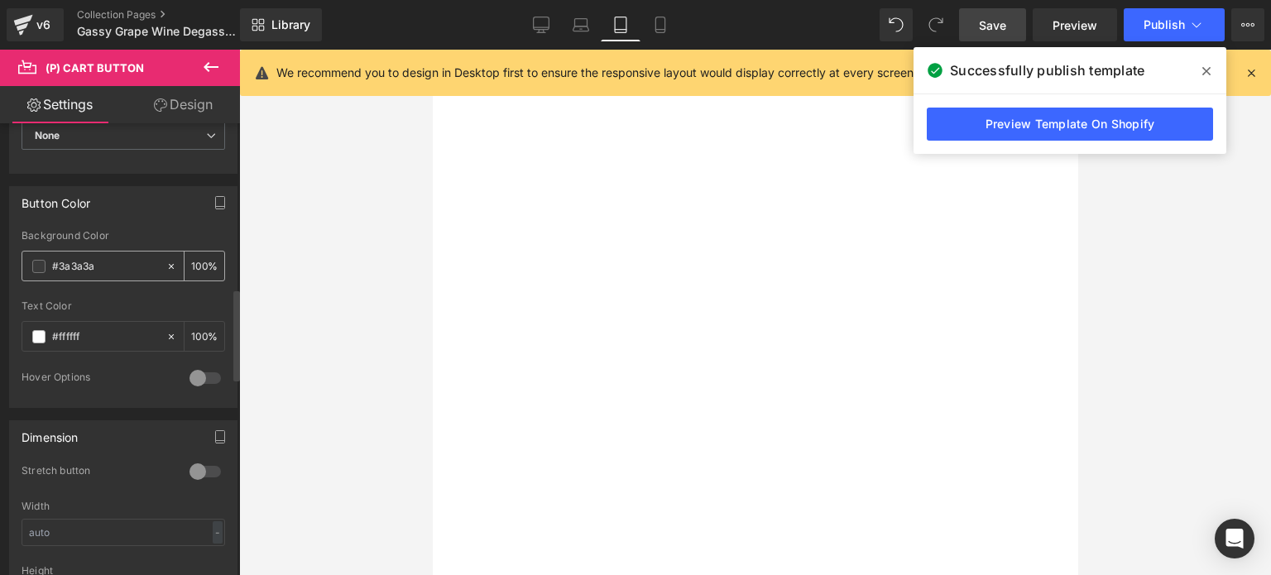
scroll to position [828, 0]
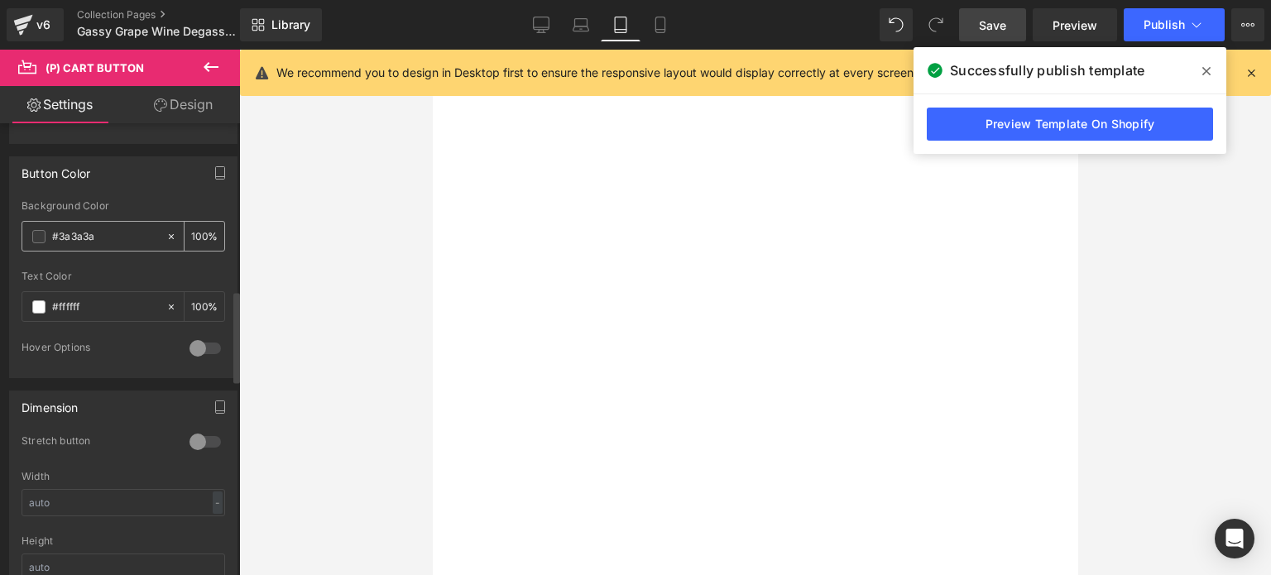
drag, startPoint x: 146, startPoint y: 233, endPoint x: 44, endPoint y: 224, distance: 103.0
click at [44, 224] on div "#3a3a3a" at bounding box center [93, 236] width 143 height 29
paste input "0ea800"
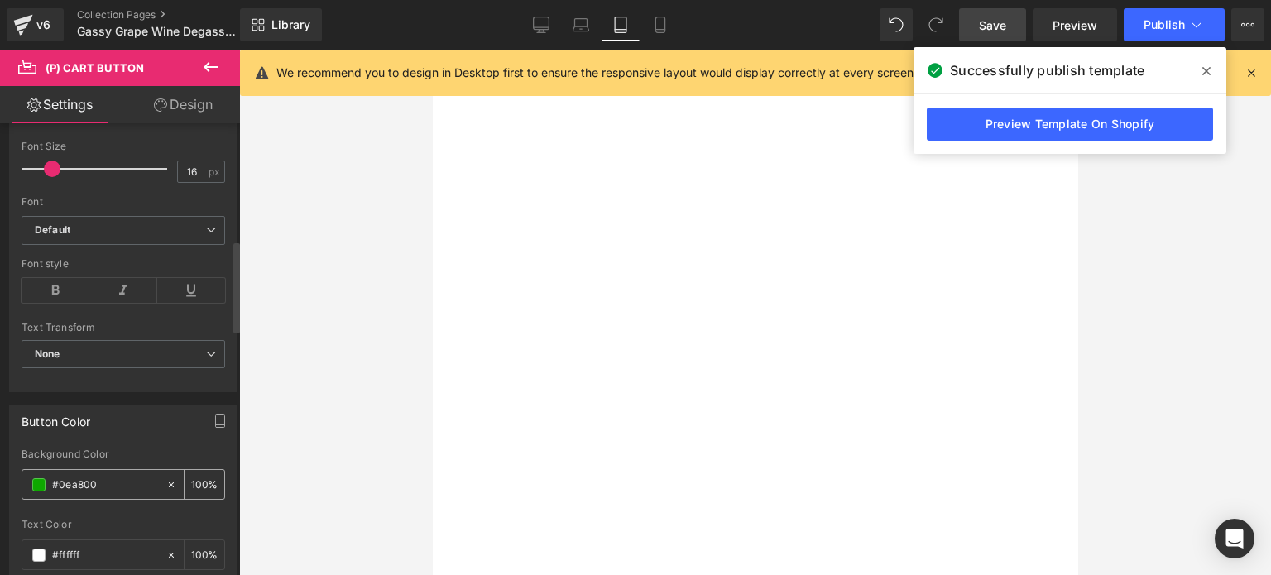
scroll to position [579, 0]
click at [55, 166] on span at bounding box center [54, 169] width 17 height 17
click at [199, 101] on link "Design" at bounding box center [183, 104] width 120 height 37
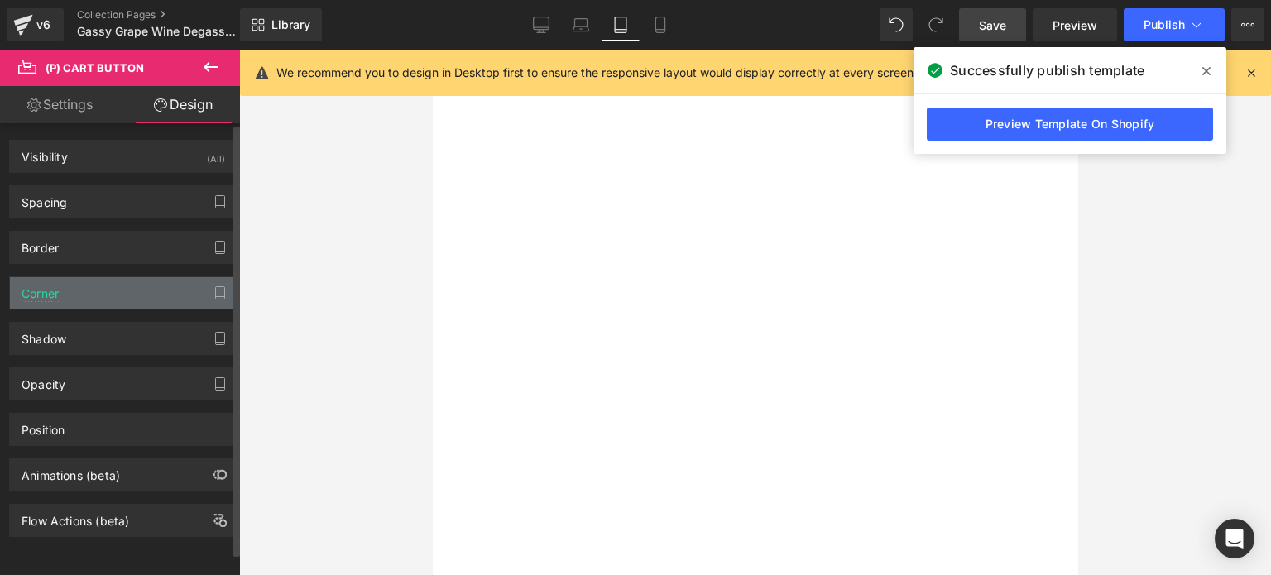
click at [118, 287] on div "Corner" at bounding box center [123, 292] width 227 height 31
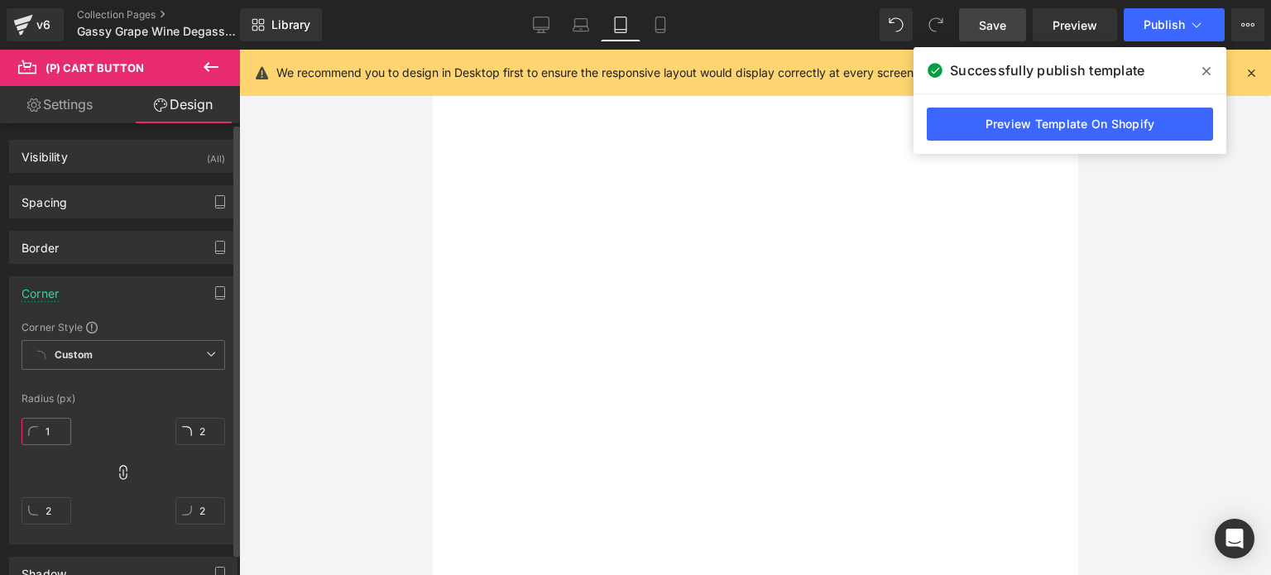
click at [66, 432] on input "1" at bounding box center [47, 431] width 50 height 27
drag, startPoint x: 66, startPoint y: 432, endPoint x: 38, endPoint y: 434, distance: 28.2
click at [38, 434] on input "0" at bounding box center [47, 431] width 50 height 27
click at [432, 50] on span "(P) Price" at bounding box center [432, 50] width 0 height 0
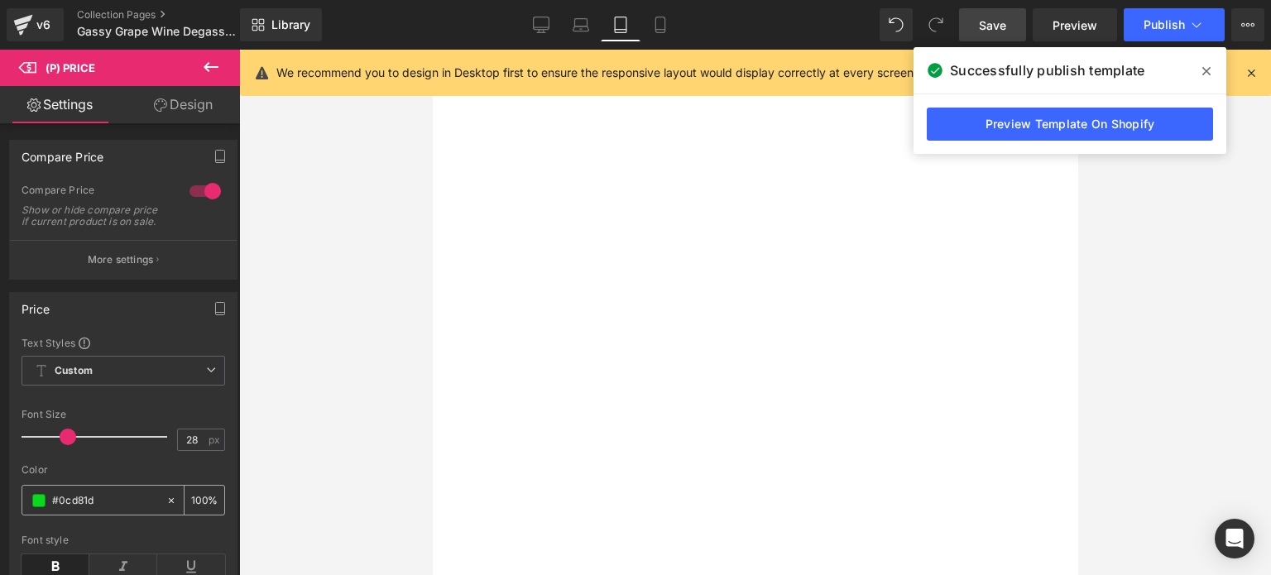
click at [70, 510] on input "#0cd81d" at bounding box center [105, 501] width 106 height 18
click at [41, 507] on span at bounding box center [38, 500] width 13 height 13
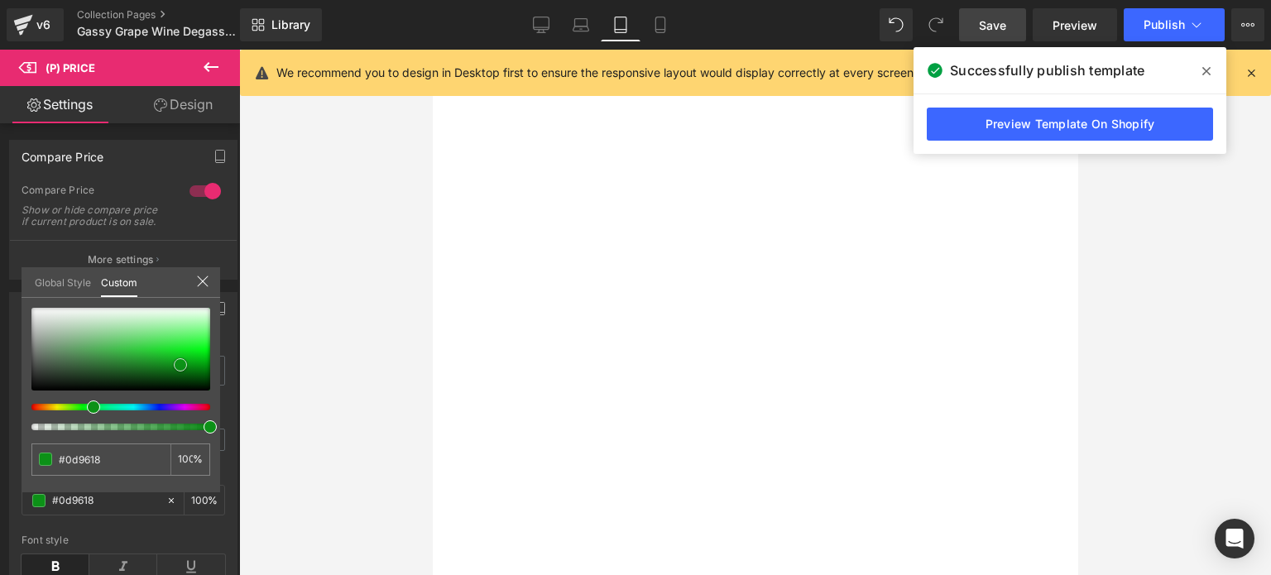
drag, startPoint x: 182, startPoint y: 353, endPoint x: 180, endPoint y: 364, distance: 11.7
click at [180, 364] on div at bounding box center [120, 349] width 179 height 83
click at [578, 23] on icon at bounding box center [581, 25] width 17 height 17
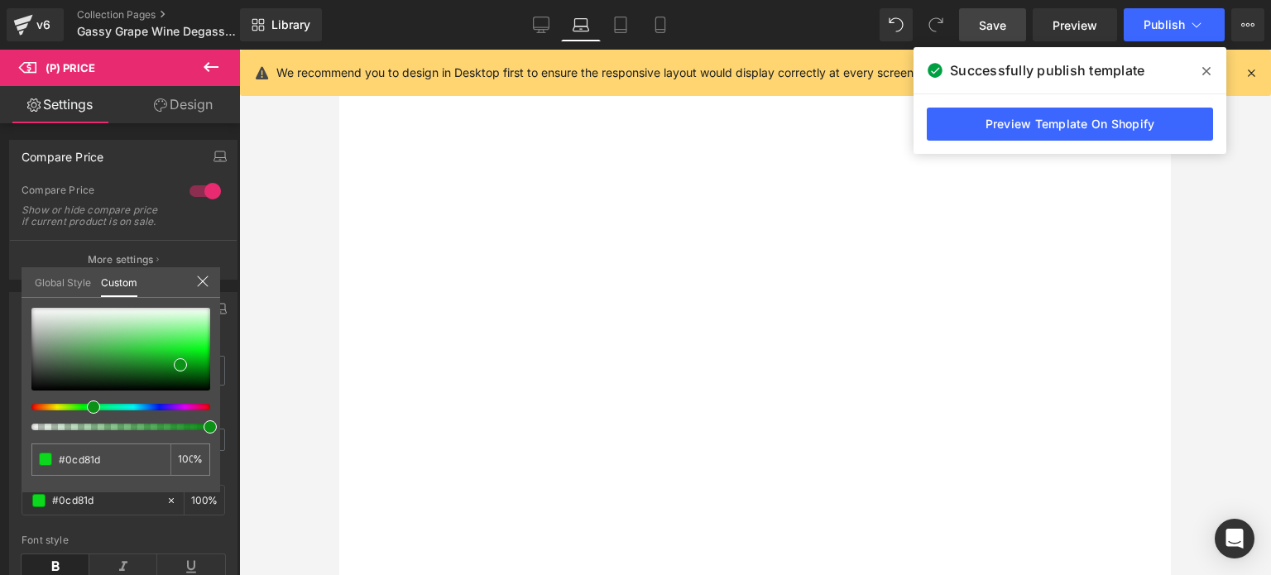
scroll to position [1812, 0]
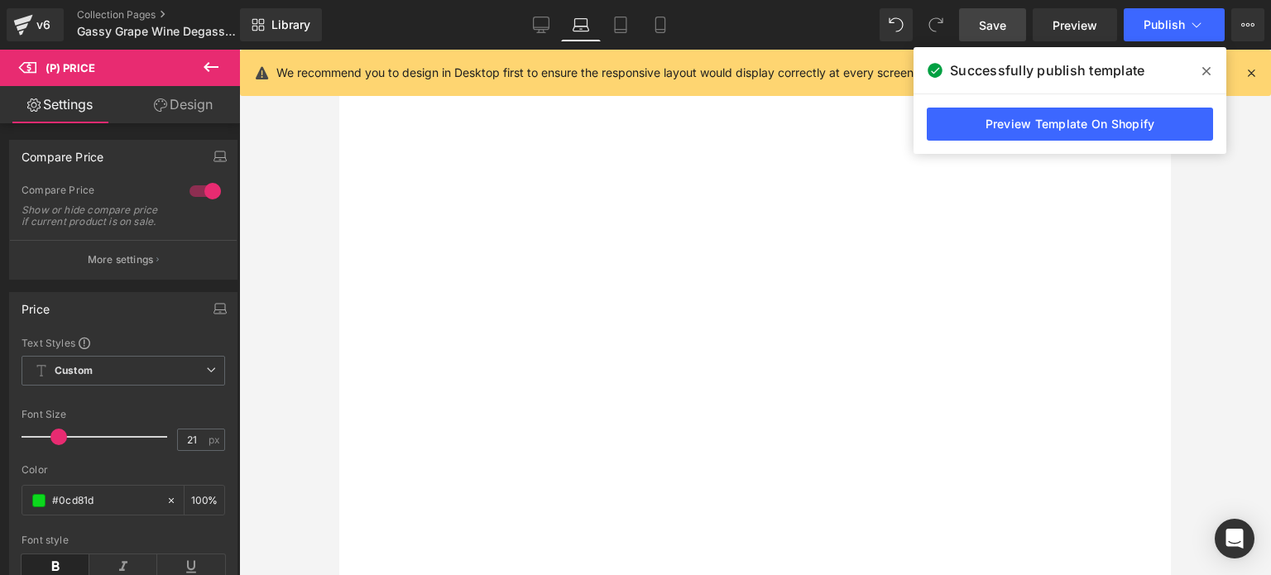
click at [339, 50] on body "Skip to content Just added to your cart Qty: View cart ( ) Continue shopping Su…" at bounding box center [339, 50] width 0 height 0
click at [339, 50] on span "(P) Cart Button" at bounding box center [339, 50] width 0 height 0
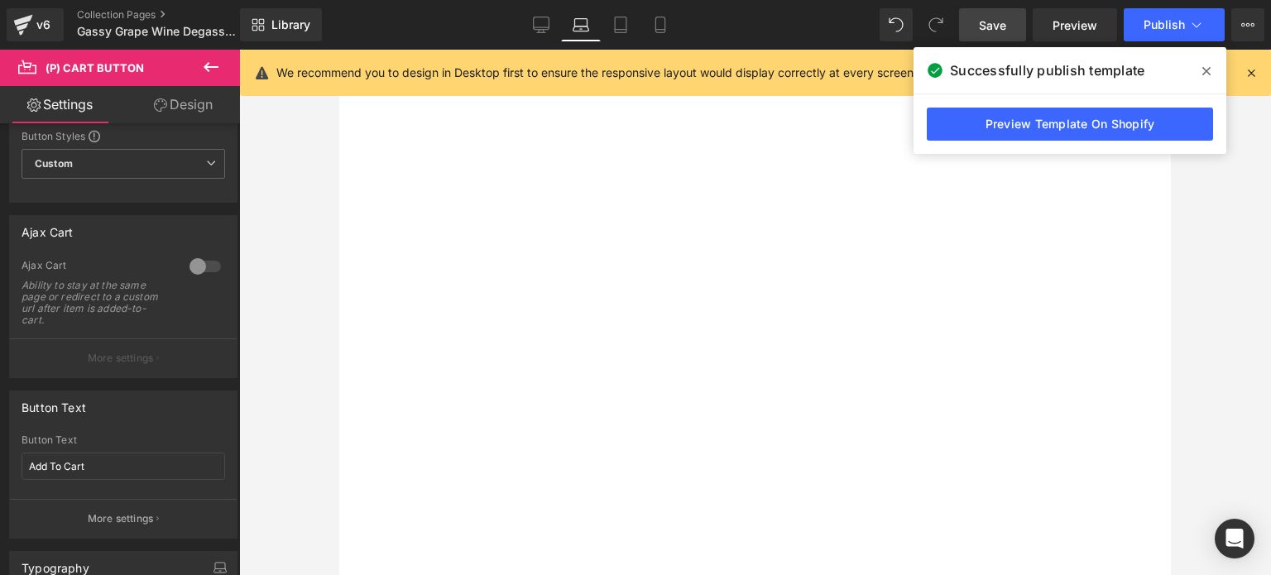
scroll to position [83, 0]
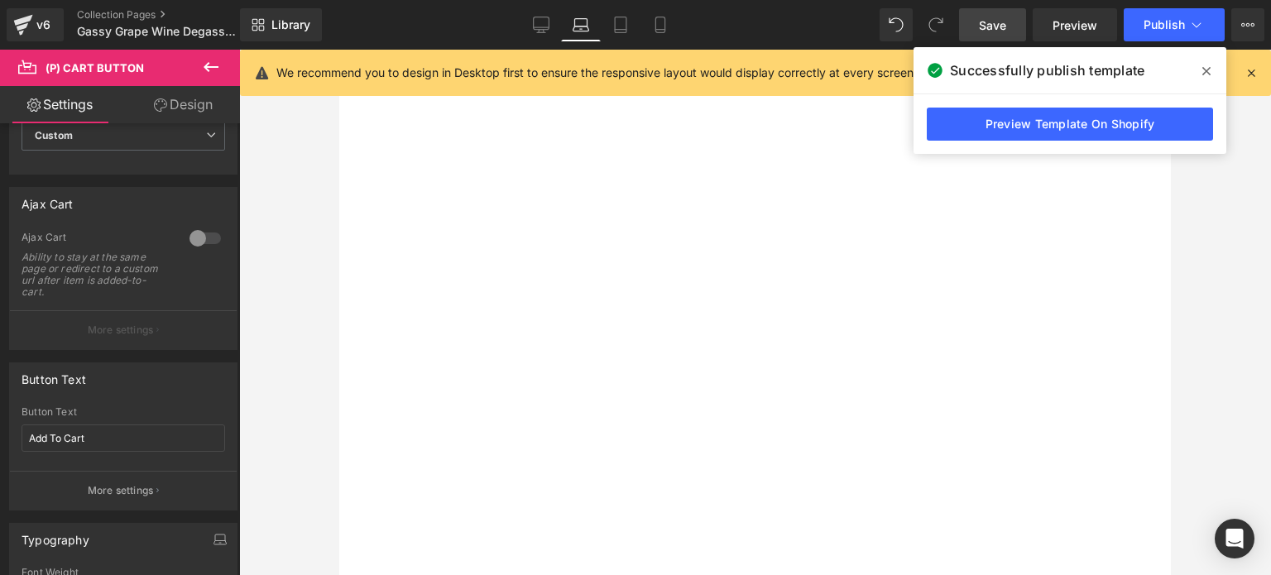
click at [339, 50] on span "(P) Cart Button" at bounding box center [339, 50] width 0 height 0
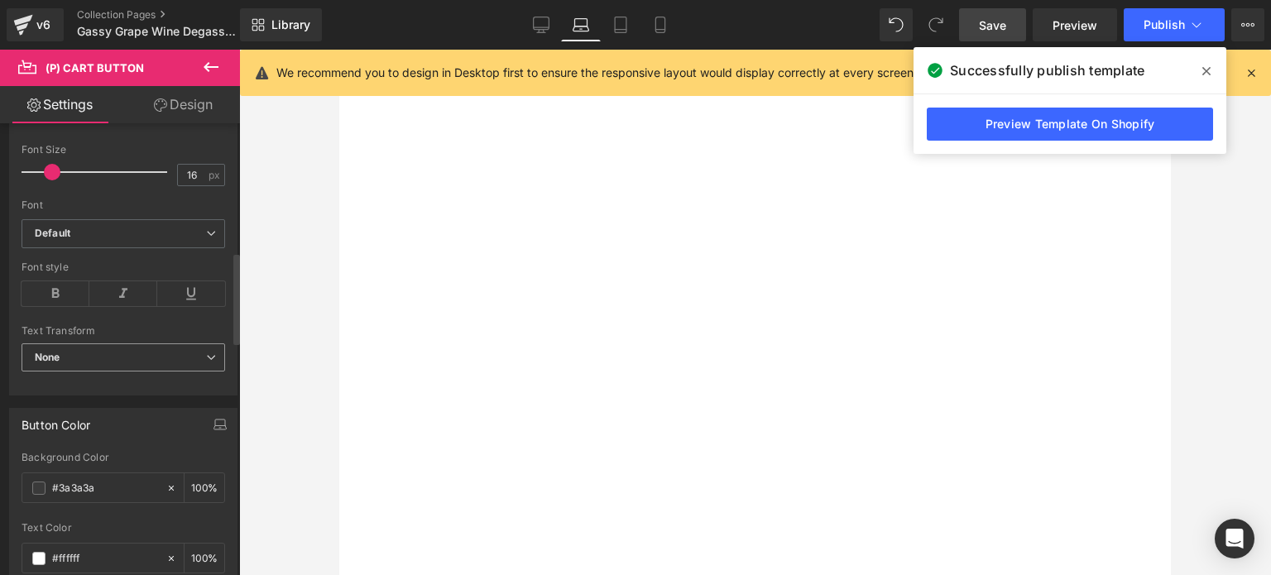
scroll to position [745, 0]
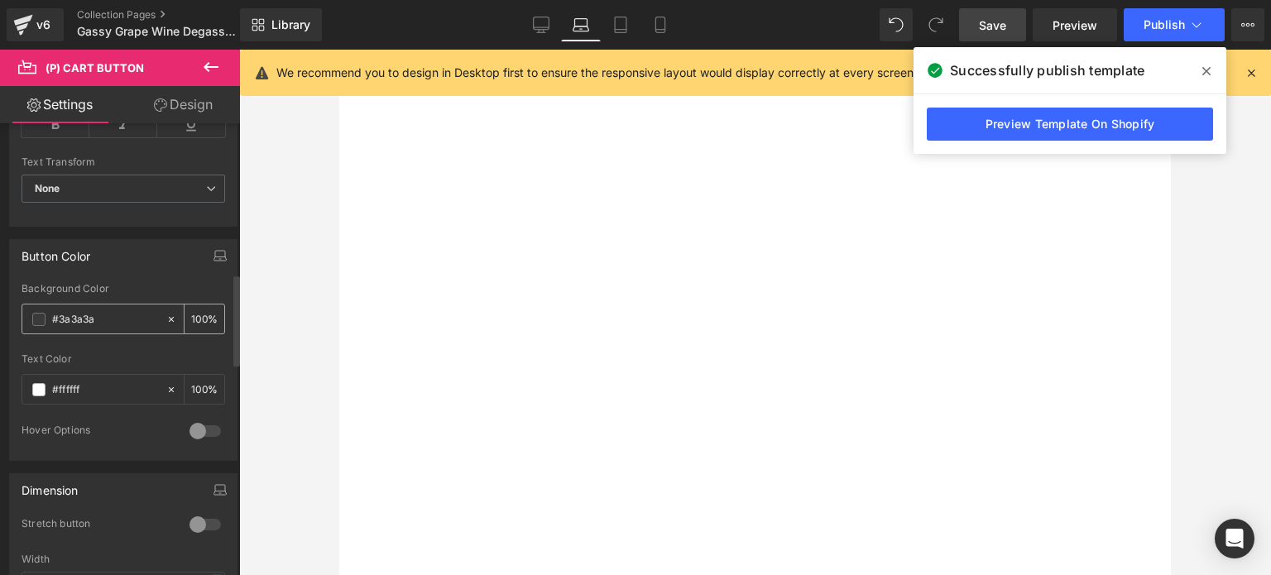
drag, startPoint x: 115, startPoint y: 314, endPoint x: 38, endPoint y: 310, distance: 77.0
click at [38, 310] on div "#3a3a3a" at bounding box center [93, 319] width 143 height 29
paste input "0ea800"
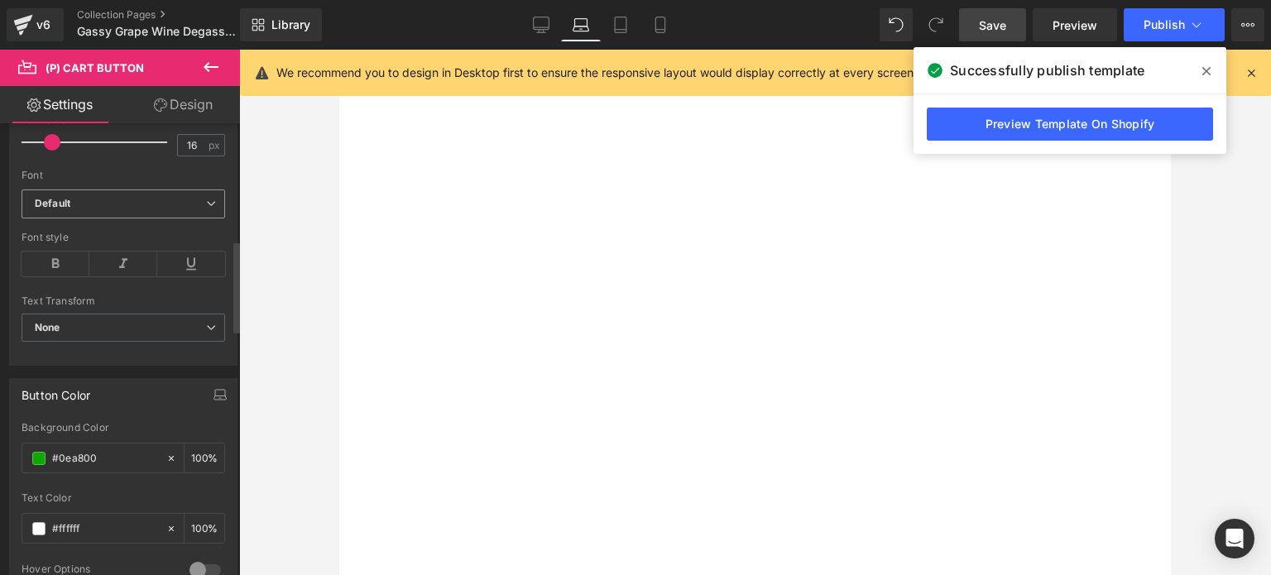
scroll to position [579, 0]
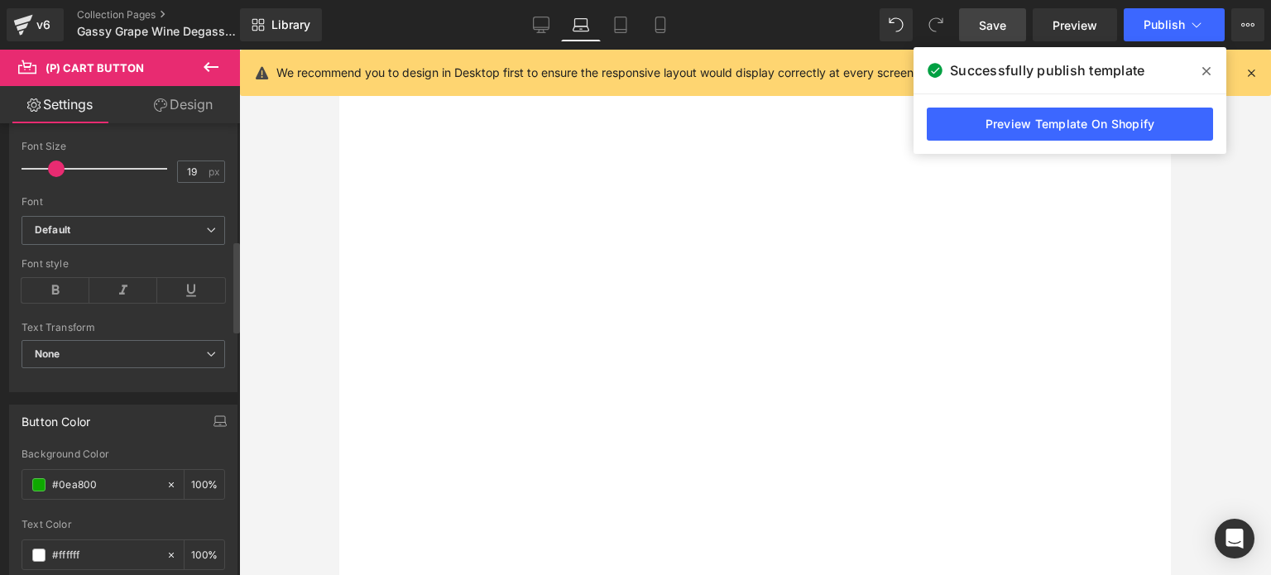
click at [59, 171] on span at bounding box center [56, 169] width 17 height 17
click at [204, 89] on link "Design" at bounding box center [183, 104] width 120 height 37
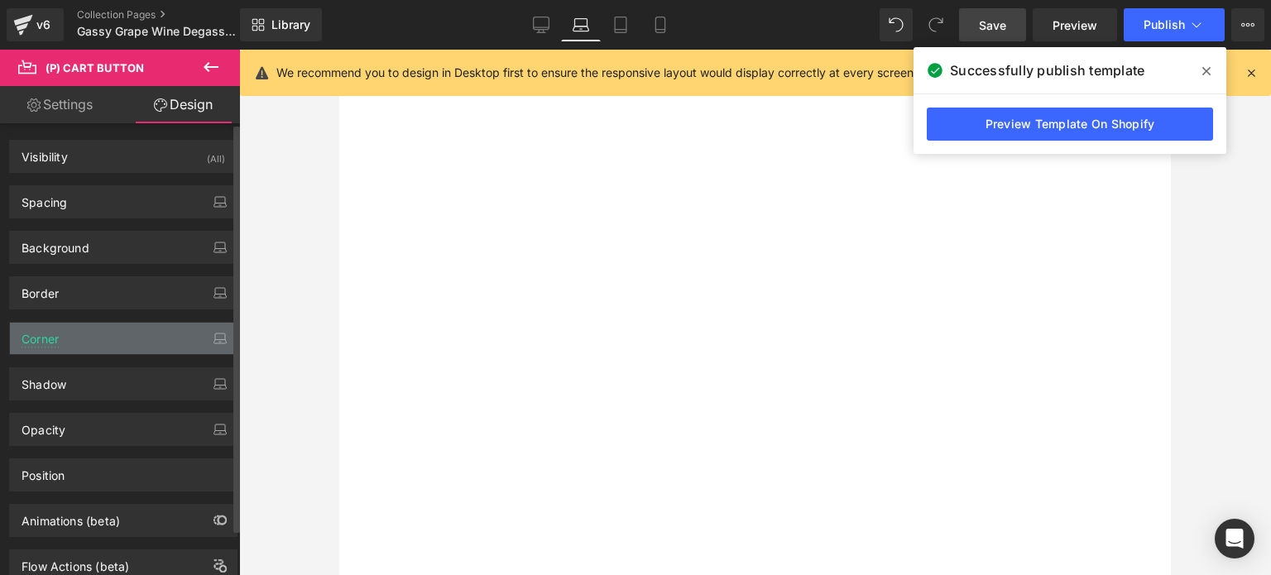
click at [71, 337] on div "Corner" at bounding box center [123, 338] width 227 height 31
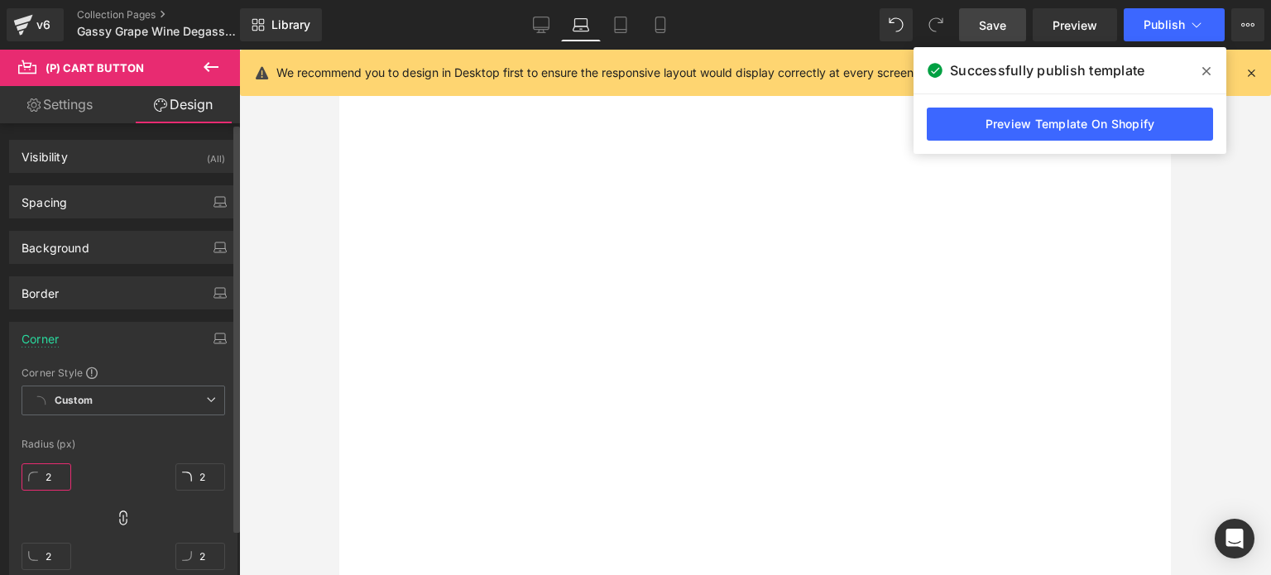
click at [63, 483] on input "2" at bounding box center [47, 476] width 50 height 27
click at [339, 50] on span "(P) Price" at bounding box center [339, 50] width 0 height 0
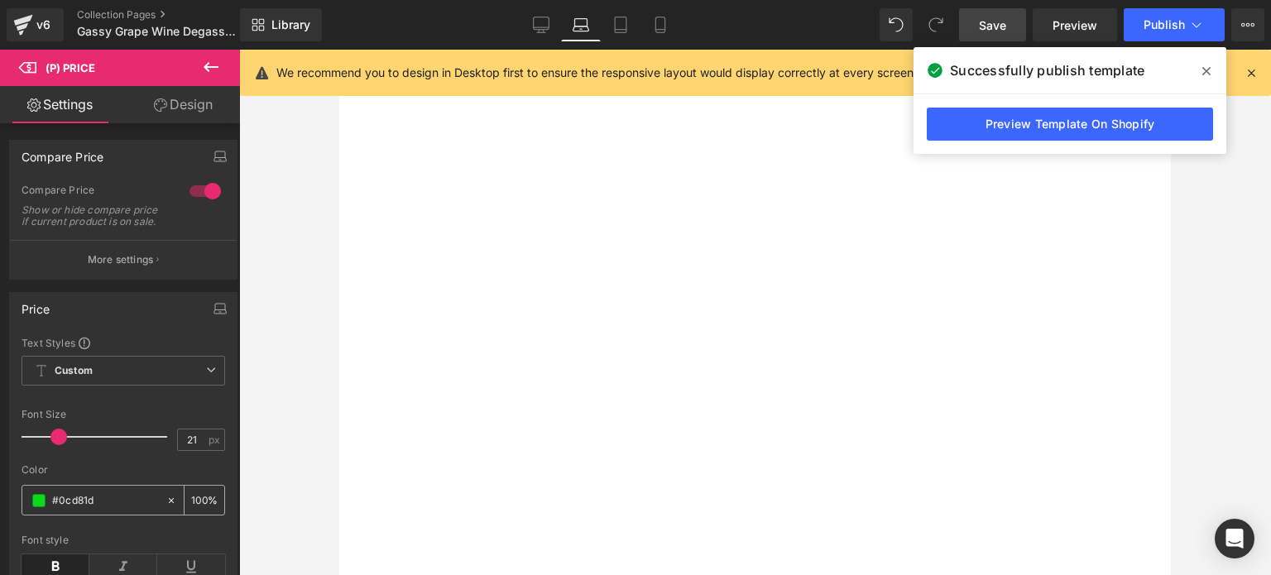
click at [88, 505] on input "#0cd81d" at bounding box center [105, 501] width 106 height 18
click at [37, 507] on span at bounding box center [38, 500] width 13 height 13
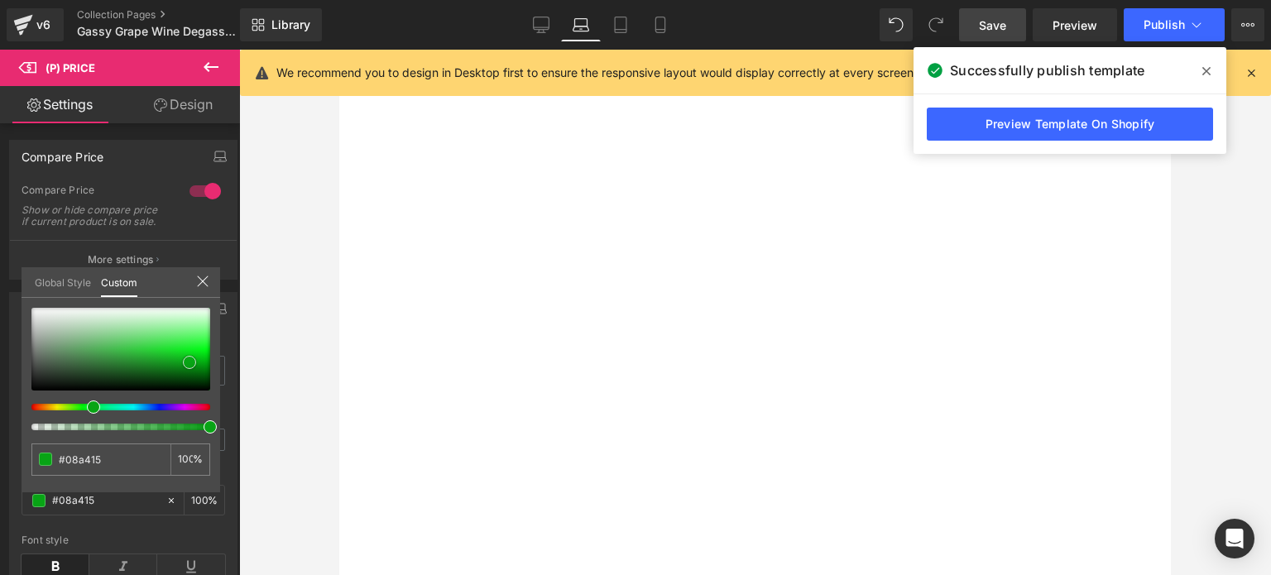
drag, startPoint x: 192, startPoint y: 351, endPoint x: 191, endPoint y: 360, distance: 9.1
click at [191, 360] on span at bounding box center [189, 362] width 13 height 13
click at [545, 22] on icon at bounding box center [541, 25] width 17 height 17
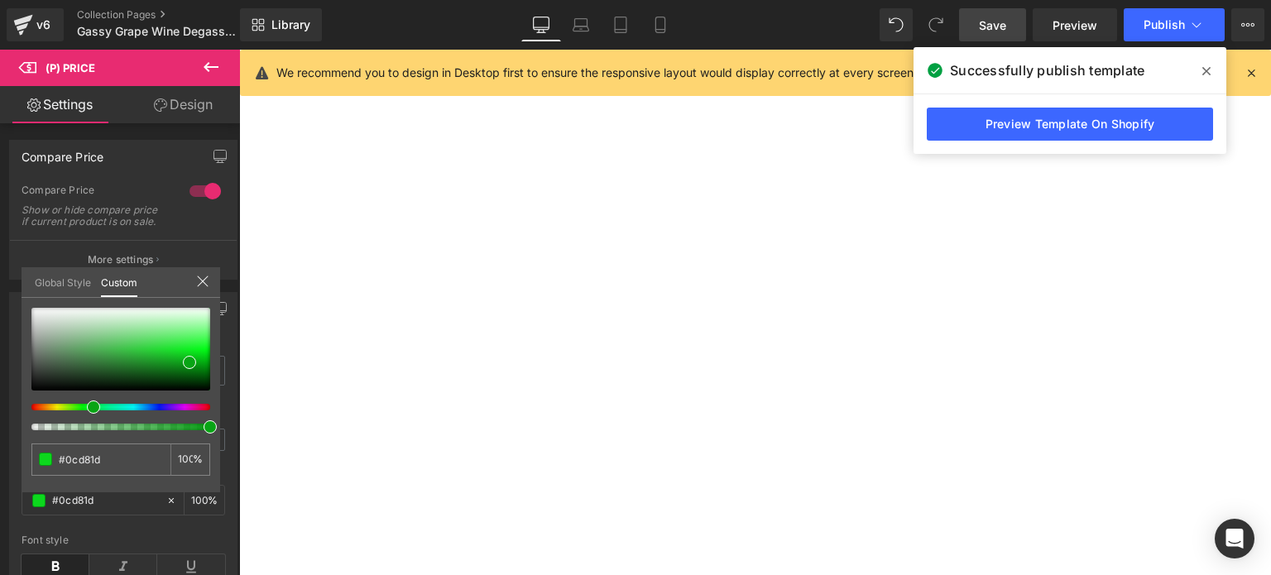
scroll to position [1920, 0]
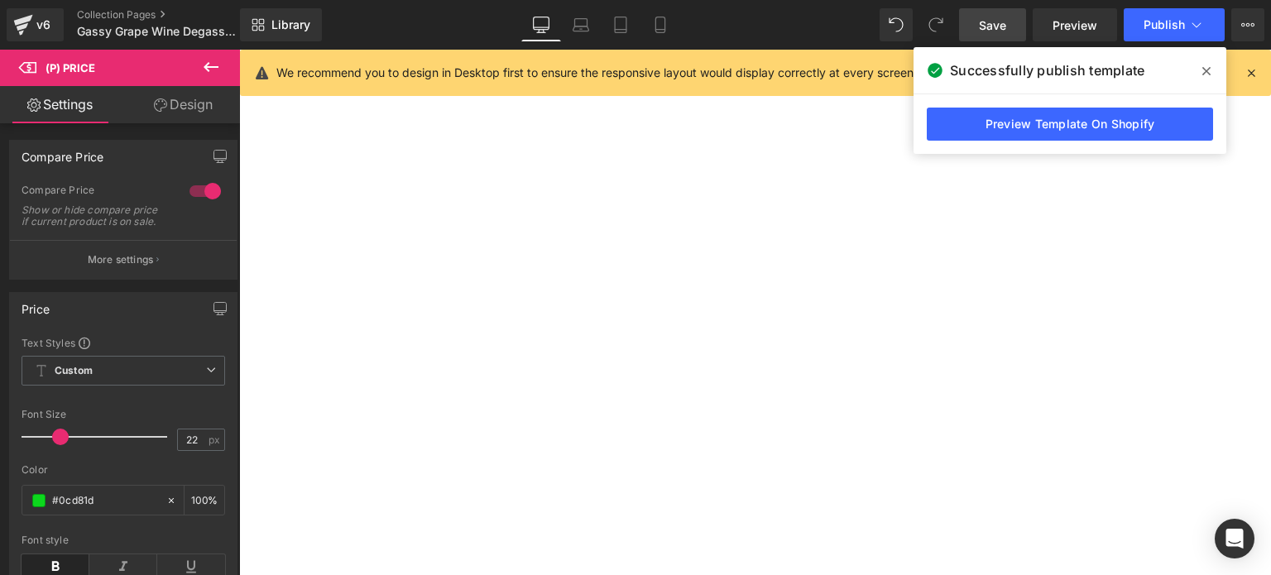
click at [239, 50] on body "Skip to content Just added to your cart Qty: View cart ( ) Continue shopping Su…" at bounding box center [239, 50] width 0 height 0
click at [239, 50] on span "(P) Cart Button" at bounding box center [239, 50] width 0 height 0
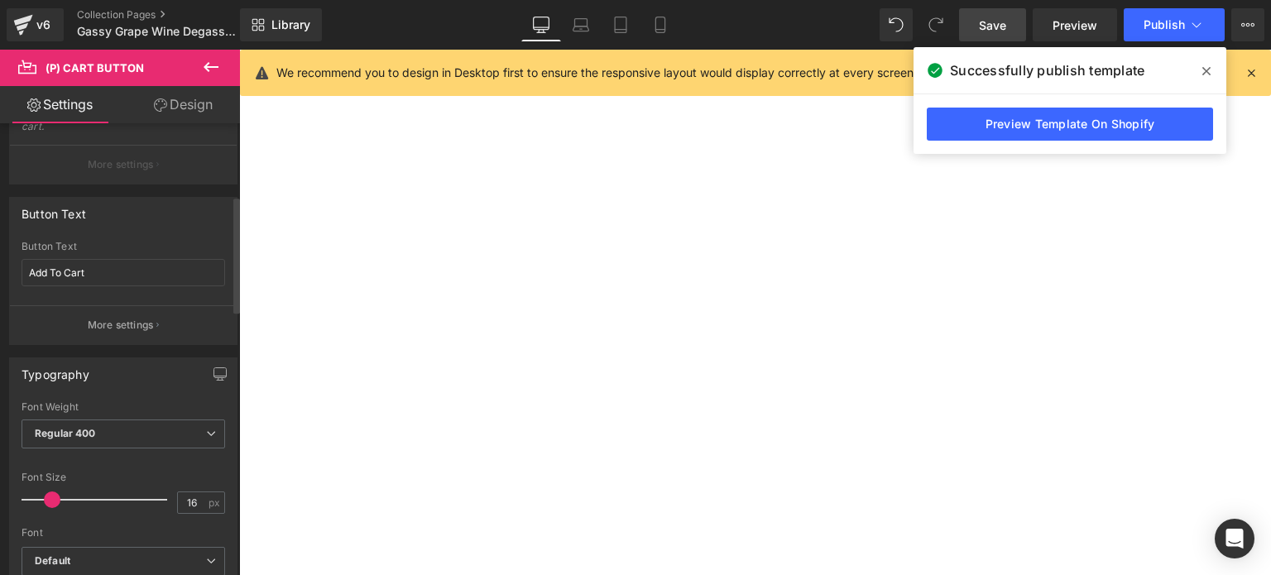
scroll to position [331, 0]
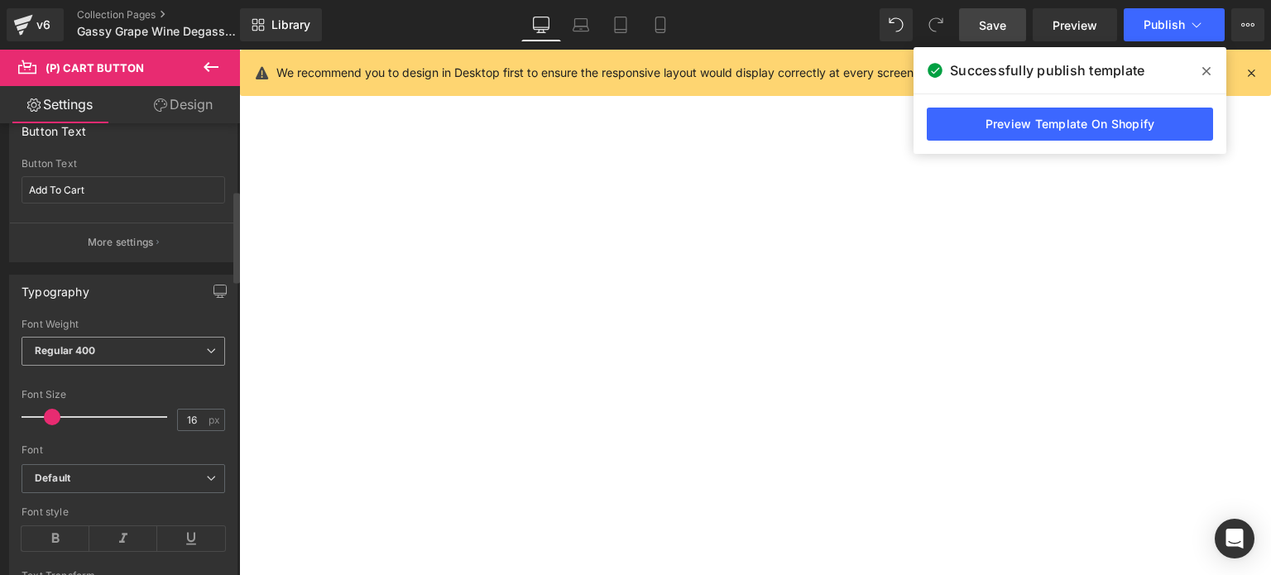
click at [207, 348] on icon at bounding box center [211, 351] width 10 height 10
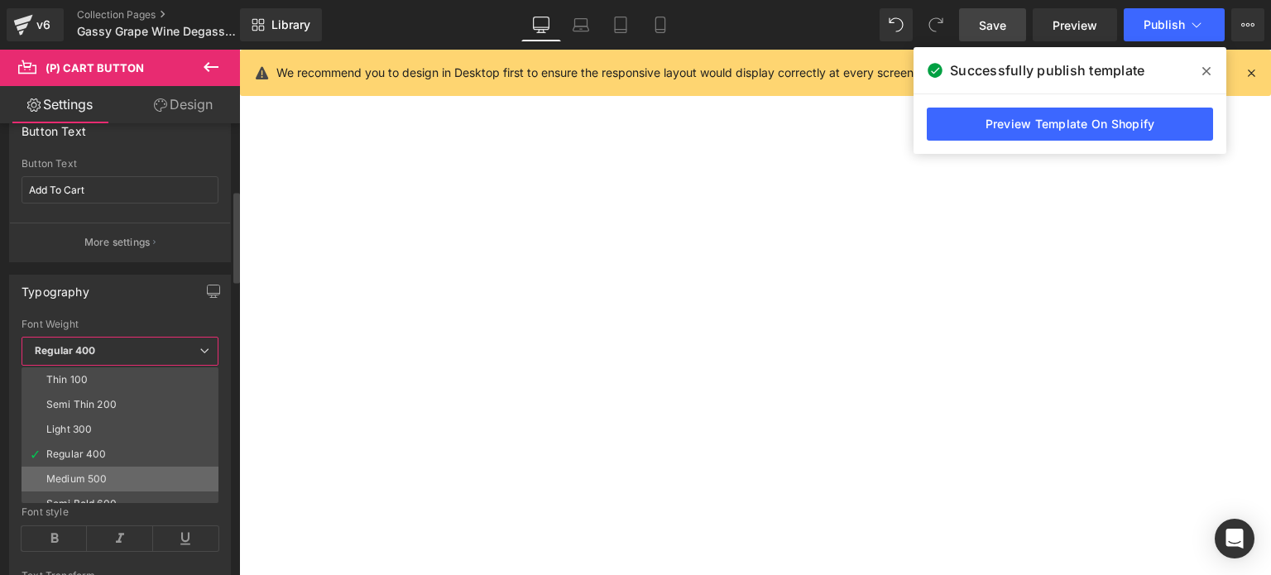
click at [63, 478] on div "Medium 500" at bounding box center [76, 479] width 60 height 12
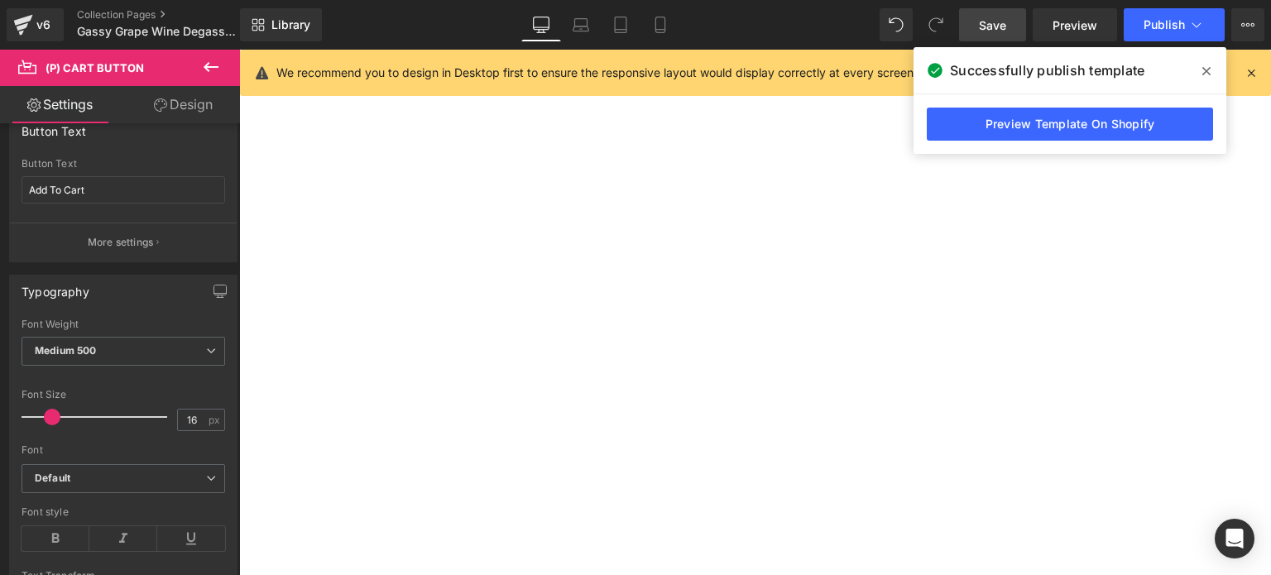
click at [239, 50] on span "(P) Cart Button" at bounding box center [239, 50] width 0 height 0
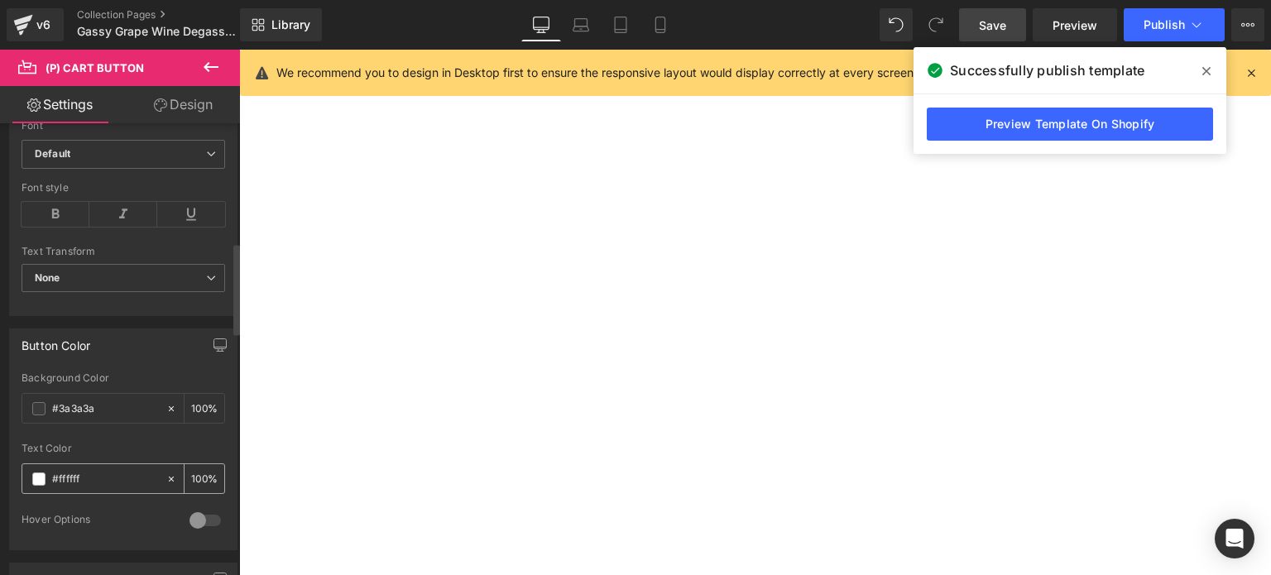
scroll to position [662, 0]
click at [99, 398] on input "#3a3a3a" at bounding box center [105, 402] width 106 height 18
drag, startPoint x: 99, startPoint y: 398, endPoint x: 21, endPoint y: 400, distance: 78.6
click at [22, 400] on div "#3a3a3a 100 %" at bounding box center [124, 401] width 204 height 31
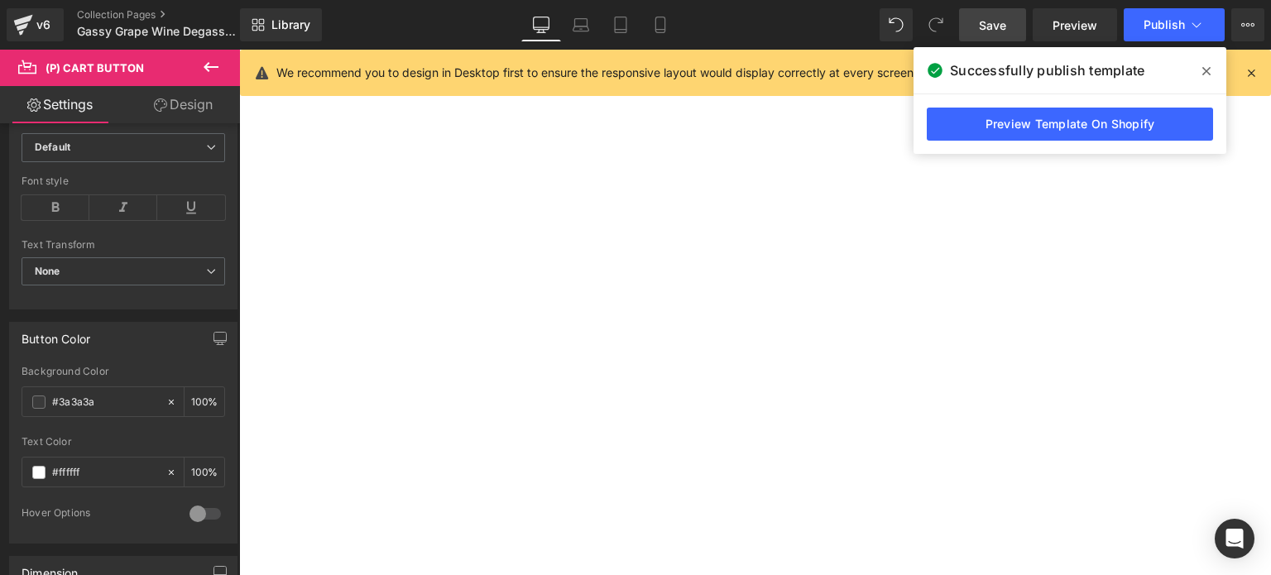
click at [239, 50] on span "Button" at bounding box center [239, 50] width 0 height 0
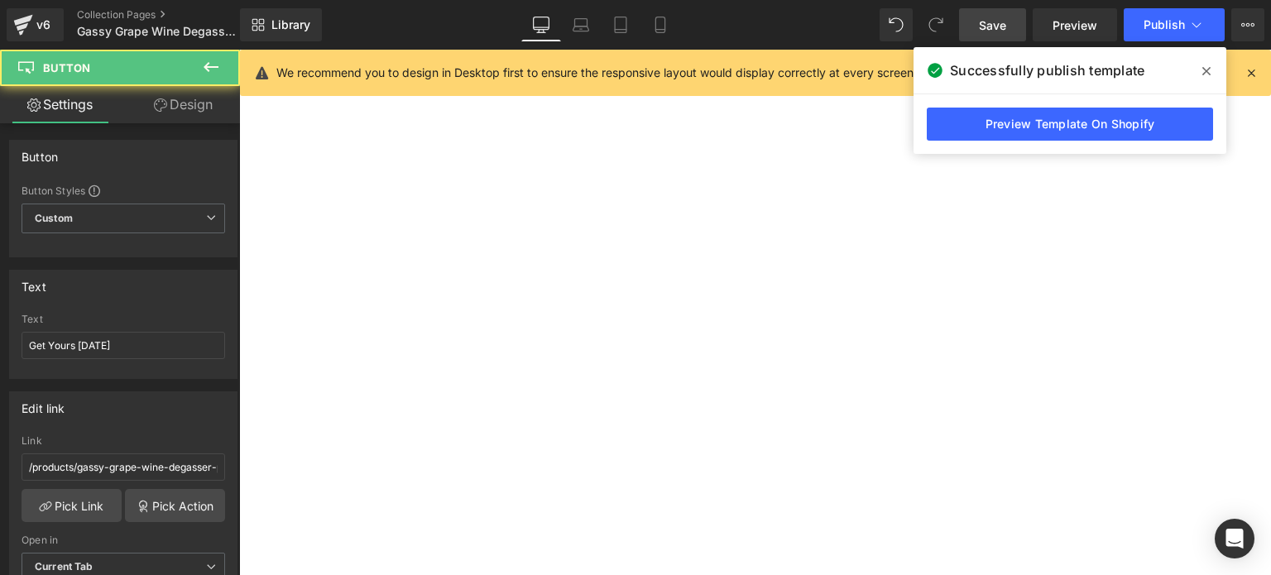
click at [239, 50] on span "Button" at bounding box center [239, 50] width 0 height 0
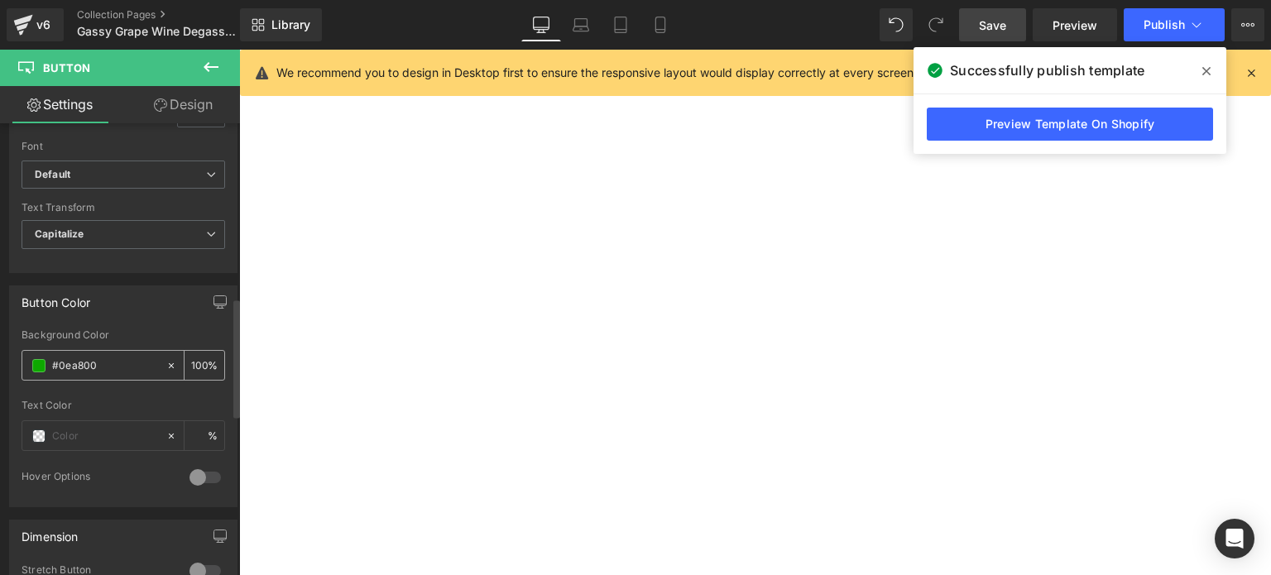
scroll to position [662, 0]
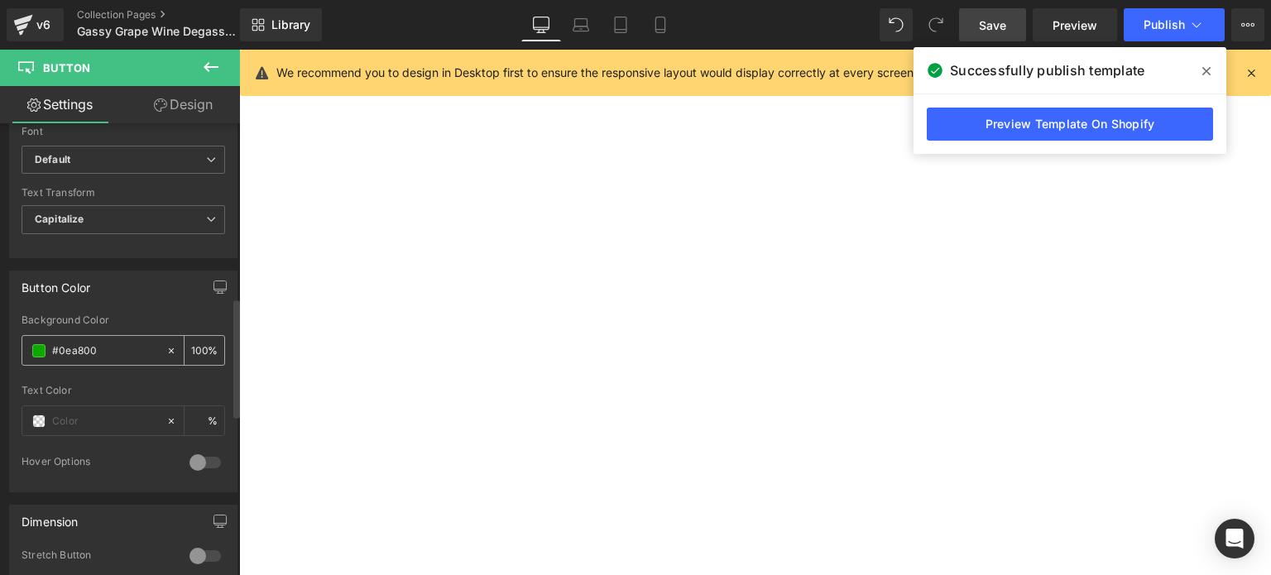
drag, startPoint x: 109, startPoint y: 346, endPoint x: 50, endPoint y: 353, distance: 60.0
click at [50, 353] on div "#0ea800" at bounding box center [93, 350] width 143 height 29
click at [239, 50] on span "(P) Cart Button" at bounding box center [239, 50] width 0 height 0
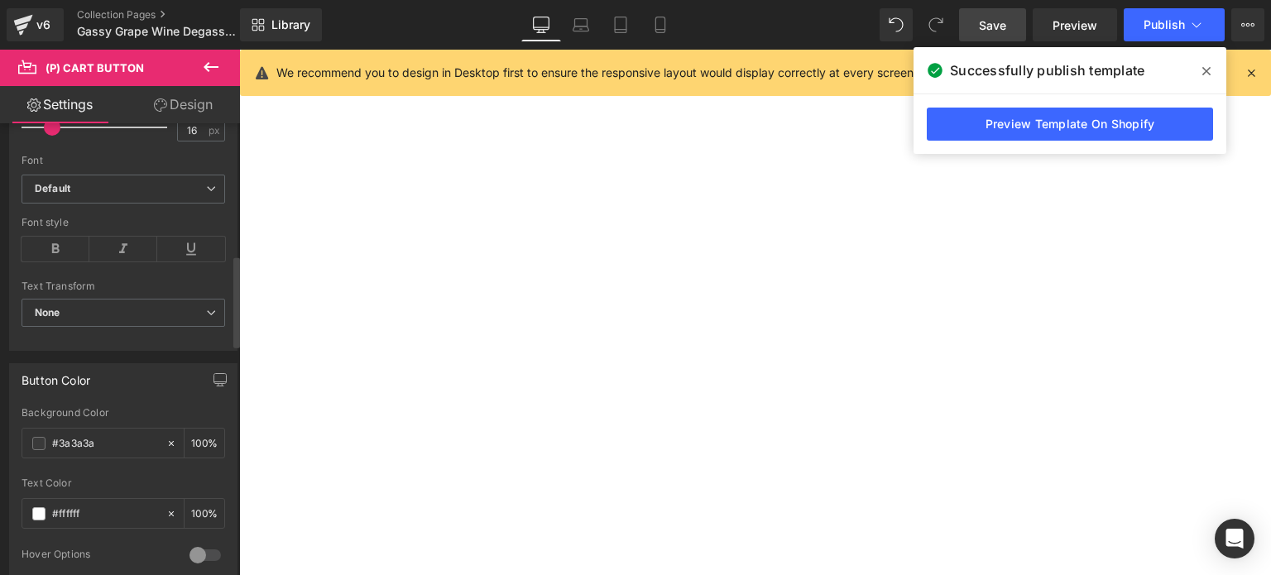
scroll to position [662, 0]
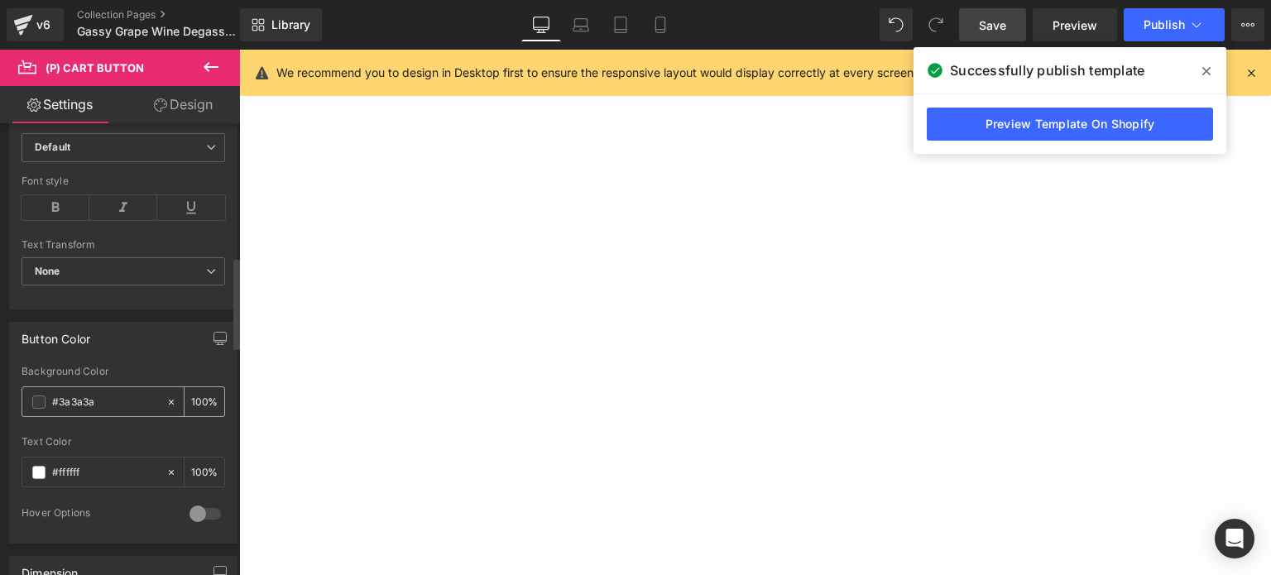
click at [100, 404] on input "#3a3a3a" at bounding box center [105, 402] width 106 height 18
drag, startPoint x: 100, startPoint y: 401, endPoint x: 22, endPoint y: 395, distance: 78.8
click at [22, 395] on div "#3a3a3a" at bounding box center [93, 401] width 143 height 29
paste input "0ea800"
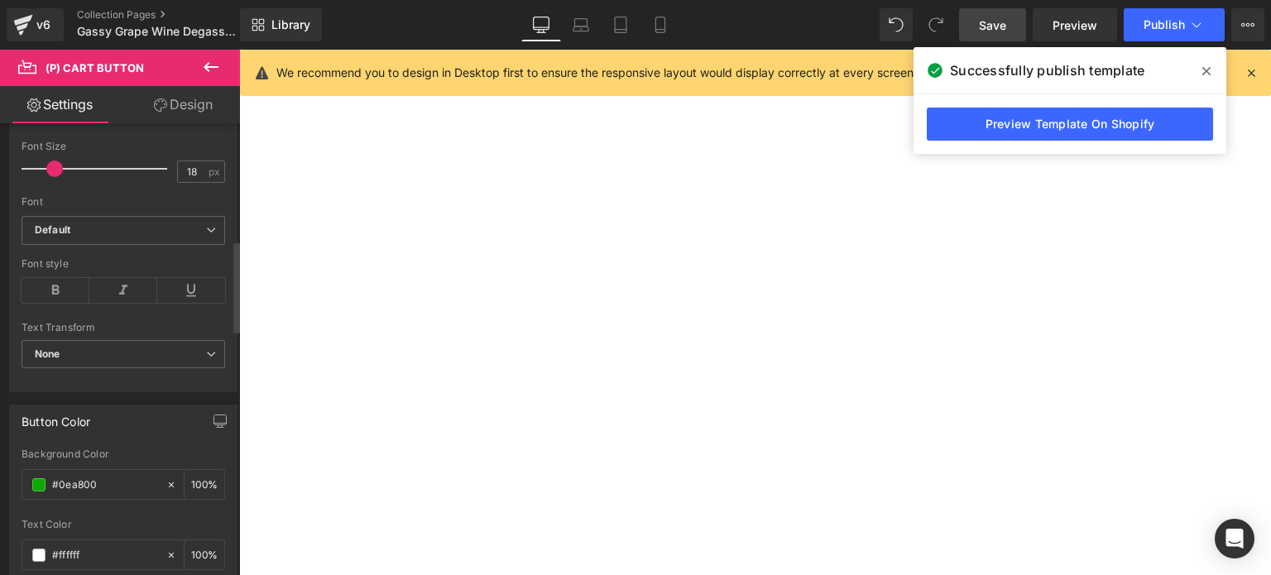
click at [55, 161] on span at bounding box center [54, 169] width 17 height 17
click at [202, 102] on link "Design" at bounding box center [183, 104] width 120 height 37
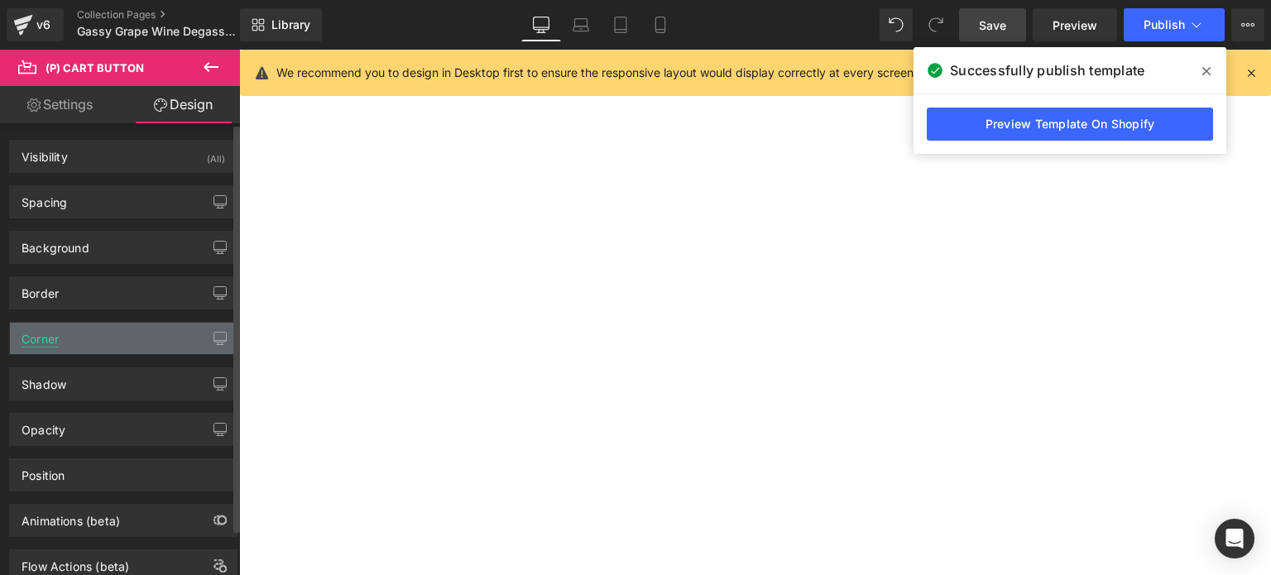
click at [52, 337] on div "Corner" at bounding box center [40, 334] width 37 height 23
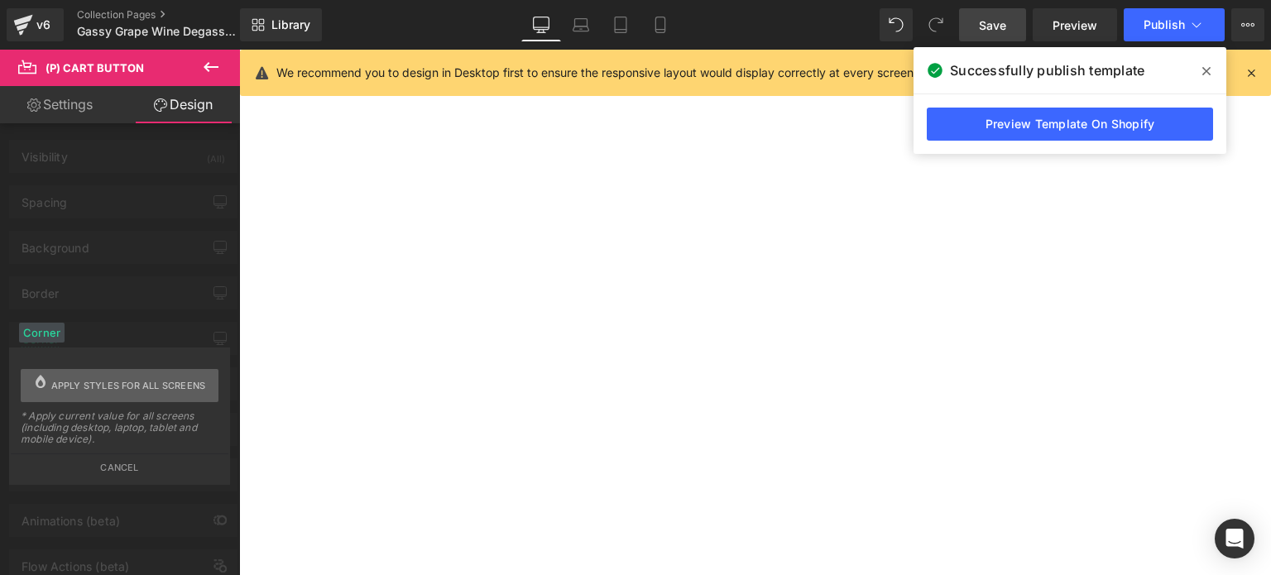
click at [93, 378] on span "Apply styles for all screens" at bounding box center [128, 385] width 155 height 33
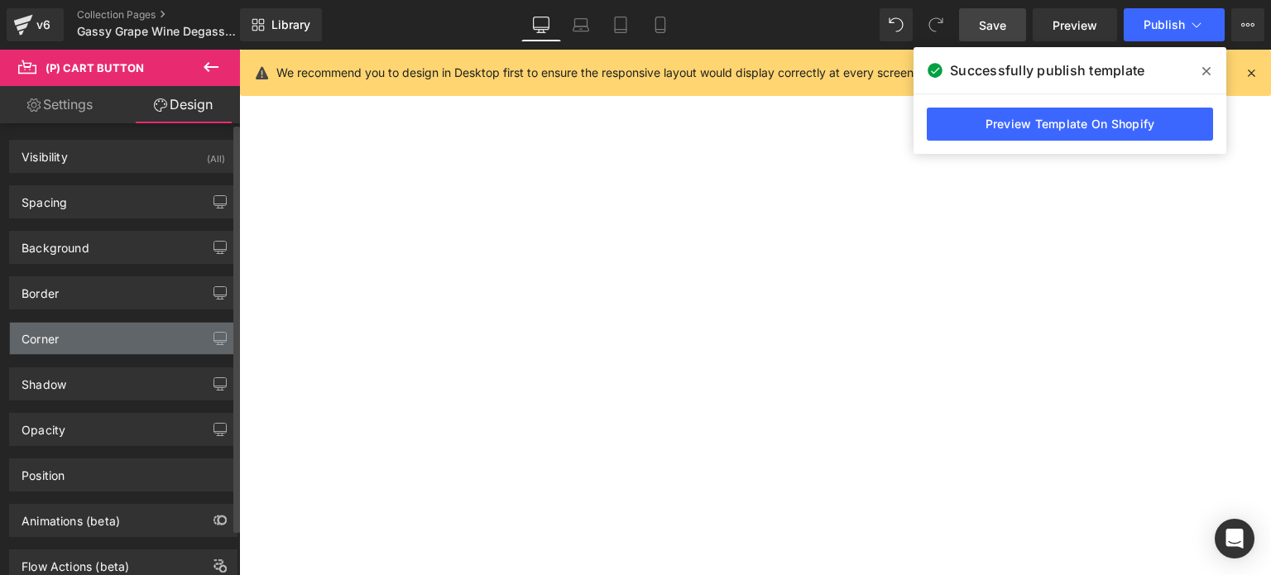
click at [38, 330] on div "Corner" at bounding box center [40, 334] width 37 height 23
click at [38, 334] on div "Corner" at bounding box center [40, 334] width 37 height 23
click at [38, 333] on div "Corner" at bounding box center [40, 334] width 37 height 23
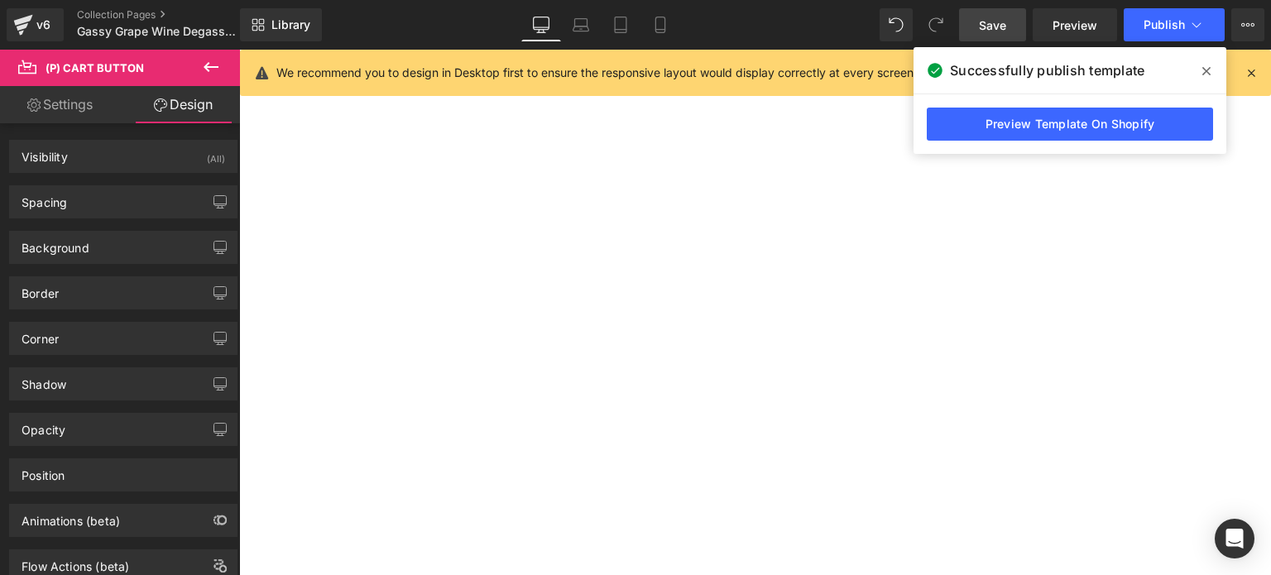
click at [239, 50] on span "(P) Cart Button" at bounding box center [239, 50] width 0 height 0
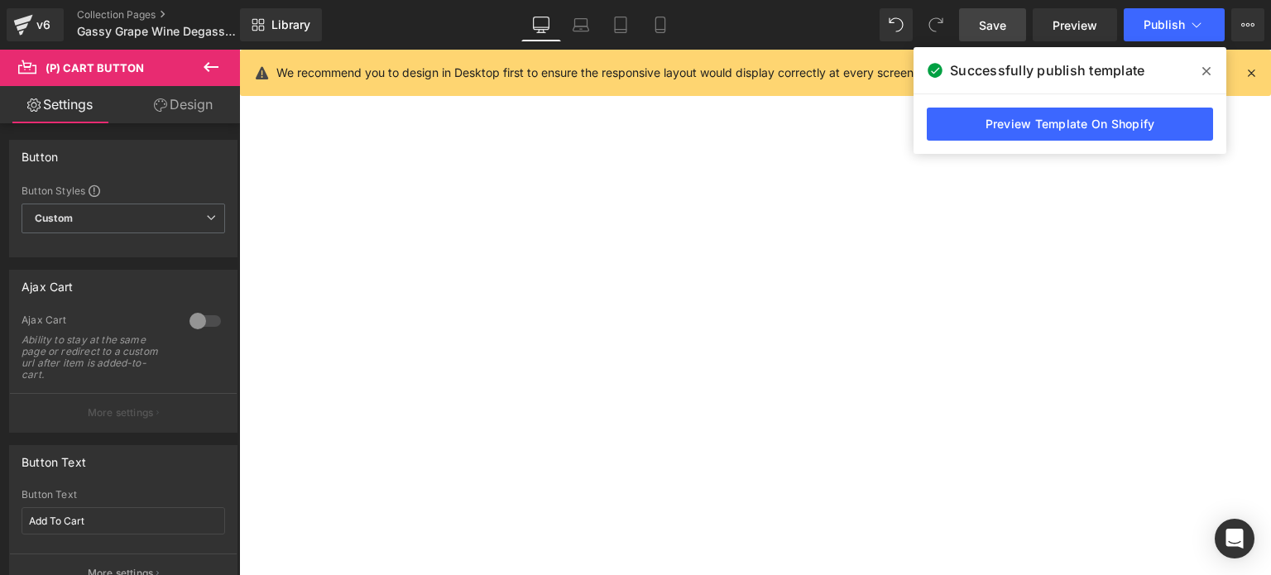
click at [179, 100] on link "Design" at bounding box center [183, 104] width 120 height 37
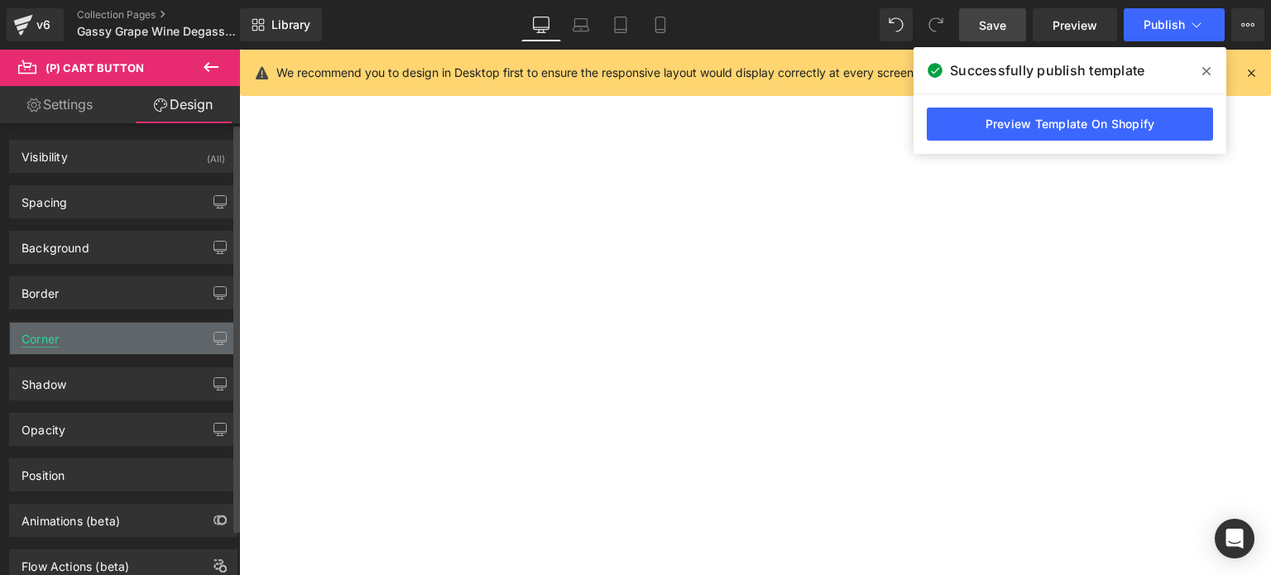
click at [50, 327] on div "Corner" at bounding box center [40, 334] width 37 height 23
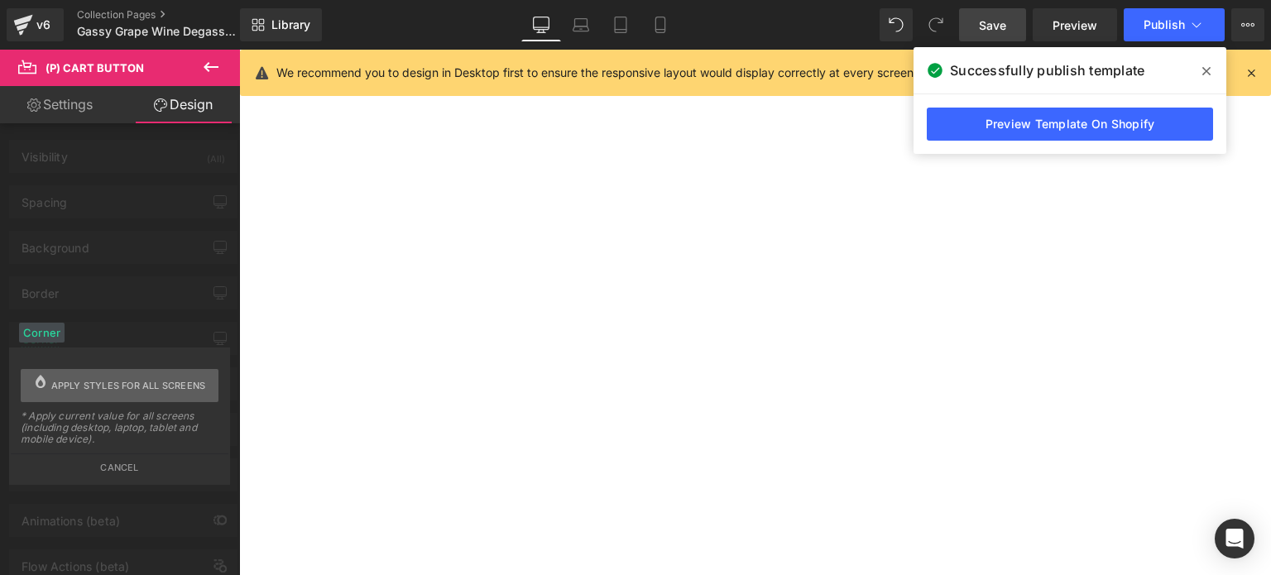
click at [88, 390] on span "Apply styles for all screens" at bounding box center [128, 385] width 155 height 33
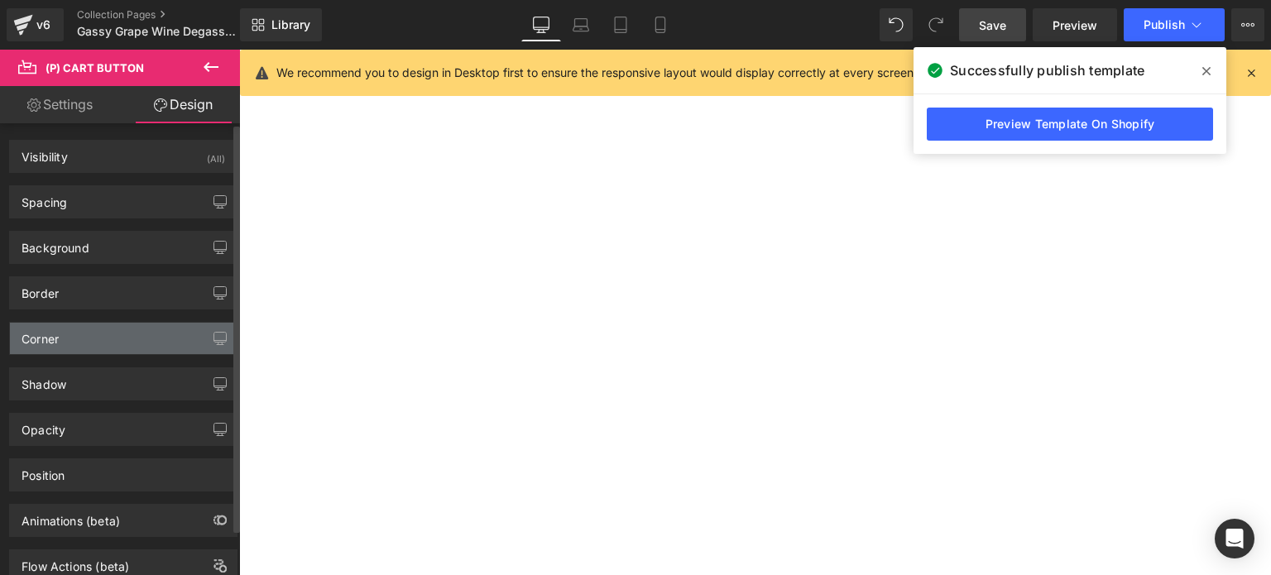
click at [59, 338] on div "Corner" at bounding box center [40, 334] width 37 height 23
click at [50, 335] on div "Corner" at bounding box center [40, 334] width 37 height 23
click at [46, 334] on div "Corner" at bounding box center [40, 334] width 37 height 23
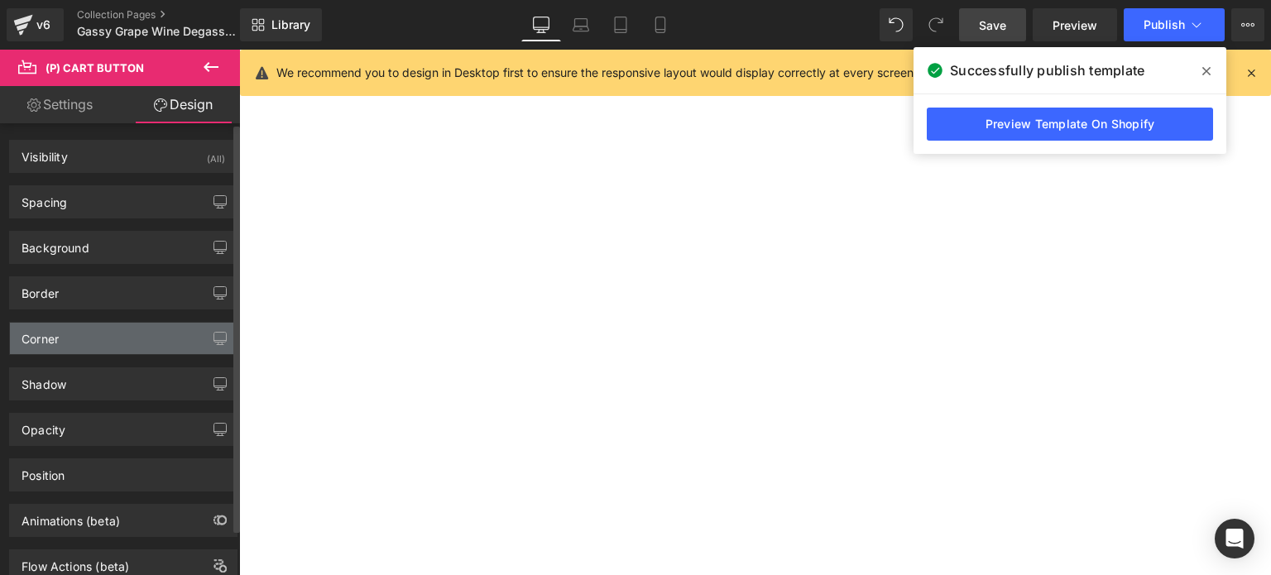
click at [46, 334] on div "Corner" at bounding box center [40, 334] width 37 height 23
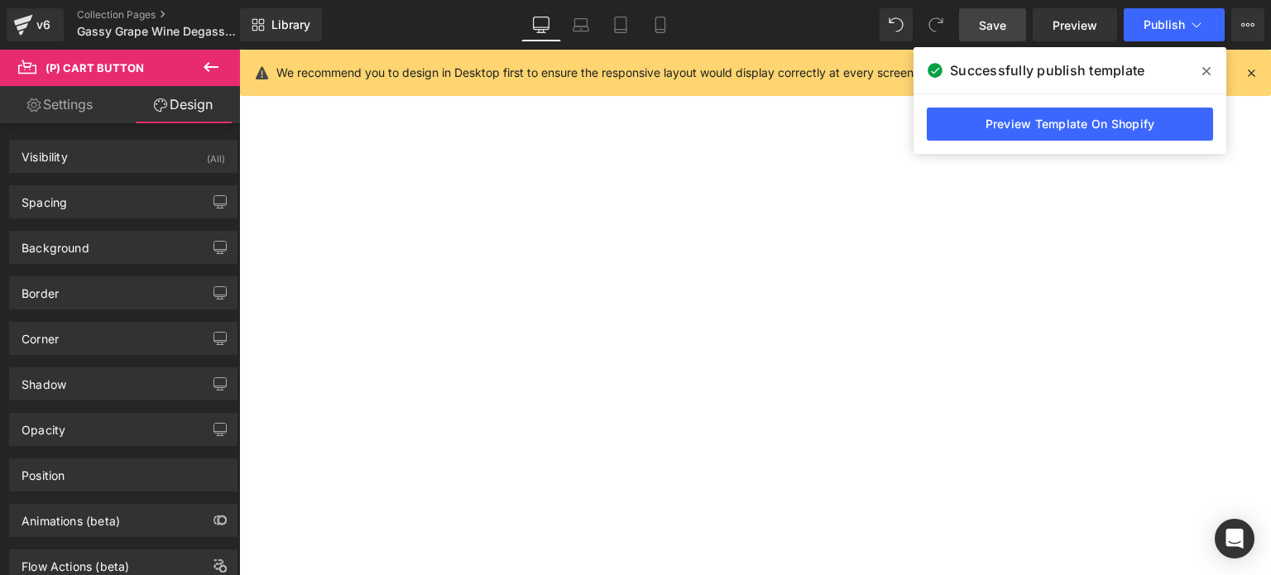
click at [239, 50] on span "(P) Cart Button" at bounding box center [239, 50] width 0 height 0
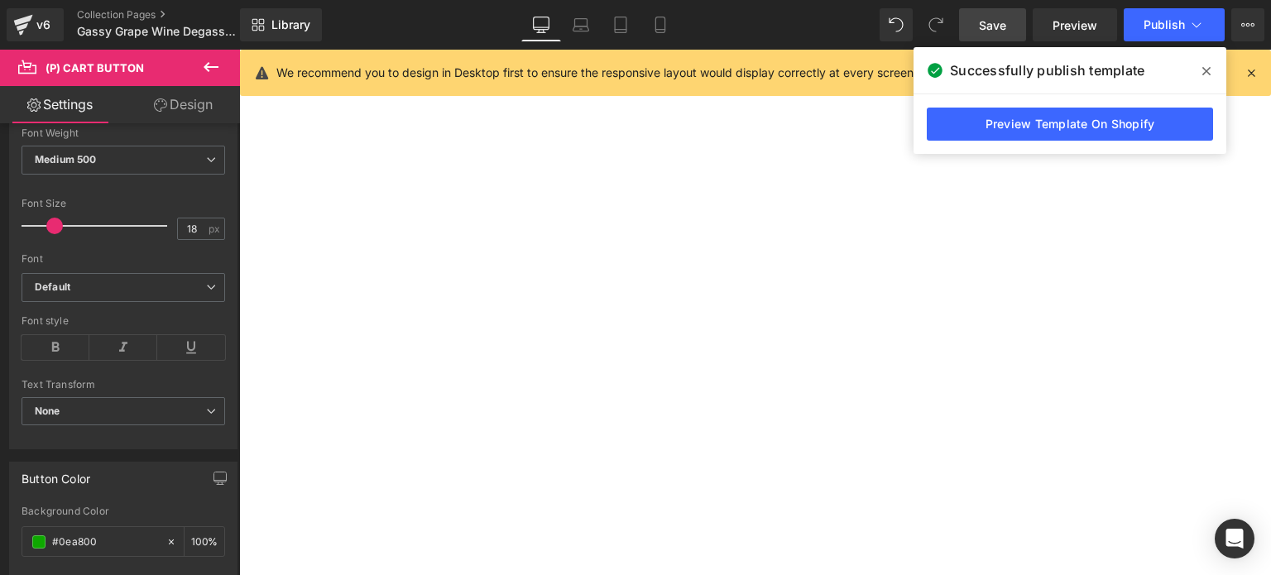
scroll to position [497, 0]
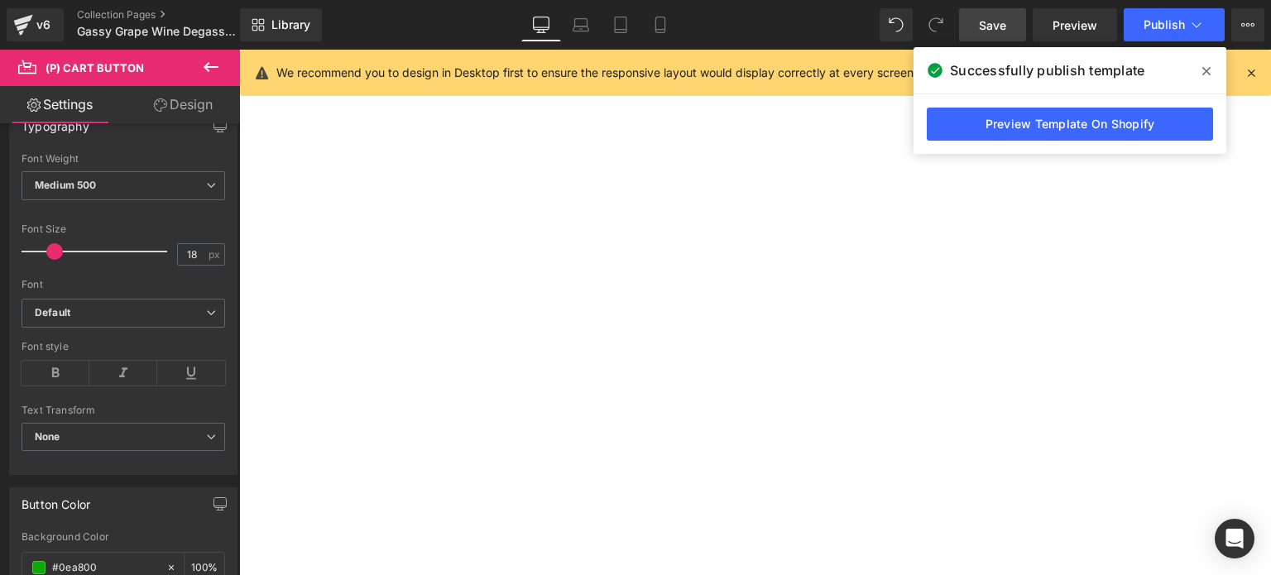
click at [201, 102] on link "Design" at bounding box center [183, 104] width 120 height 37
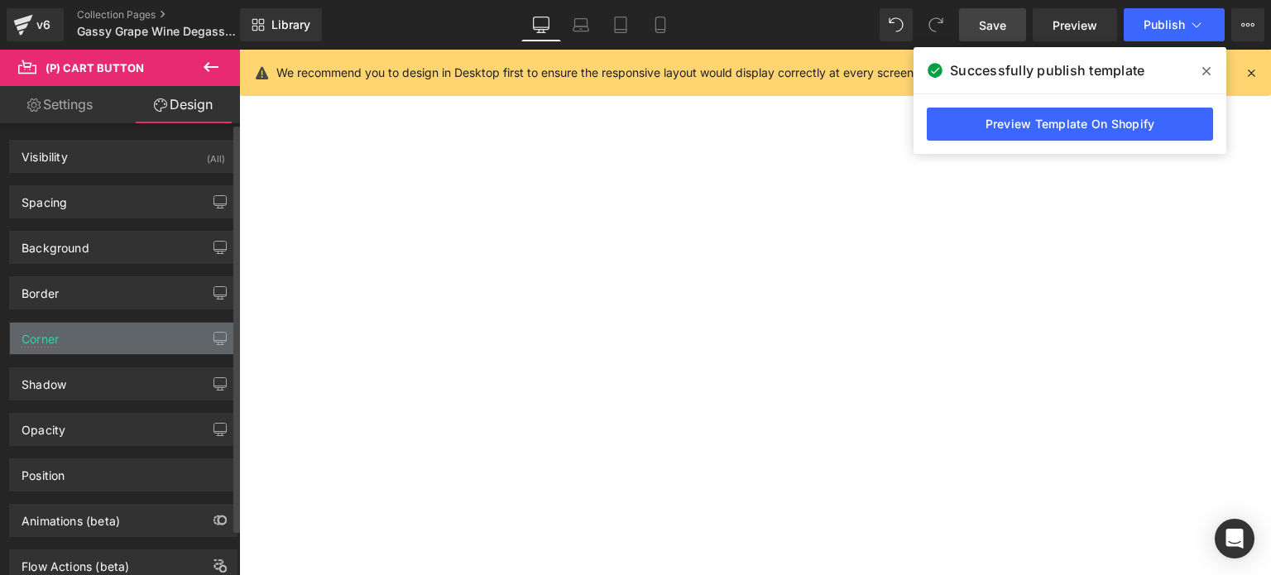
click at [60, 339] on div "Corner" at bounding box center [123, 338] width 227 height 31
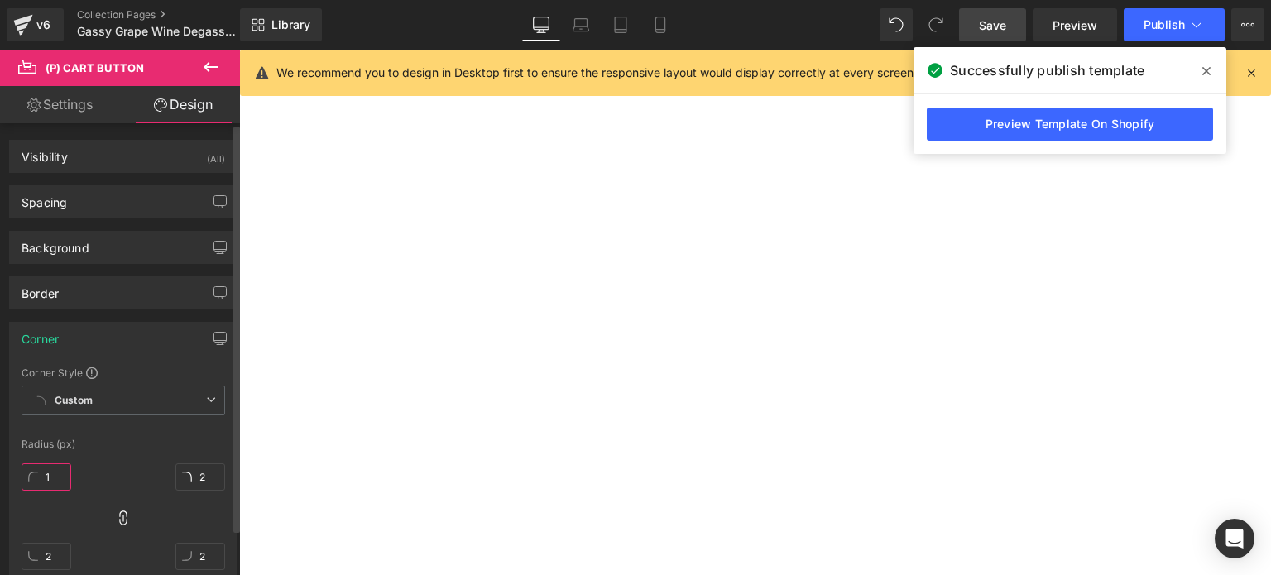
click at [55, 476] on input "1" at bounding box center [47, 476] width 50 height 27
drag, startPoint x: 54, startPoint y: 476, endPoint x: 46, endPoint y: 481, distance: 9.7
click at [46, 481] on input "0" at bounding box center [47, 476] width 50 height 27
click at [239, 50] on span "(P) Price" at bounding box center [239, 50] width 0 height 0
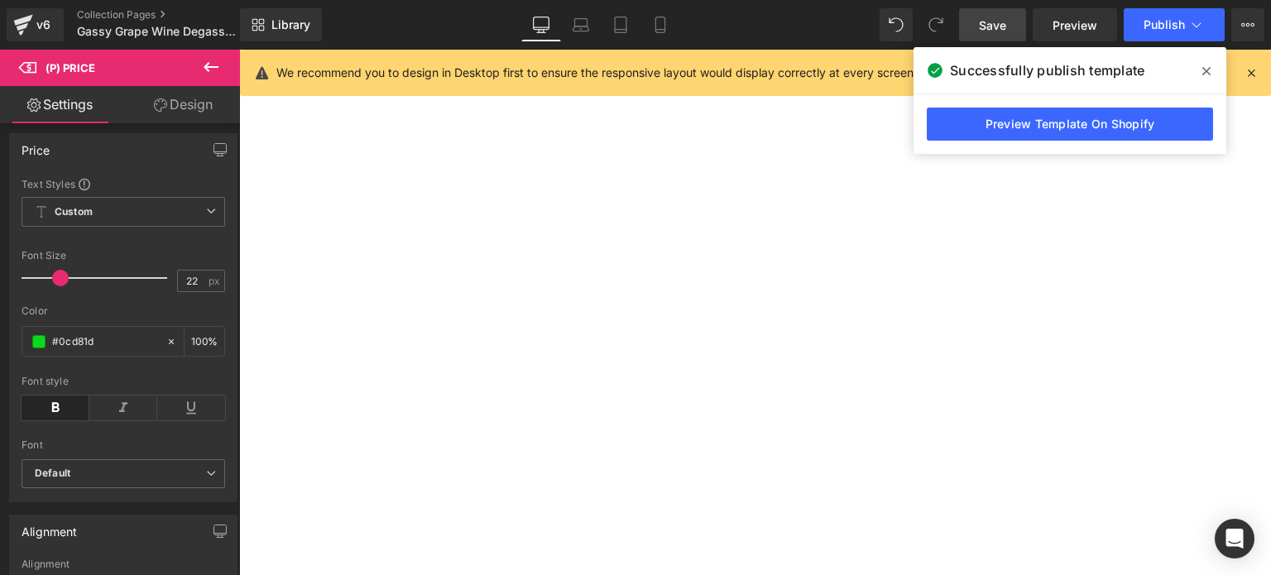
scroll to position [166, 0]
click at [40, 342] on span at bounding box center [38, 335] width 13 height 13
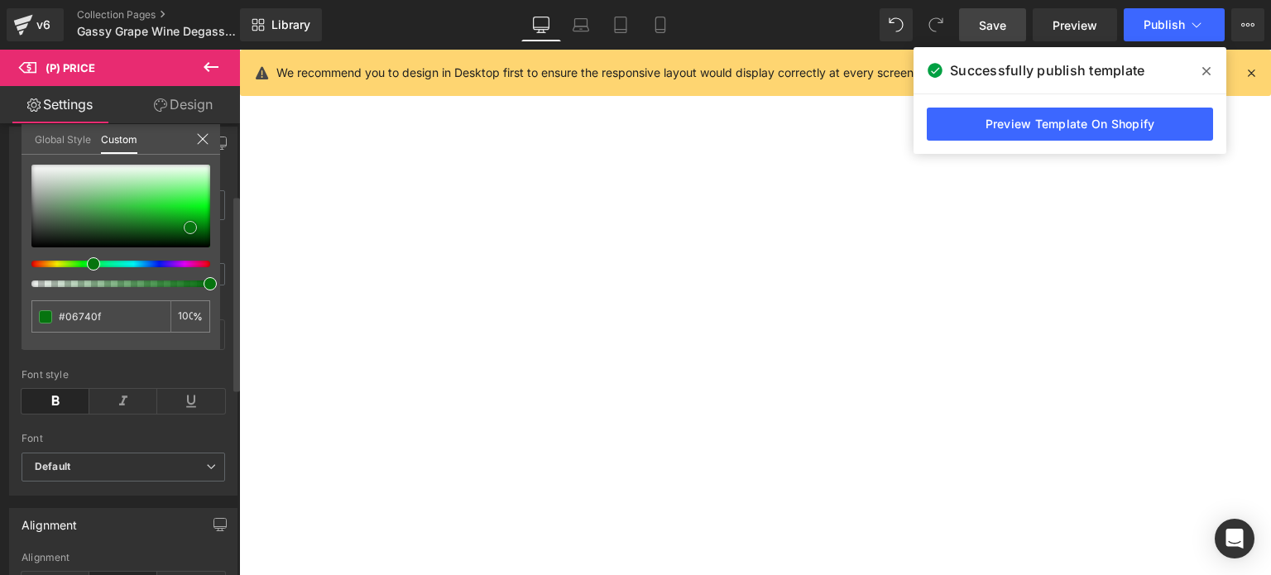
drag, startPoint x: 186, startPoint y: 207, endPoint x: 186, endPoint y: 224, distance: 17.4
click at [186, 224] on span at bounding box center [190, 227] width 13 height 13
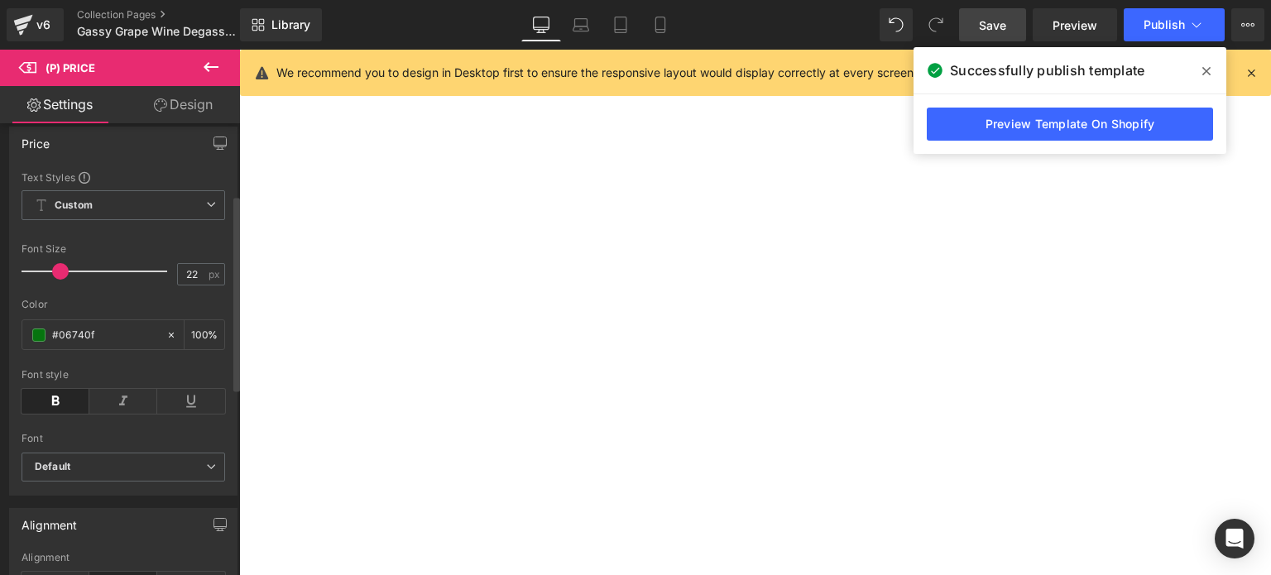
click at [239, 50] on body "Skip to content Just added to your cart Qty: View cart ( ) Continue shopping Su…" at bounding box center [239, 50] width 0 height 0
click at [239, 50] on span "(P) Cart Button" at bounding box center [239, 50] width 0 height 0
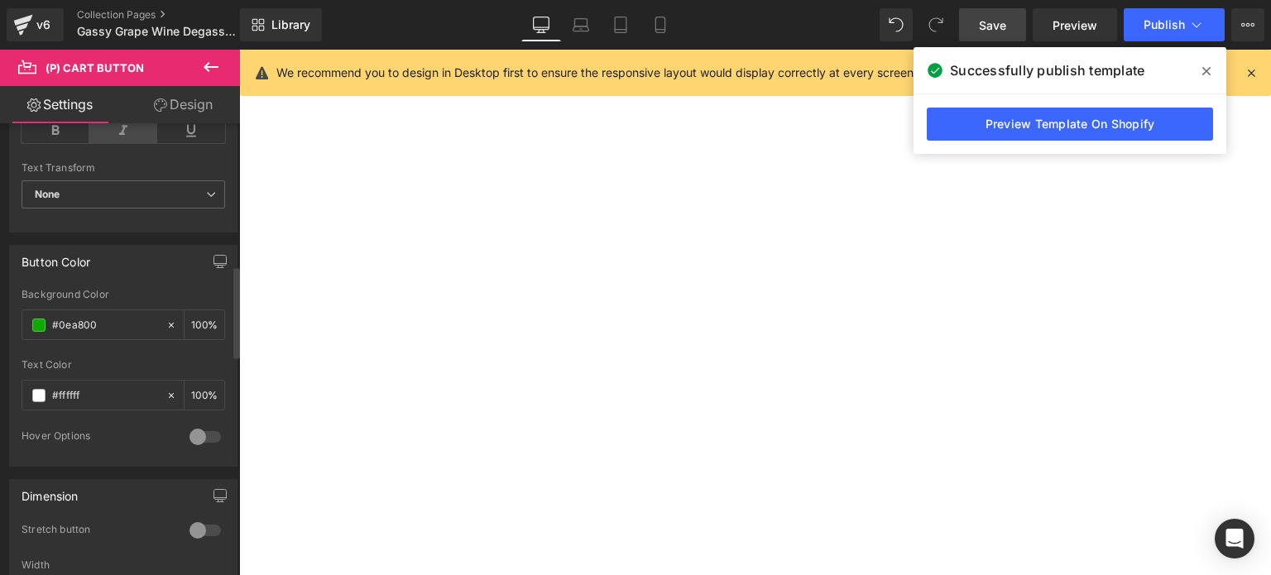
scroll to position [745, 0]
click at [33, 383] on span at bounding box center [38, 389] width 13 height 13
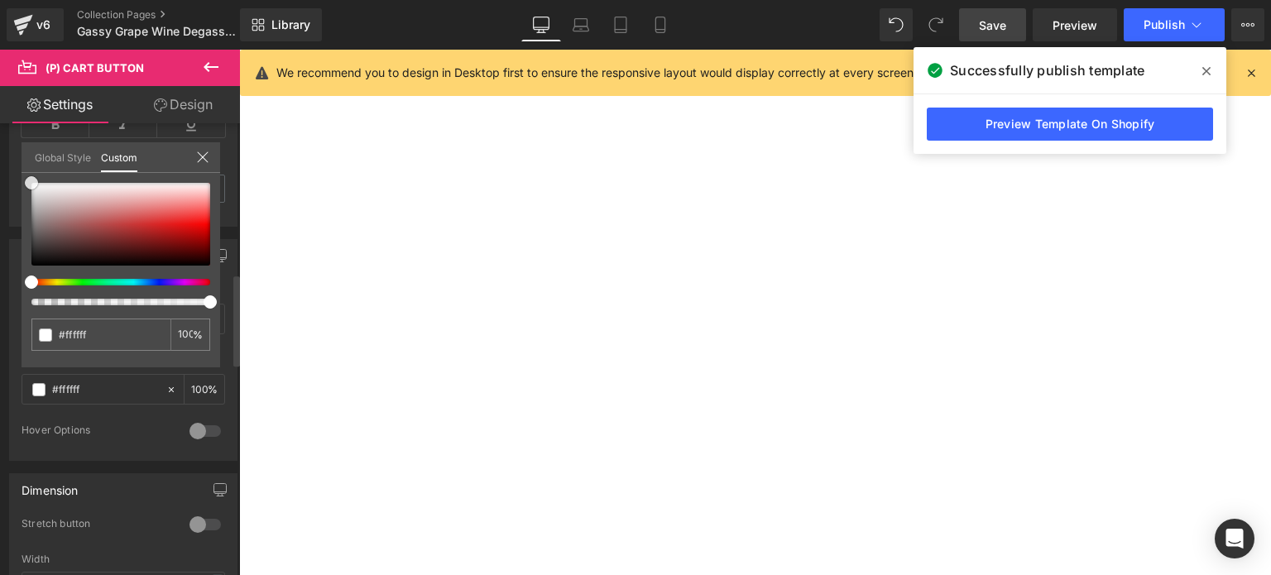
drag, startPoint x: 31, startPoint y: 185, endPoint x: 22, endPoint y: 170, distance: 17.5
click at [22, 170] on div "Global Style Custom Setup Global Style #ffffff 100 %" at bounding box center [121, 167] width 199 height 50
click at [985, 14] on link "Save" at bounding box center [992, 24] width 67 height 33
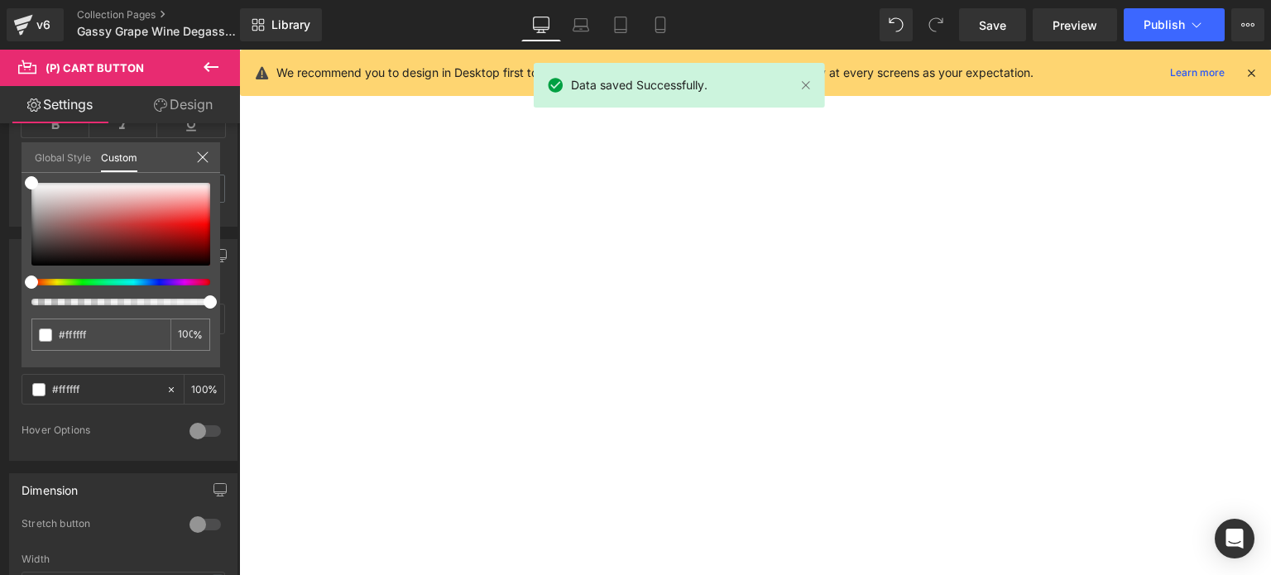
scroll to position [0, 0]
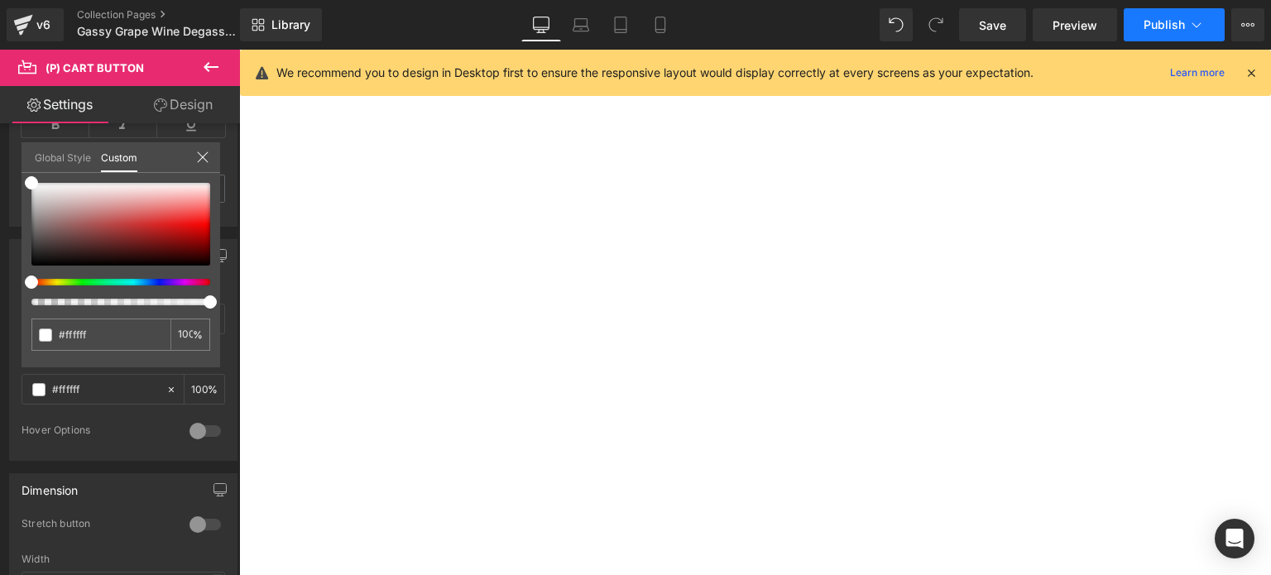
click at [1162, 15] on button "Publish" at bounding box center [1174, 24] width 101 height 33
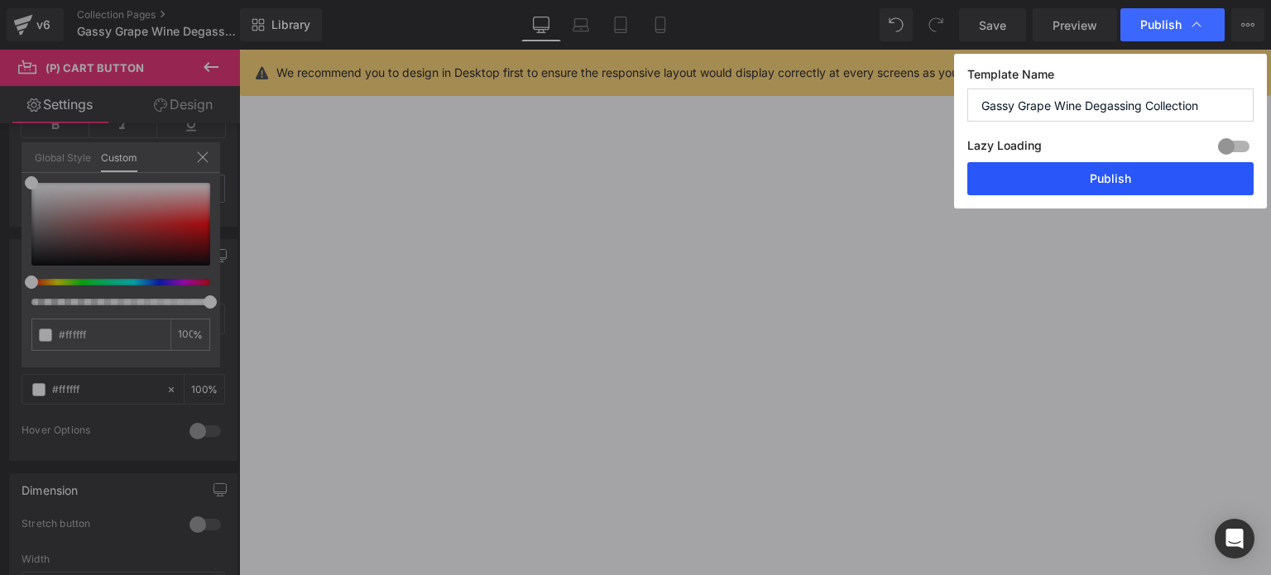
click at [1102, 180] on button "Publish" at bounding box center [1110, 178] width 286 height 33
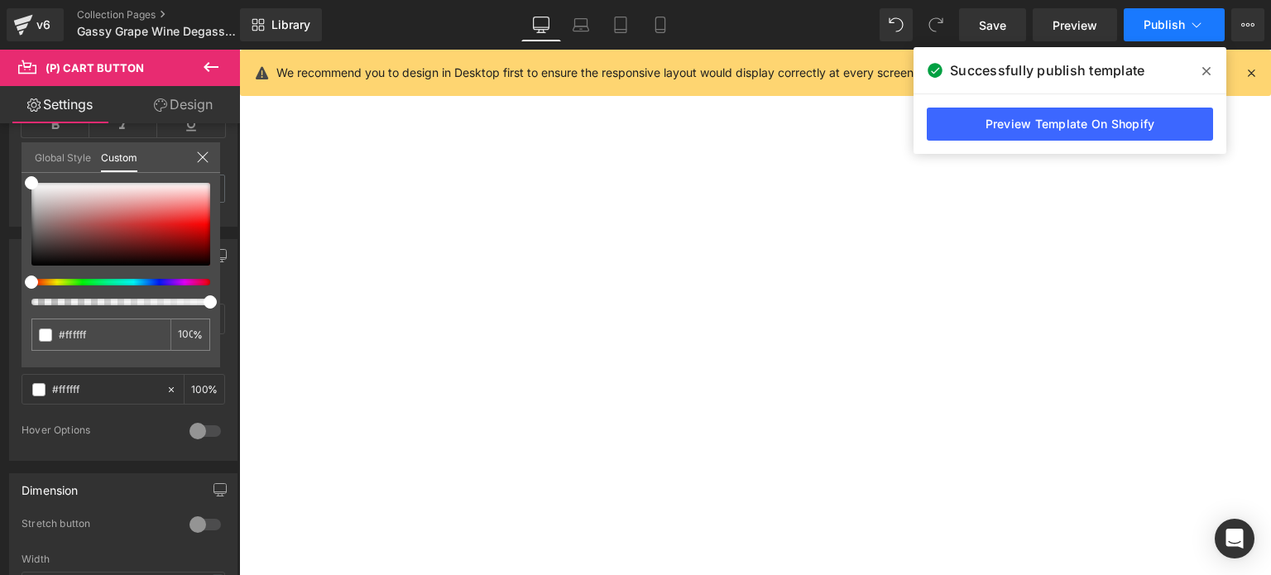
click at [1165, 17] on button "Publish" at bounding box center [1174, 24] width 101 height 33
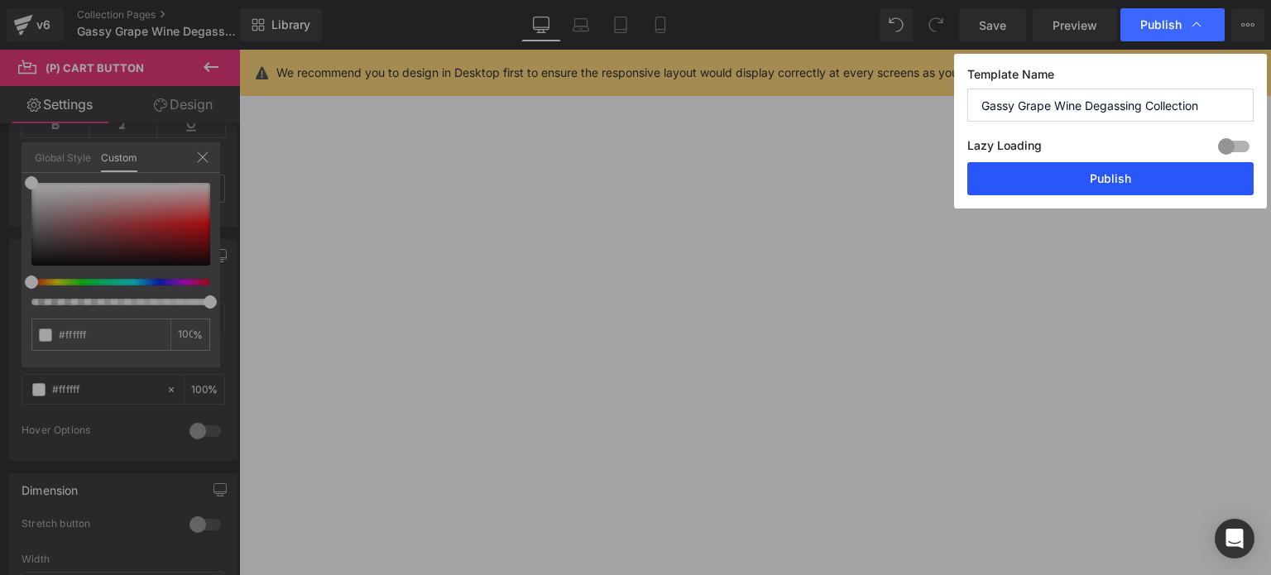
click at [1111, 183] on button "Publish" at bounding box center [1110, 178] width 286 height 33
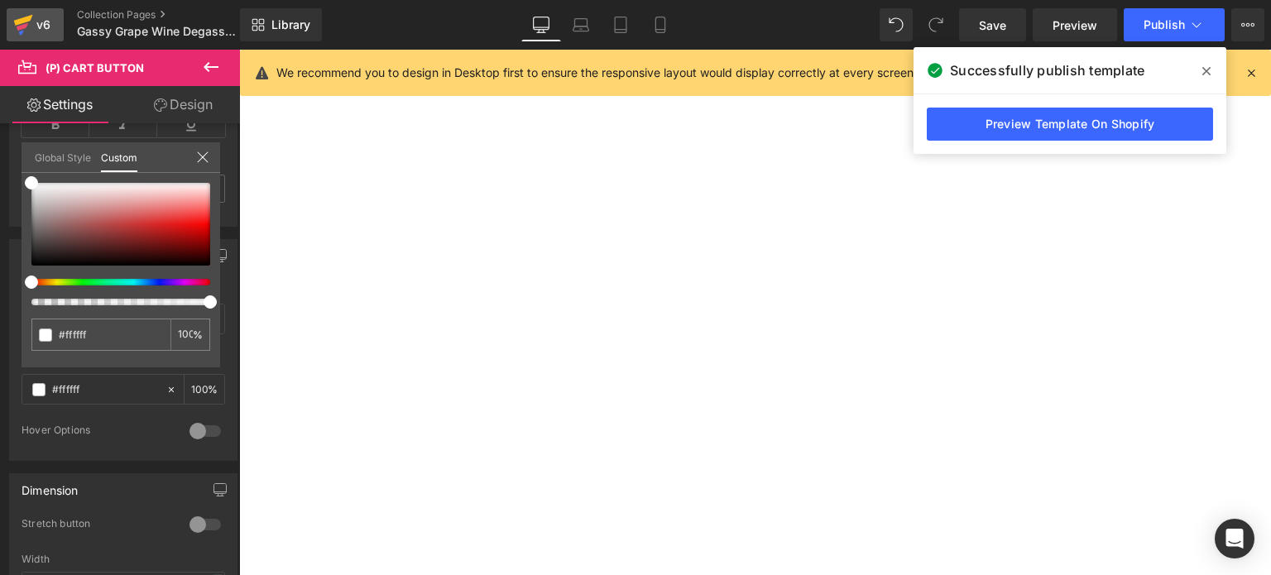
click at [20, 26] on icon at bounding box center [23, 26] width 12 height 7
